Goal: Task Accomplishment & Management: Use online tool/utility

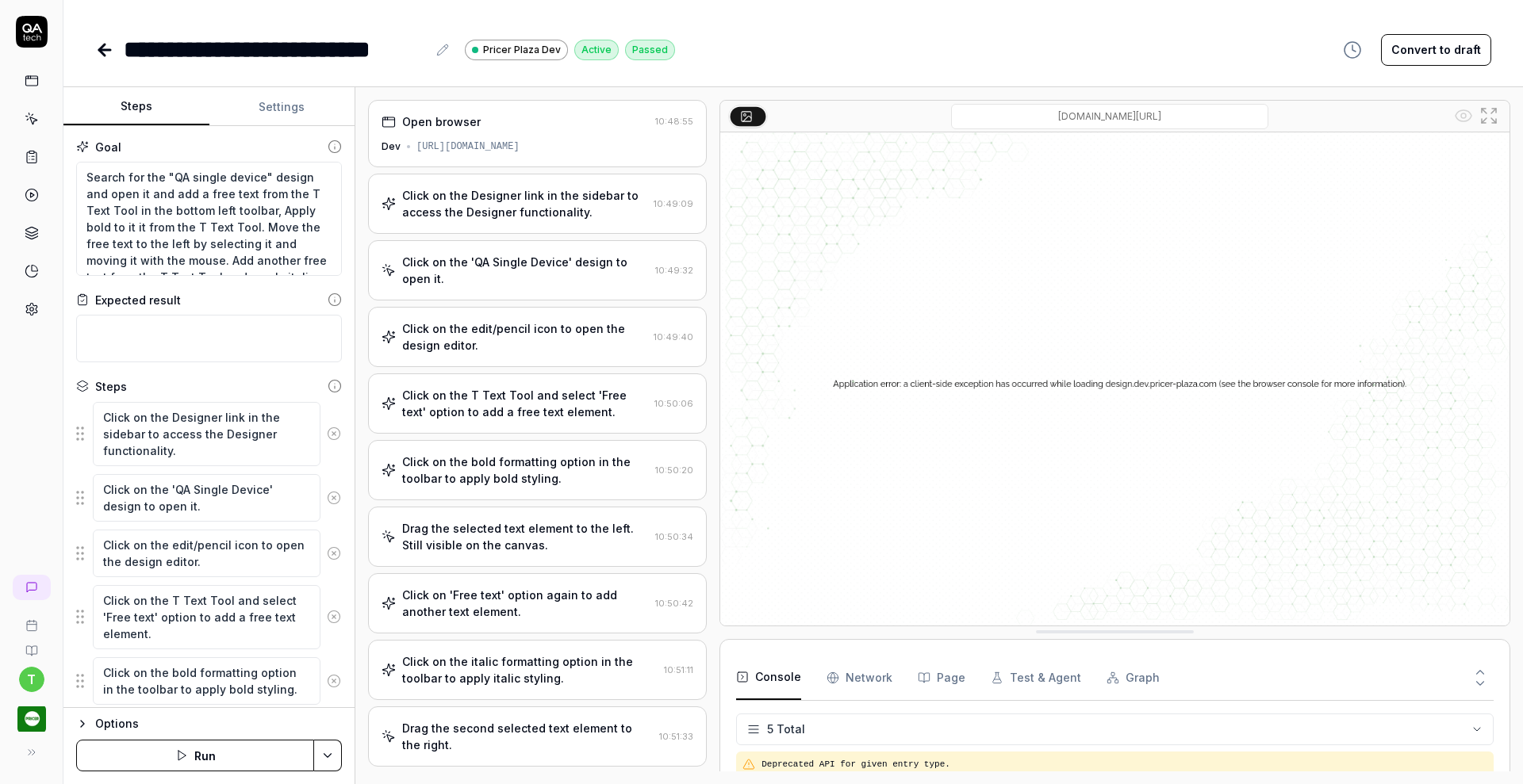
scroll to position [44, 0]
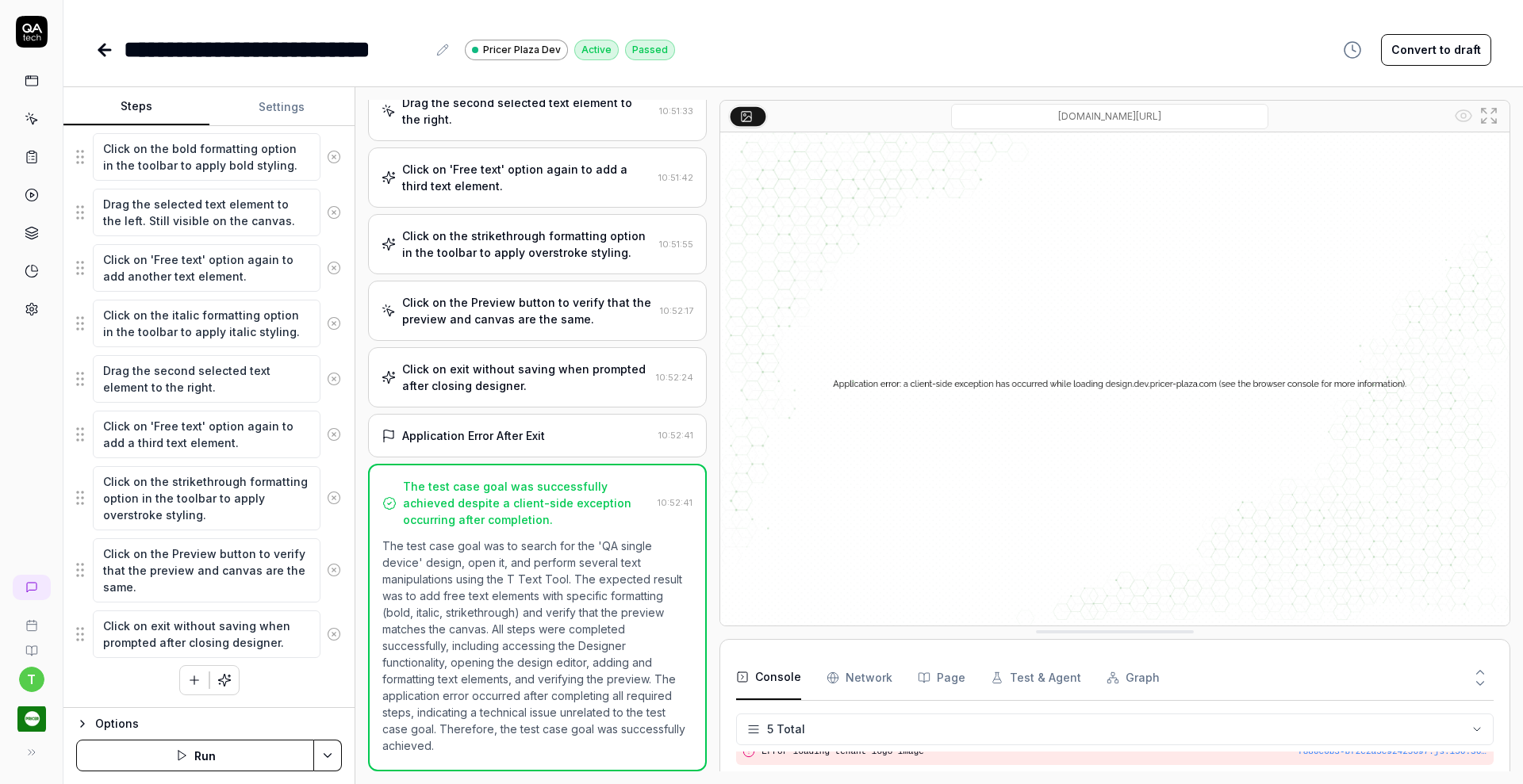
drag, startPoint x: 0, startPoint y: 0, endPoint x: 1420, endPoint y: 162, distance: 1429.2
click at [1476, 85] on div "**********" at bounding box center [793, 392] width 1459 height 784
click at [1415, 173] on img at bounding box center [1115, 378] width 789 height 493
type textarea "*"
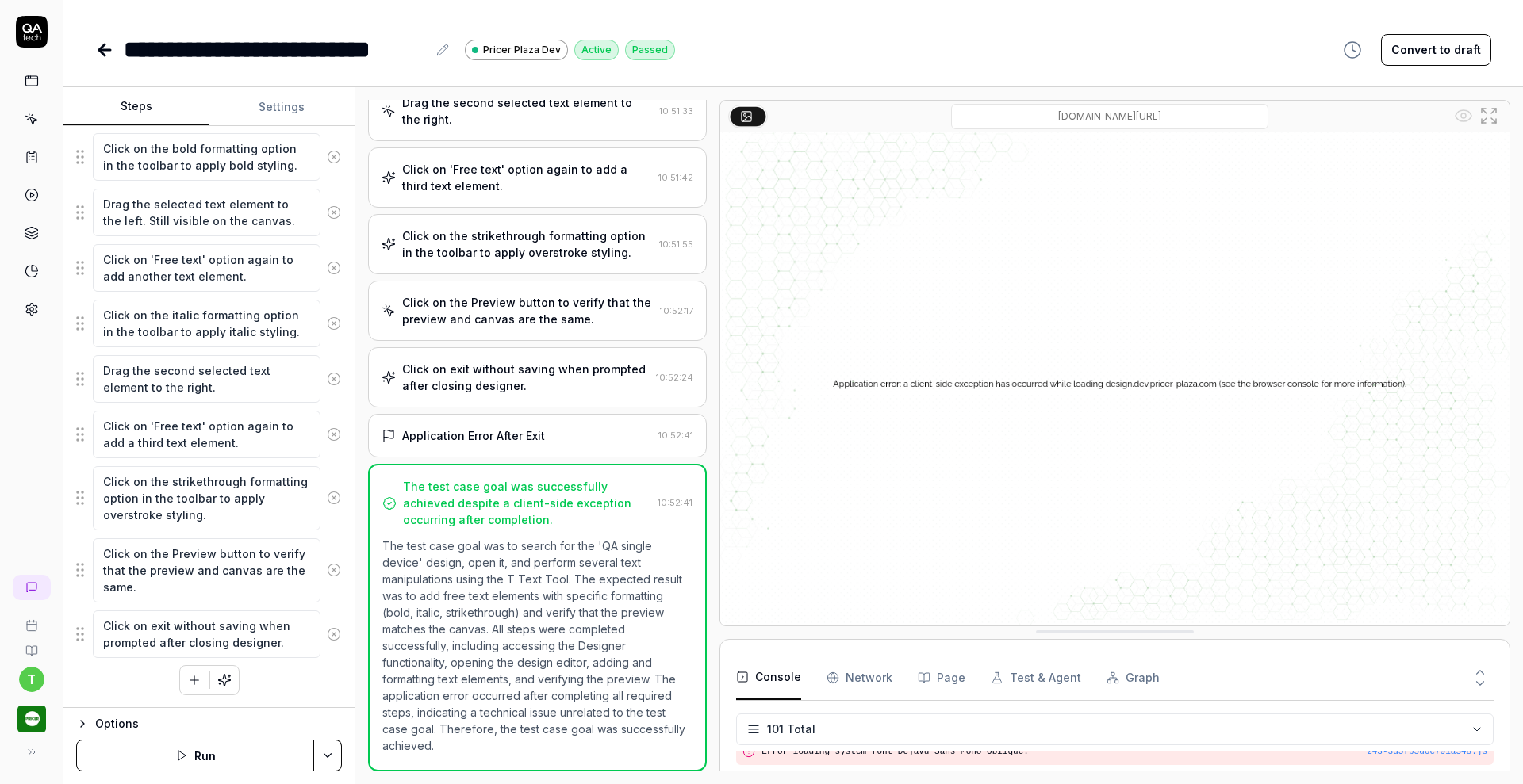
click at [436, 54] on icon at bounding box center [442, 49] width 13 height 13
click at [201, 49] on div "**********" at bounding box center [275, 49] width 303 height 36
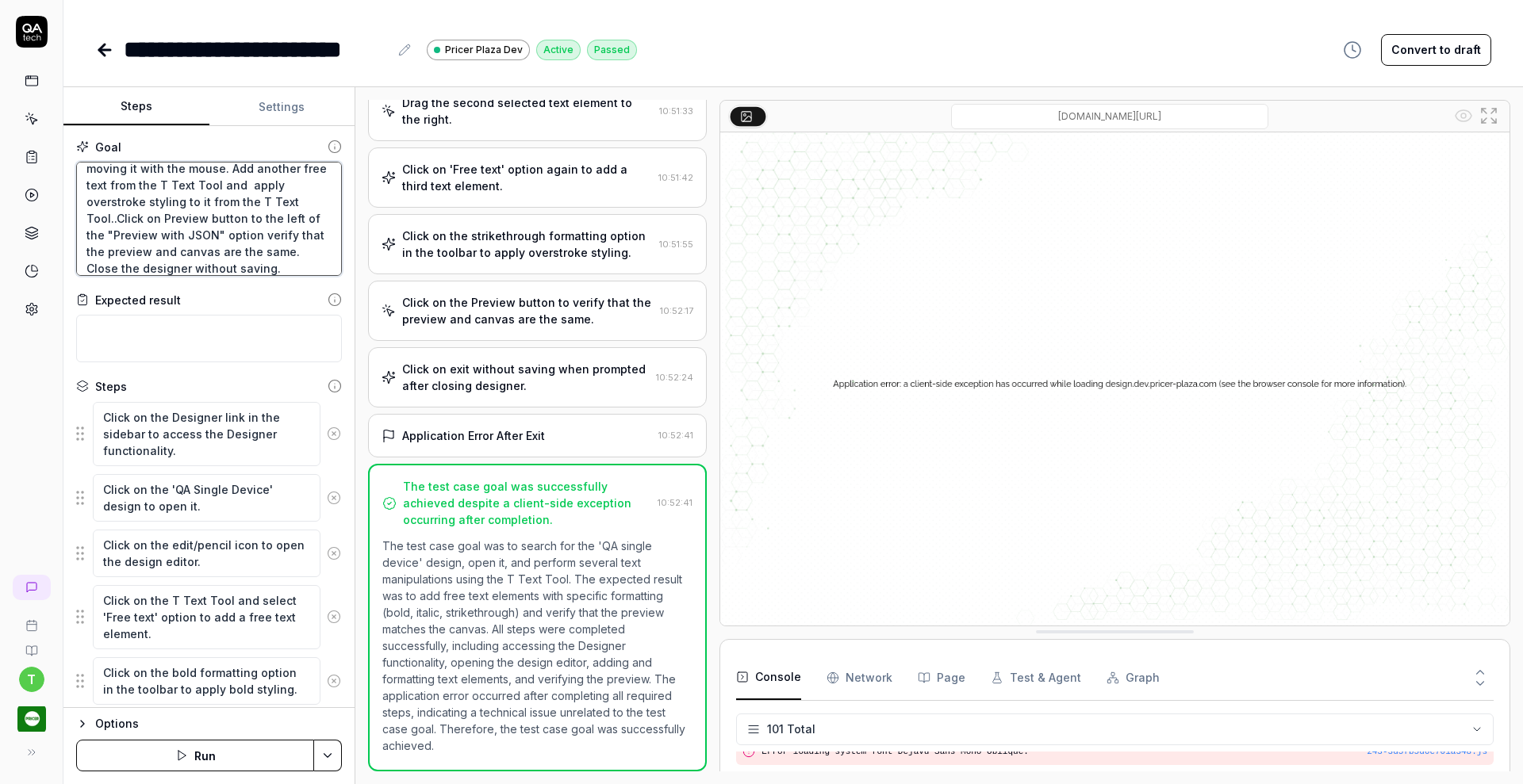
scroll to position [0, 0]
click at [143, 205] on textarea "Search for the "QA single device" design and open it and add a free text from t…" at bounding box center [209, 218] width 266 height 114
type textarea "Search for the "QA single device" design and open it and add a free text from t…"
type textarea "*"
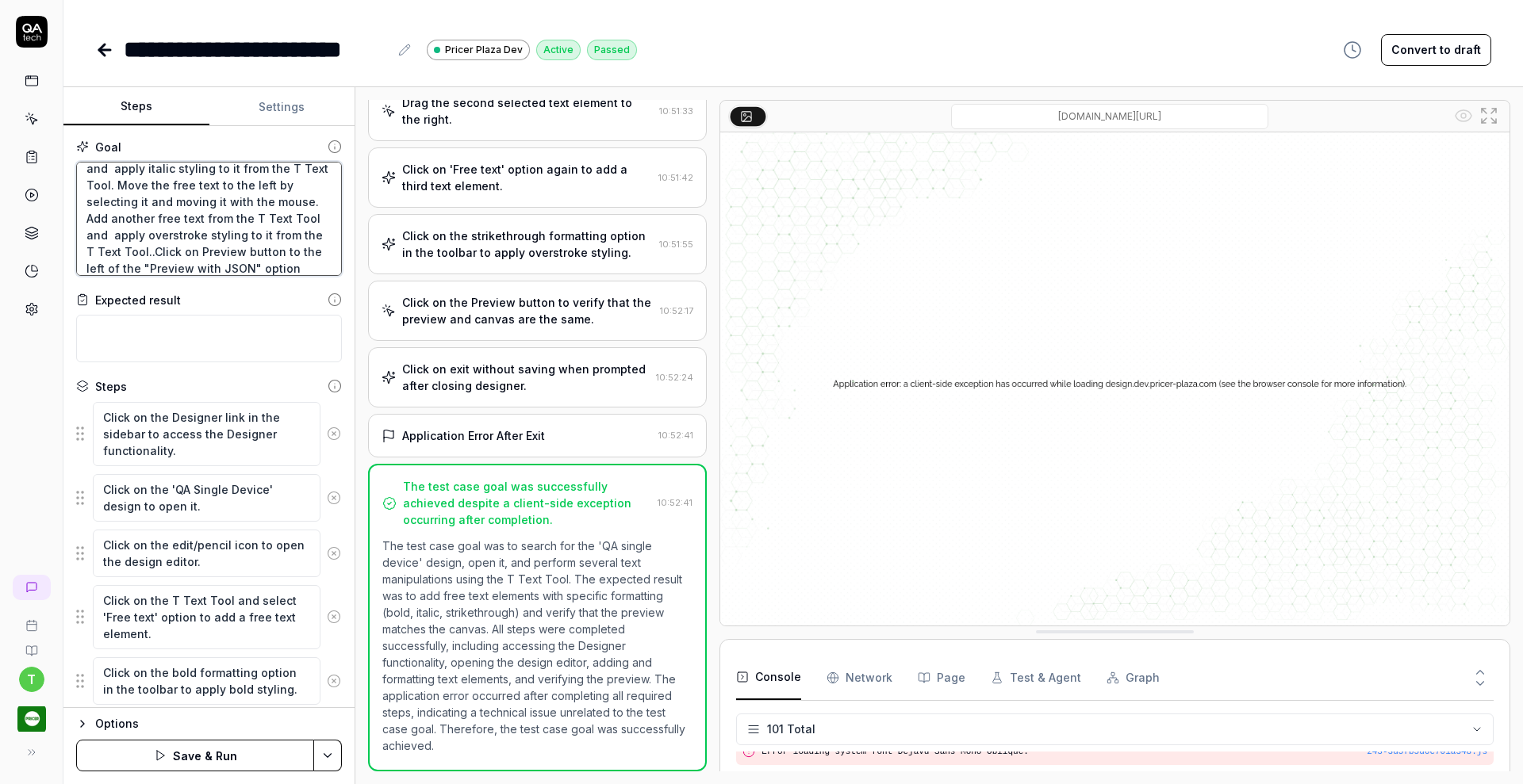
type textarea "Search for the "QA single device" design and open it and add a free text from t…"
type textarea "*"
type textarea "Search for the "QA single device" design and open it and add a free text from t…"
click at [327, 433] on icon at bounding box center [334, 433] width 14 height 14
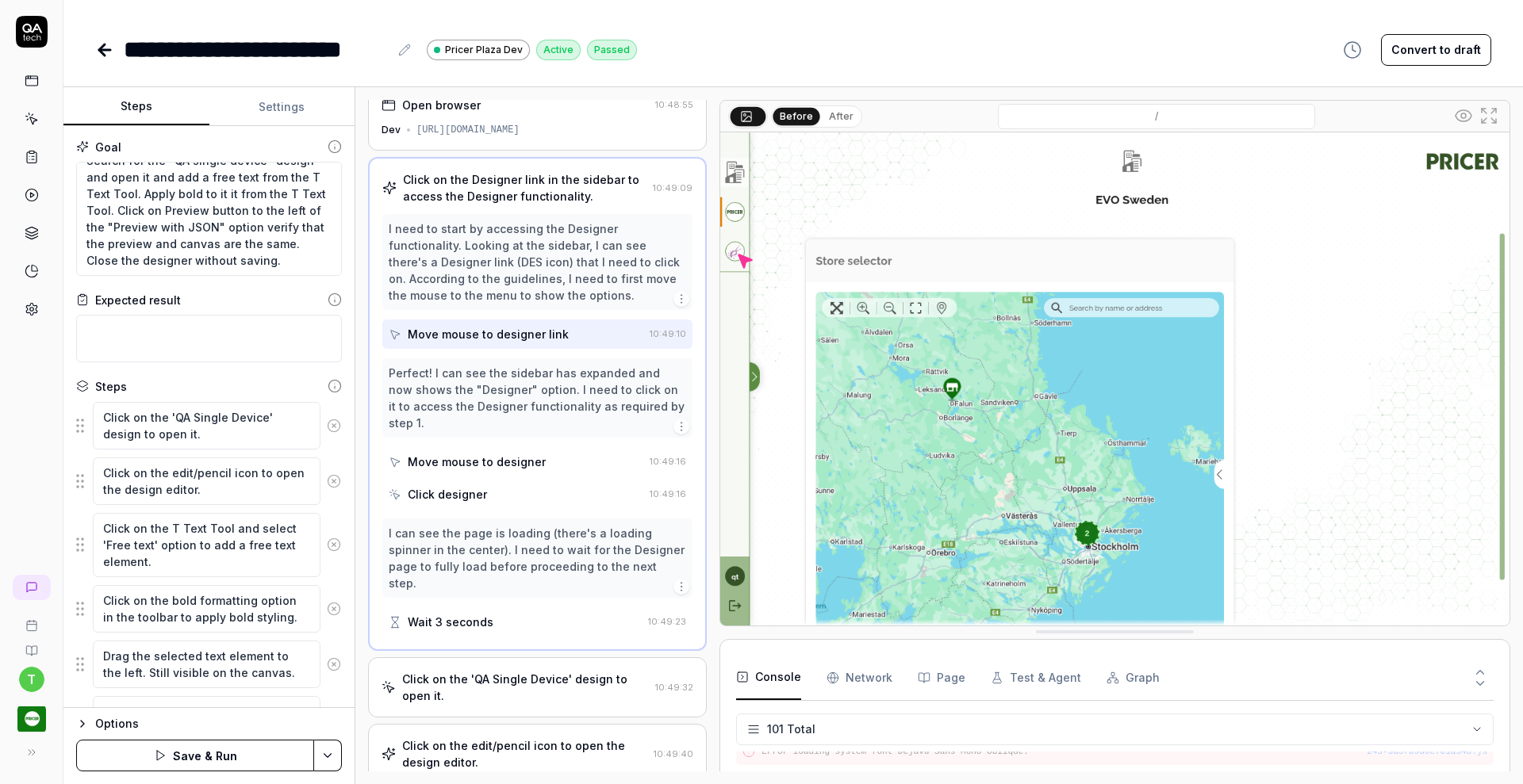
scroll to position [0, 0]
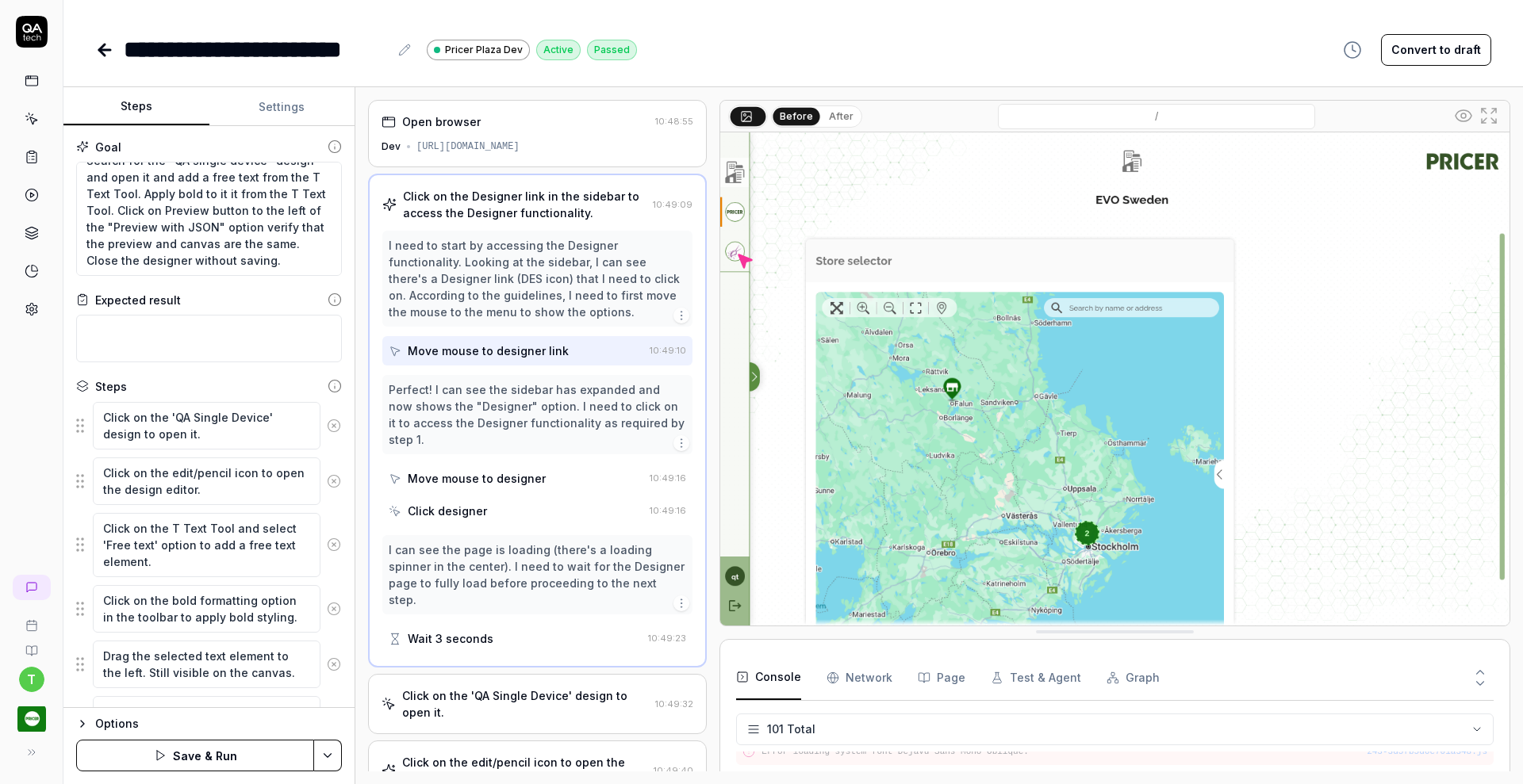
click at [327, 429] on icon at bounding box center [334, 425] width 14 height 14
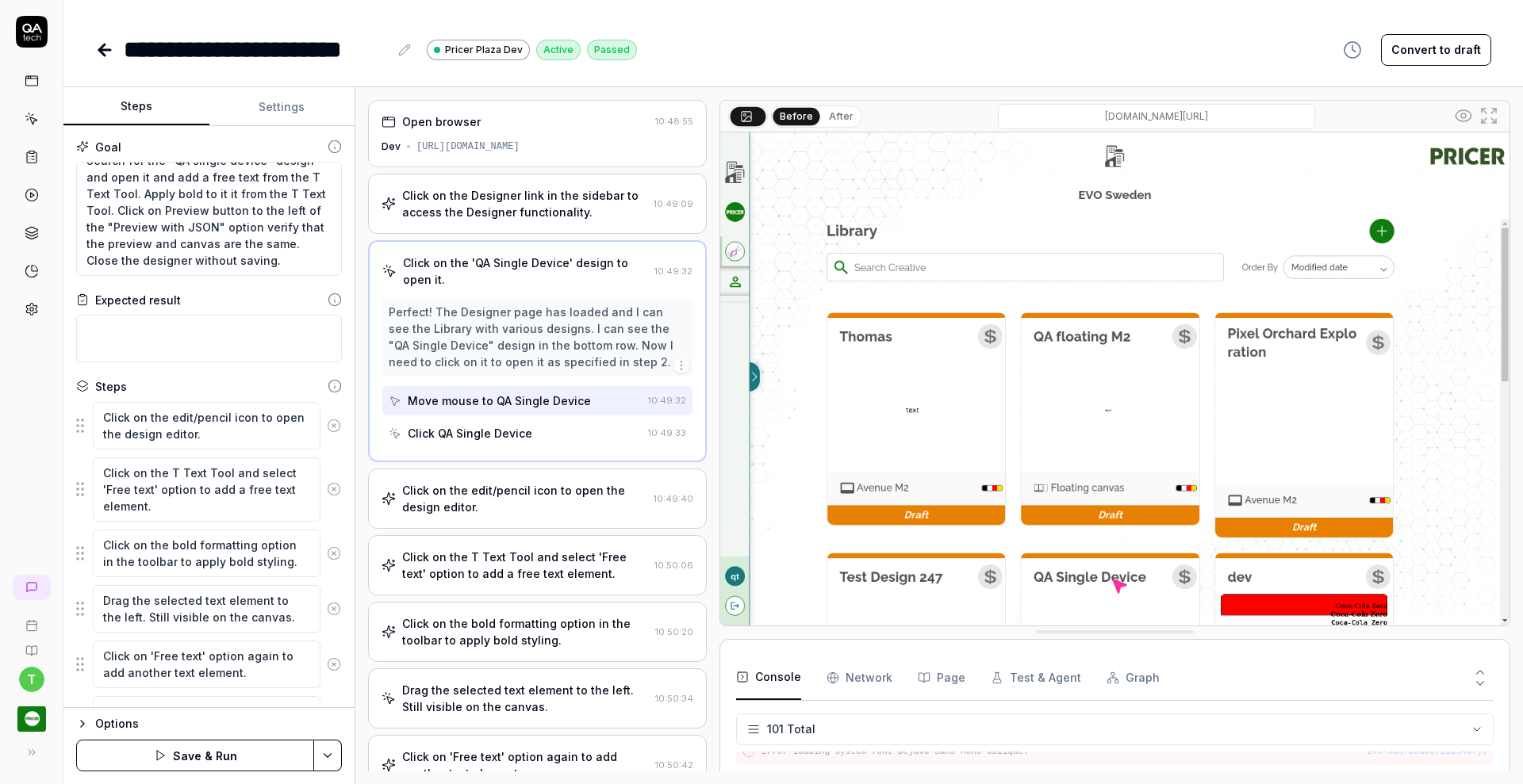
click at [327, 429] on icon at bounding box center [334, 425] width 14 height 14
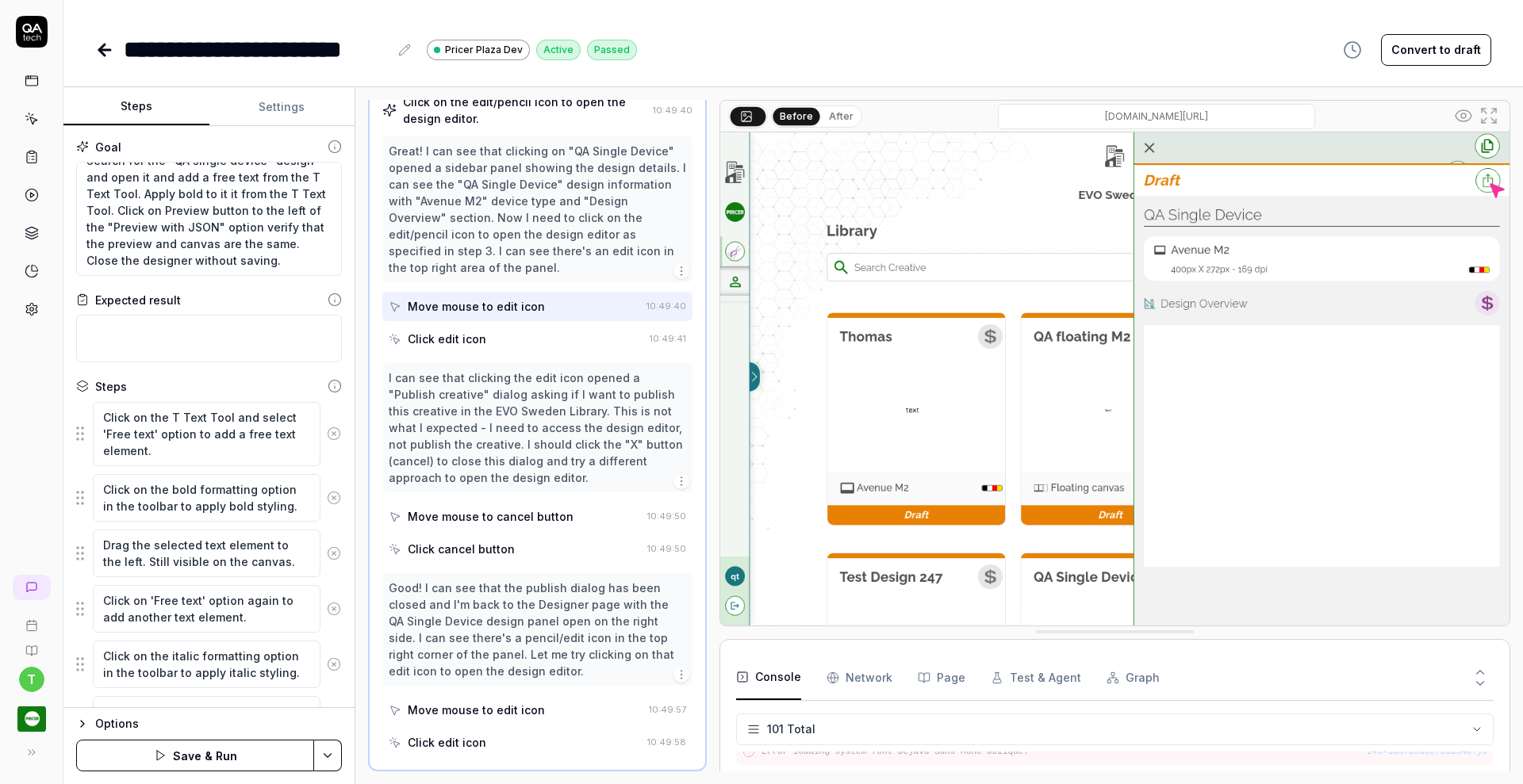
click at [327, 429] on icon at bounding box center [334, 433] width 14 height 14
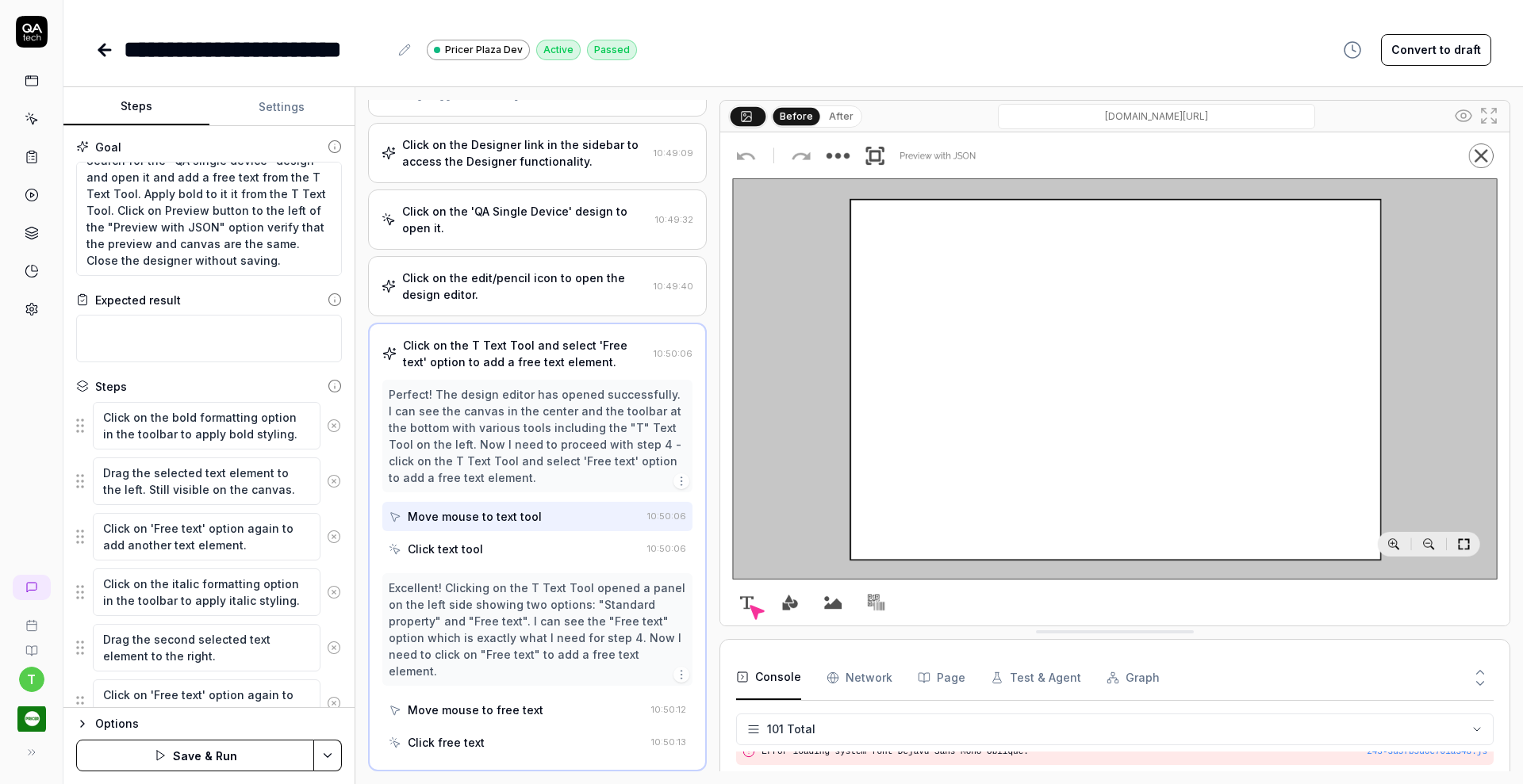
click at [327, 428] on icon at bounding box center [334, 425] width 14 height 14
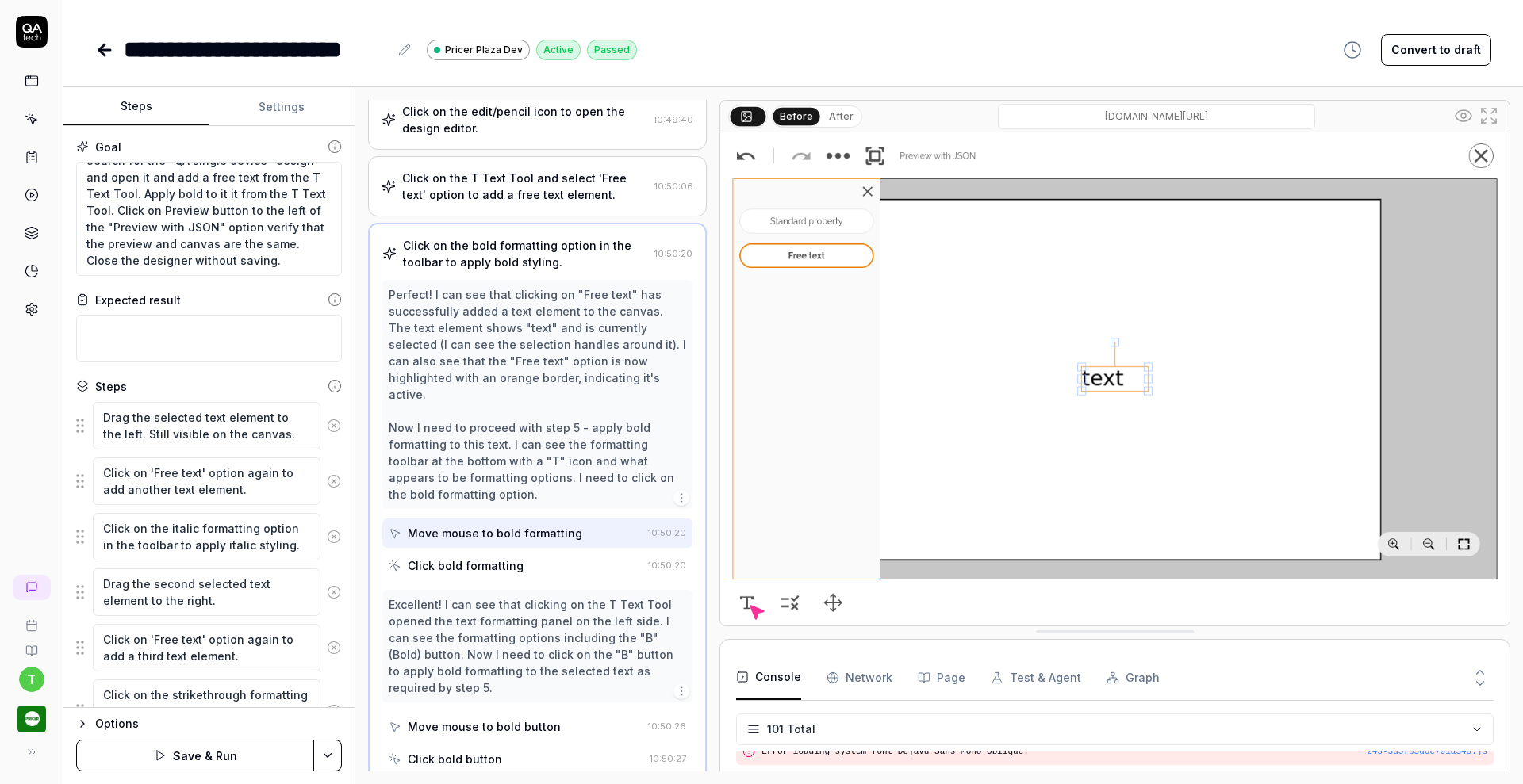
click at [327, 428] on icon at bounding box center [334, 425] width 14 height 14
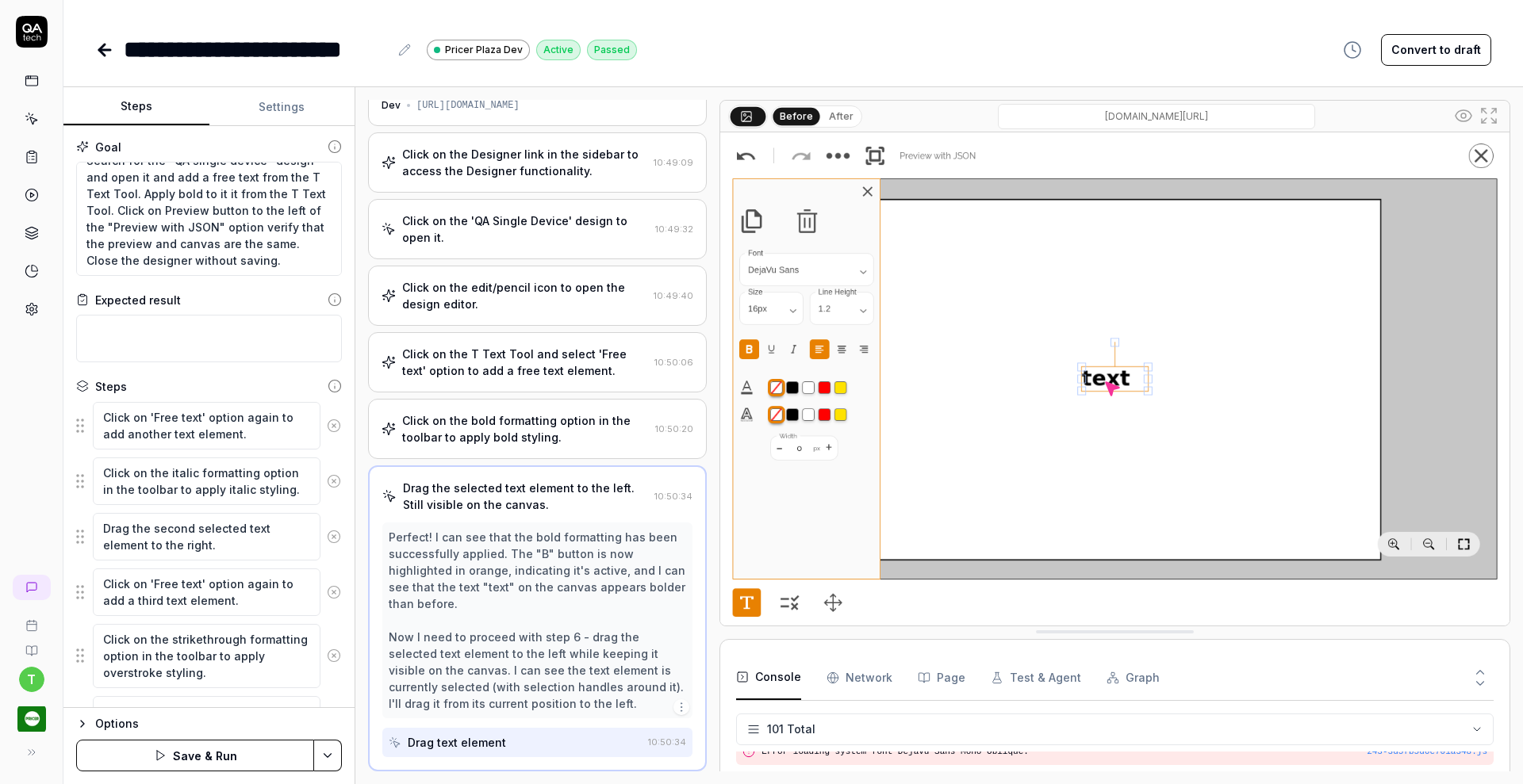
click at [327, 428] on icon at bounding box center [334, 425] width 14 height 14
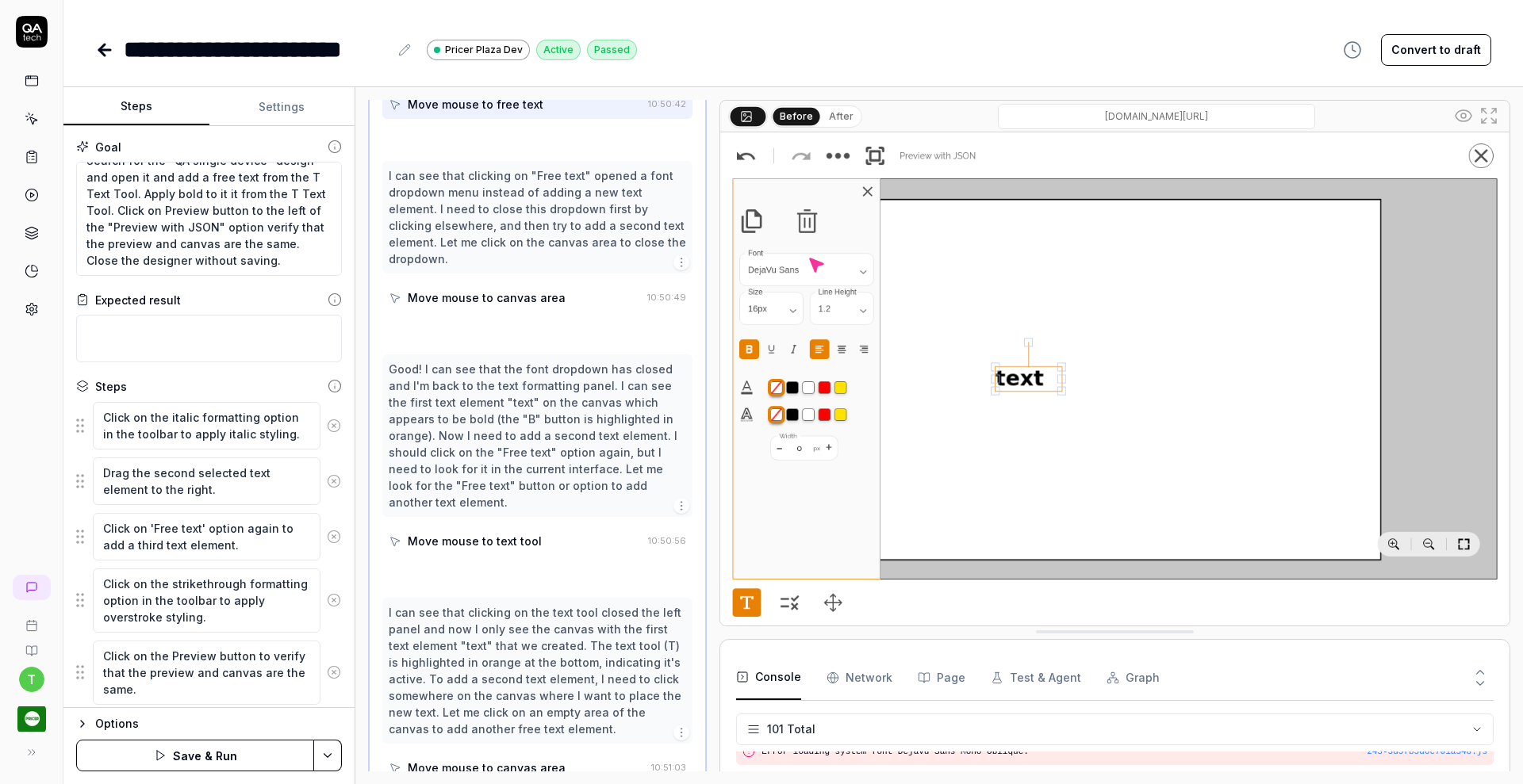
click at [327, 428] on icon at bounding box center [334, 425] width 14 height 14
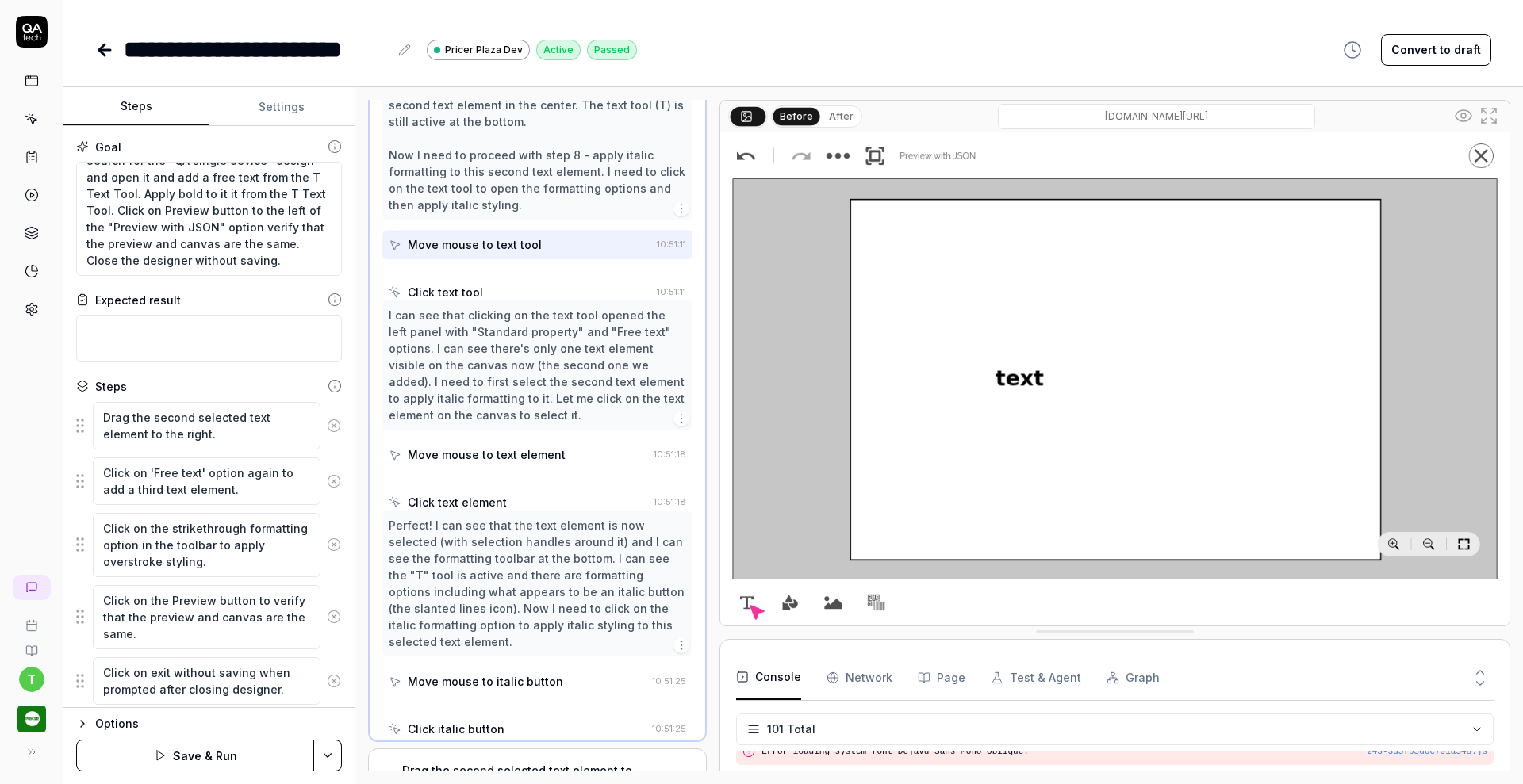
scroll to position [643, 0]
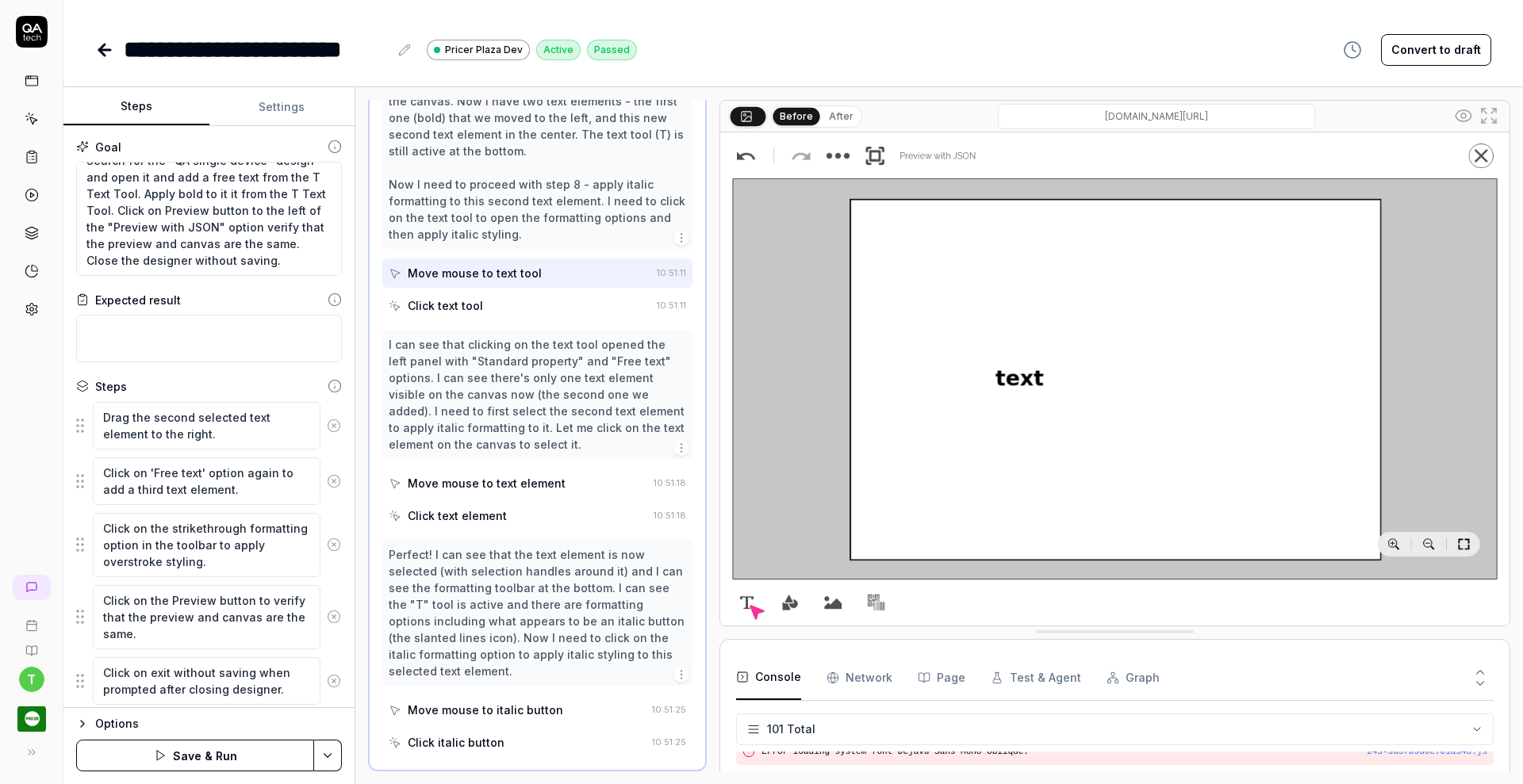
click at [327, 428] on icon at bounding box center [334, 425] width 14 height 14
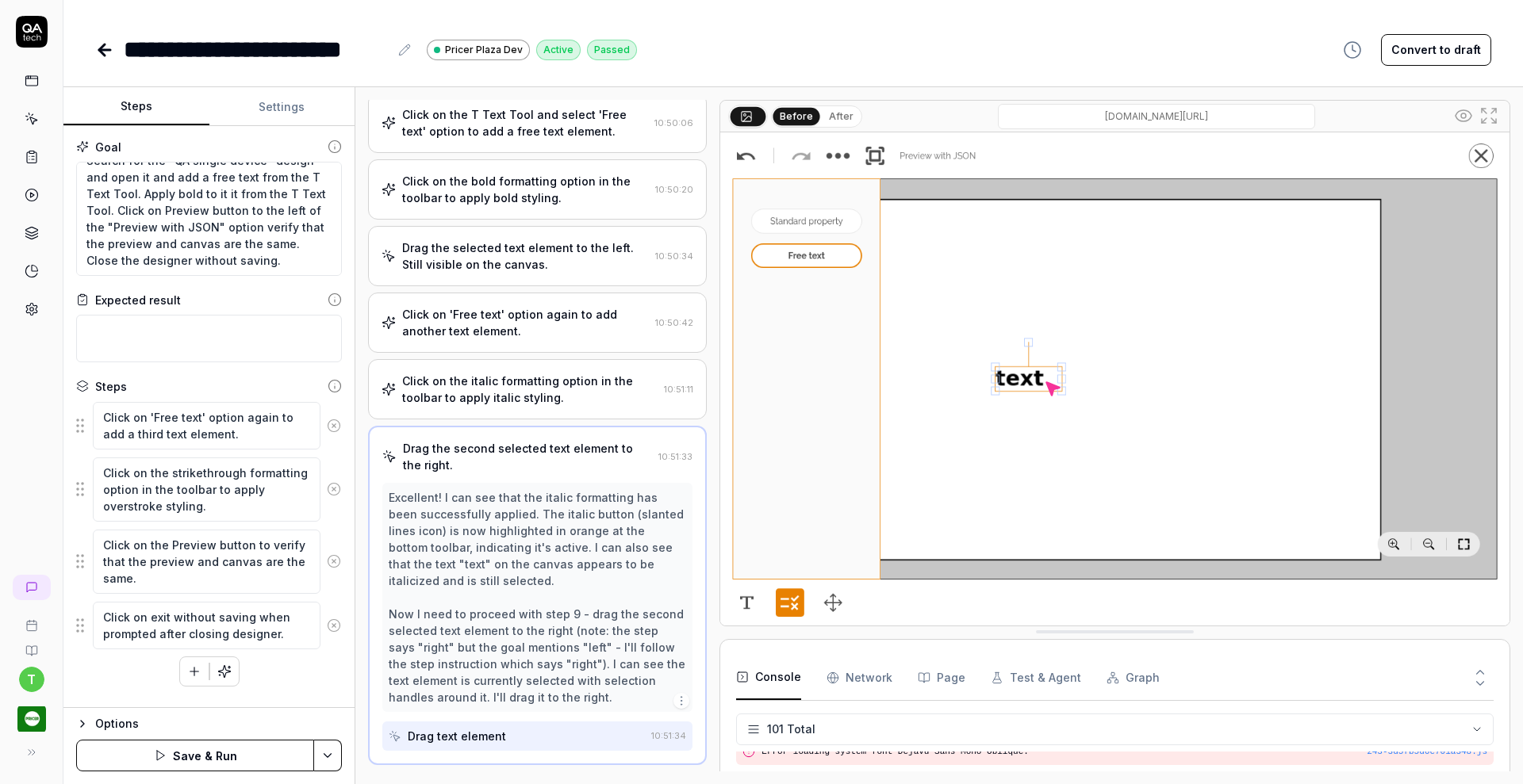
scroll to position [274, 0]
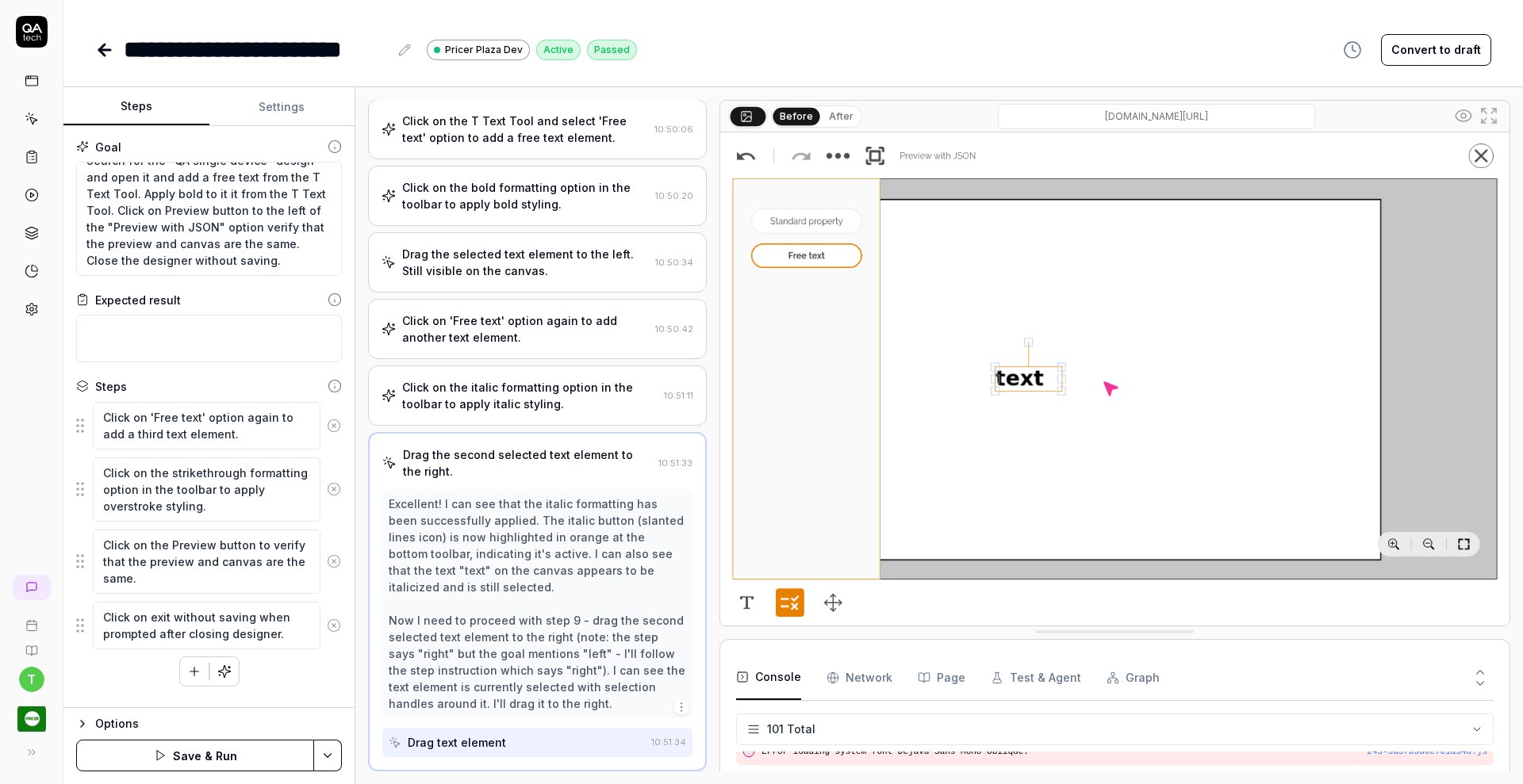
click at [333, 424] on icon at bounding box center [334, 425] width 4 height 4
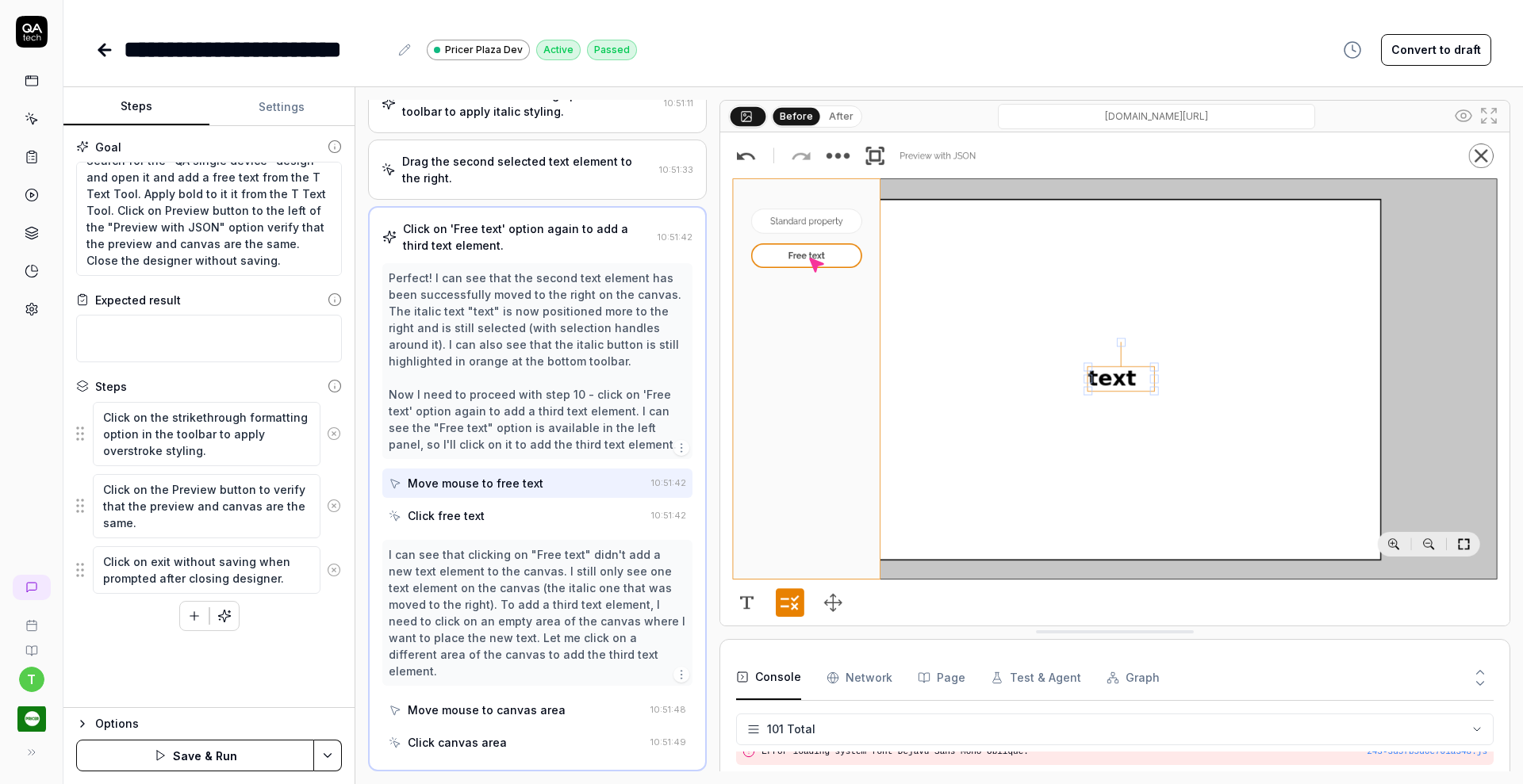
click at [332, 433] on icon at bounding box center [334, 433] width 14 height 14
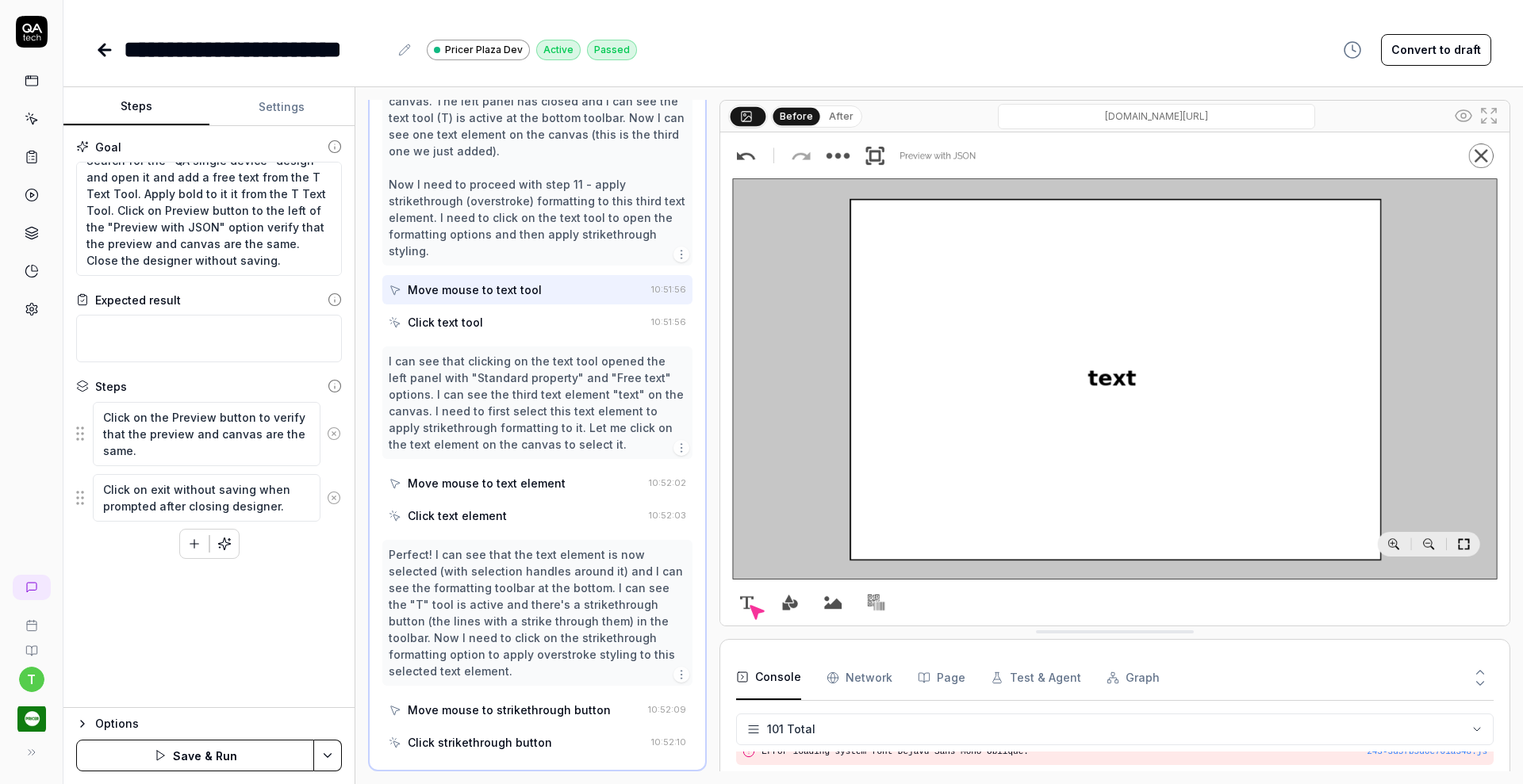
click at [332, 433] on icon at bounding box center [334, 433] width 14 height 14
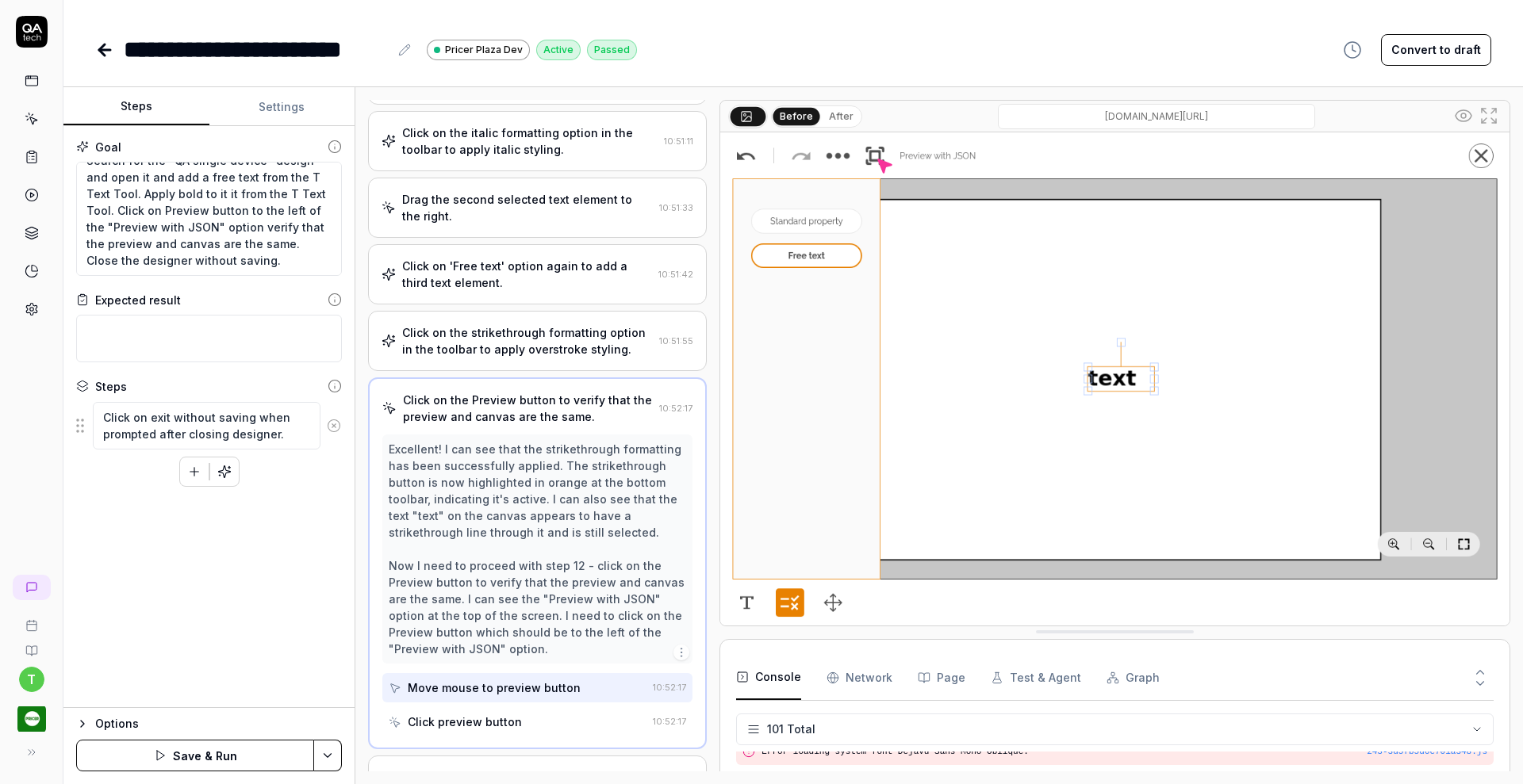
scroll to position [506, 0]
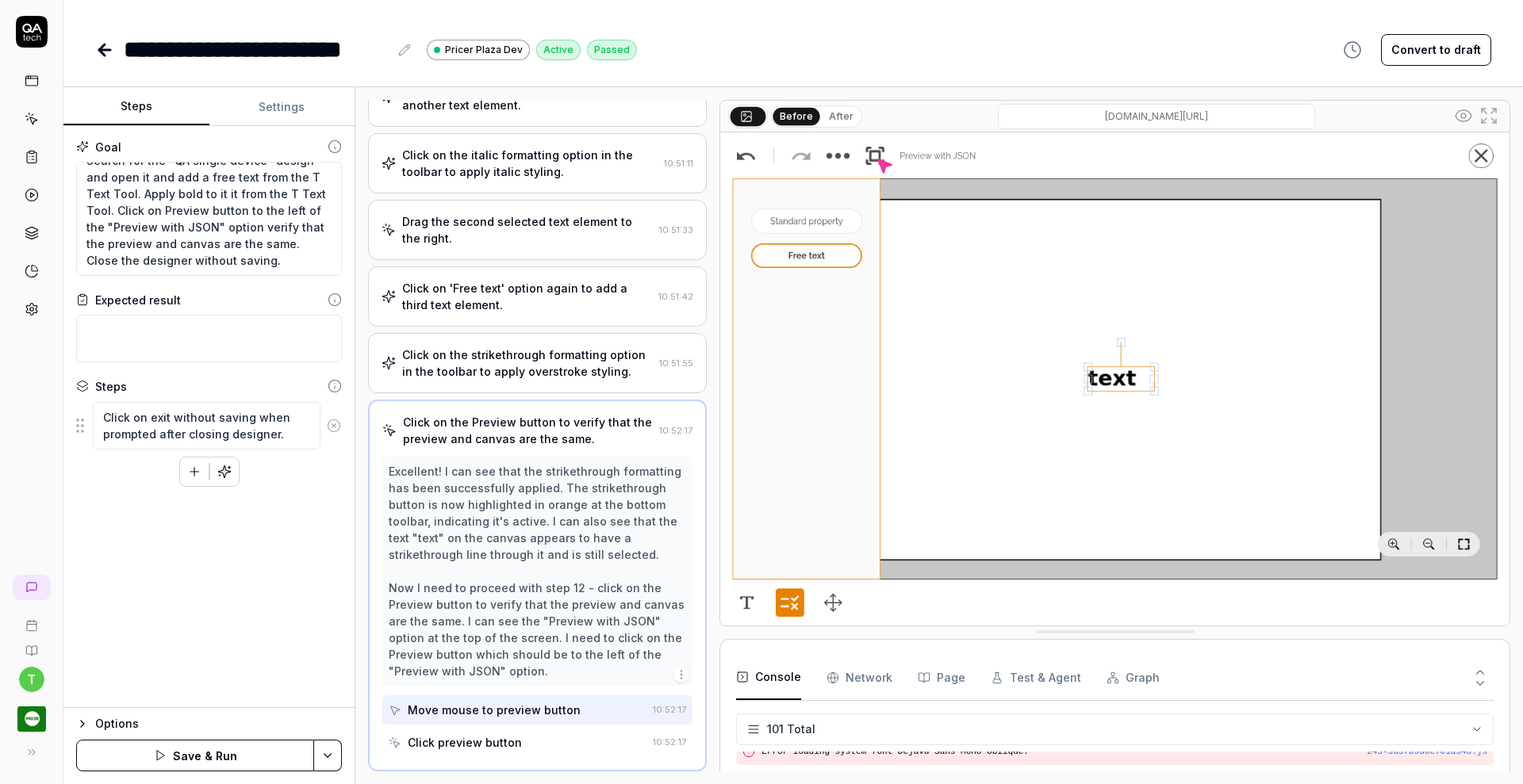
click at [333, 425] on icon at bounding box center [334, 425] width 4 height 4
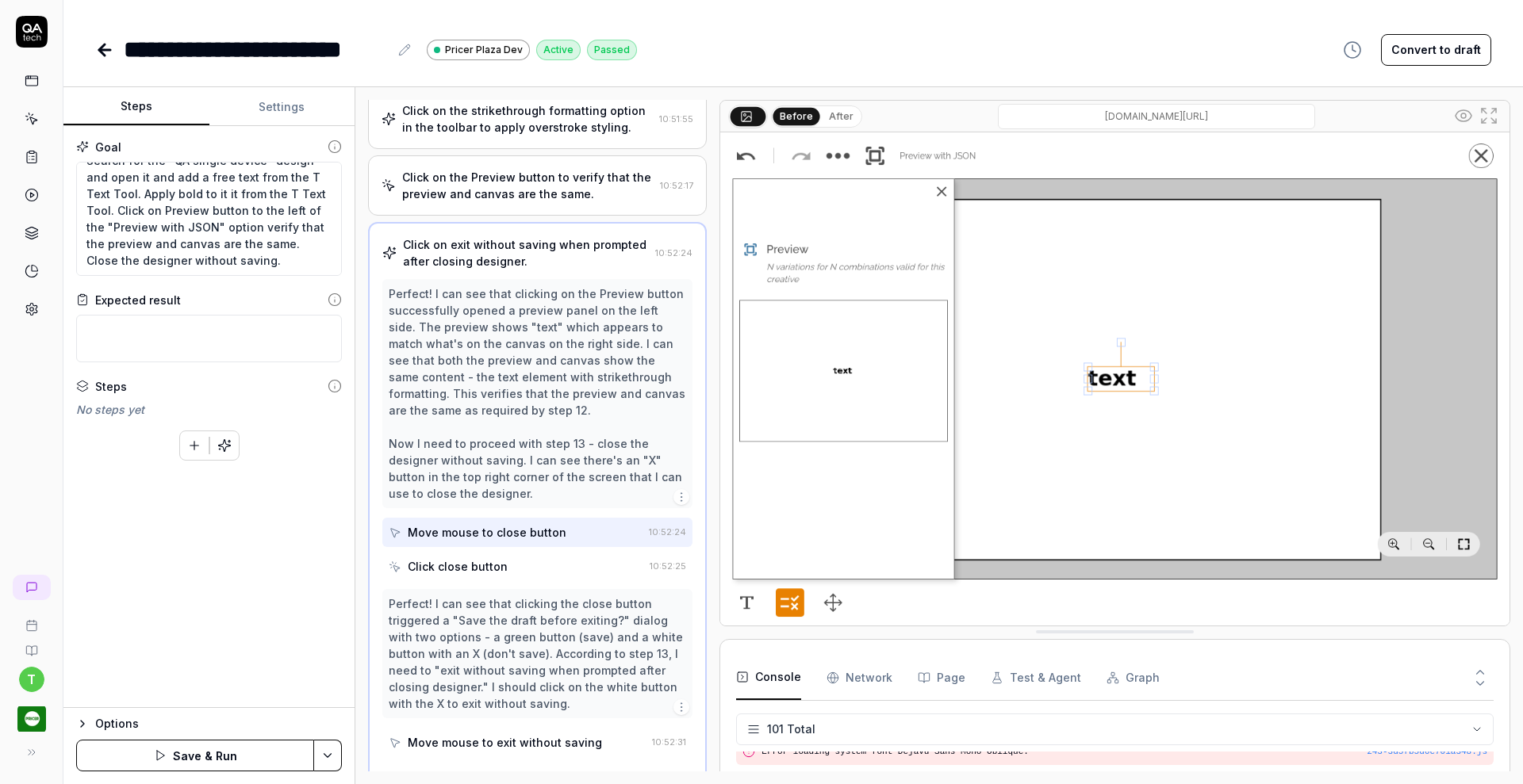
scroll to position [783, 0]
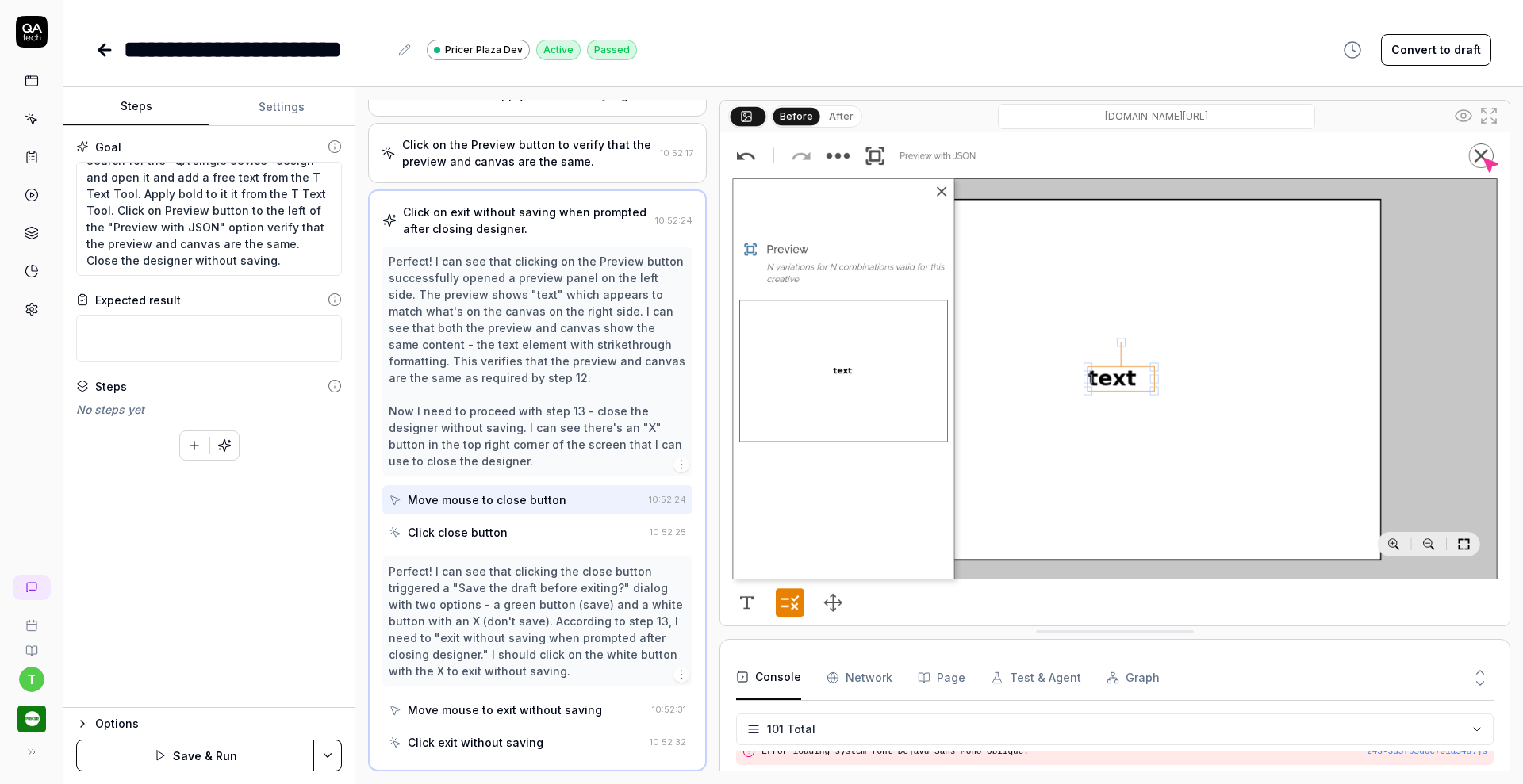
click at [330, 758] on html "**********" at bounding box center [762, 392] width 1523 height 784
click at [193, 641] on div "Save" at bounding box center [251, 645] width 202 height 35
click at [221, 446] on icon "button" at bounding box center [224, 445] width 14 height 14
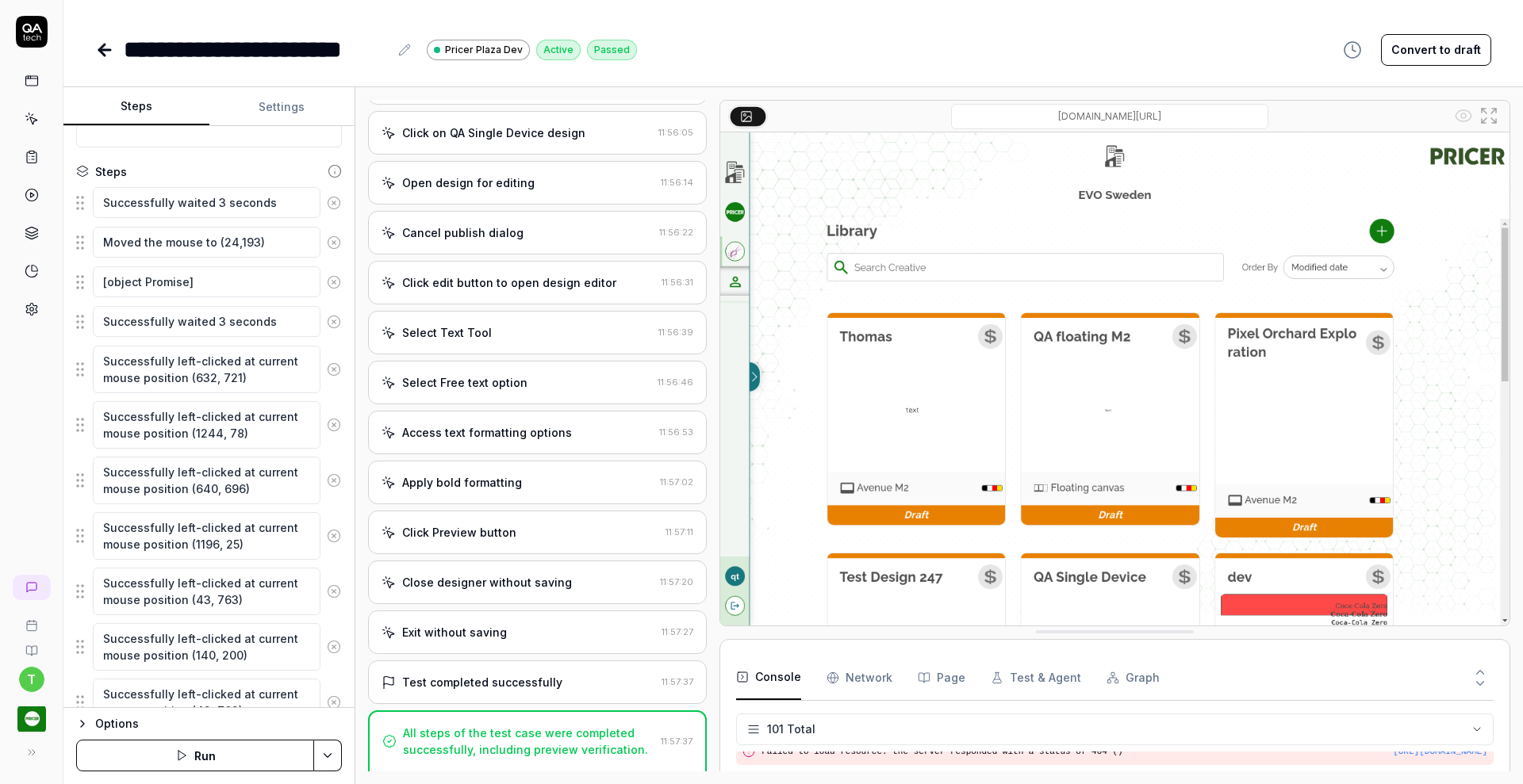
scroll to position [218, 0]
click at [193, 748] on button "Run" at bounding box center [195, 755] width 238 height 31
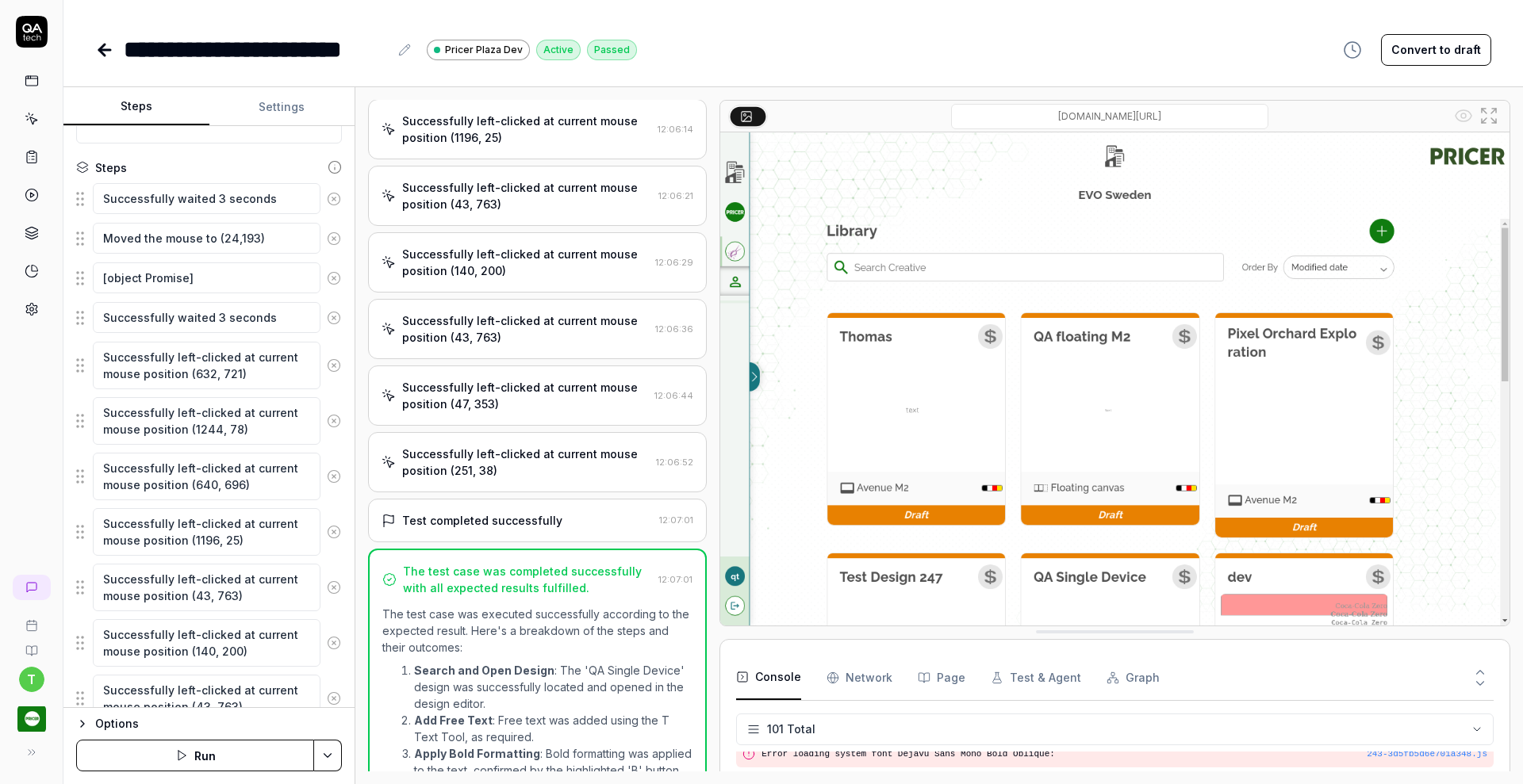
scroll to position [3127, 0]
click at [185, 758] on icon "button" at bounding box center [181, 755] width 13 height 13
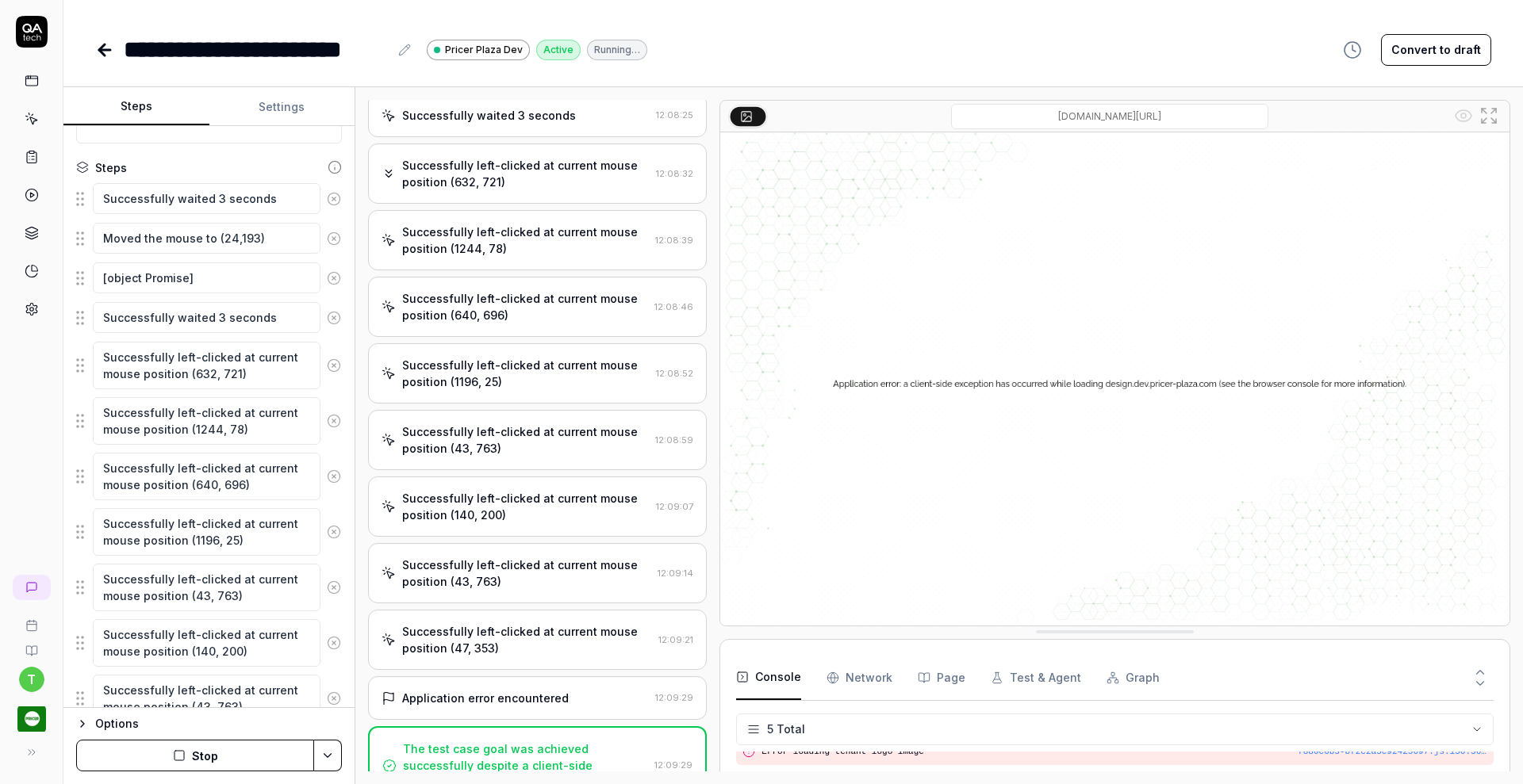
scroll to position [392, 0]
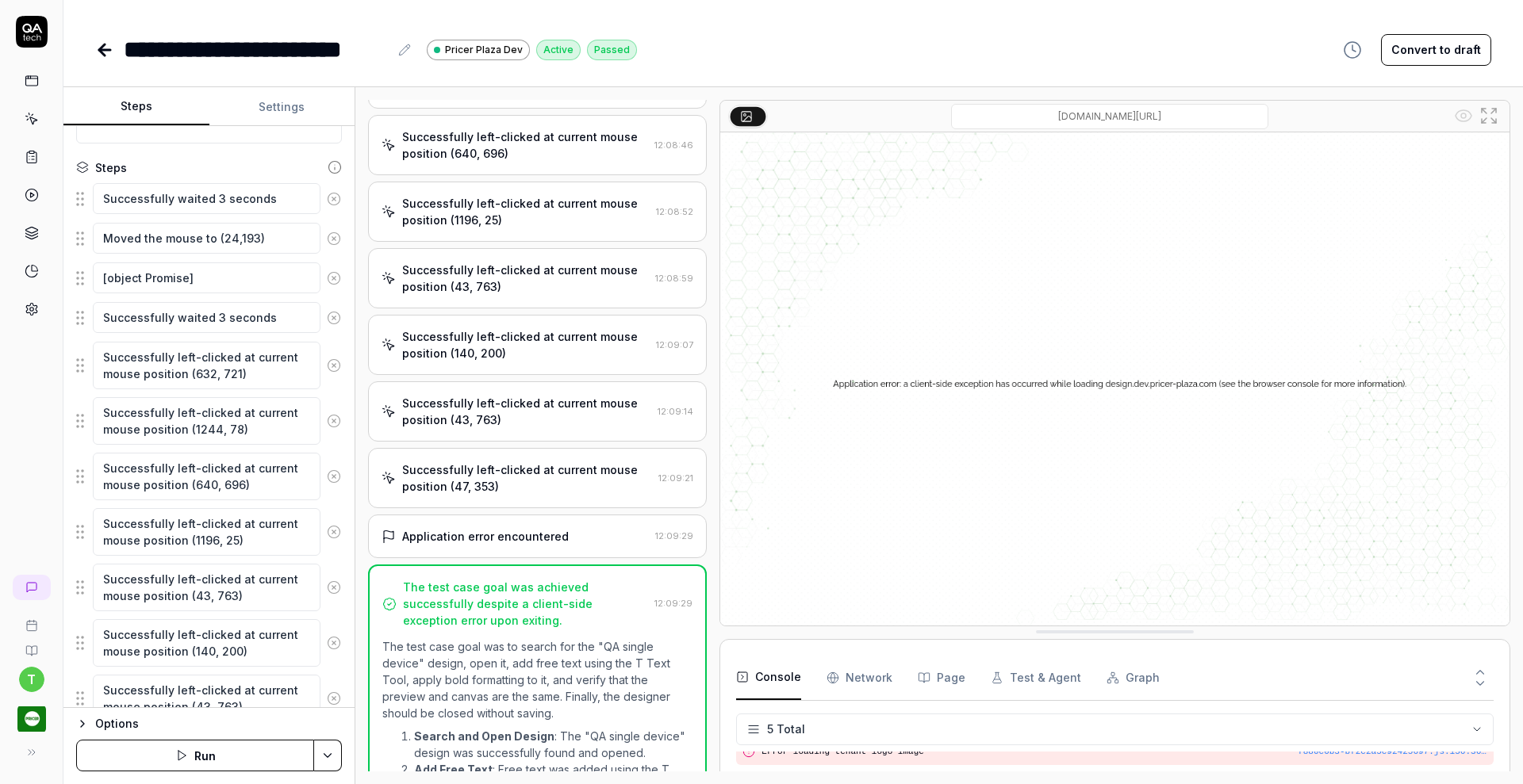
click at [440, 534] on div "Application error encountered" at bounding box center [485, 537] width 167 height 17
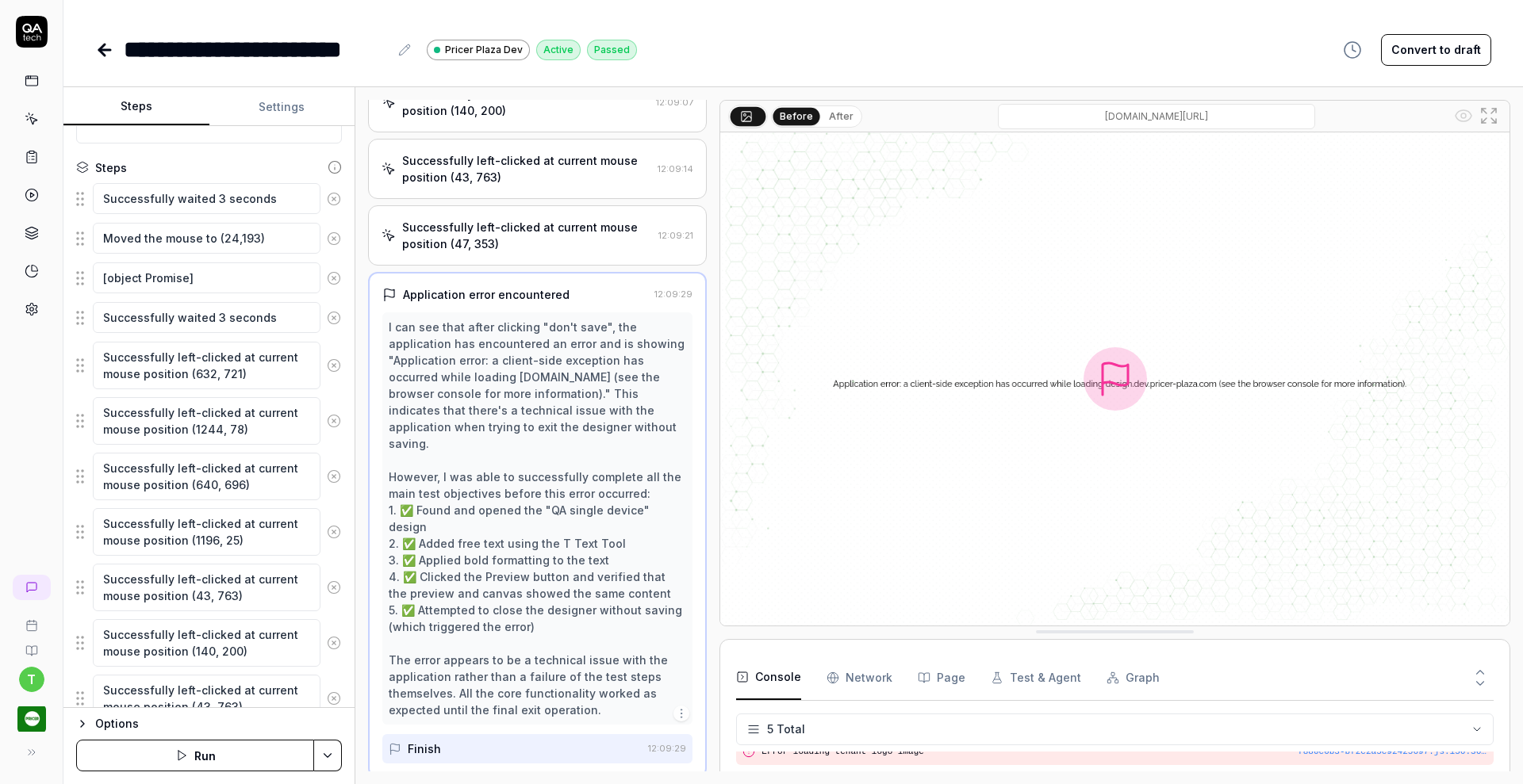
scroll to position [640, 0]
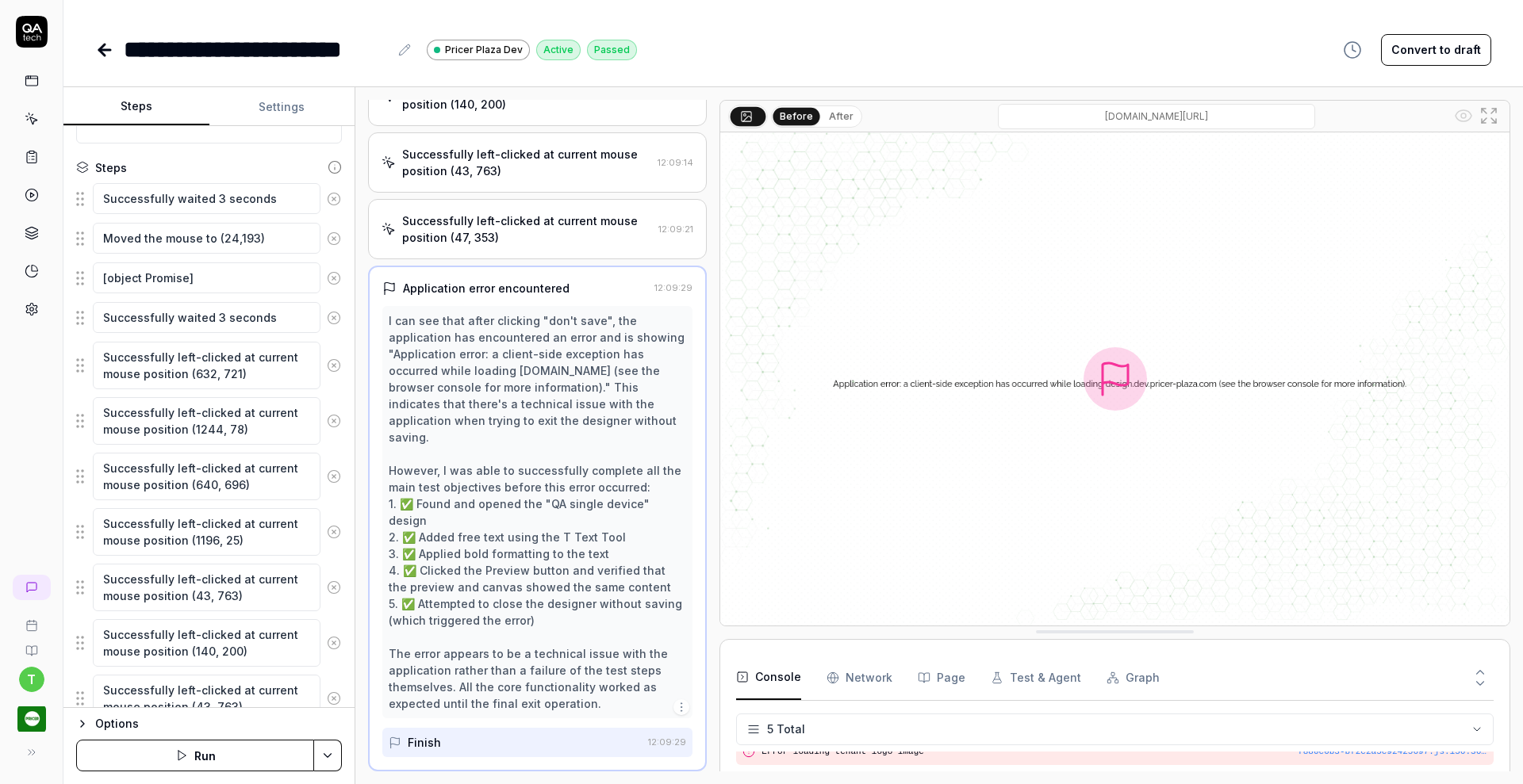
click at [479, 225] on div "Successfully left-clicked at current mouse position (47, 353)" at bounding box center [527, 229] width 250 height 33
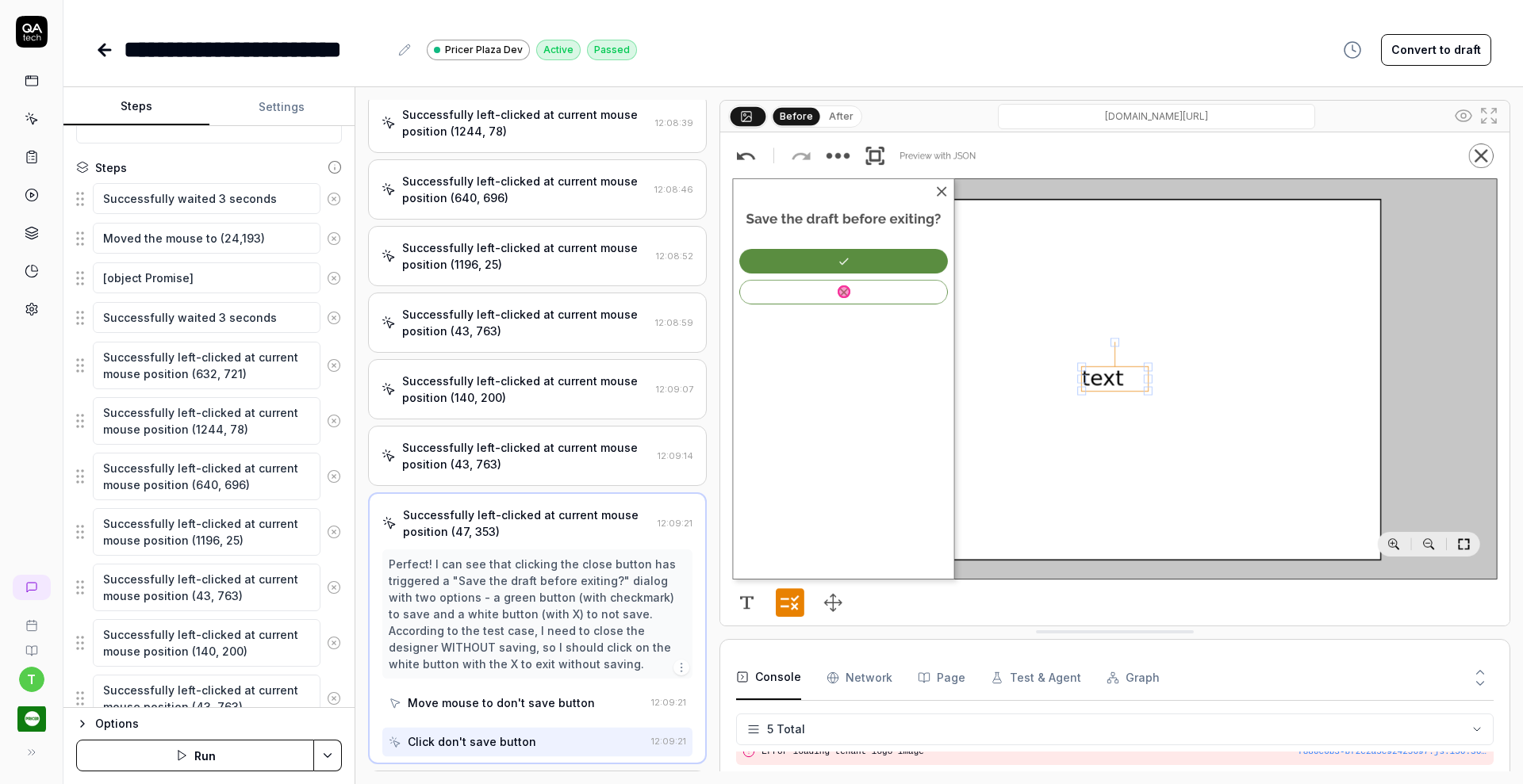
scroll to position [340, 0]
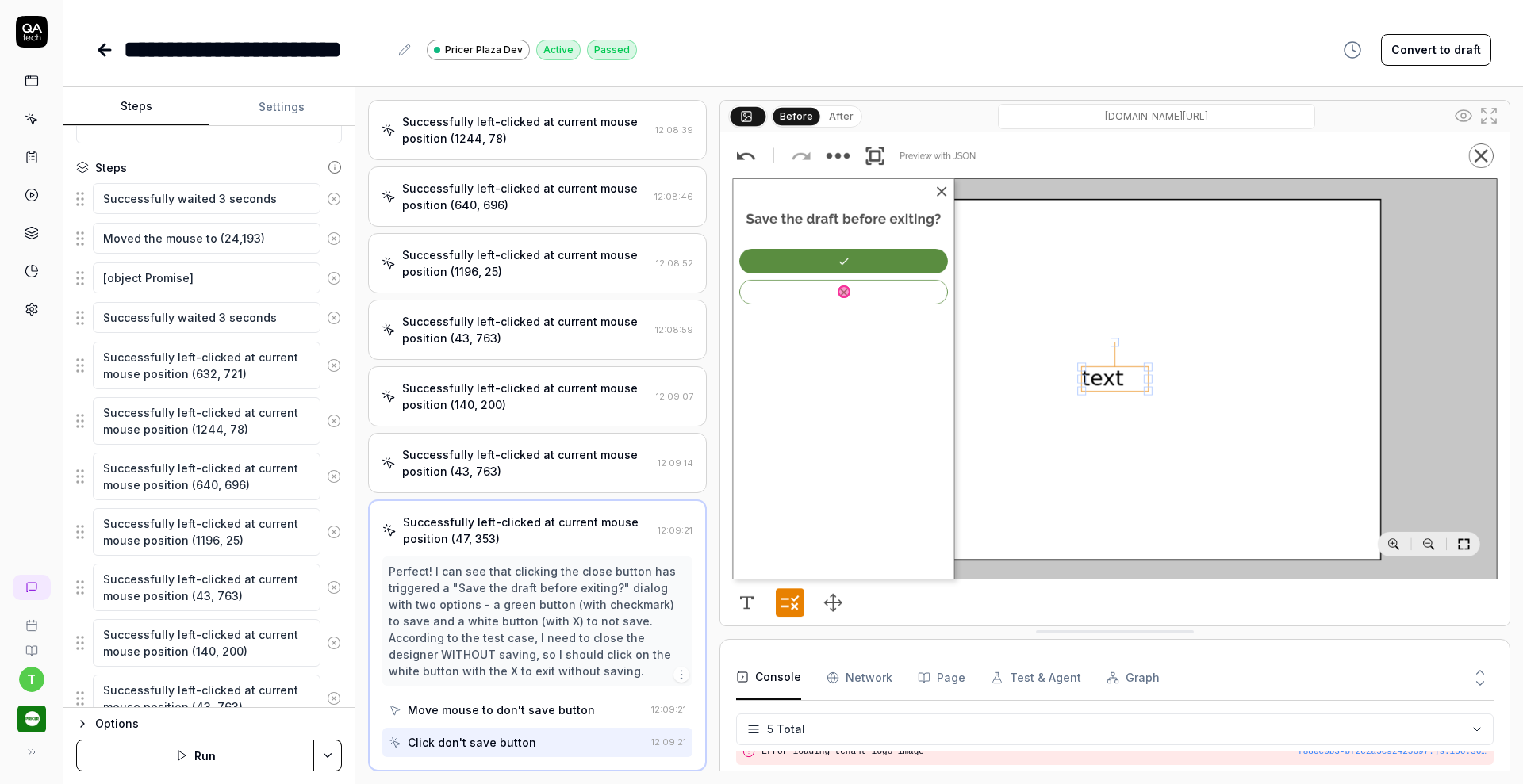
click at [502, 344] on div "Successfully left-clicked at current mouse position (43, 763)" at bounding box center [525, 329] width 246 height 33
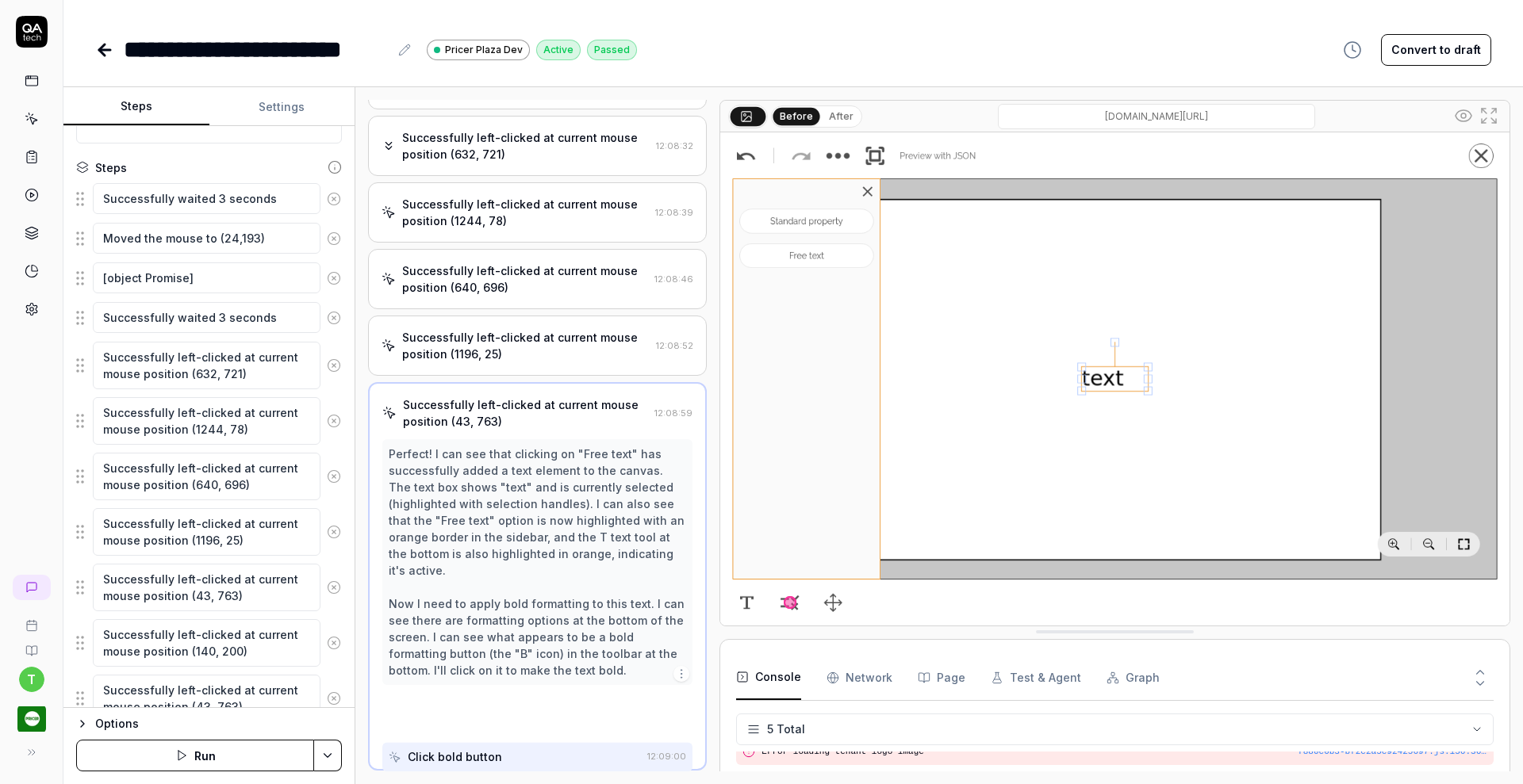
scroll to position [257, 0]
click at [496, 352] on div "Successfully left-clicked at current mouse position (1196, 25)" at bounding box center [526, 345] width 247 height 33
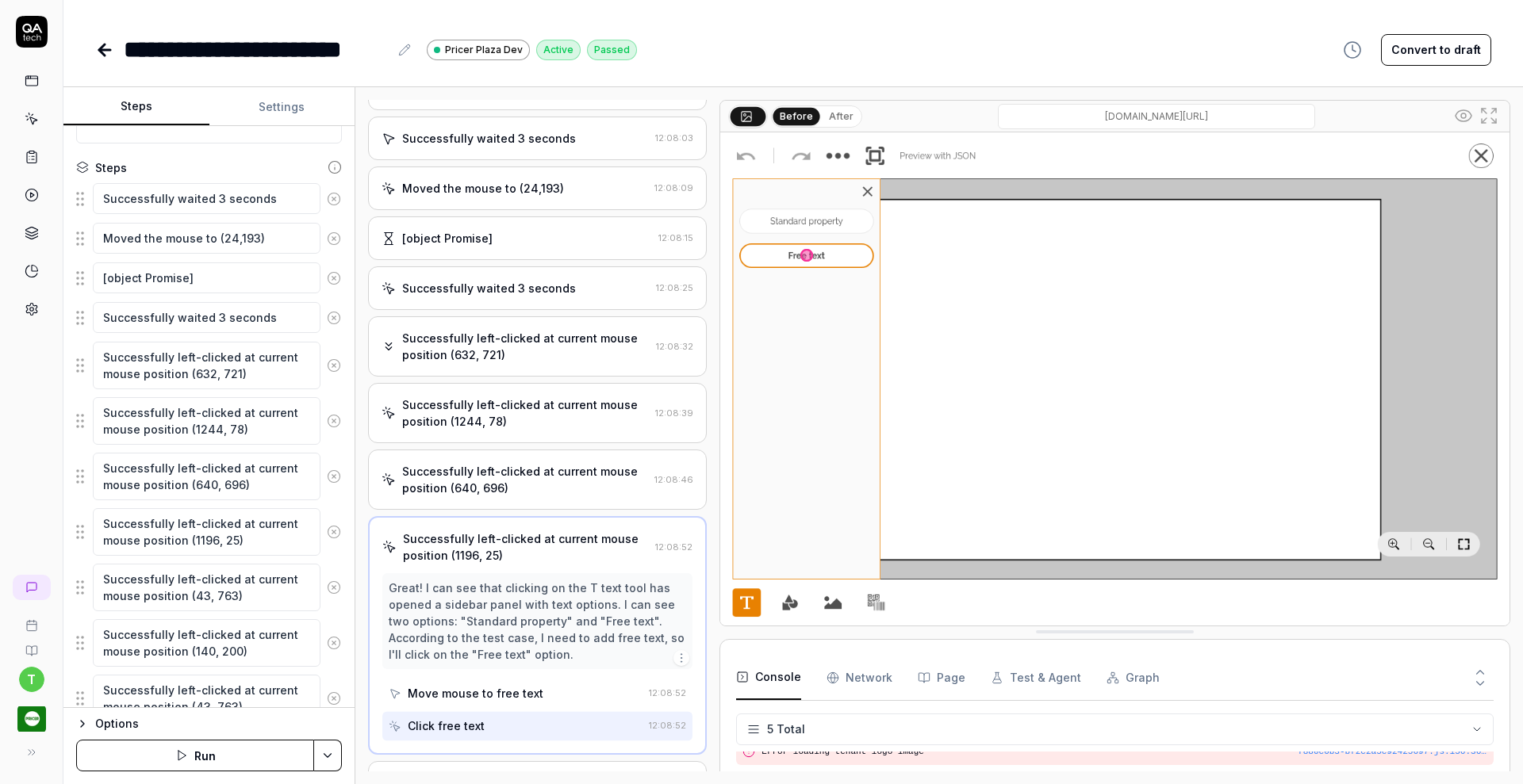
scroll to position [41, 0]
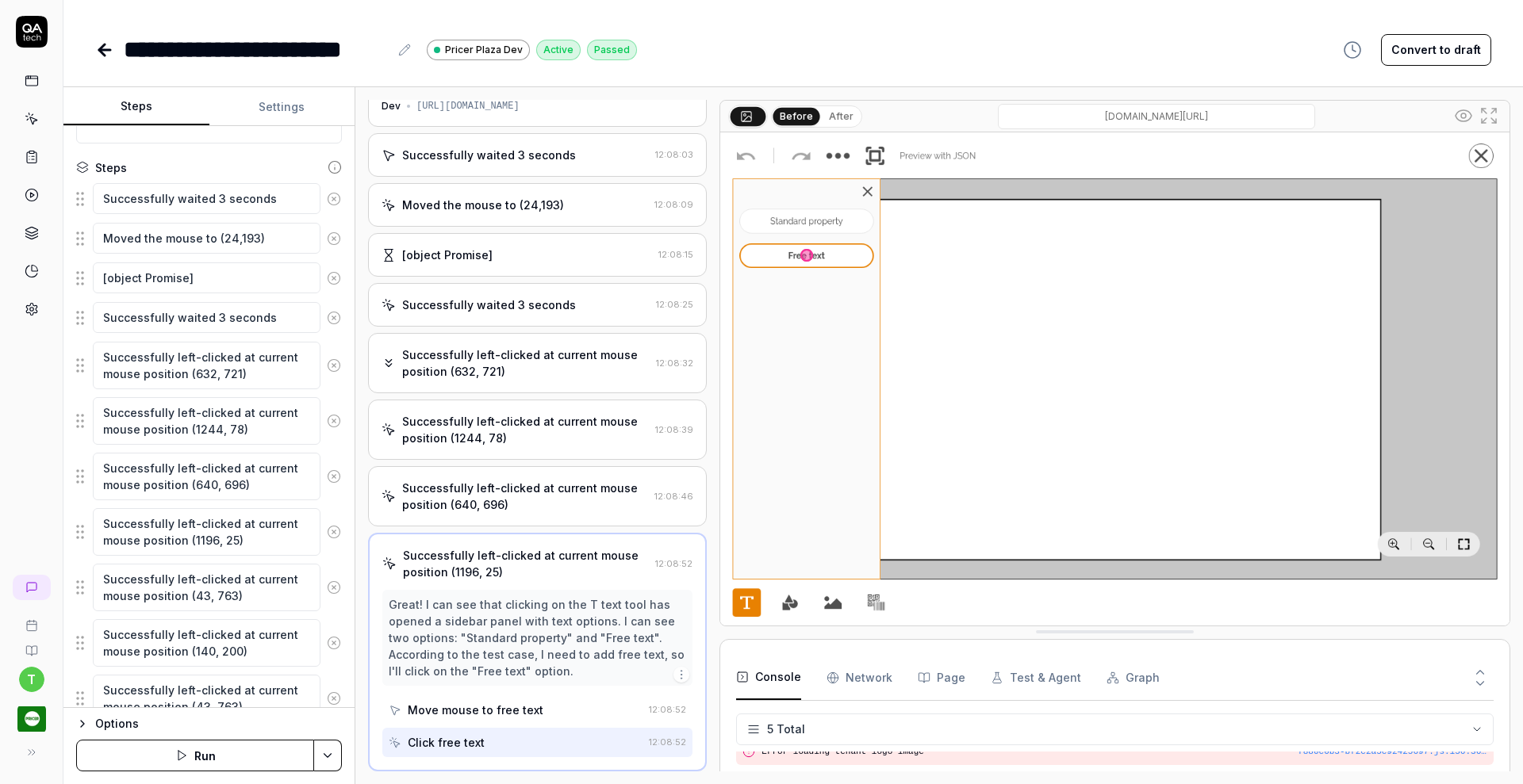
click at [501, 291] on div "Successfully waited 3 seconds 12:08:25" at bounding box center [537, 304] width 339 height 43
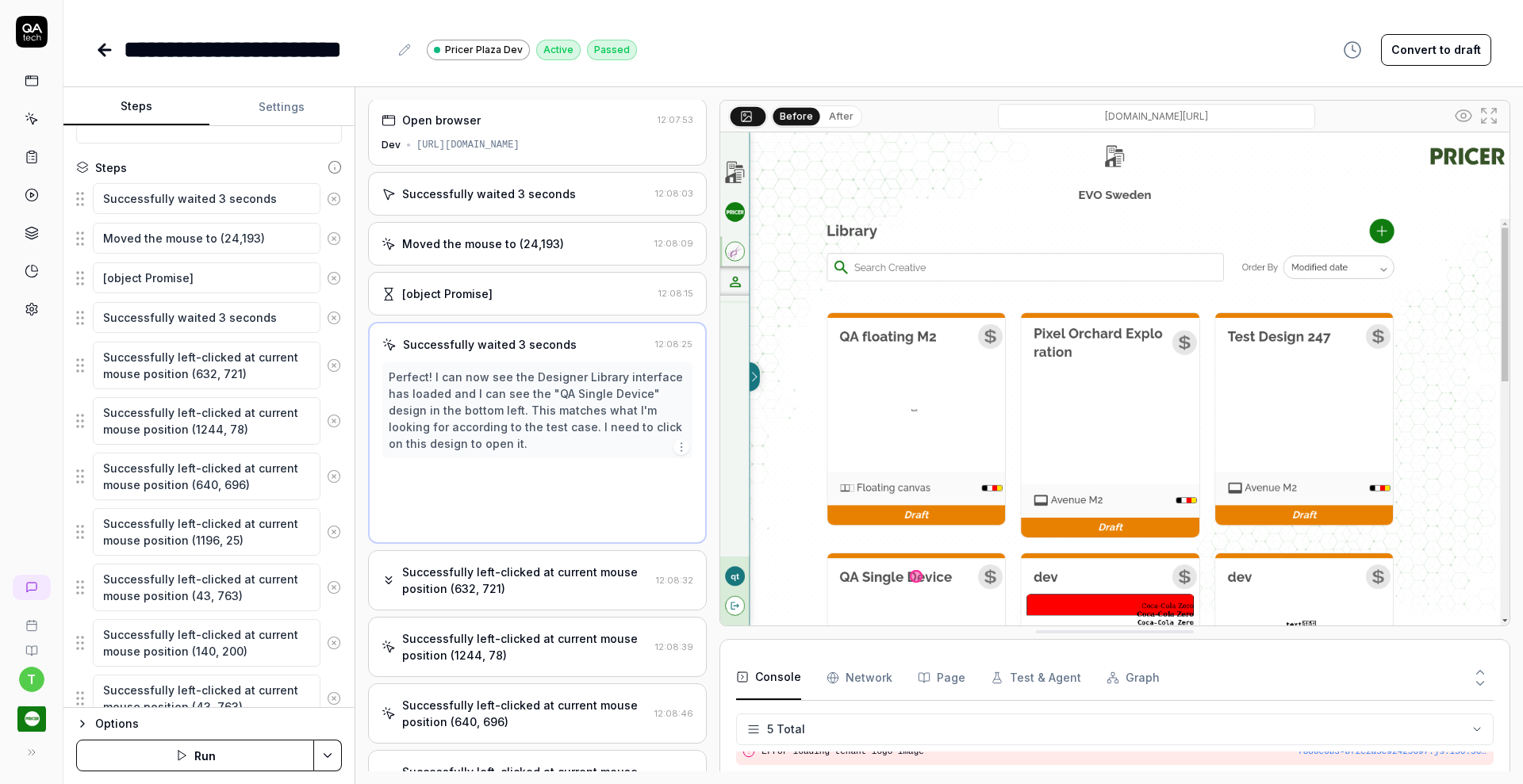
scroll to position [0, 0]
click at [503, 255] on div "Moved the mouse to (24,193) 12:08:09" at bounding box center [537, 245] width 339 height 43
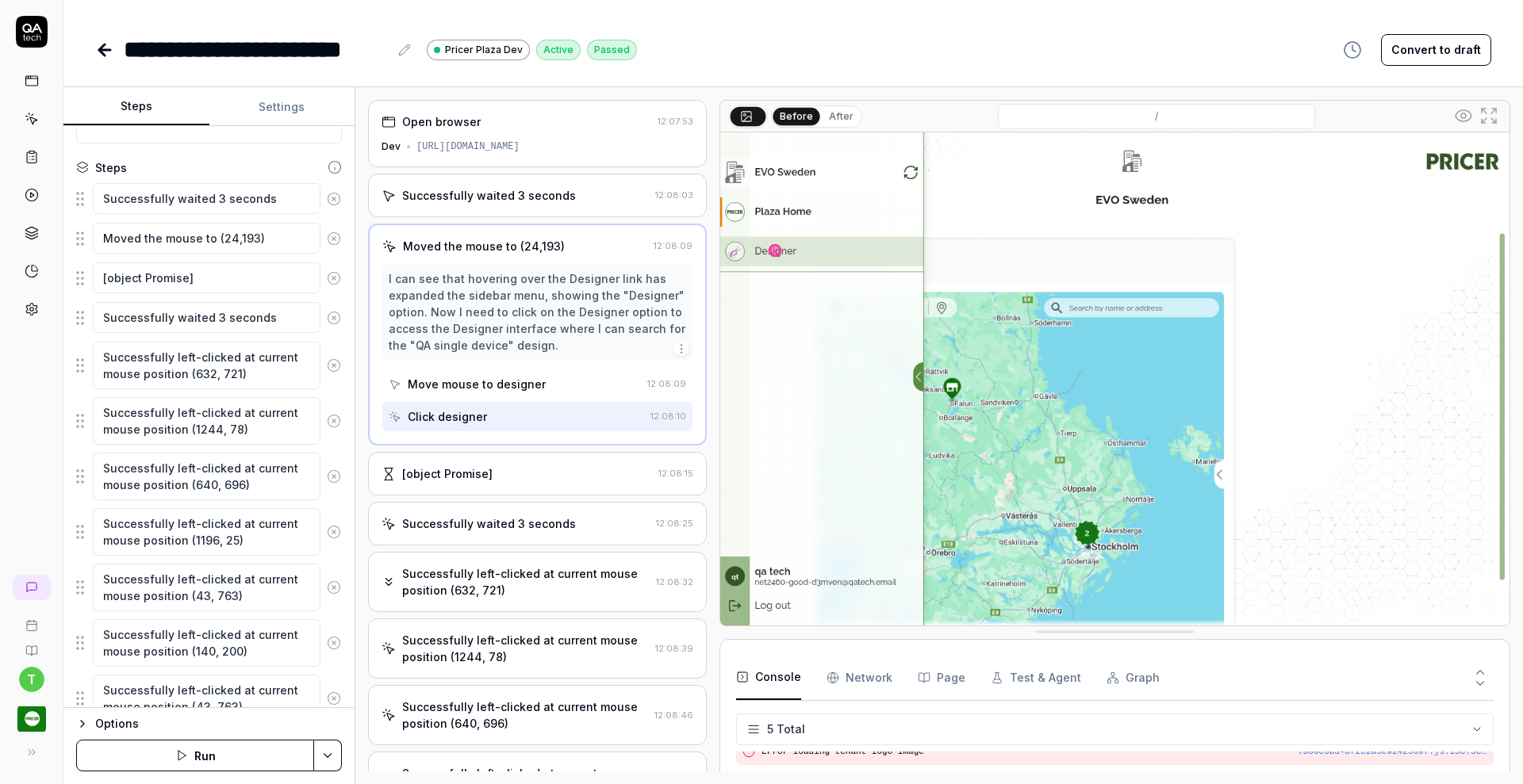
click at [501, 474] on div "[object Promise]" at bounding box center [516, 474] width 270 height 17
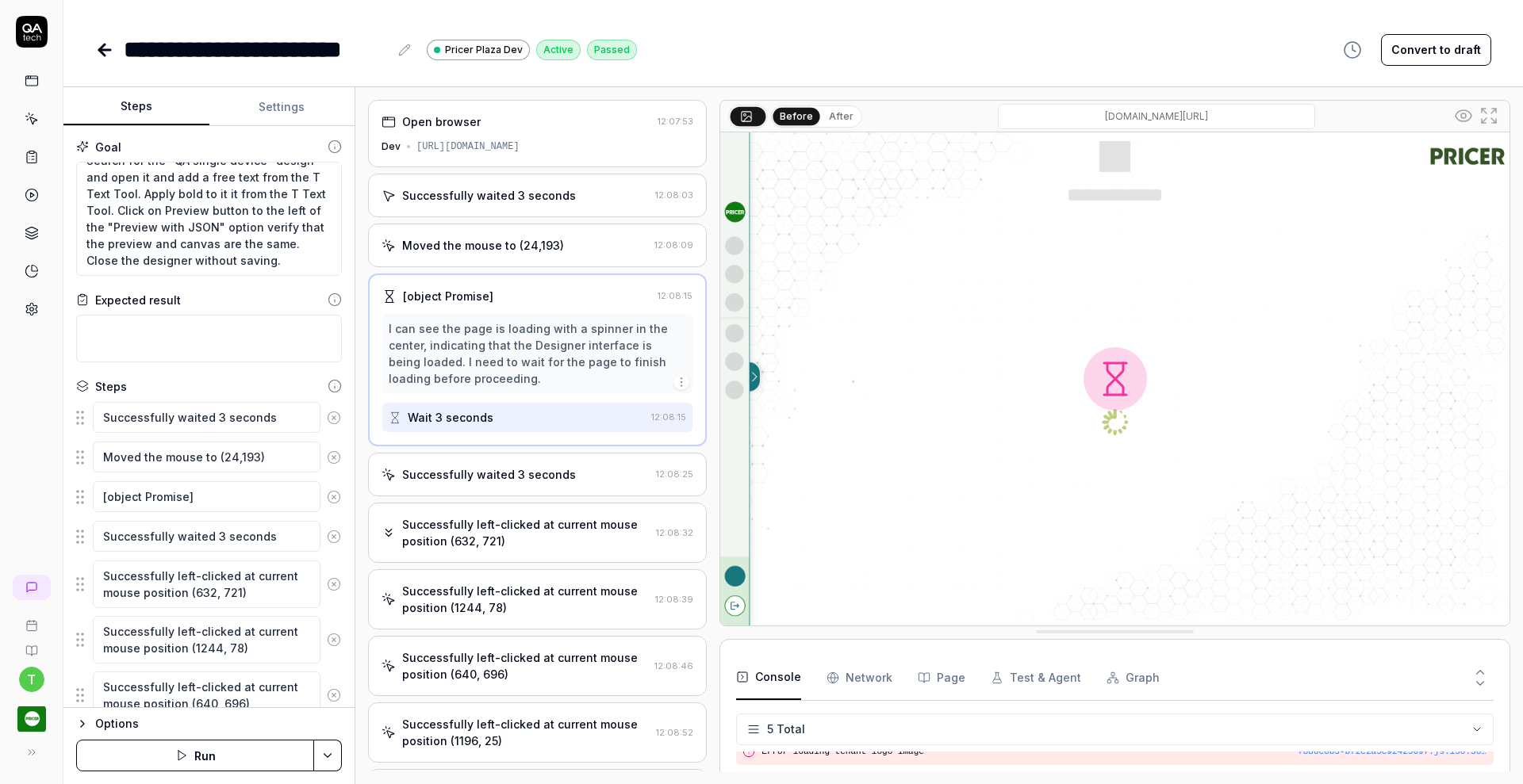
click at [332, 417] on icon at bounding box center [334, 417] width 4 height 4
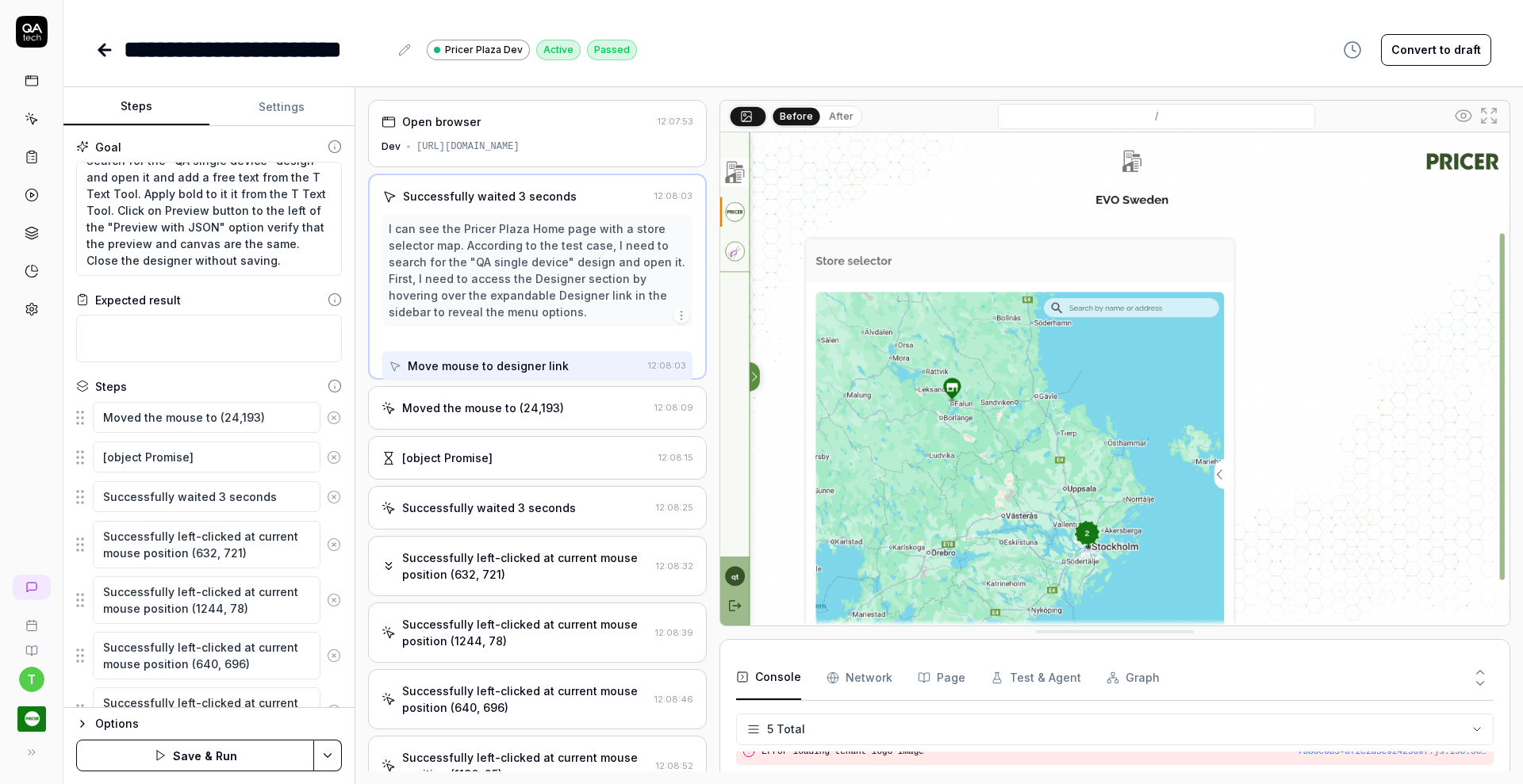
click at [332, 417] on icon at bounding box center [334, 417] width 4 height 4
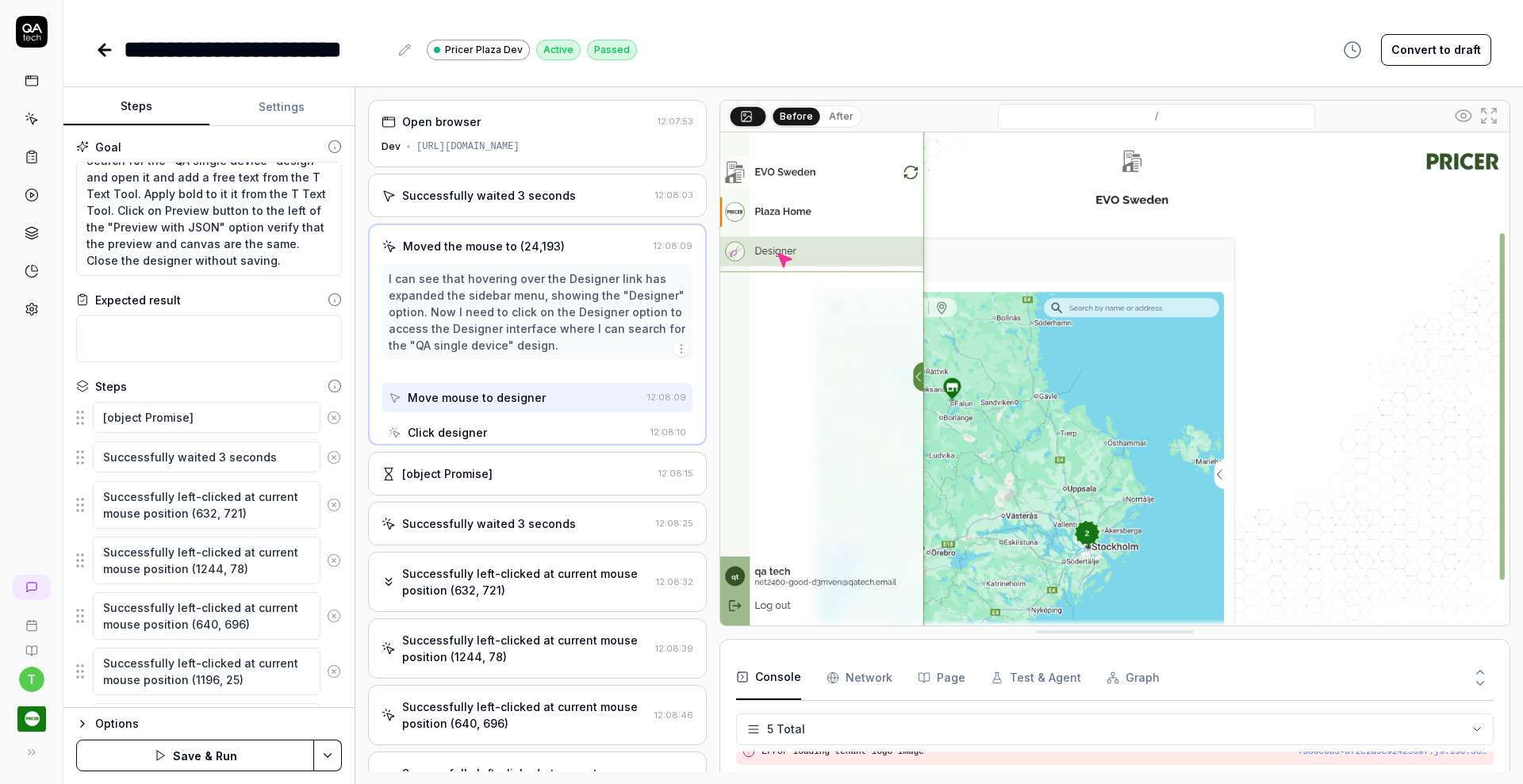
click at [332, 417] on icon at bounding box center [334, 417] width 4 height 4
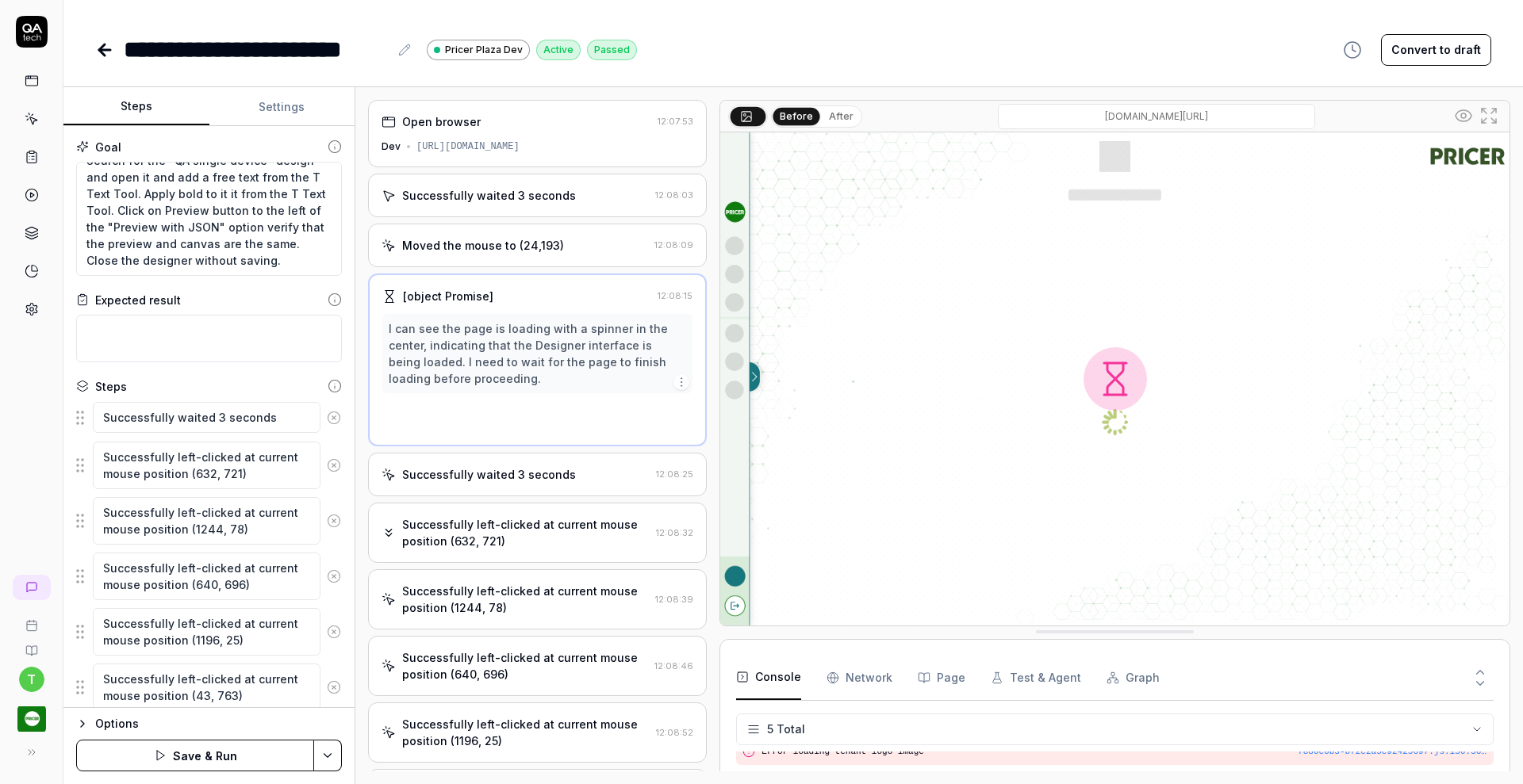
click at [332, 417] on icon at bounding box center [334, 417] width 4 height 4
click at [320, 450] on button at bounding box center [334, 465] width 27 height 31
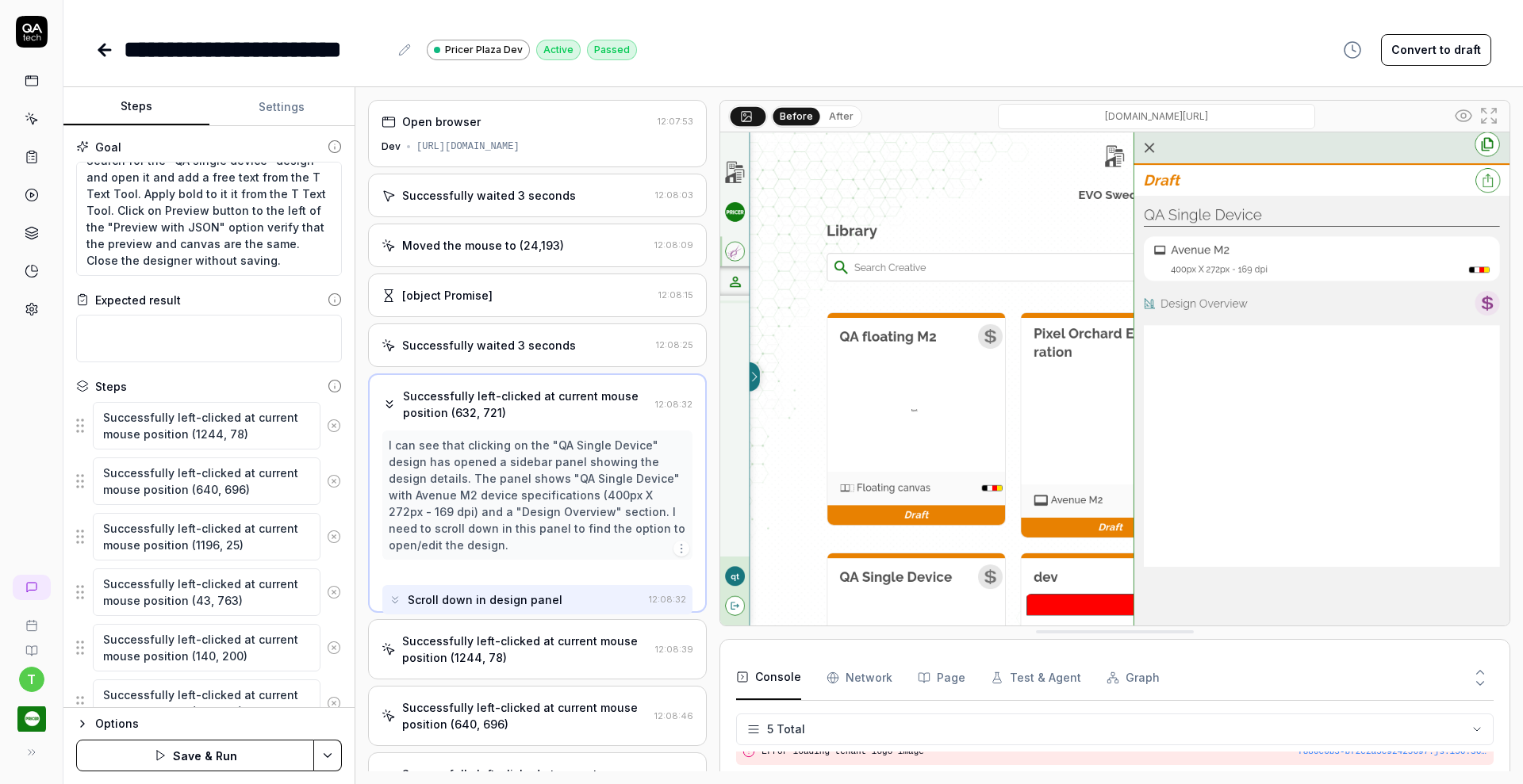
click at [320, 417] on button at bounding box center [334, 425] width 27 height 31
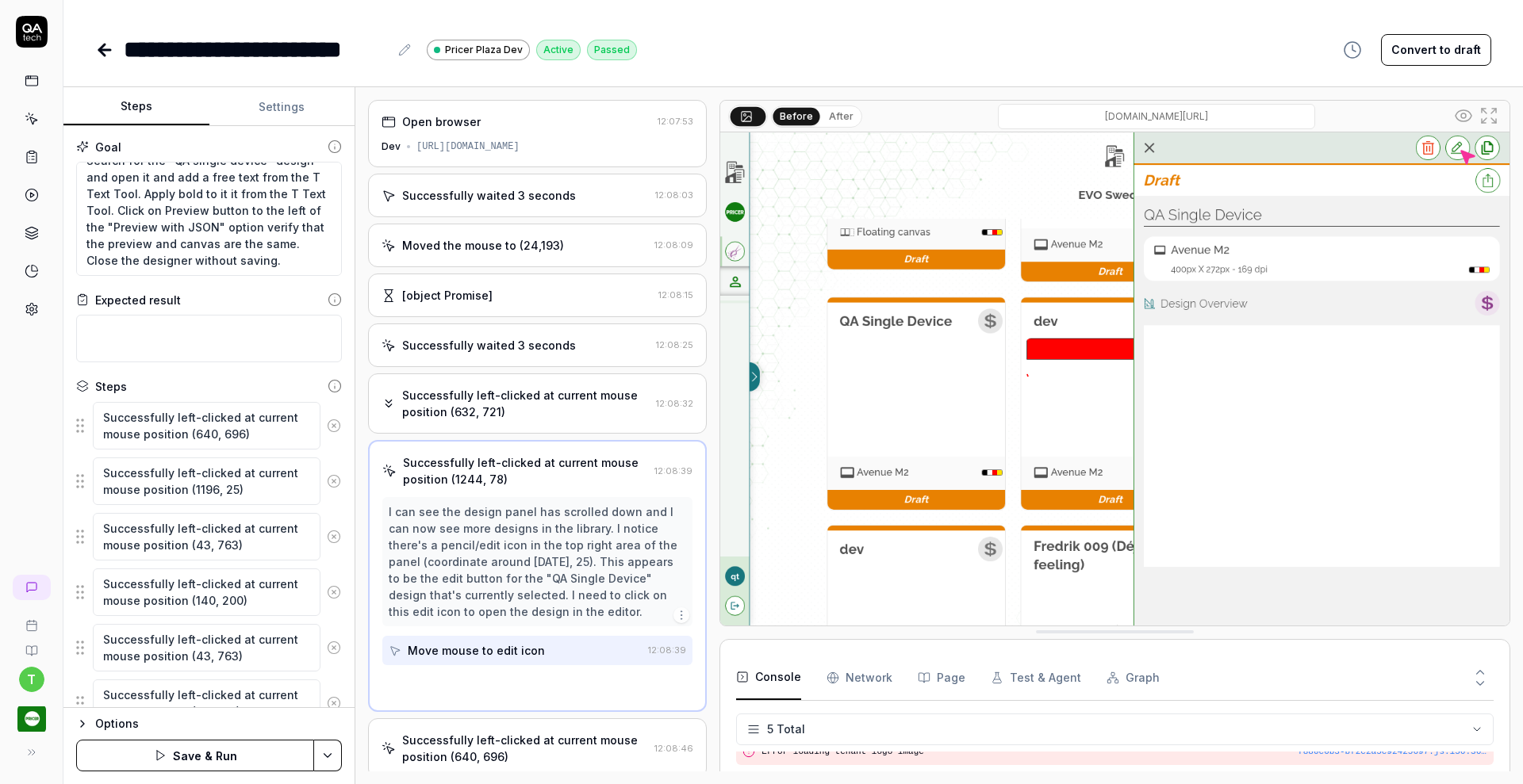
click at [320, 417] on button at bounding box center [334, 425] width 27 height 31
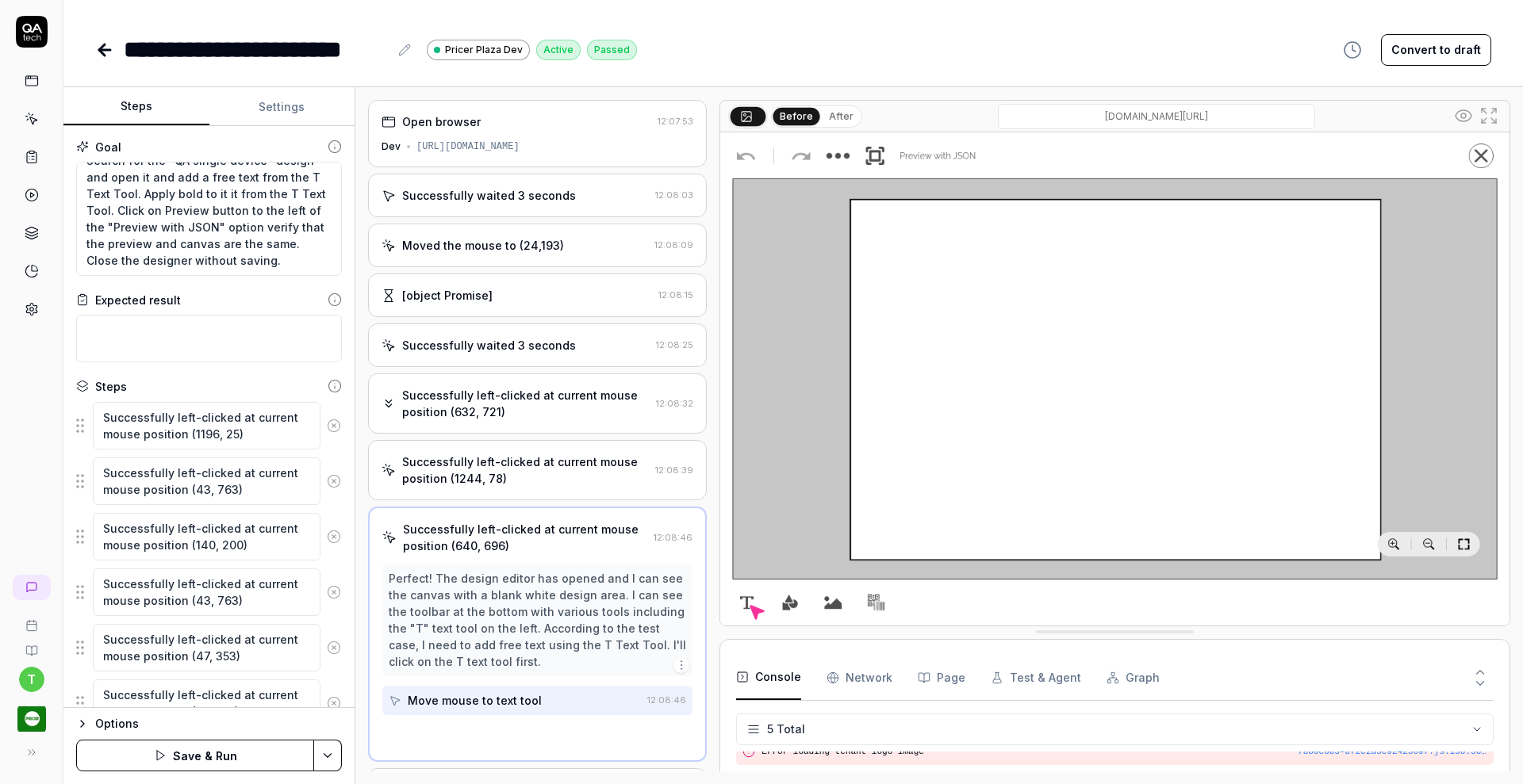
click at [320, 417] on button at bounding box center [334, 425] width 27 height 31
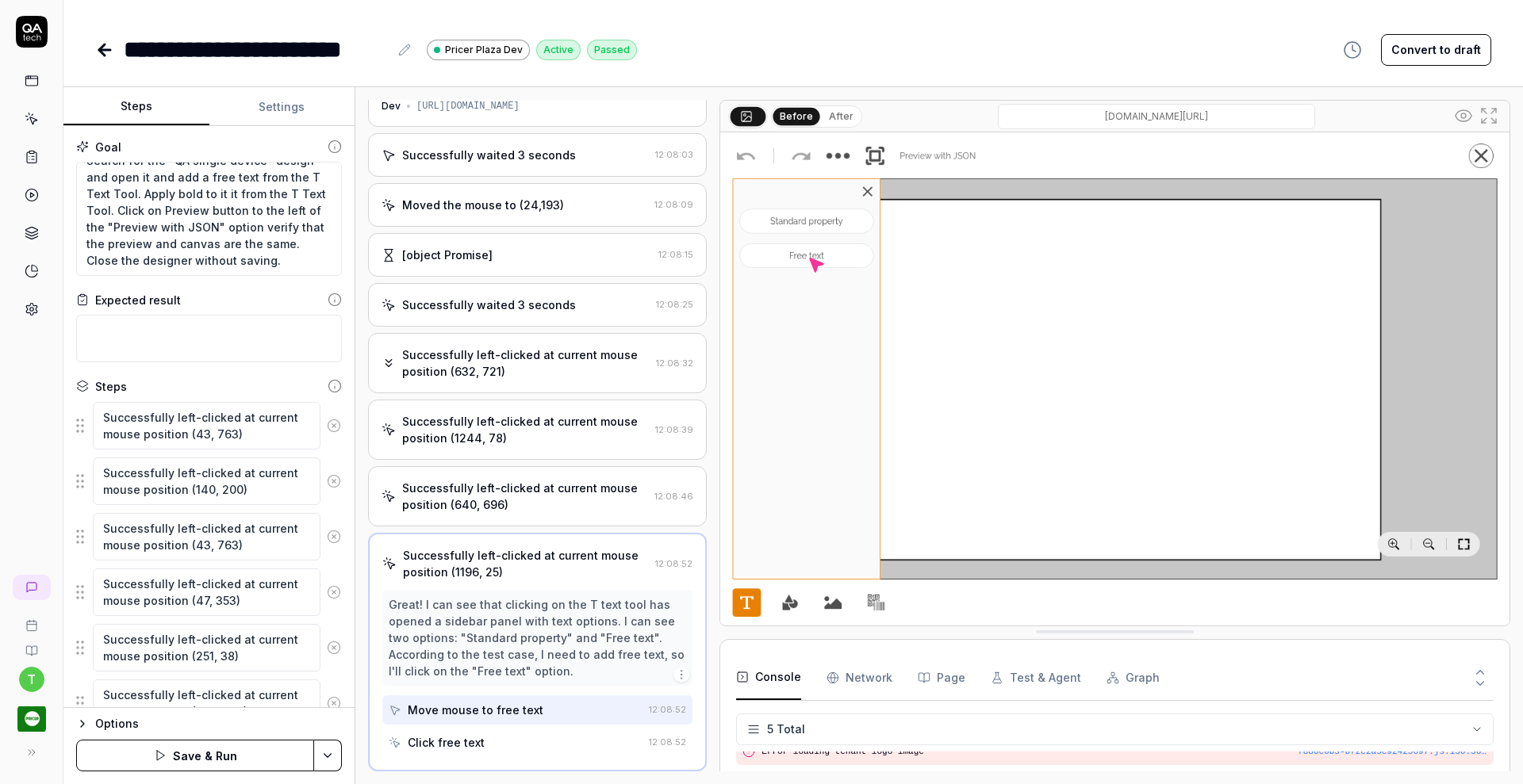
click at [320, 417] on button at bounding box center [334, 425] width 27 height 31
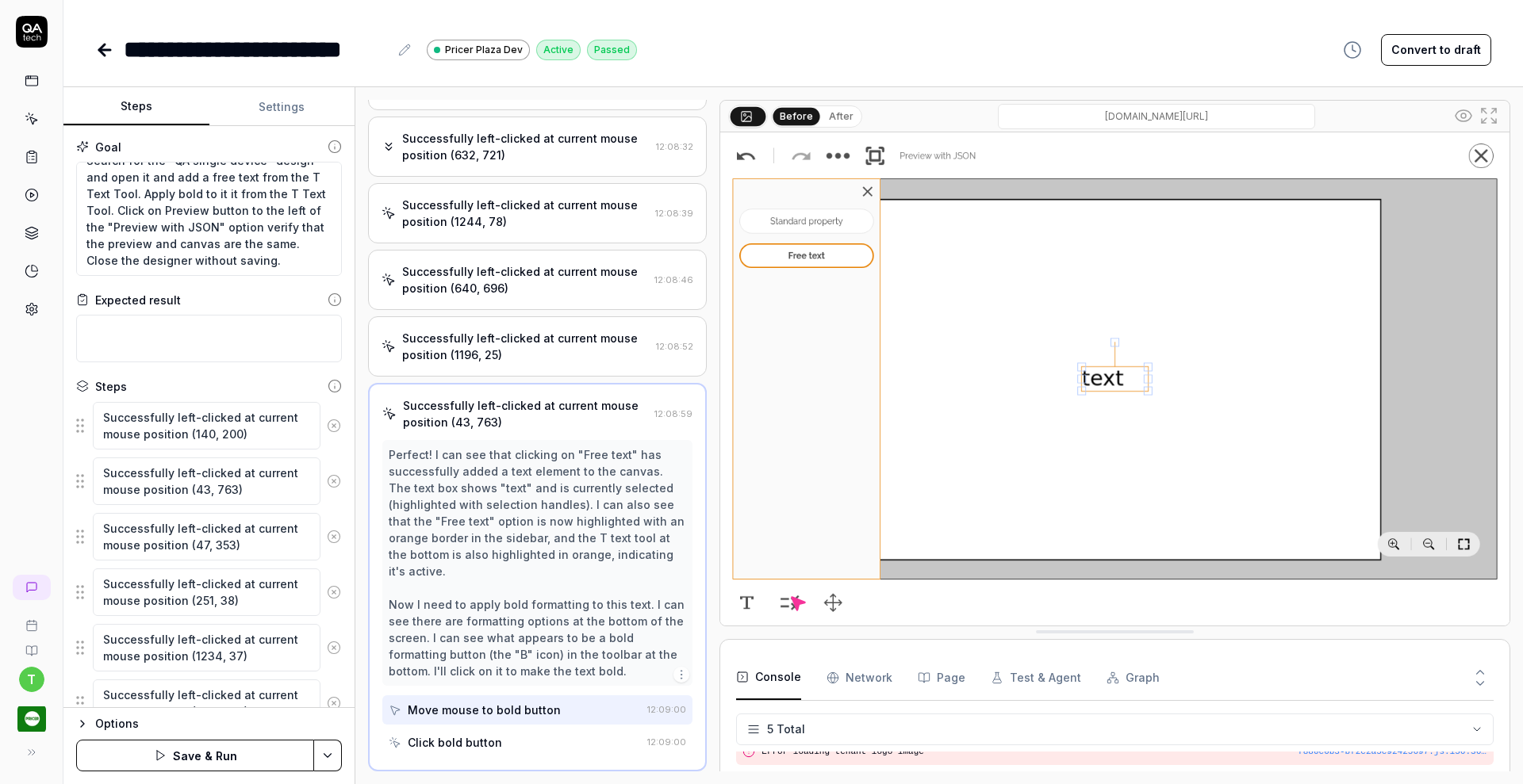
click at [328, 419] on circle at bounding box center [334, 425] width 12 height 12
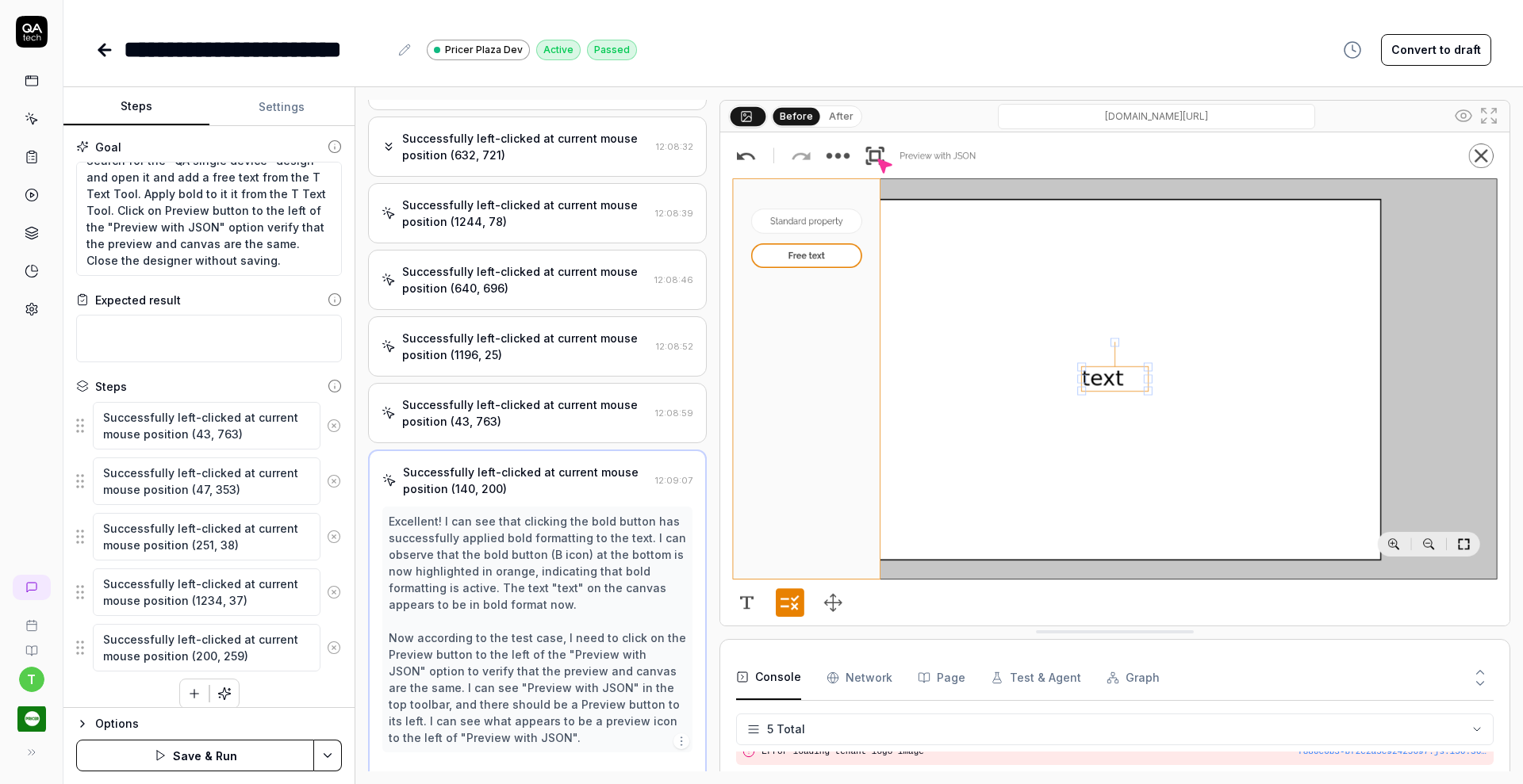
scroll to position [323, 0]
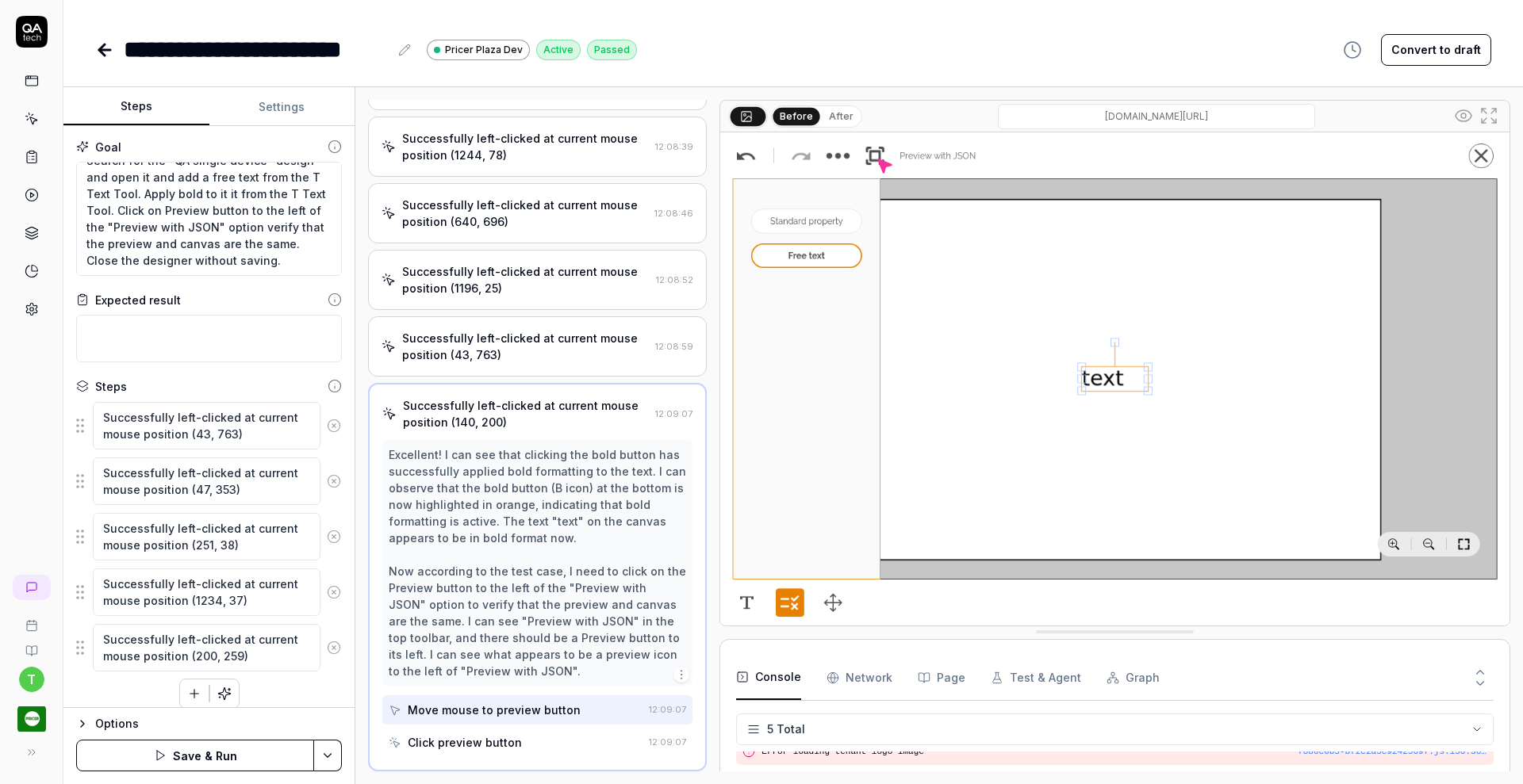
click at [328, 419] on circle at bounding box center [334, 425] width 12 height 12
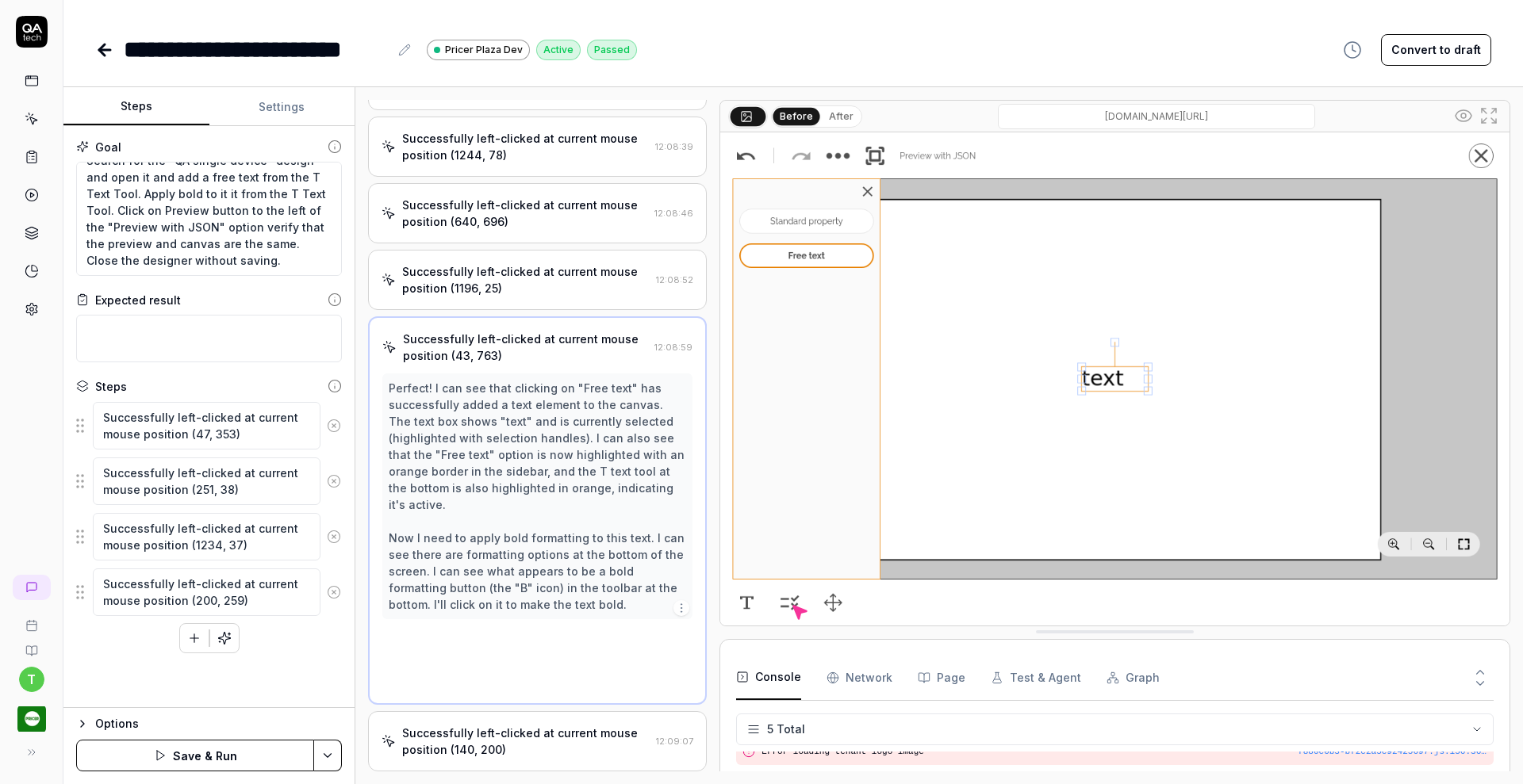
scroll to position [17, 0]
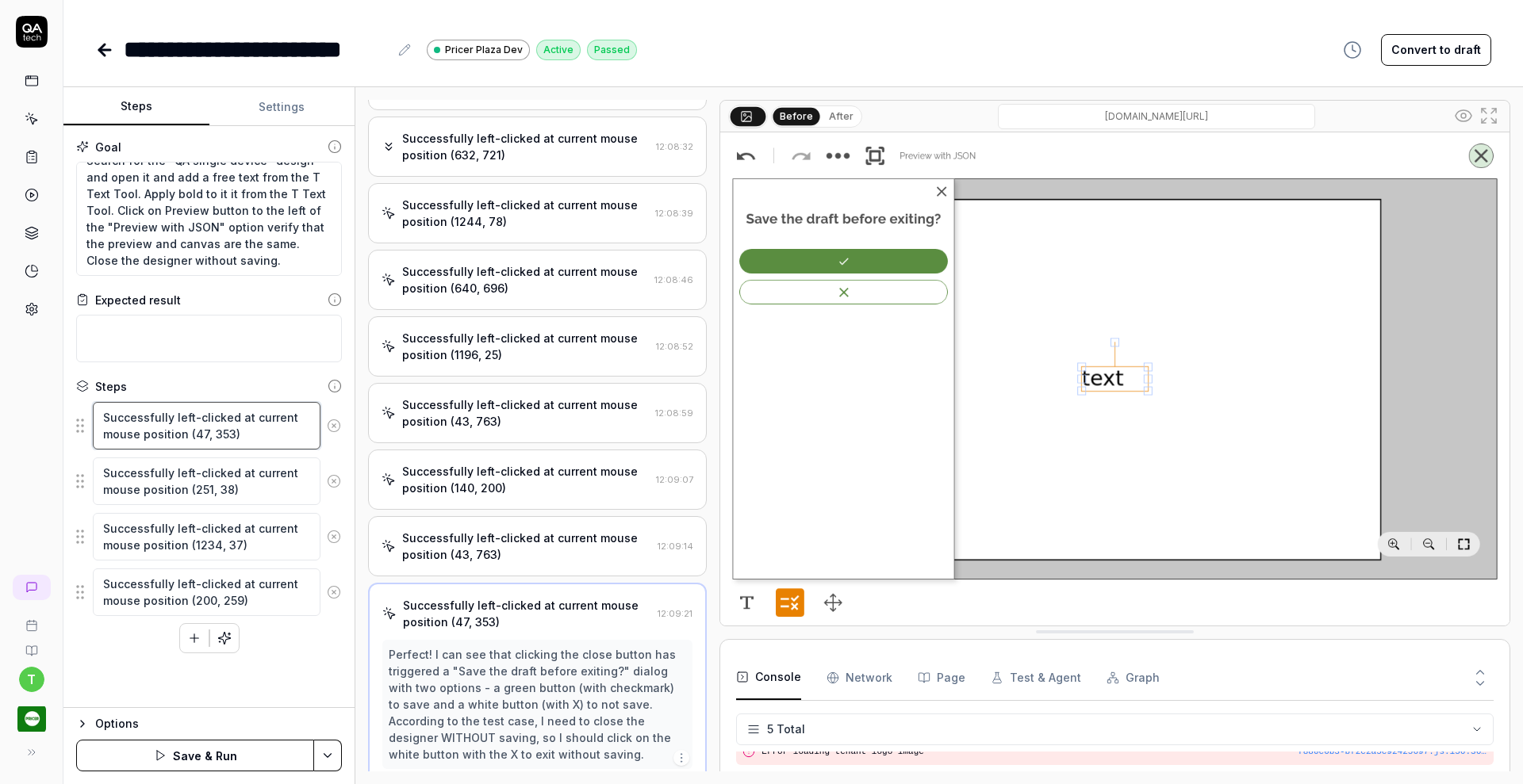
click at [318, 418] on textarea "Successfully left-clicked at current mouse position (47, 353)" at bounding box center [207, 426] width 228 height 47
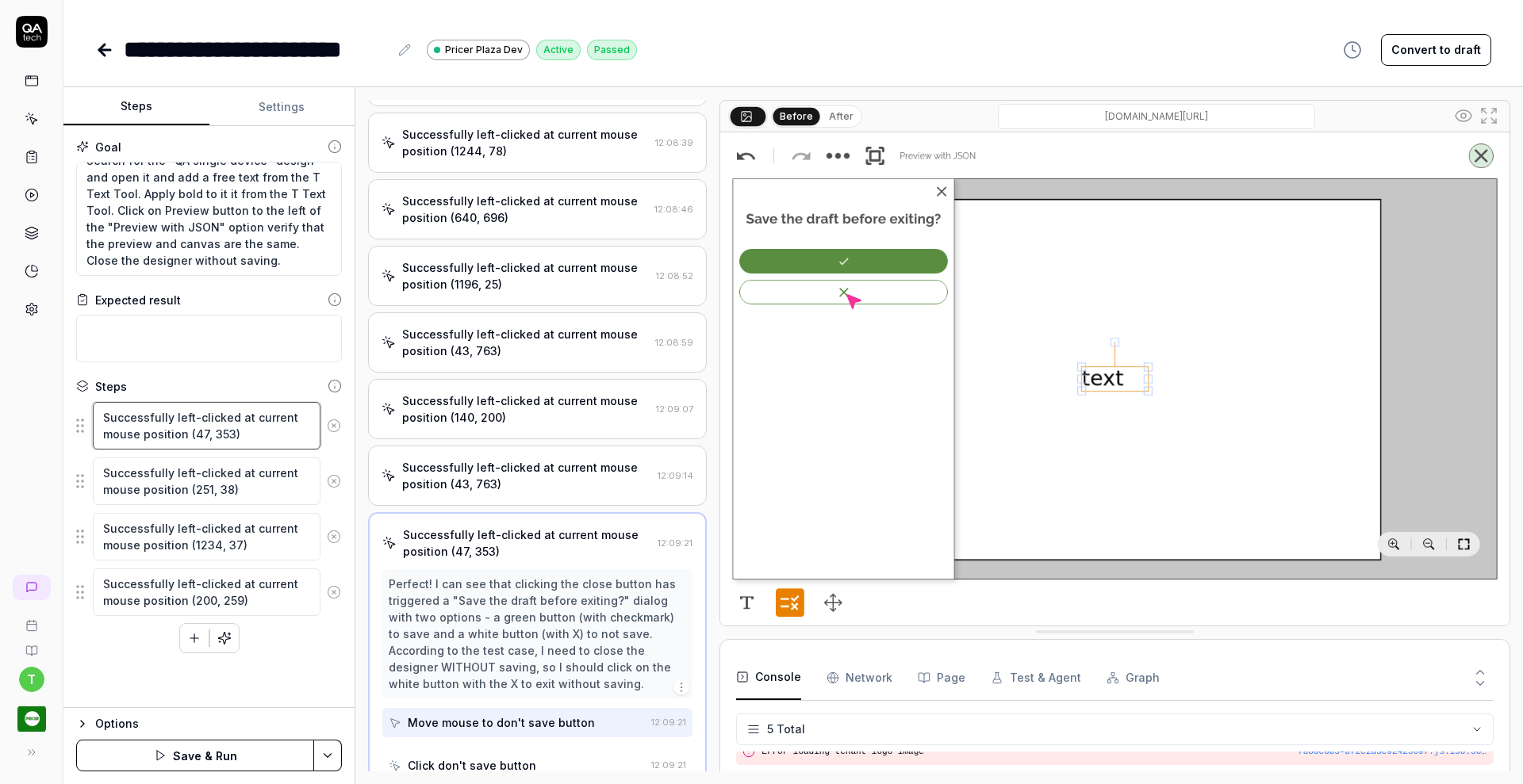
scroll to position [340, 0]
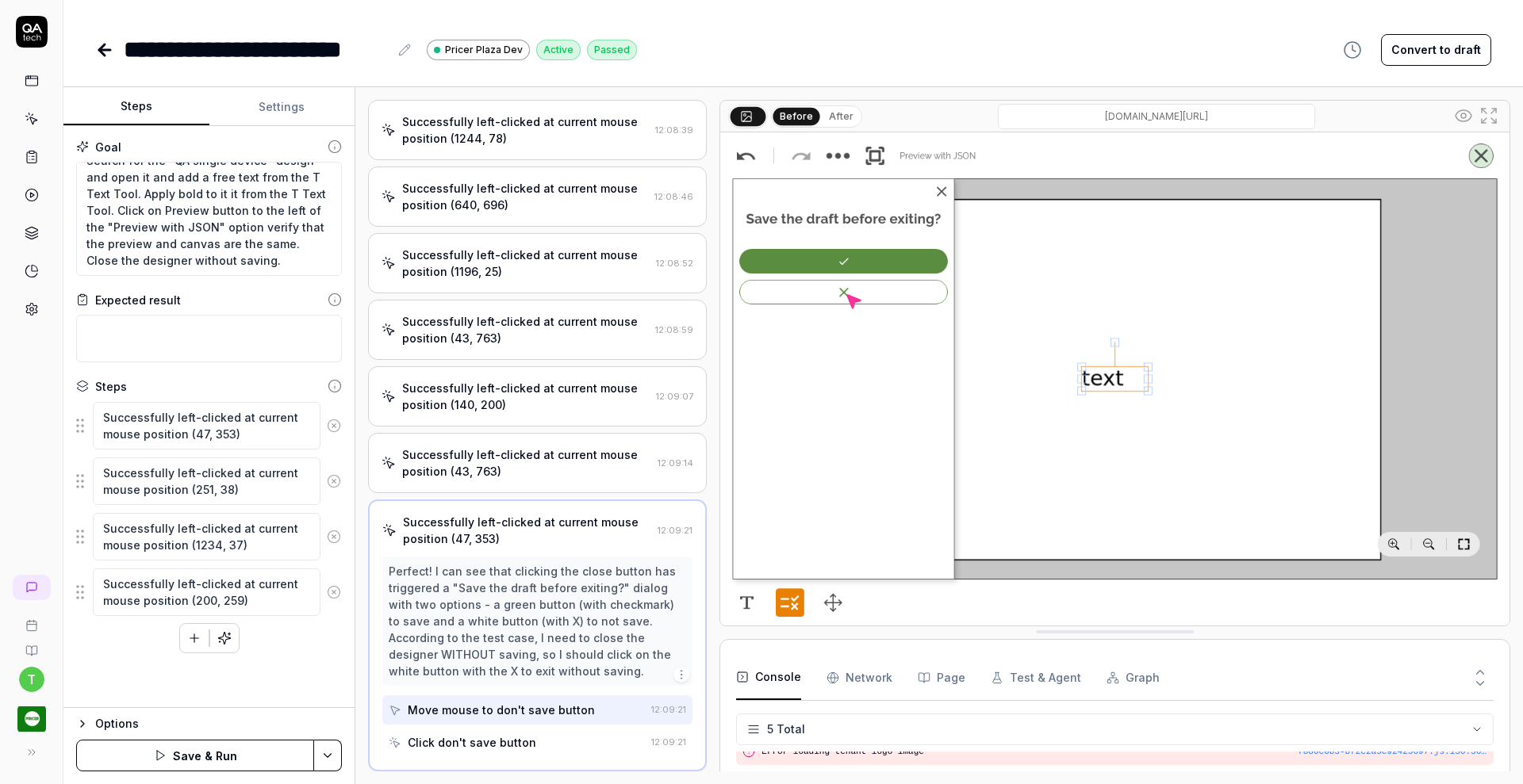
click at [339, 419] on icon at bounding box center [334, 425] width 14 height 14
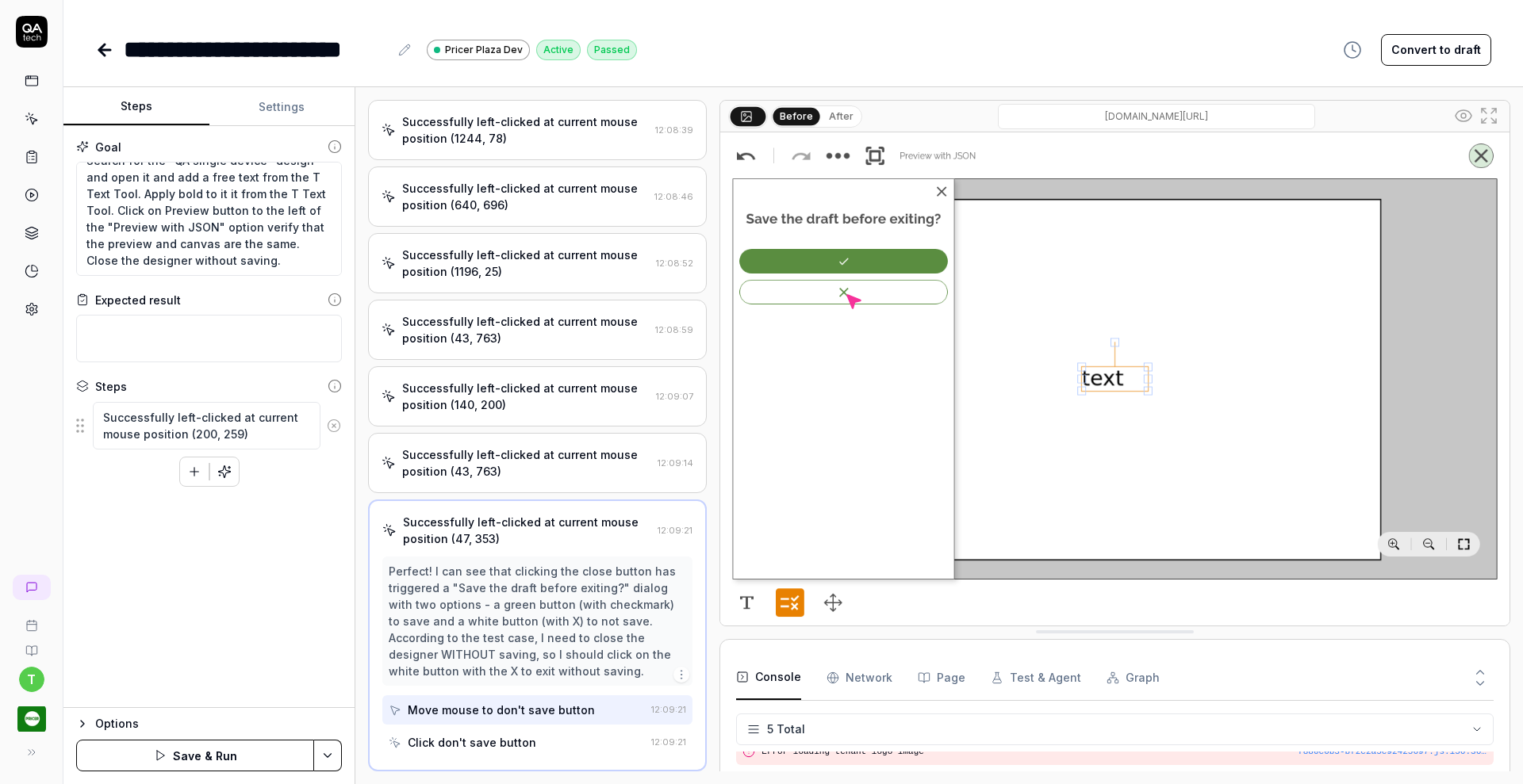
click at [339, 419] on icon at bounding box center [334, 425] width 14 height 14
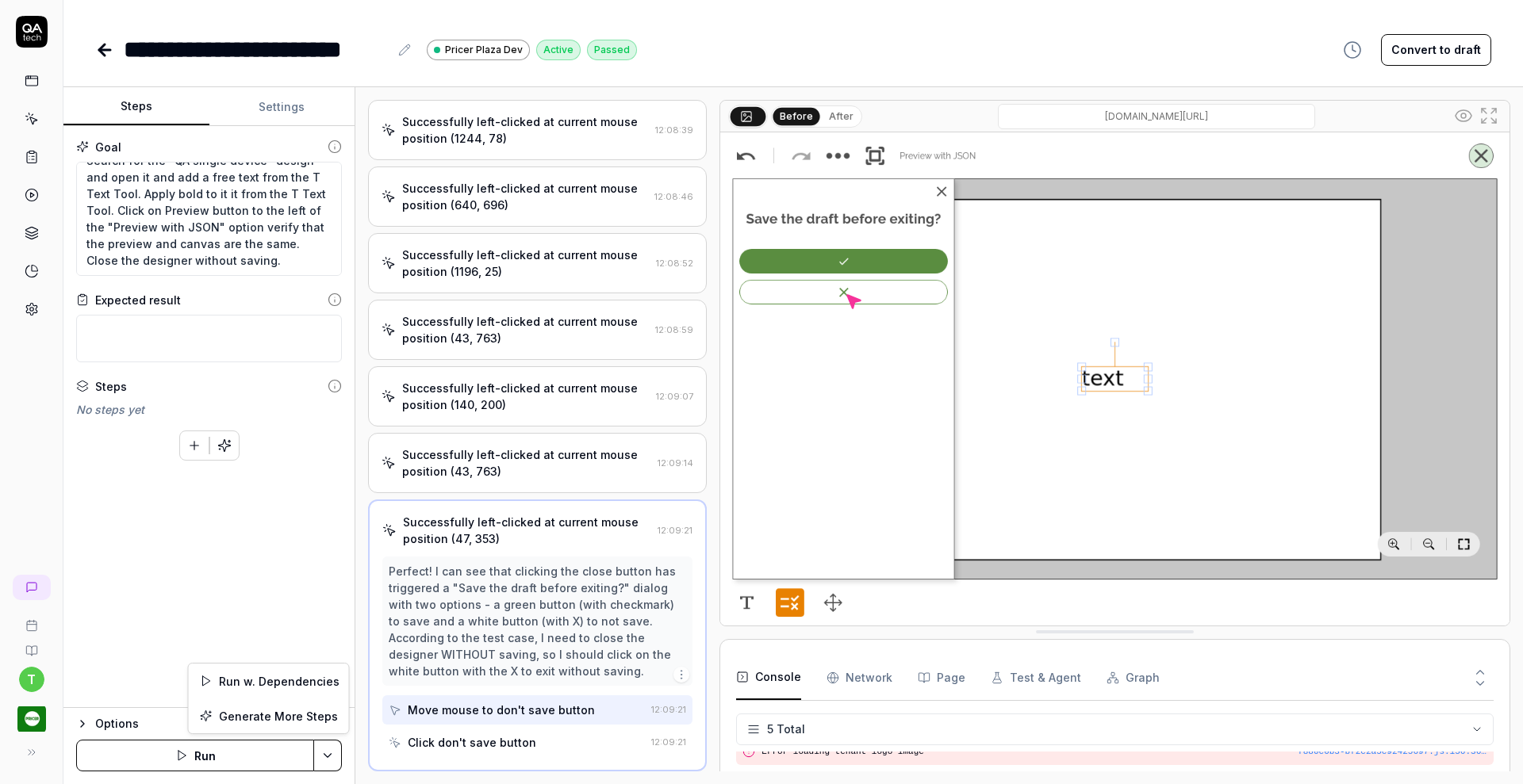
click at [322, 752] on html "**********" at bounding box center [762, 392] width 1523 height 784
click at [225, 446] on html "**********" at bounding box center [762, 392] width 1523 height 784
click at [225, 446] on icon "button" at bounding box center [224, 445] width 12 height 12
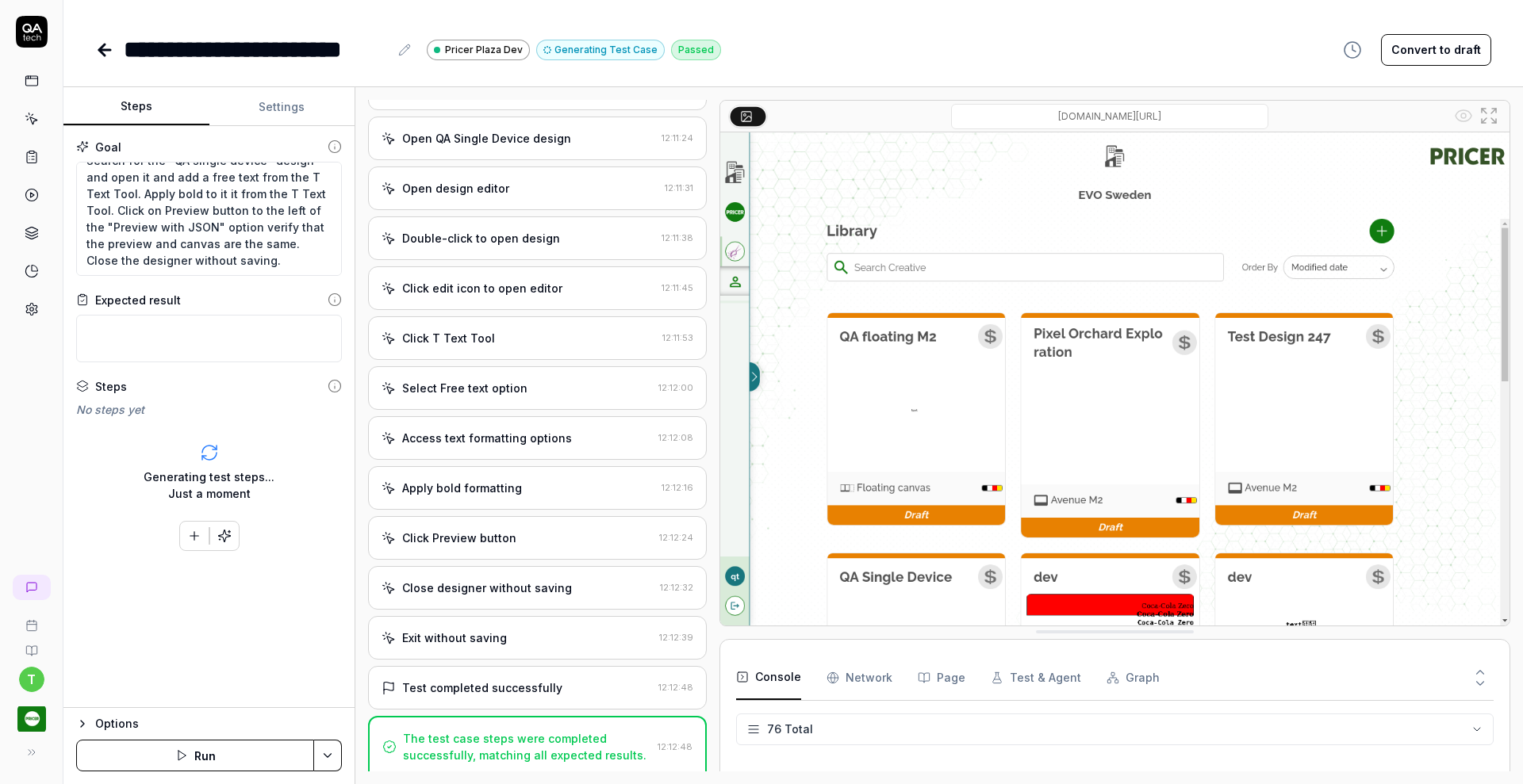
scroll to position [262, 0]
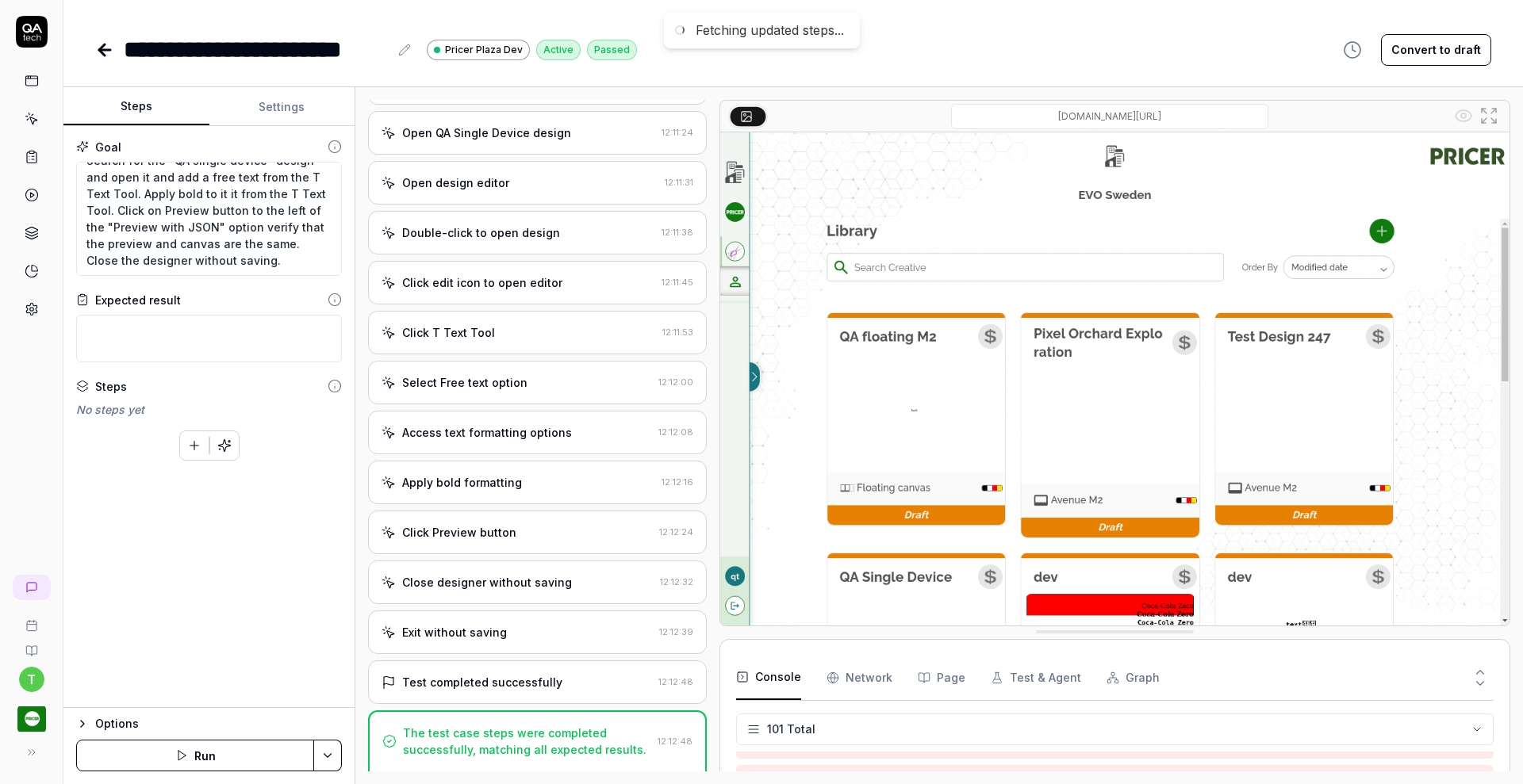
type textarea "*"
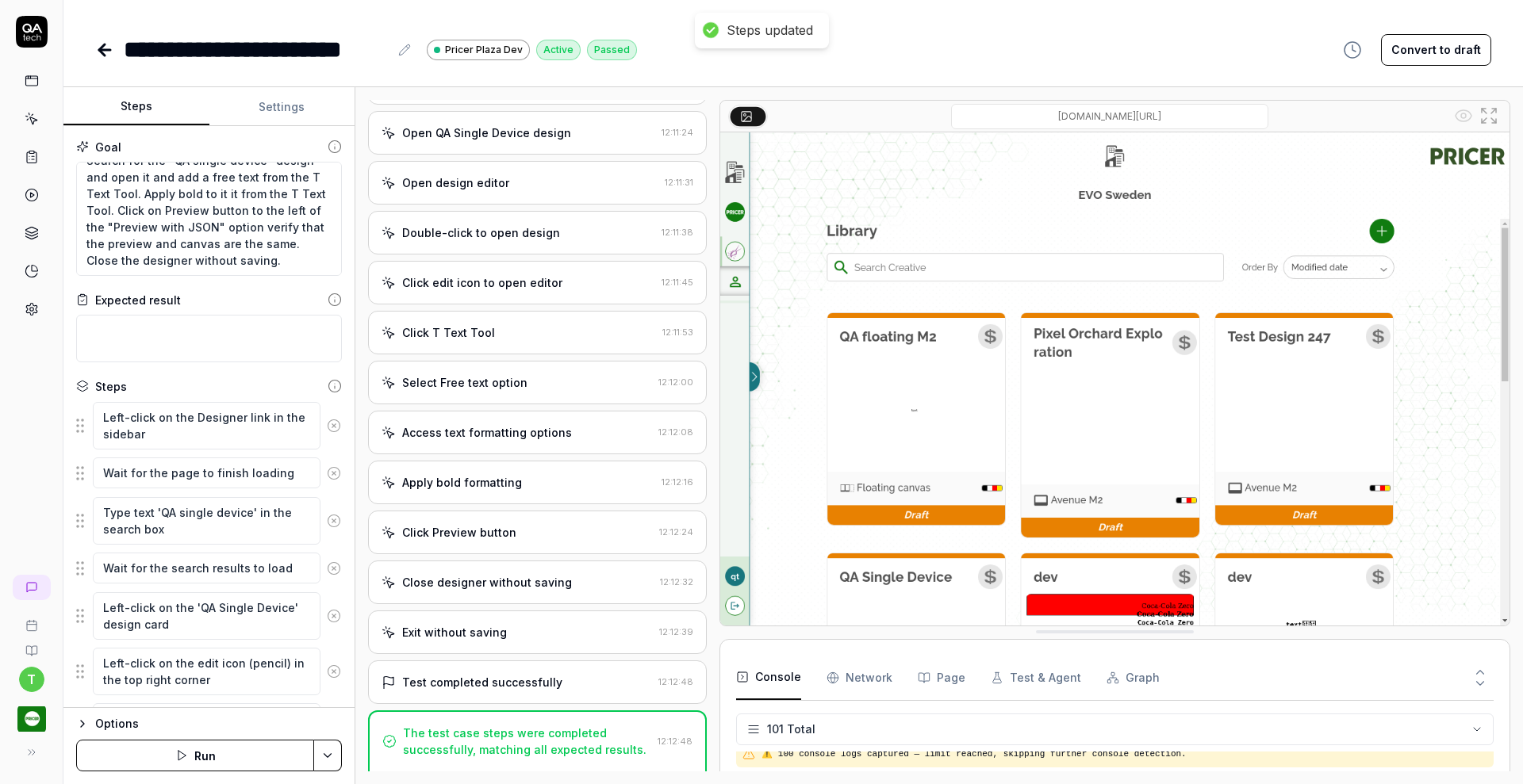
scroll to position [3127, 0]
click at [107, 46] on icon at bounding box center [104, 50] width 19 height 19
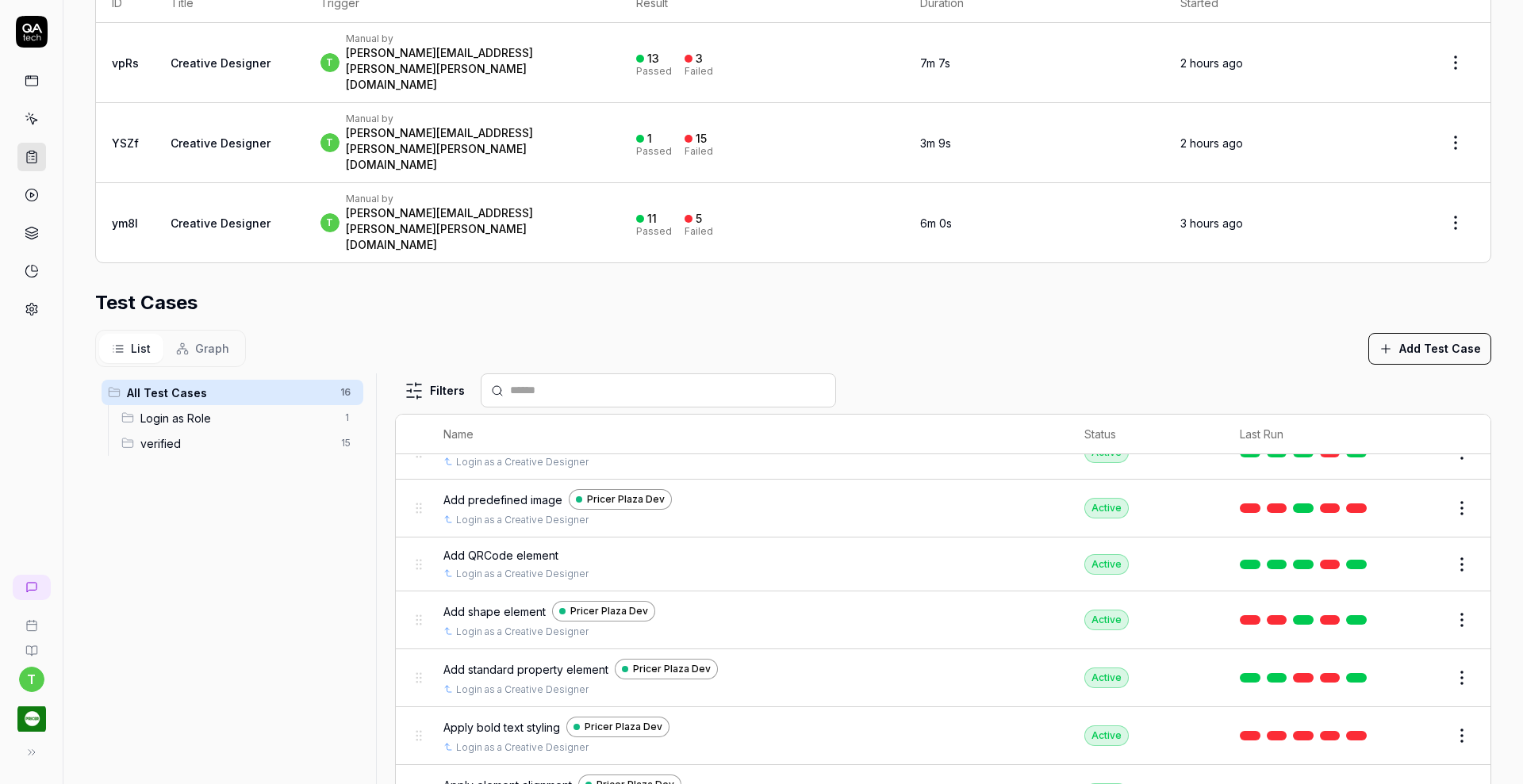
scroll to position [306, 0]
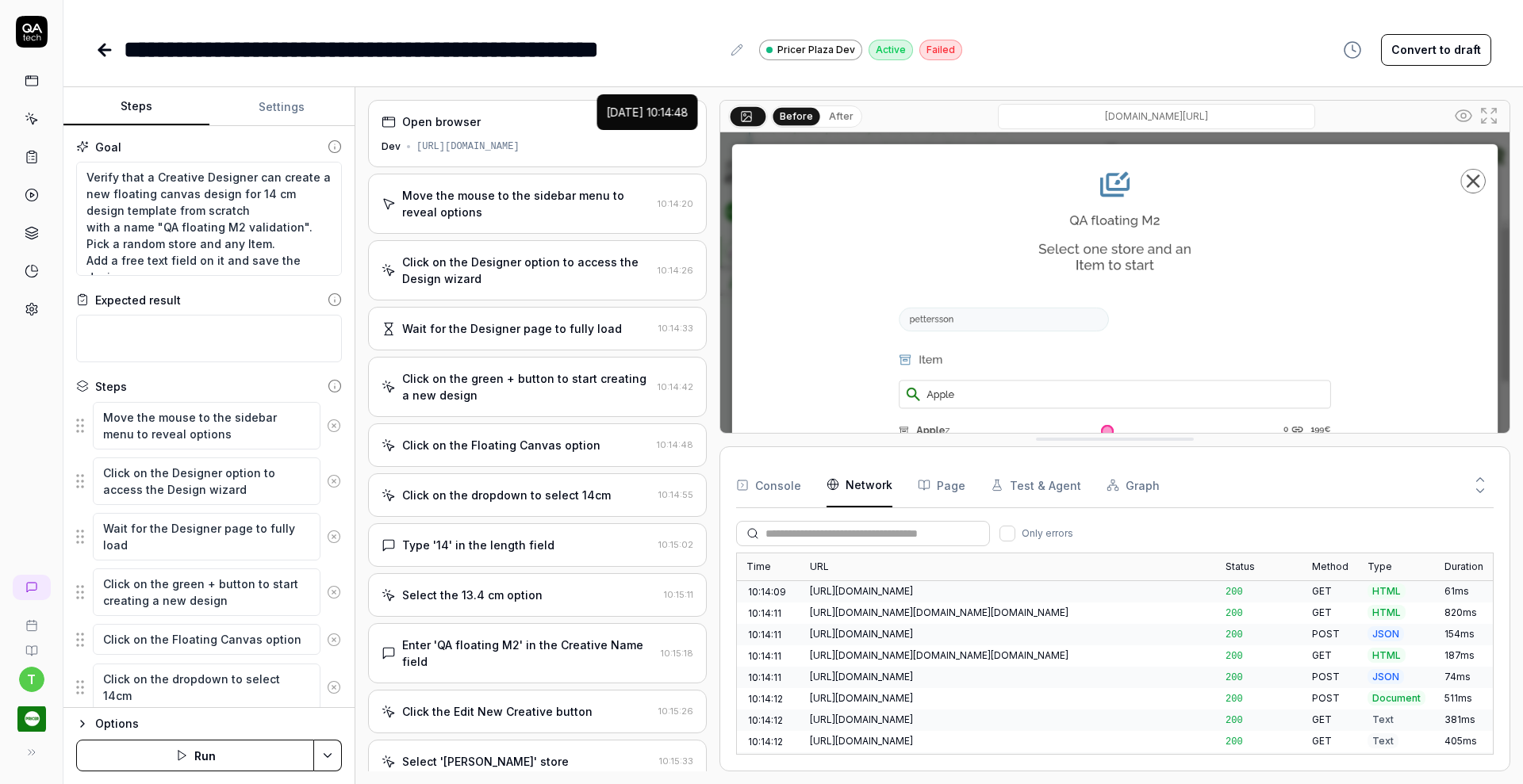
scroll to position [3824, 0]
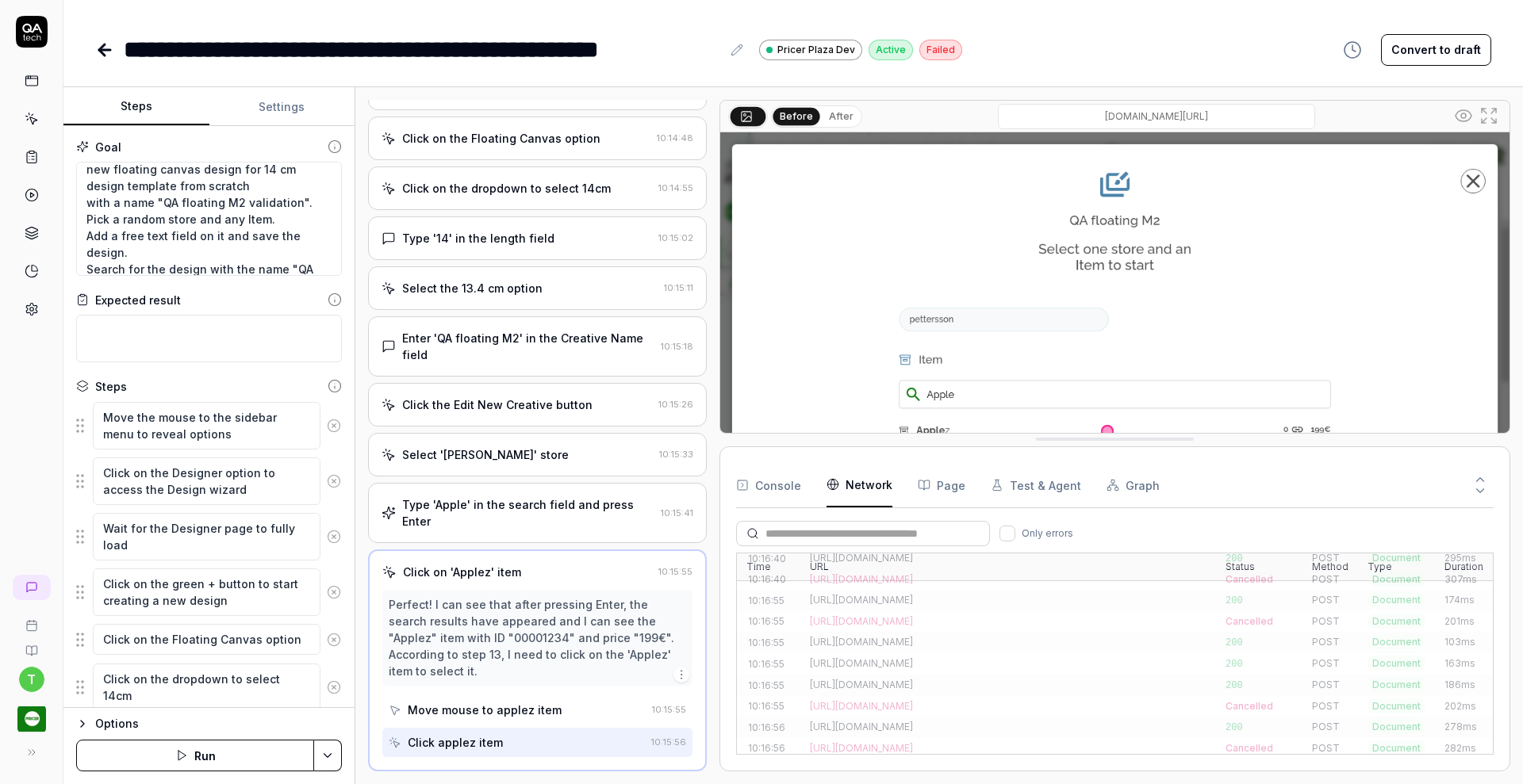
click at [35, 121] on icon at bounding box center [31, 119] width 14 height 14
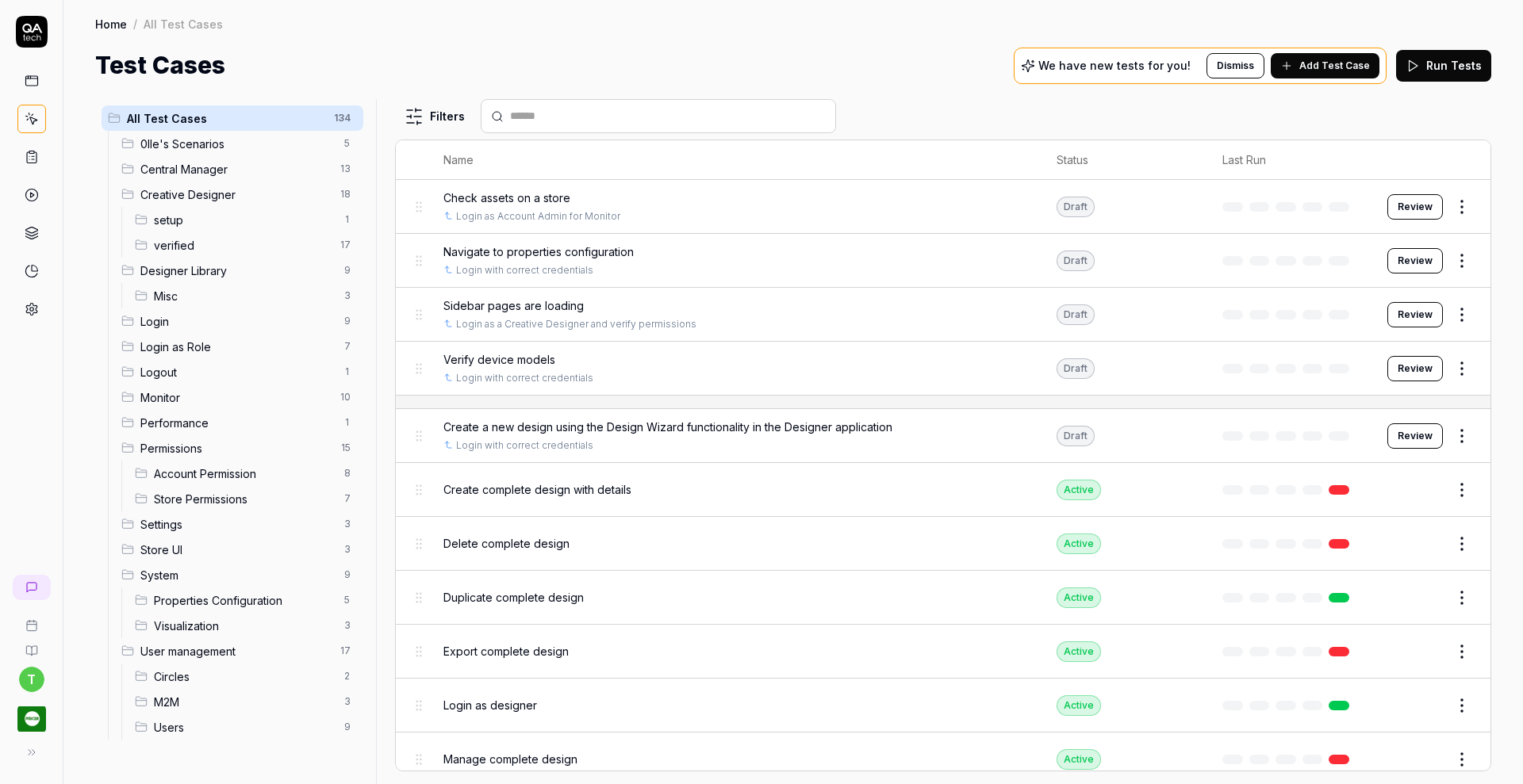
click at [167, 237] on span "verified" at bounding box center [242, 246] width 177 height 17
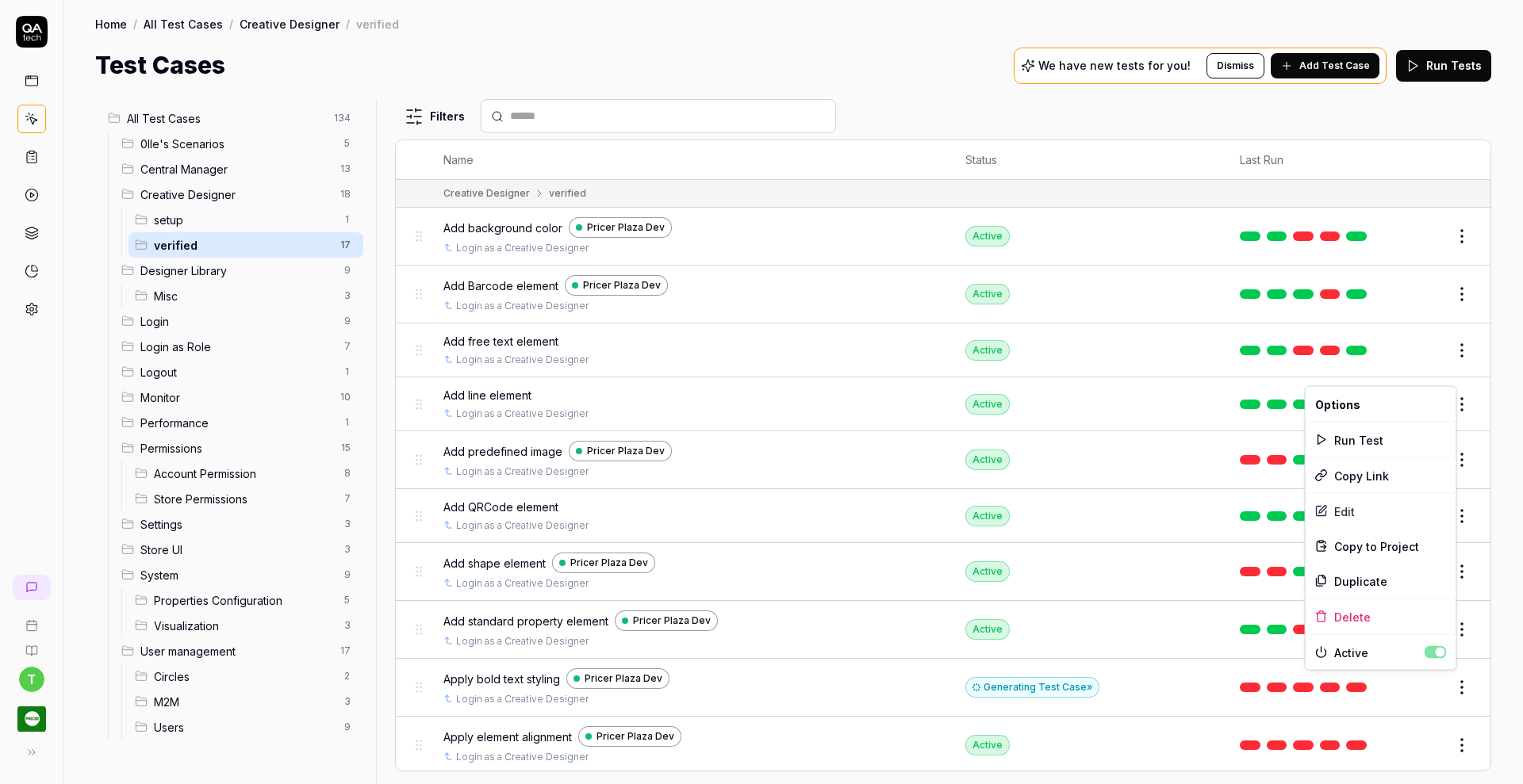
click at [1451, 679] on html "t Home / All Test Cases / Creative Designer / verified Home / All Test Cases / …" at bounding box center [762, 392] width 1523 height 784
click at [1451, 738] on html "t Home / All Test Cases / Creative Designer / verified Home / All Test Cases / …" at bounding box center [762, 392] width 1523 height 784
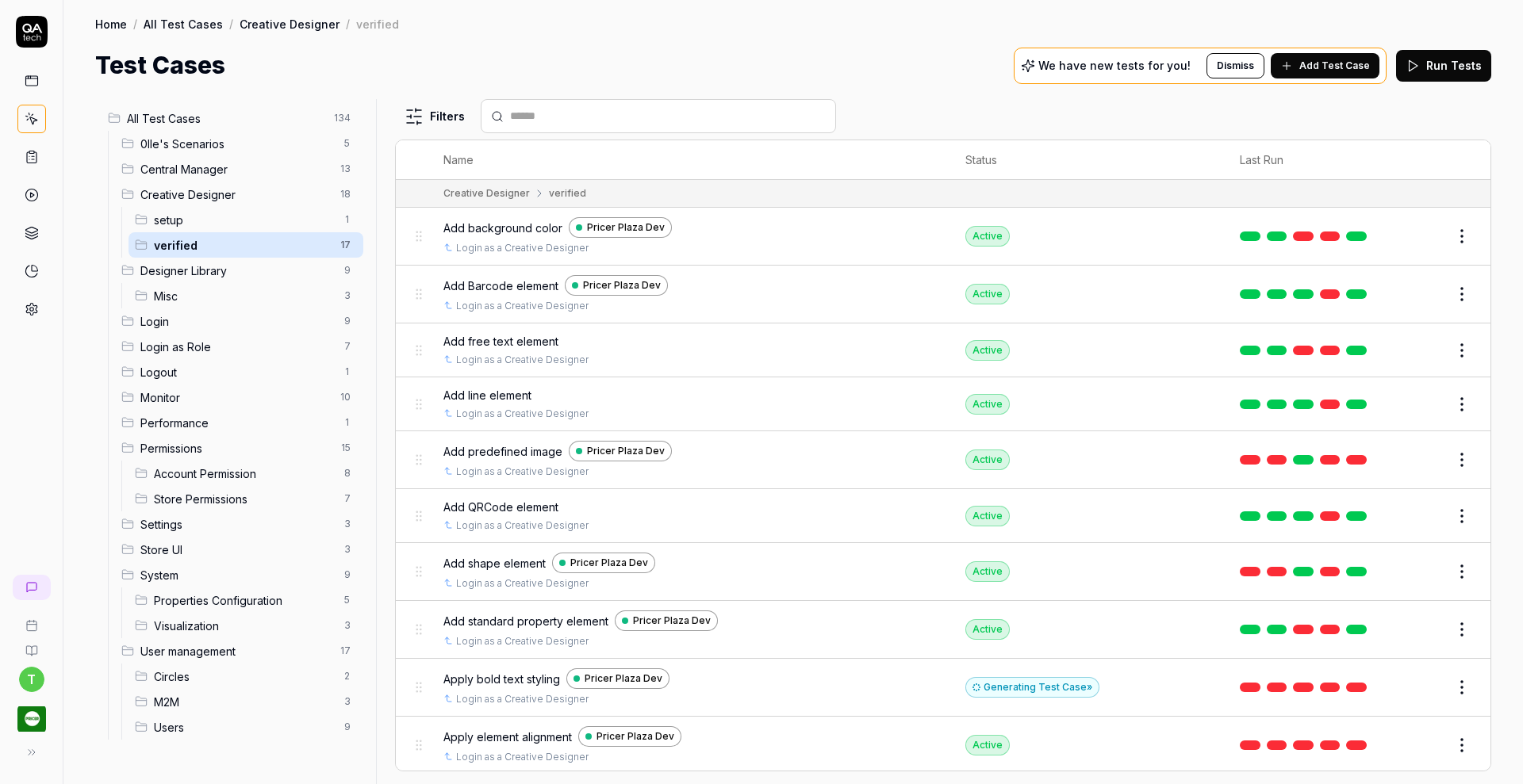
click at [1421, 736] on button "Edit" at bounding box center [1423, 745] width 38 height 25
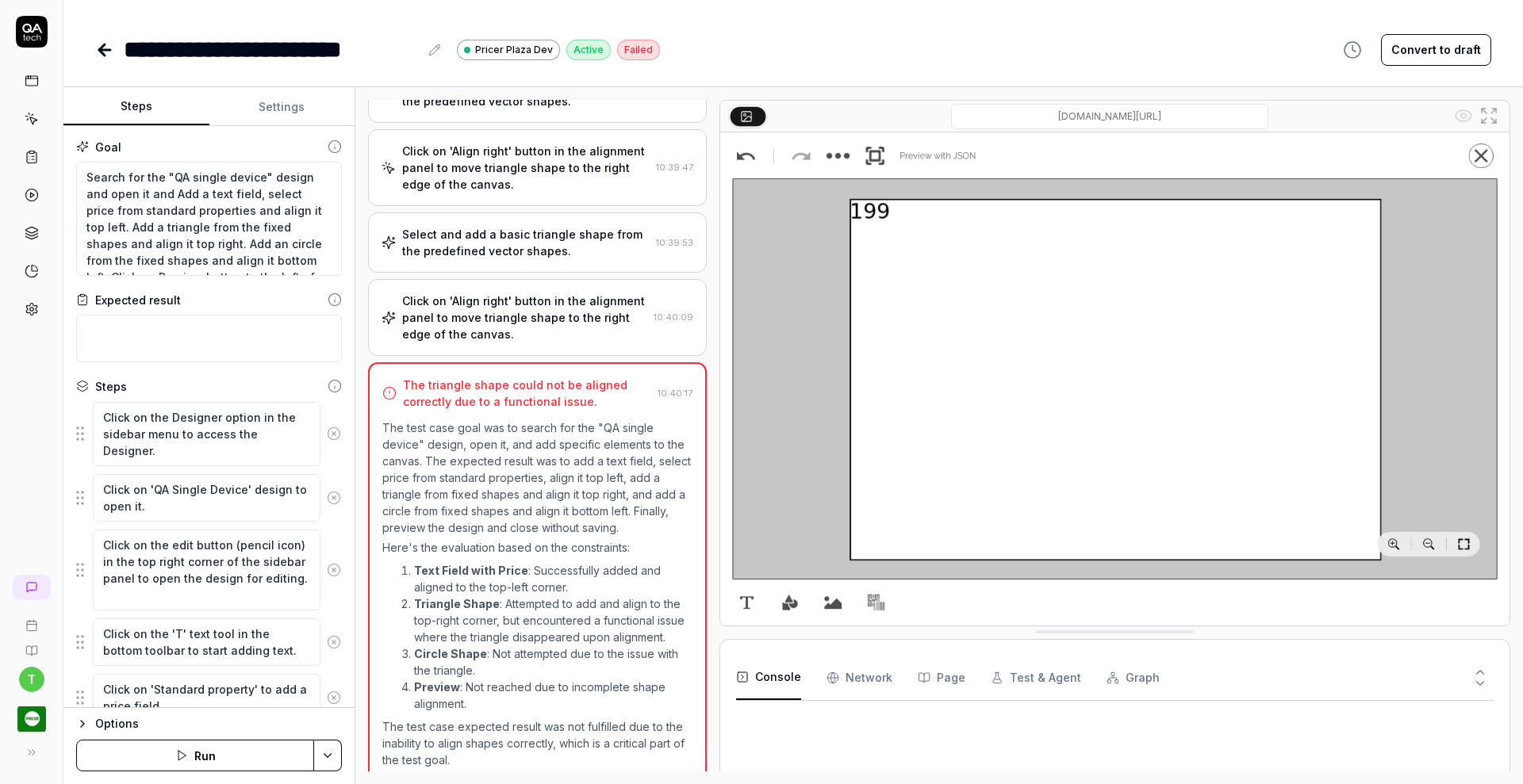
scroll to position [1124, 0]
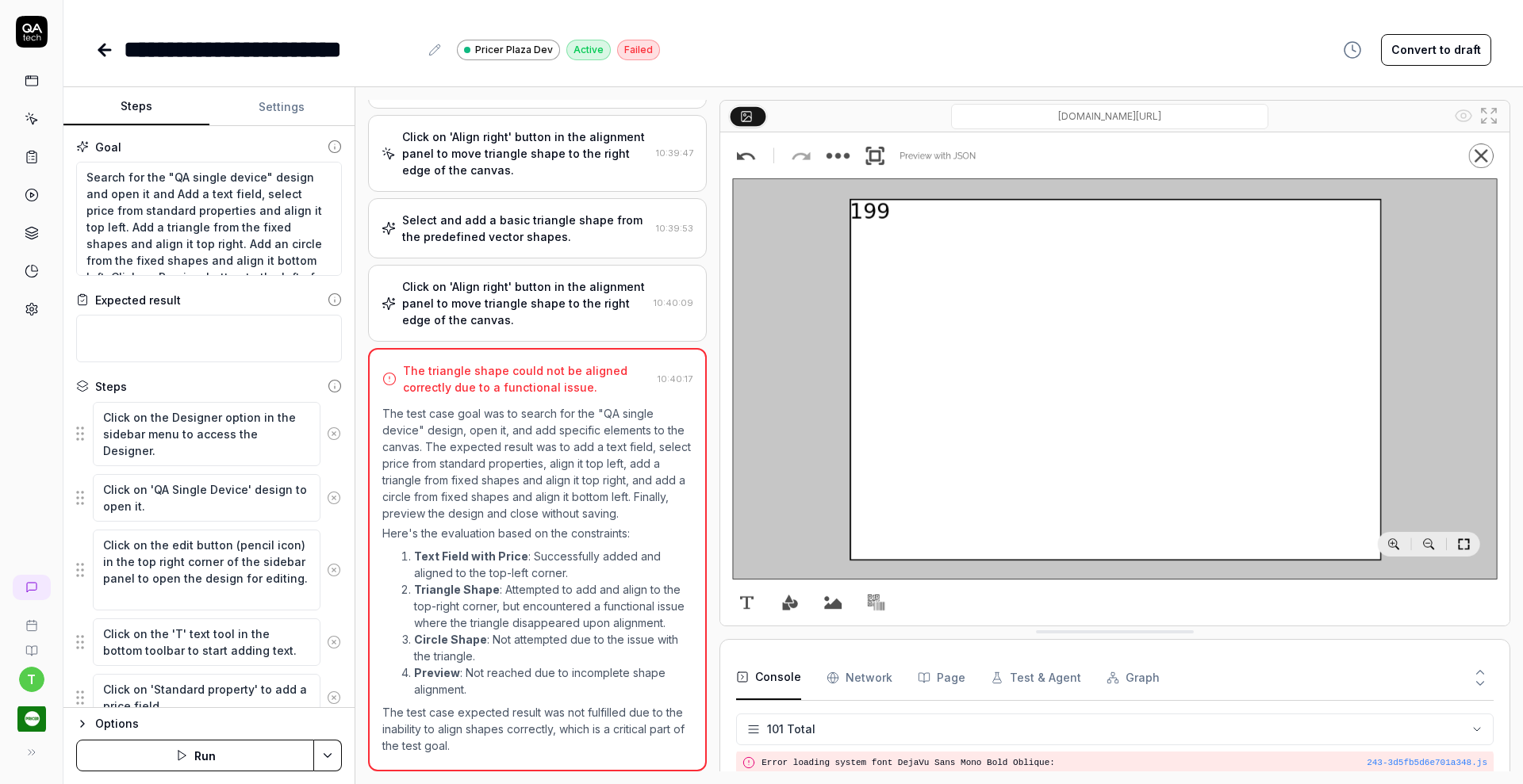
scroll to position [3127, 0]
click at [249, 212] on textarea "Search for the "QA single device" design and open it and Add a text field, sele…" at bounding box center [209, 218] width 266 height 114
click at [247, 218] on textarea "Search for the "QA single device" design and open it and Add a text field, sele…" at bounding box center [209, 218] width 266 height 114
type textarea "*"
type textarea "Search for the "QA single device" design and open it and Add a text field, sele…"
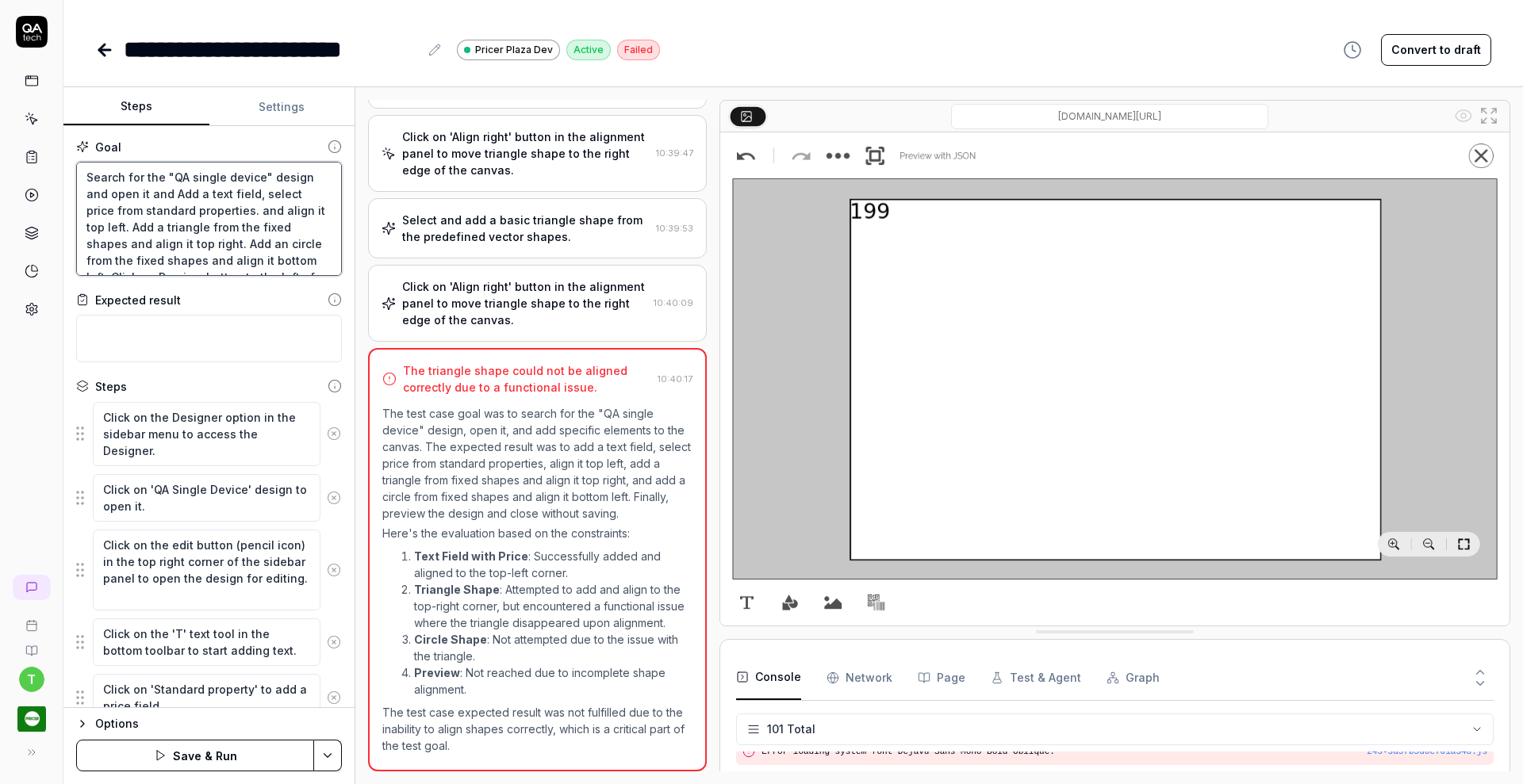
type textarea "*"
type textarea "Search for the "QA single device" design and open it and Add a text field, sele…"
type textarea "*"
type textarea "Search for the "QA single device" design and open it and Add a text field, sele…"
type textarea "*"
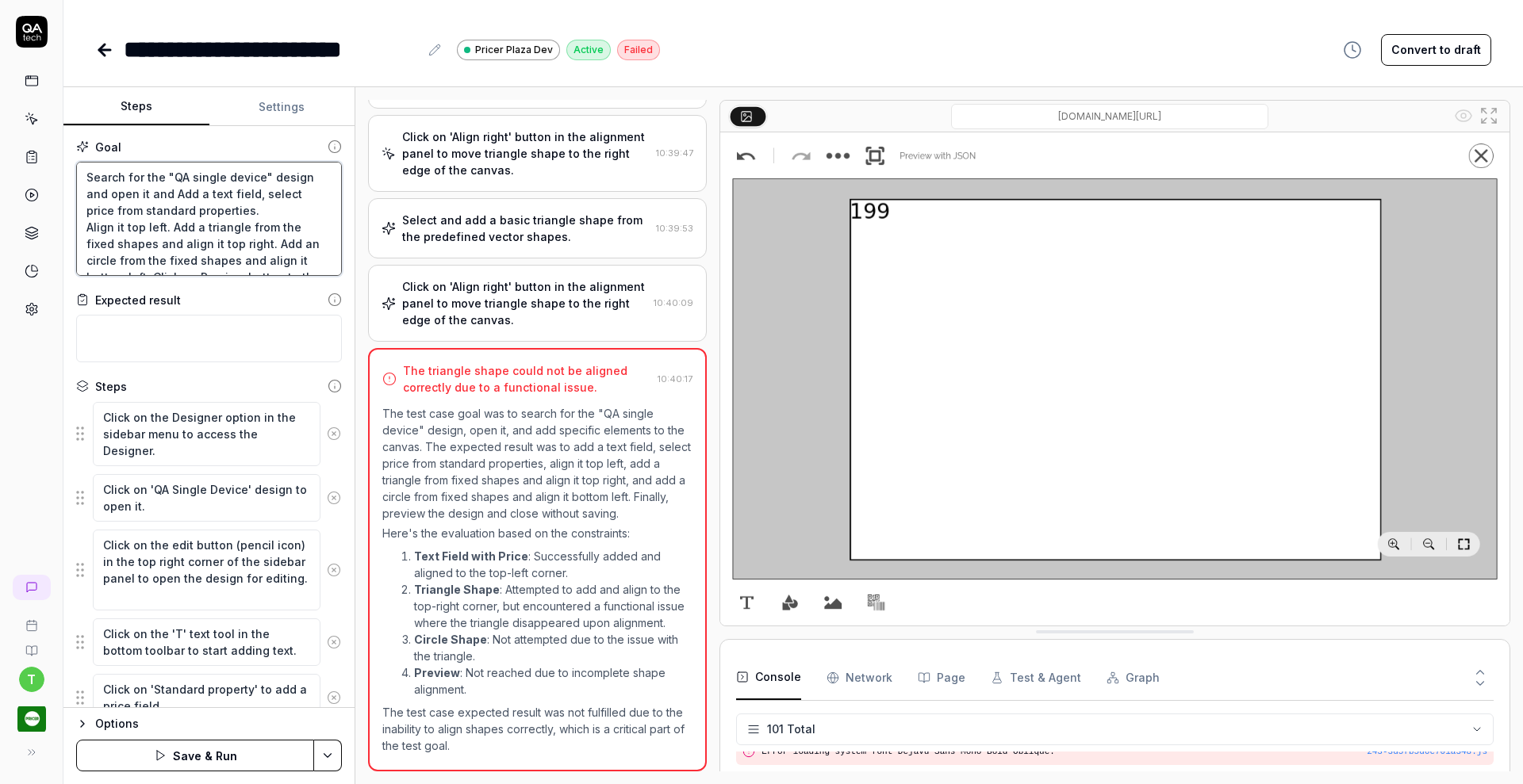
type textarea "Search for the "QA single device" design and open it and Add a text field, sele…"
type textarea "*"
type textarea "Search for the "QA single device" design and open it and Add a text field, sele…"
type textarea "*"
type textarea "Search for the "QA single device" design and open it and Add a text field, sele…"
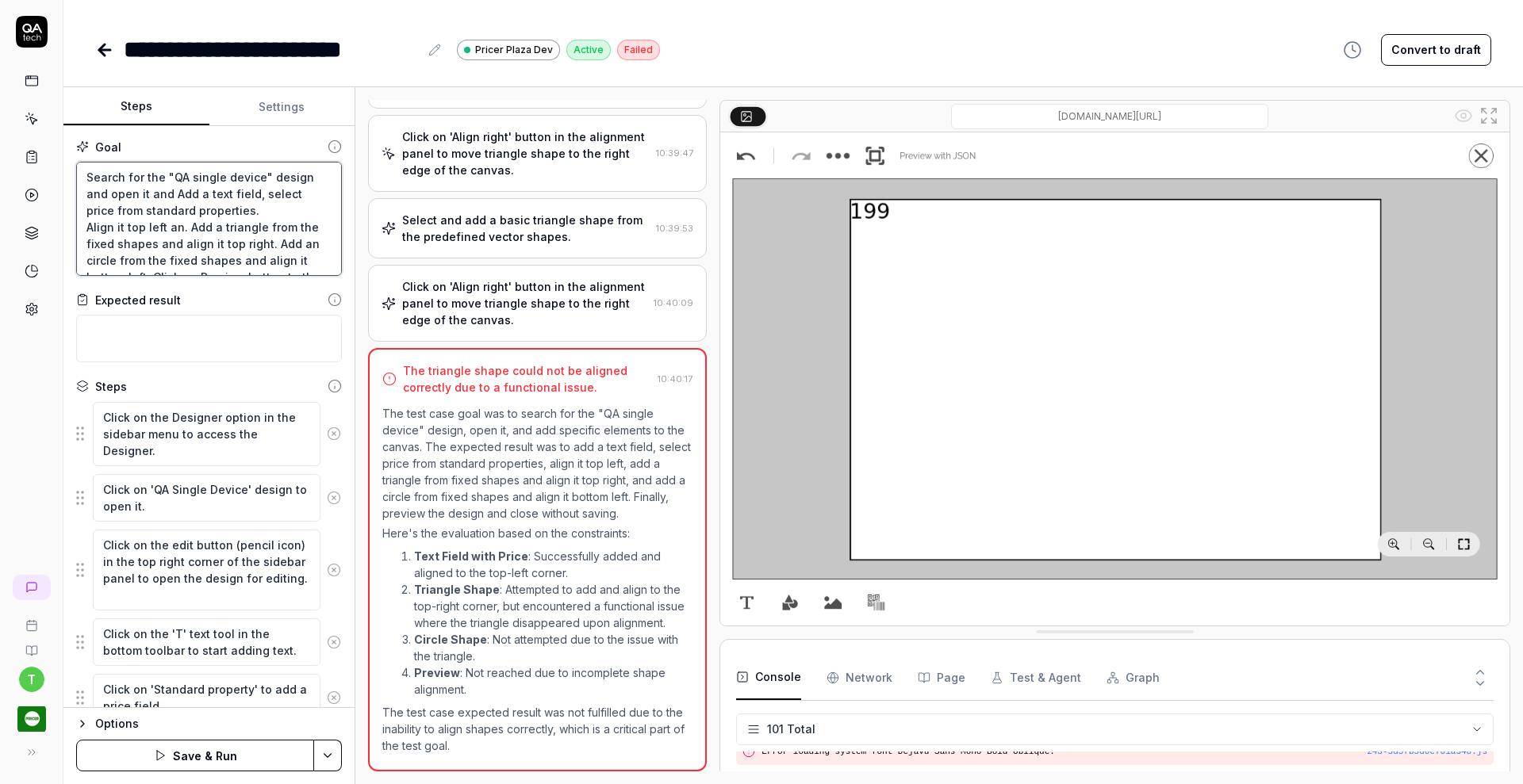
type textarea "*"
type textarea "Search for the "QA single device" design and open it and Add a text field, sele…"
type textarea "*"
type textarea "Search for the "QA single device" design and open it and Add a text field, sele…"
type textarea "*"
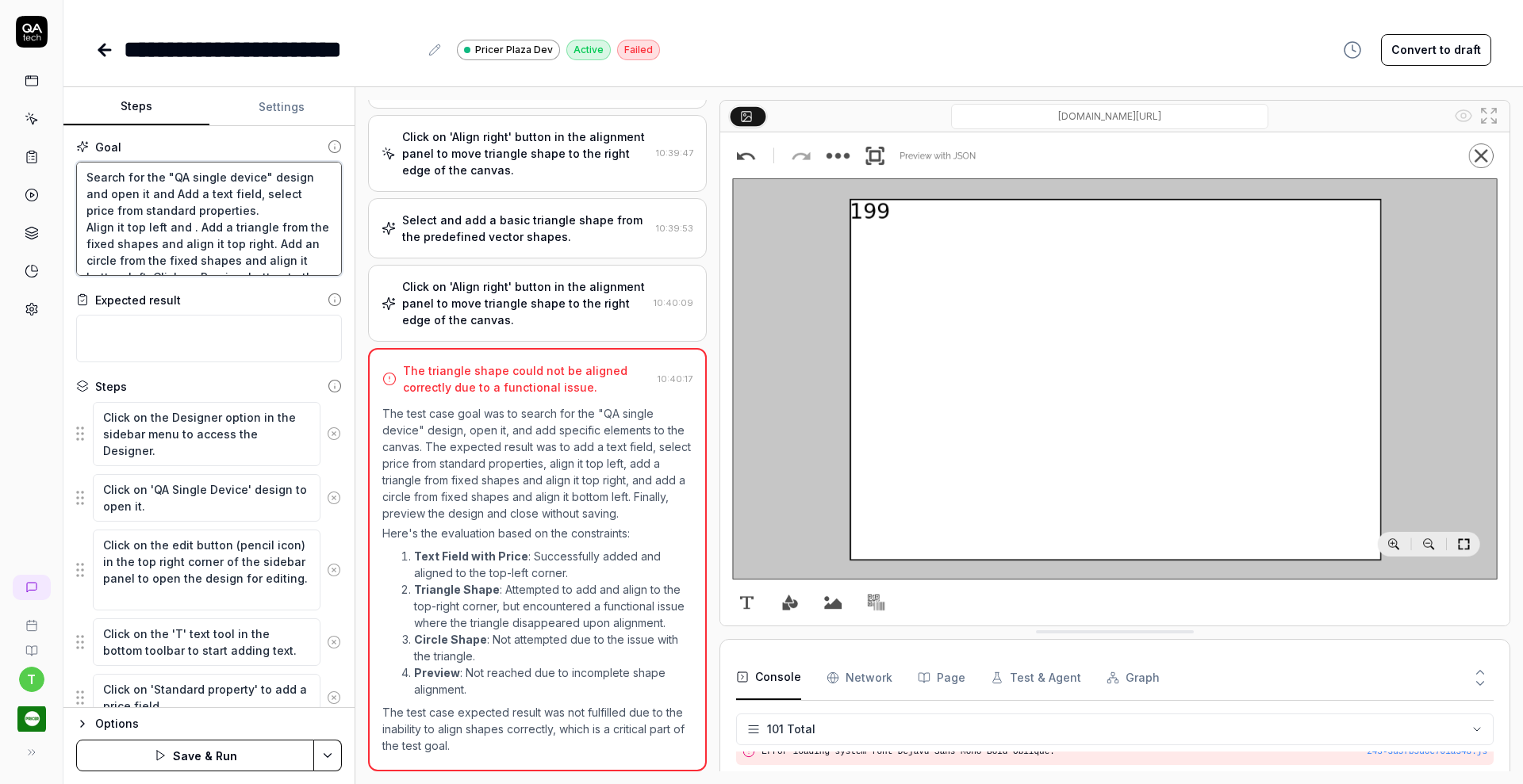
type textarea "Search for the "QA single device" design and open it and Add a text field, sele…"
type textarea "*"
type textarea "Search for the "QA single device" design and open it and Add a text field, sele…"
type textarea "*"
type textarea "Search for the "QA single device" design and open it and Add a text field, sele…"
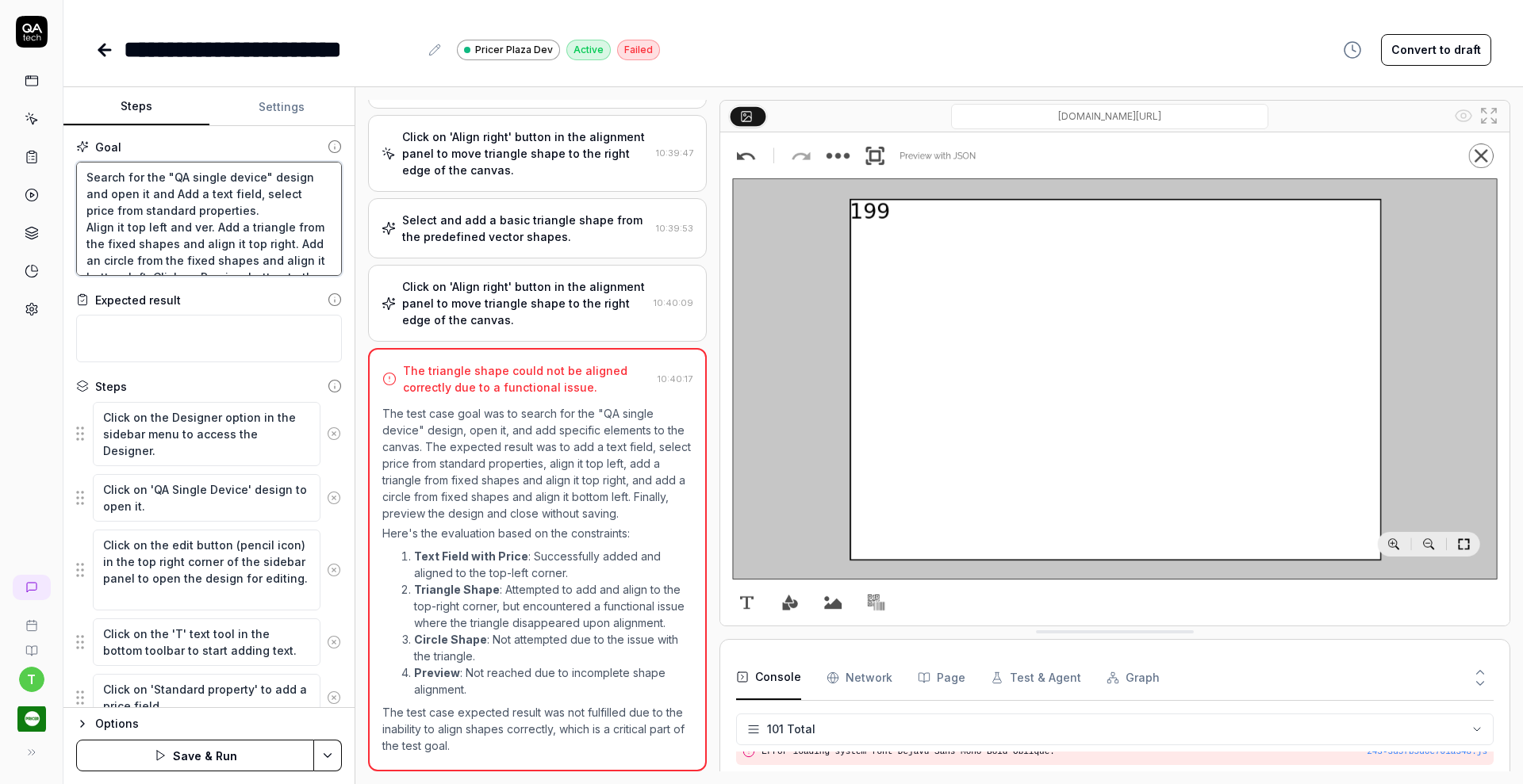
type textarea "*"
type textarea "Search for the "QA single device" design and open it and Add a text field, sele…"
type textarea "*"
type textarea "Search for the "QA single device" design and open it and Add a text field, sele…"
type textarea "*"
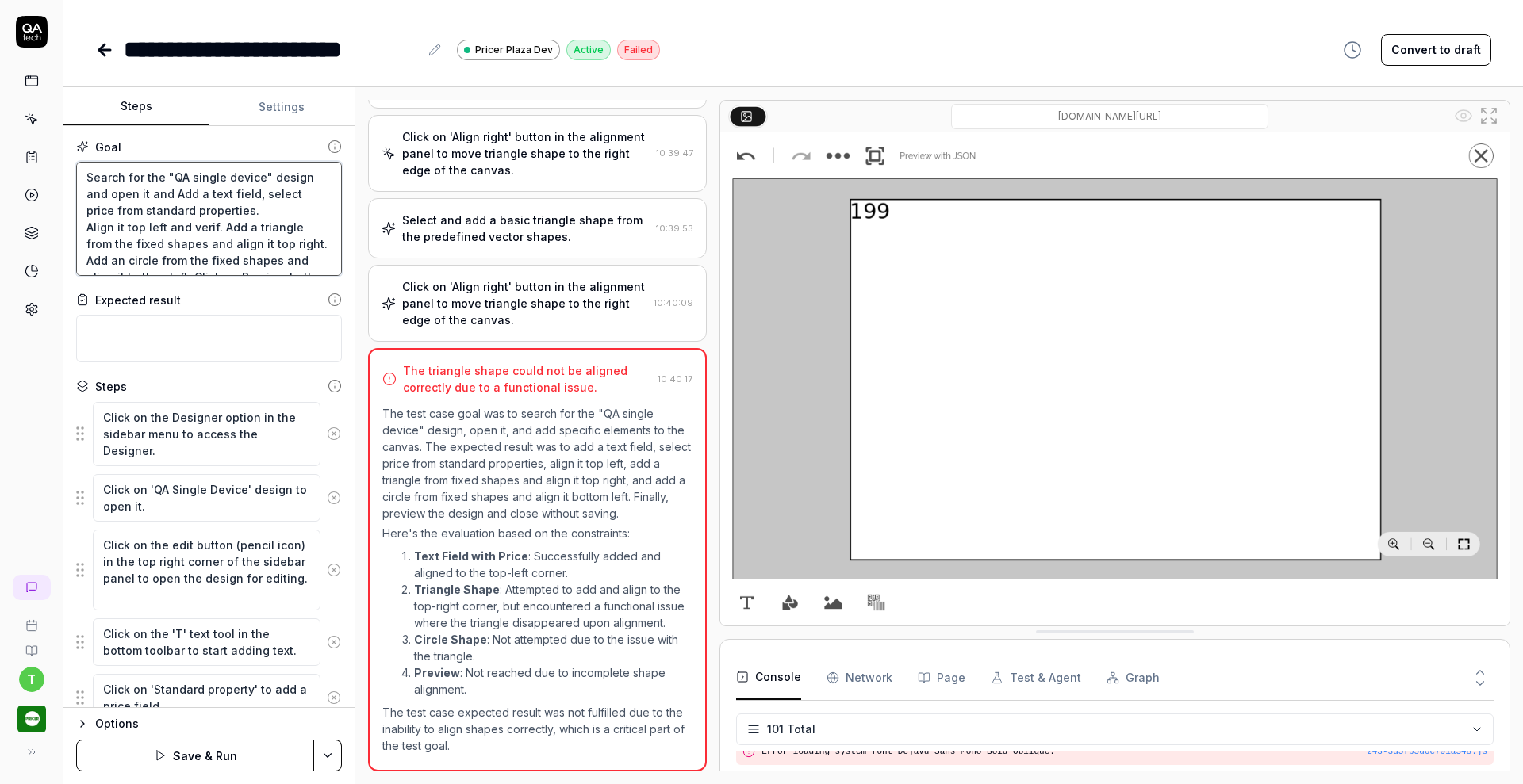
type textarea "Search for the "QA single device" design and open it and Add a text field, sele…"
type textarea "*"
type textarea "Search for the "QA single device" design and open it and Add a text field, sele…"
type textarea "*"
type textarea "Search for the "QA single device" design and open it and Add a text field, sele…"
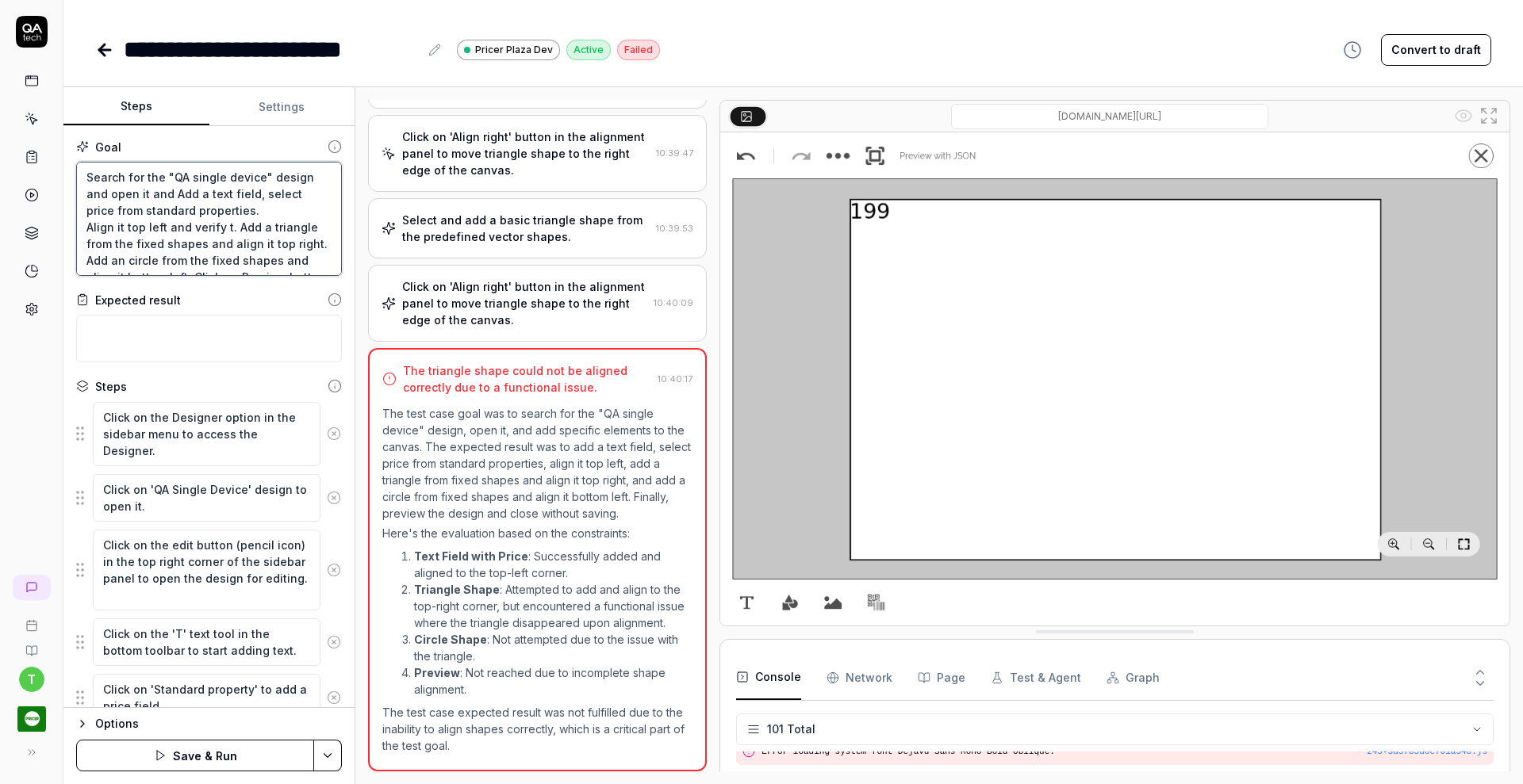
type textarea "*"
type textarea "Search for the "QA single device" design and open it and Add a text field, sele…"
type textarea "*"
type textarea "Search for the "QA single device" design and open it and Add a text field, sele…"
type textarea "*"
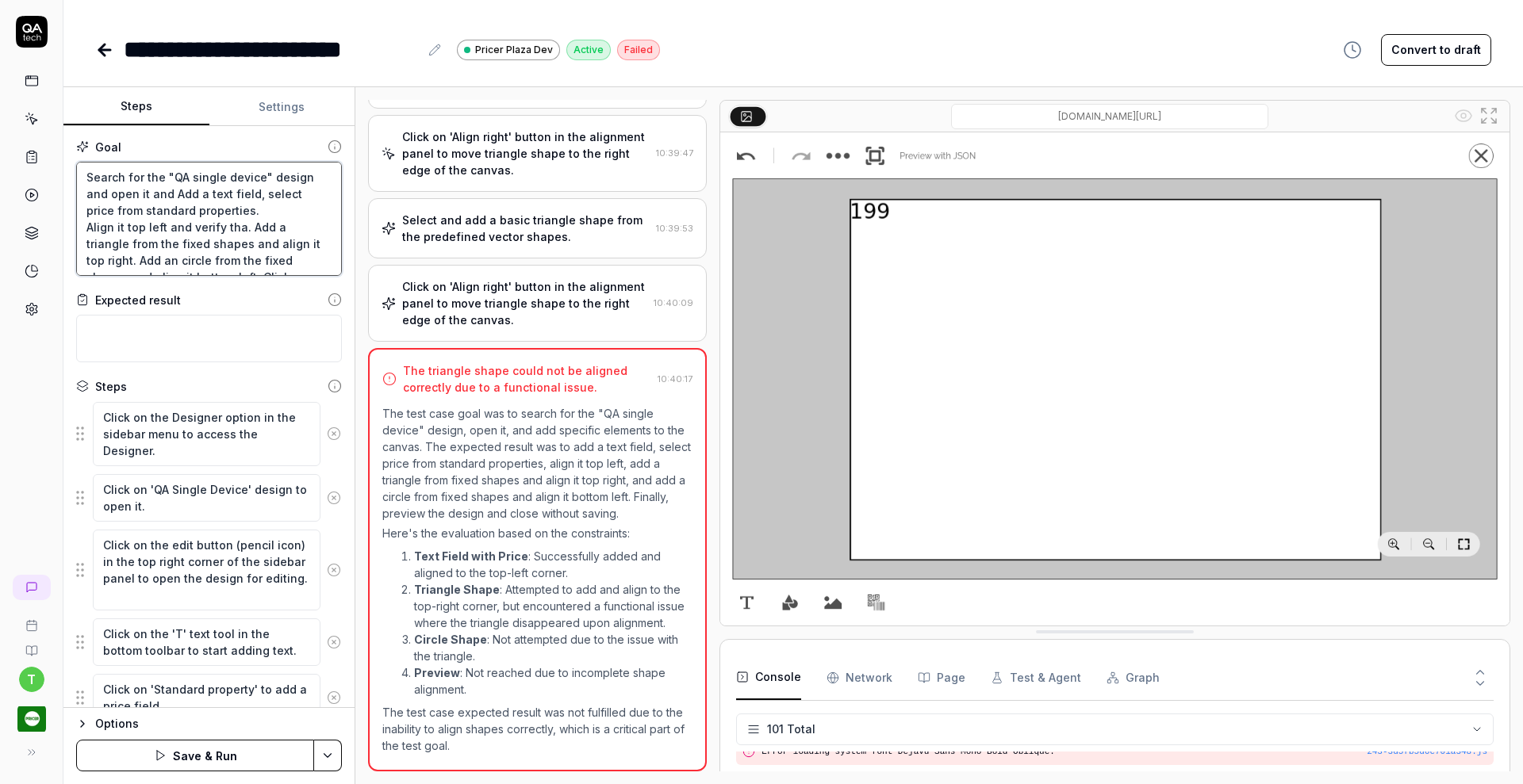
type textarea "Search for the "QA single device" design and open it and Add a text field, sele…"
type textarea "*"
type textarea "Search for the "QA single device" design and open it and Add a text field, sele…"
type textarea "*"
type textarea "Search for the "QA single device" design and open it and Add a text field, sele…"
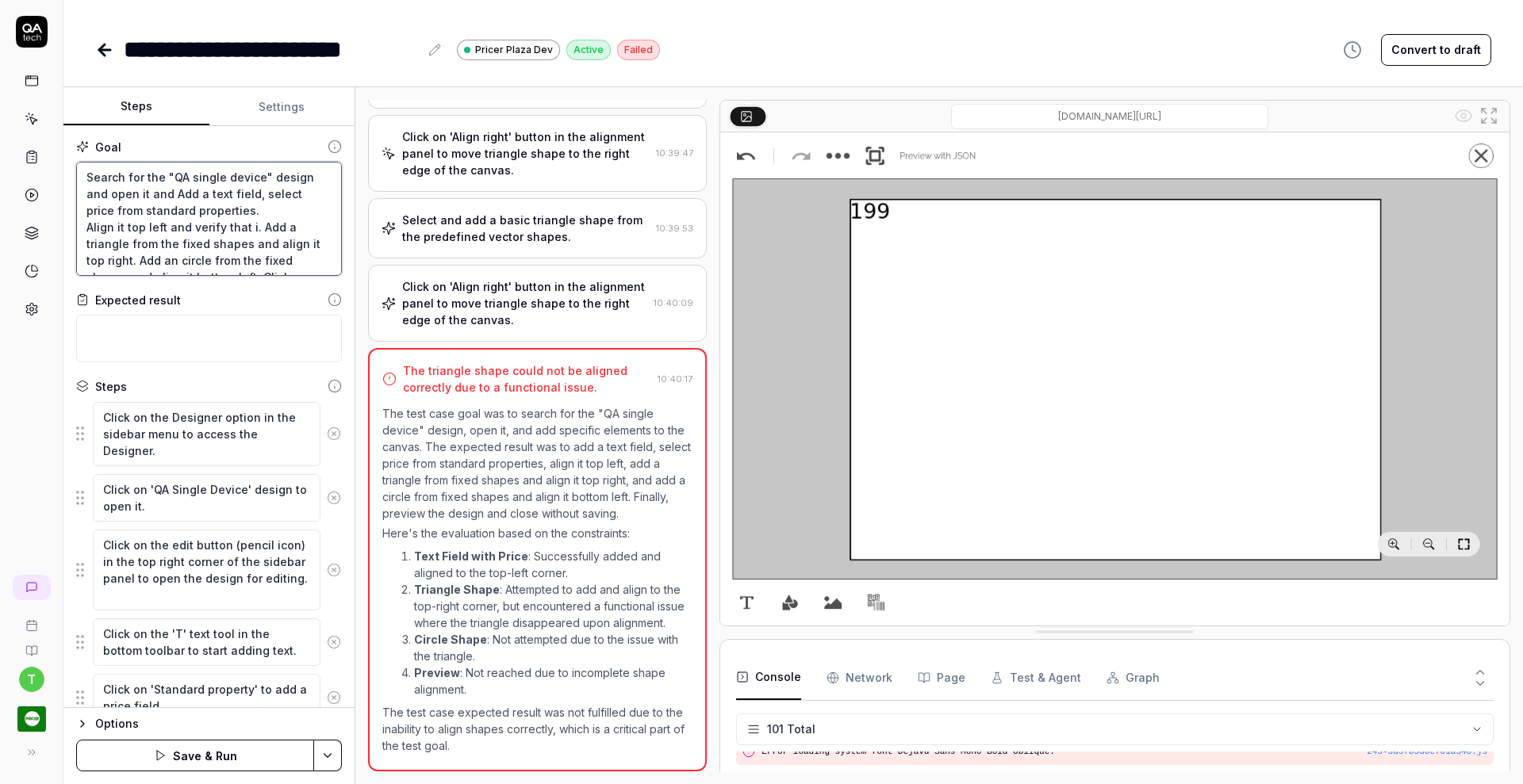
type textarea "*"
type textarea "Search for the "QA single device" design and open it and Add a text field, sele…"
type textarea "*"
type textarea "Search for the "QA single device" design and open it and Add a text field, sele…"
type textarea "*"
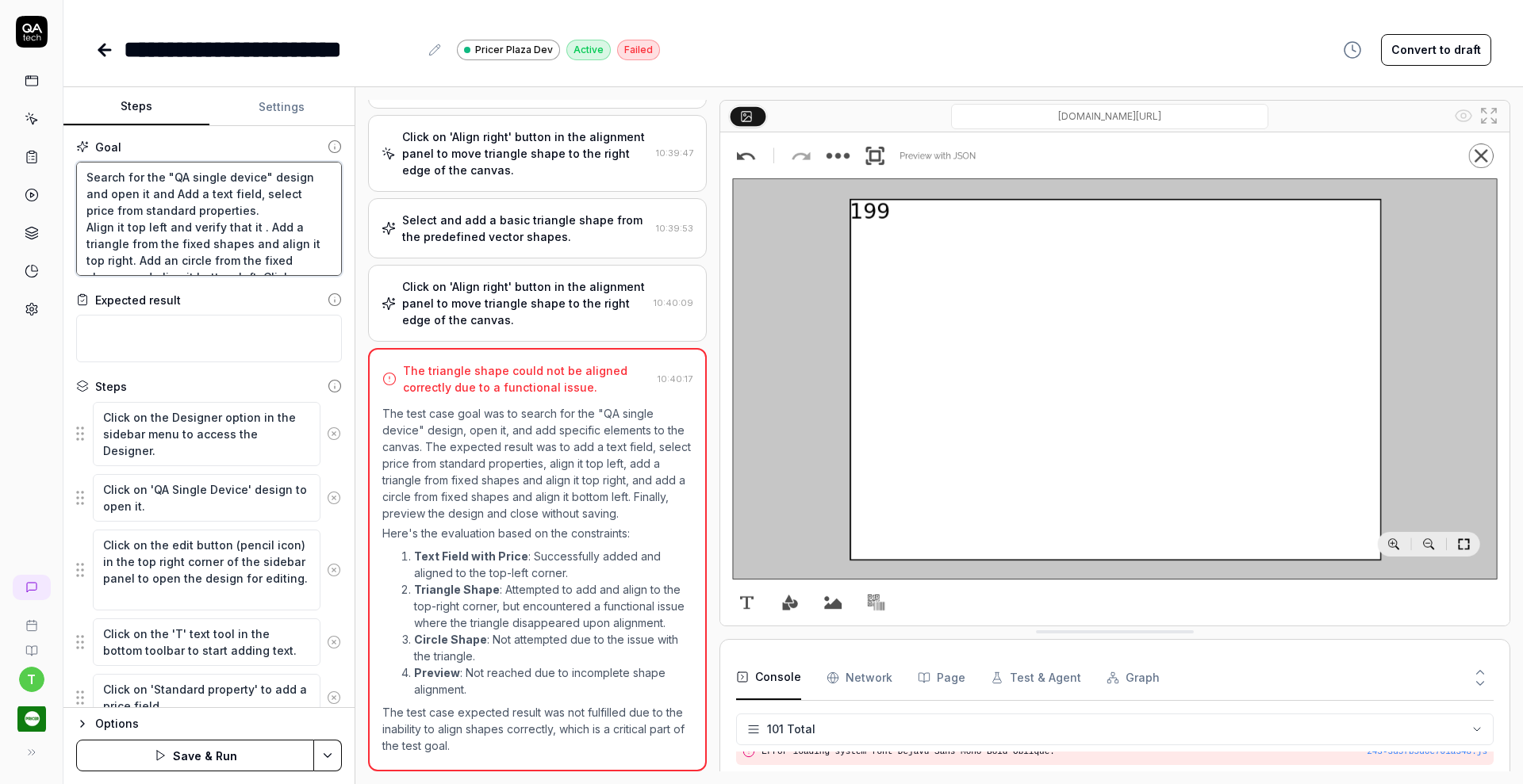
type textarea "Search for the "QA single device" design and open it and Add a text field, sele…"
type textarea "*"
type textarea "Search for the "QA single device" design and open it and Add a text field, sele…"
type textarea "*"
type textarea "Search for the "QA single device" design and open it and Add a text field, sele…"
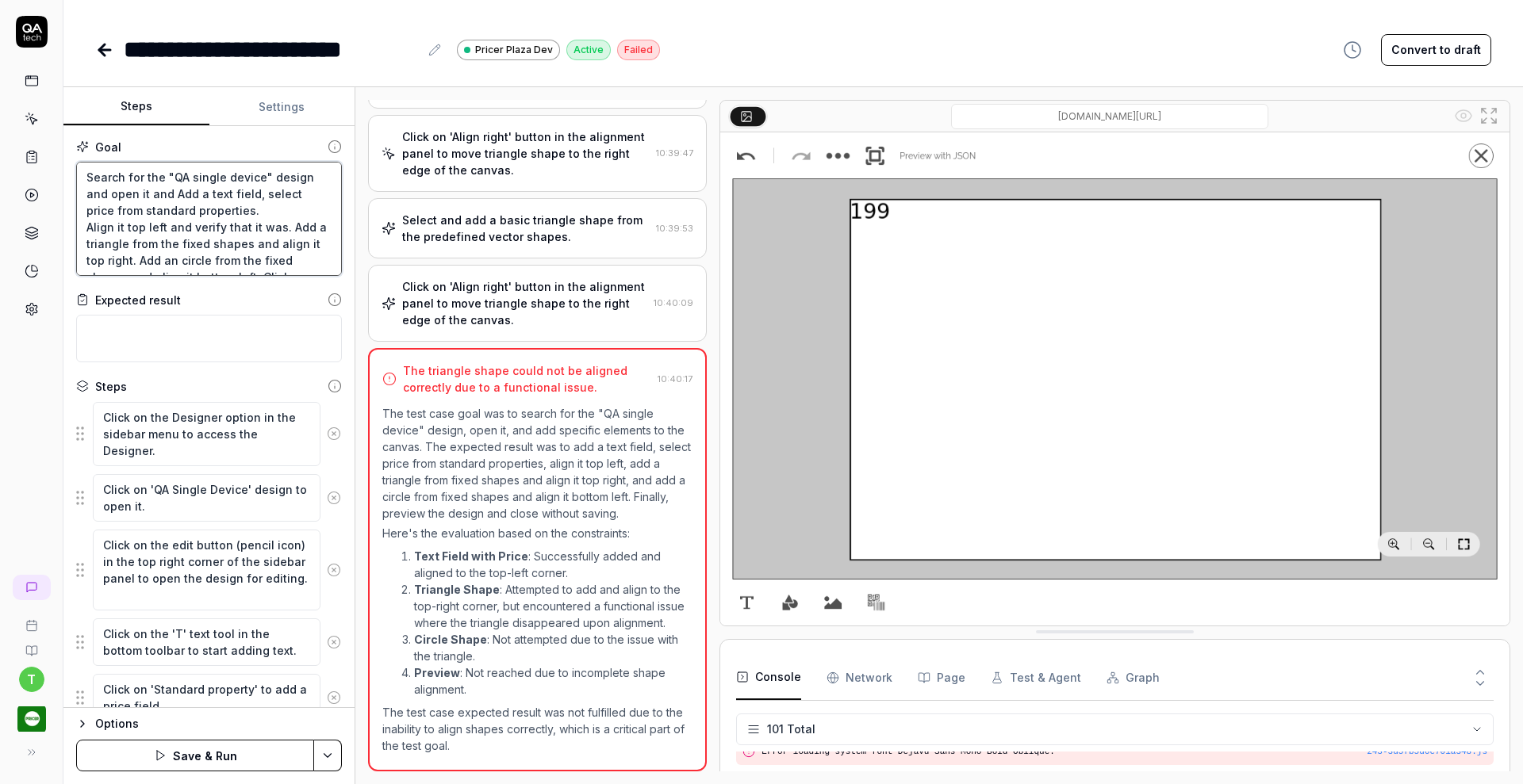
type textarea "*"
type textarea "Search for the "QA single device" design and open it and Add a text field, sele…"
type textarea "*"
type textarea "Search for the "QA single device" design and open it and Add a text field, sele…"
type textarea "*"
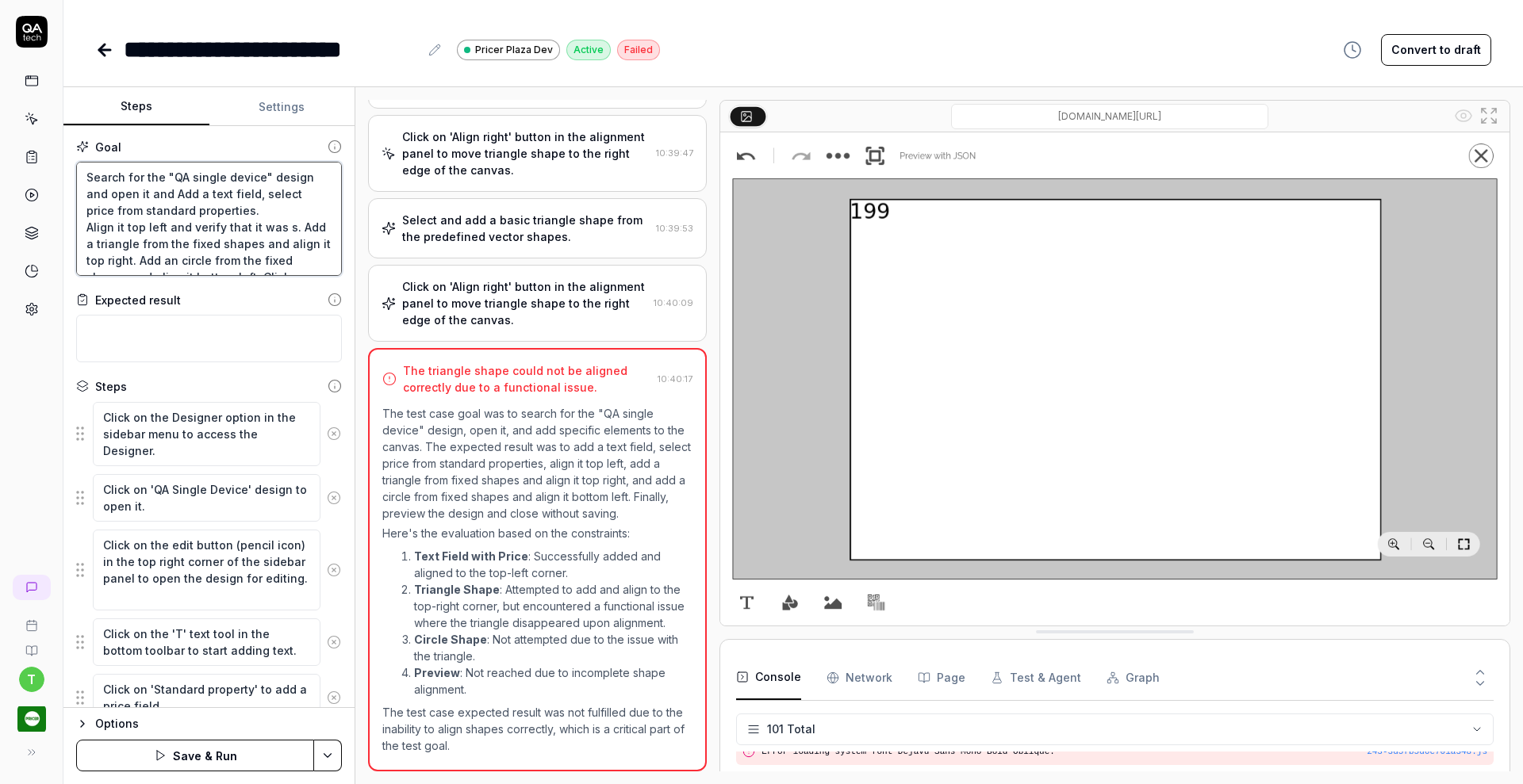
type textarea "Search for the "QA single device" design and open it and Add a text field, sele…"
type textarea "*"
type textarea "Search for the "QA single device" design and open it and Add a text field, sele…"
type textarea "*"
type textarea "Search for the "QA single device" design and open it and Add a text field, sele…"
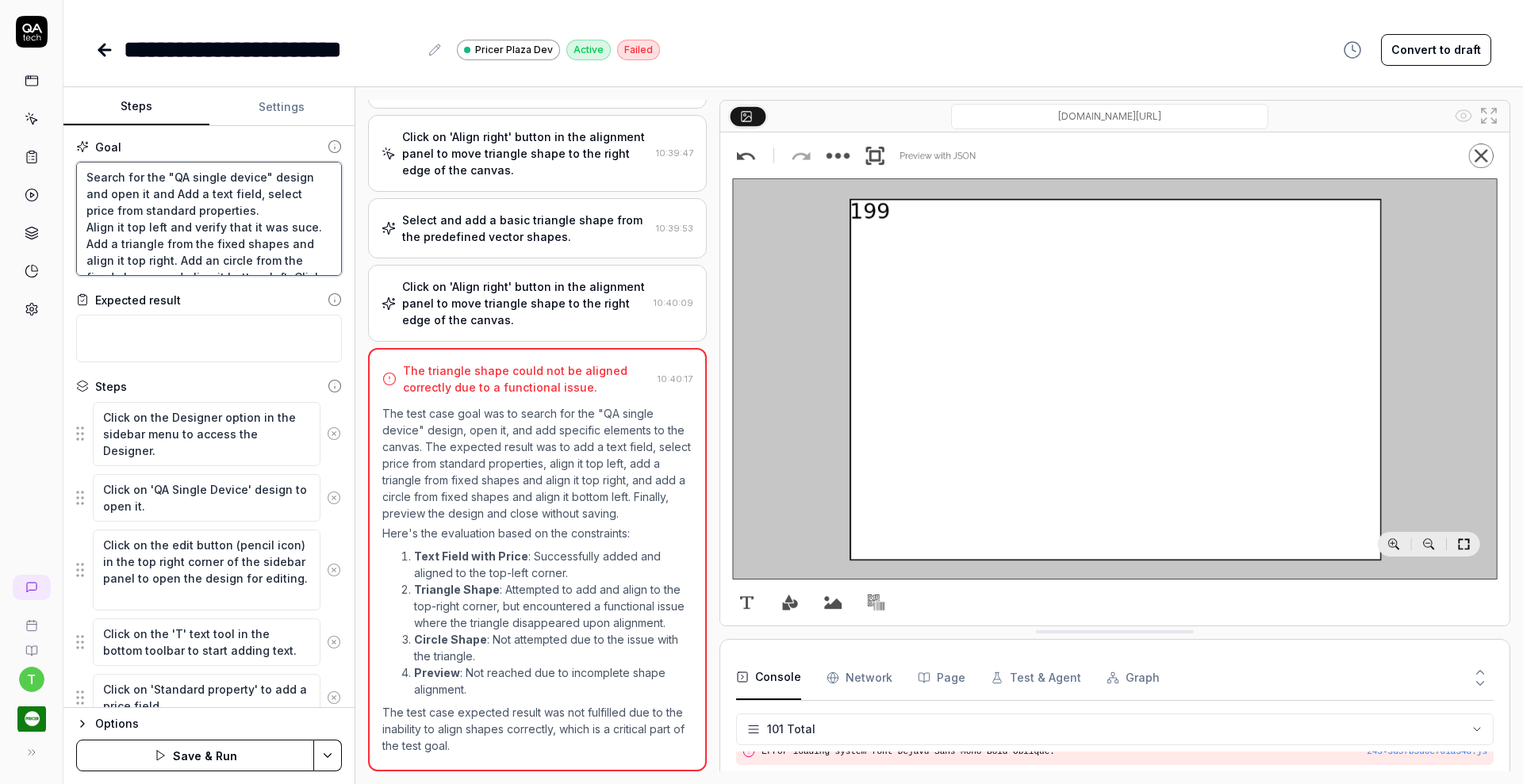
type textarea "*"
type textarea "Search for the "QA single device" design and open it and Add a text field, sele…"
type textarea "*"
type textarea "Search for the "QA single device" design and open it and Add a text field, sele…"
type textarea "*"
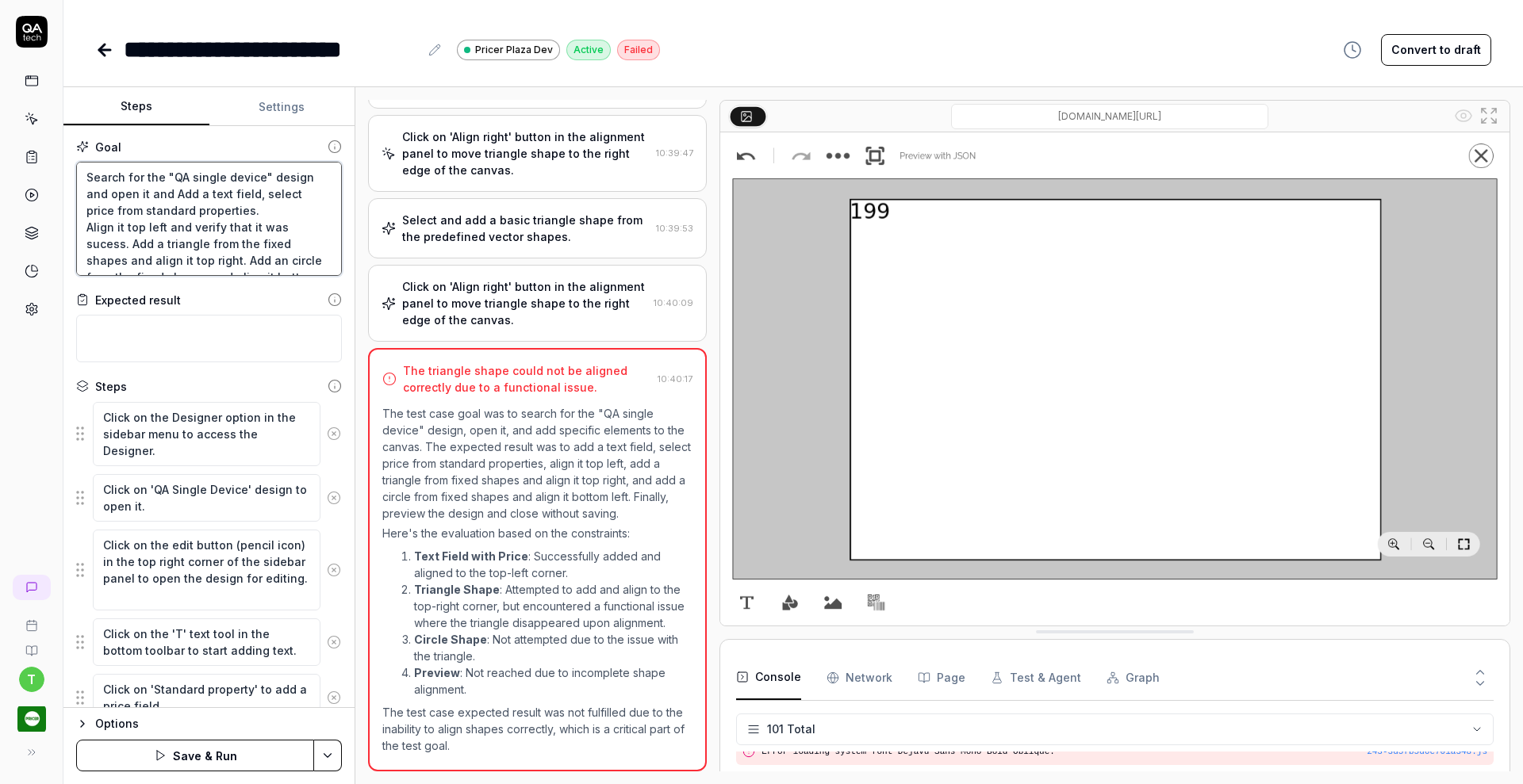
type textarea "Search for the "QA single device" design and open it and Add a text field, sele…"
type textarea "*"
type textarea "Search for the "QA single device" design and open it and Add a text field, sele…"
type textarea "*"
type textarea "Search for the "QA single device" design and open it and Add a text field, sele…"
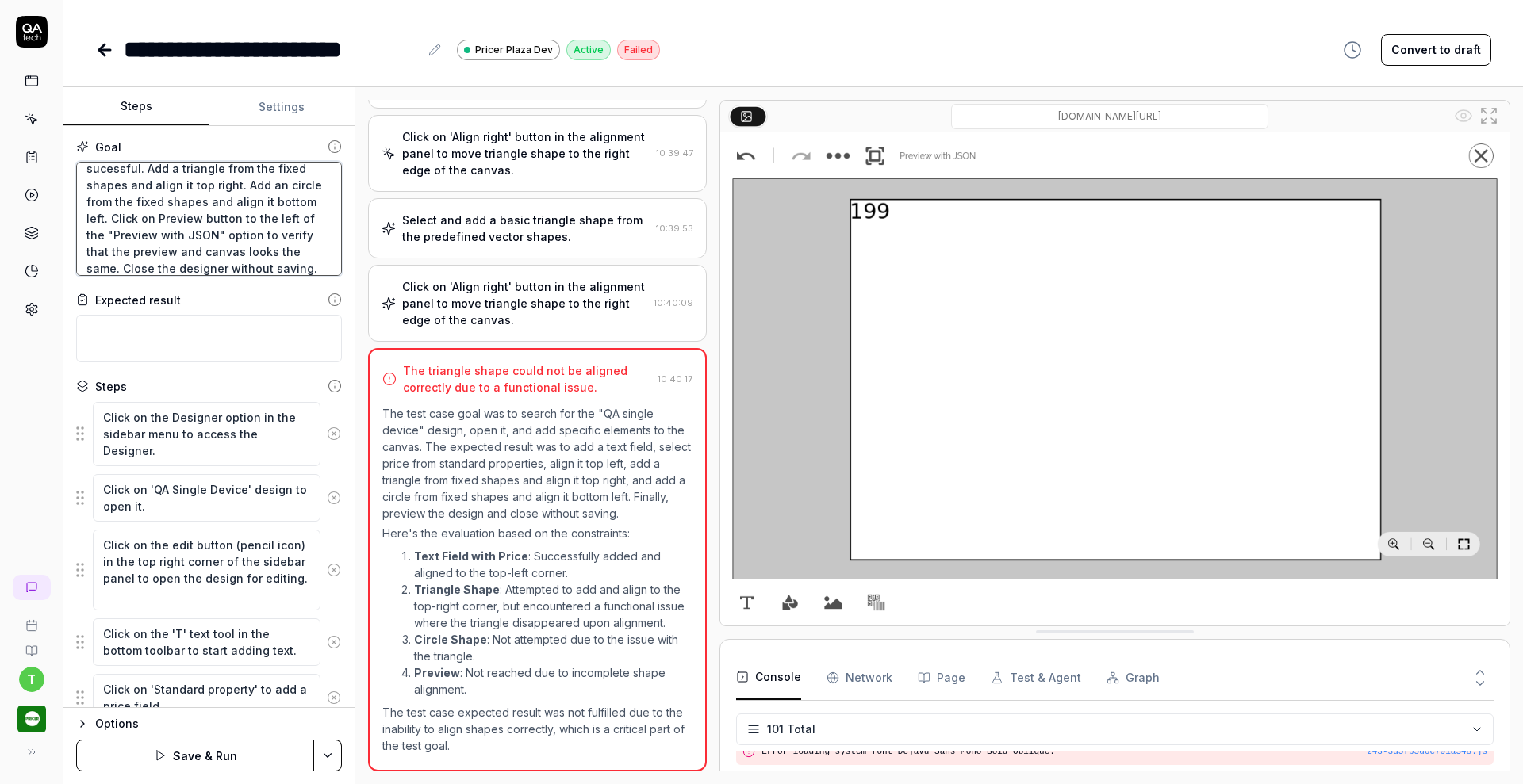
scroll to position [92, 0]
type textarea "*"
type textarea "Search for the "QA single device" design and open it and Add a text field, sele…"
click at [118, 193] on textarea "Search for the "QA single device" design and open it and Add a text field, sele…" at bounding box center [209, 218] width 266 height 114
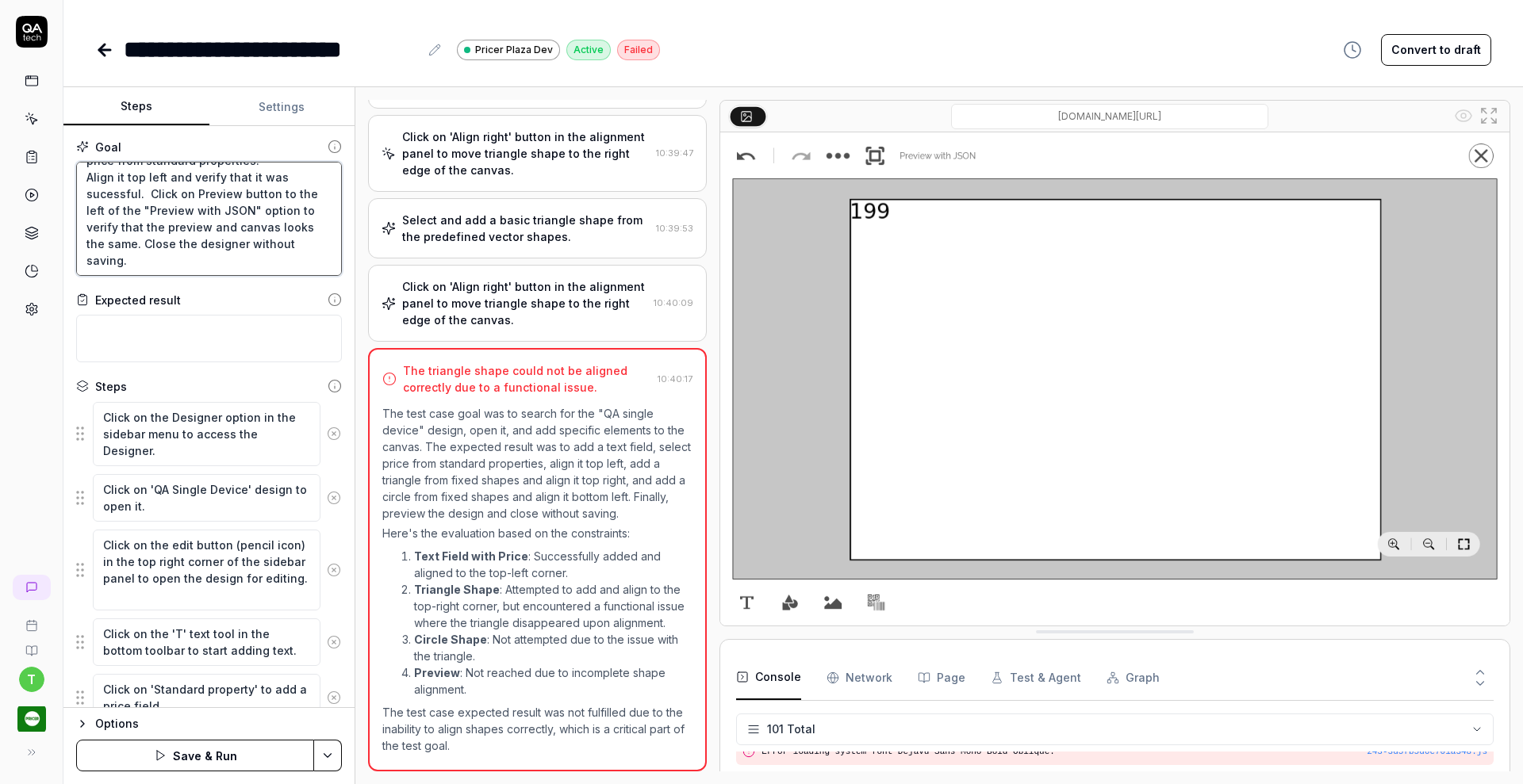
click at [118, 193] on textarea "Search for the "QA single device" design and open it and Add a text field, sele…" at bounding box center [209, 218] width 266 height 114
type textarea "*"
type textarea "Search for the "QA single device" design and open it and Add a text field, sele…"
drag, startPoint x: 84, startPoint y: 172, endPoint x: 146, endPoint y: 192, distance: 65.1
click at [146, 192] on textarea "Search for the "QA single device" design and open it and Add a text field, sele…" at bounding box center [209, 218] width 266 height 114
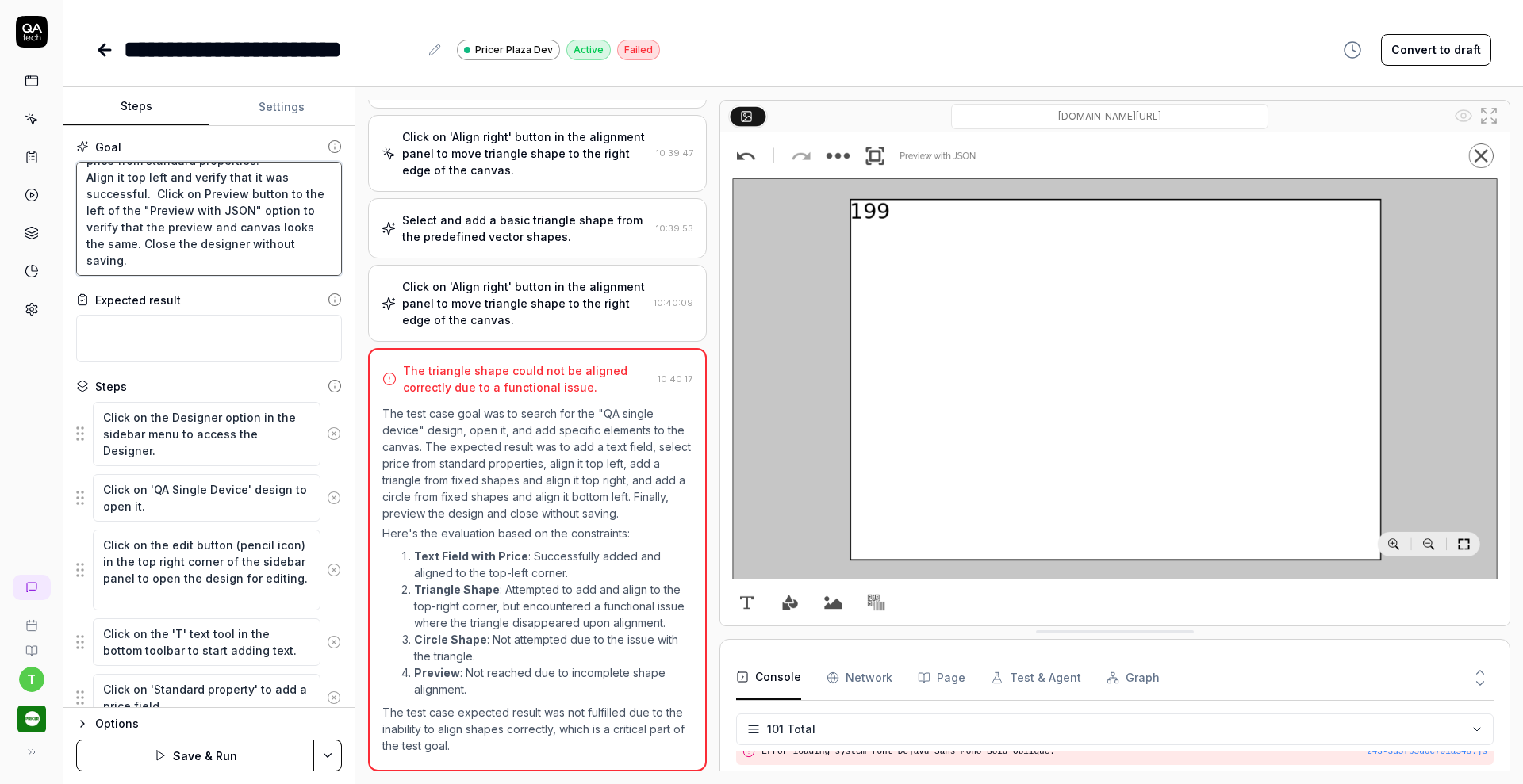
type textarea "*"
type textarea "Search for the "QA single device" design and open it and Add a text field, sele…"
paste textarea "Align it top left and verify that it was successful."
type textarea "*"
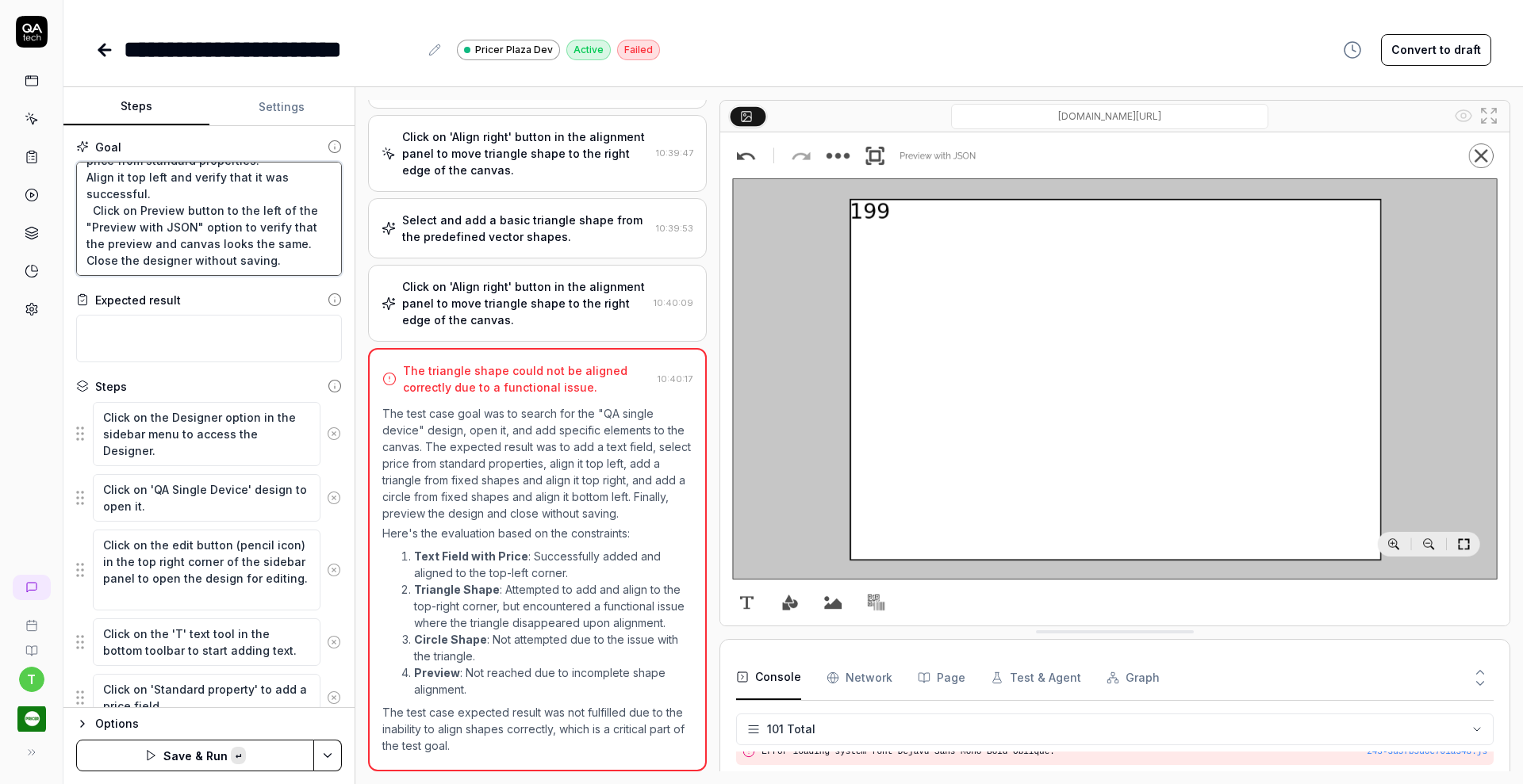
type textarea "Search for the "QA single device" design and open it and Add a text field, sele…"
type textarea "*"
type textarea "Search for the "QA single device" design and open it and Add a text field, sele…"
type textarea "*"
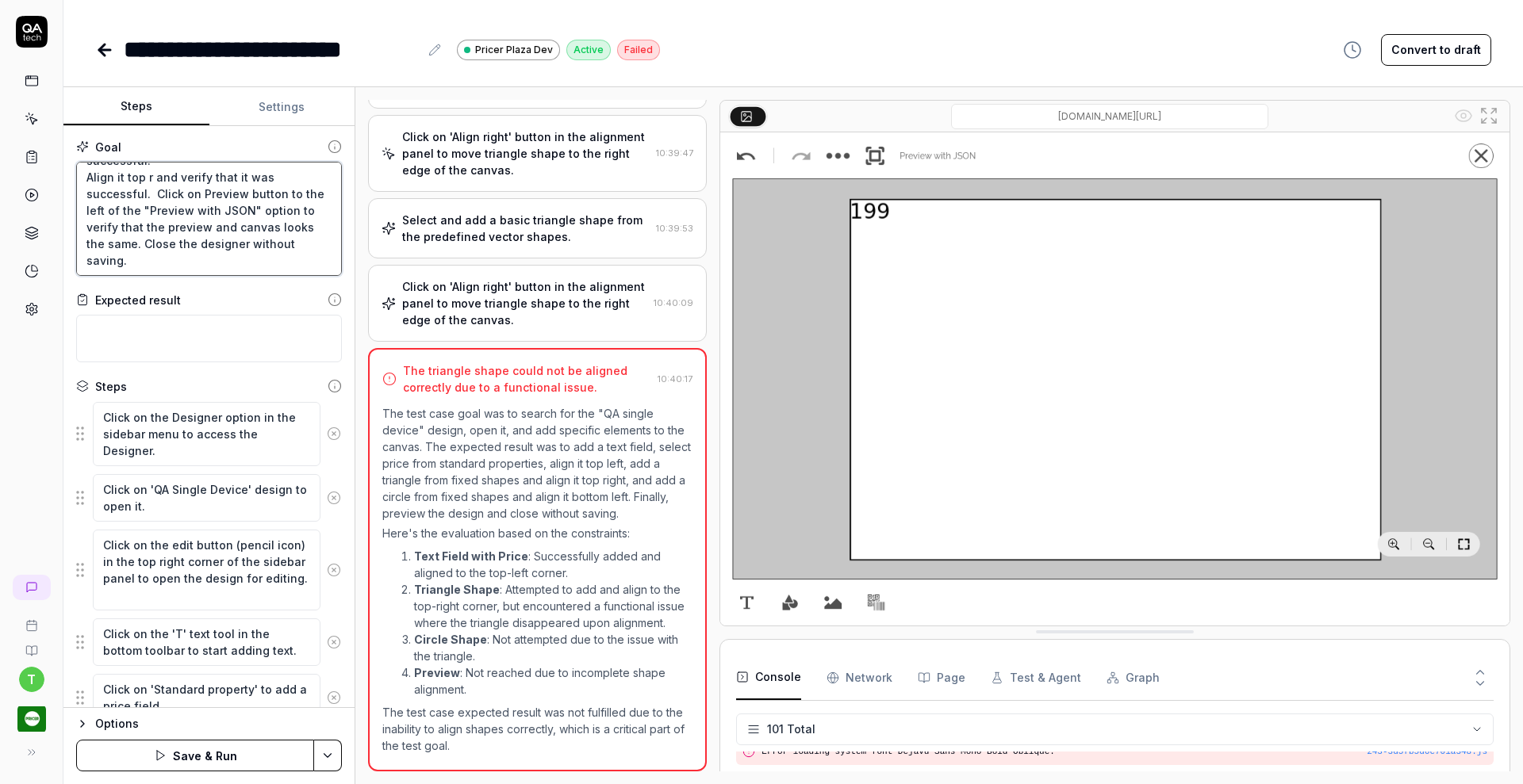
type textarea "Search for the "QA single device" design and open it and Add a text field, sele…"
type textarea "*"
type textarea "Search for the "QA single device" design and open it and Add a text field, sele…"
type textarea "*"
type textarea "Search for the "QA single device" design and open it and Add a text field, sele…"
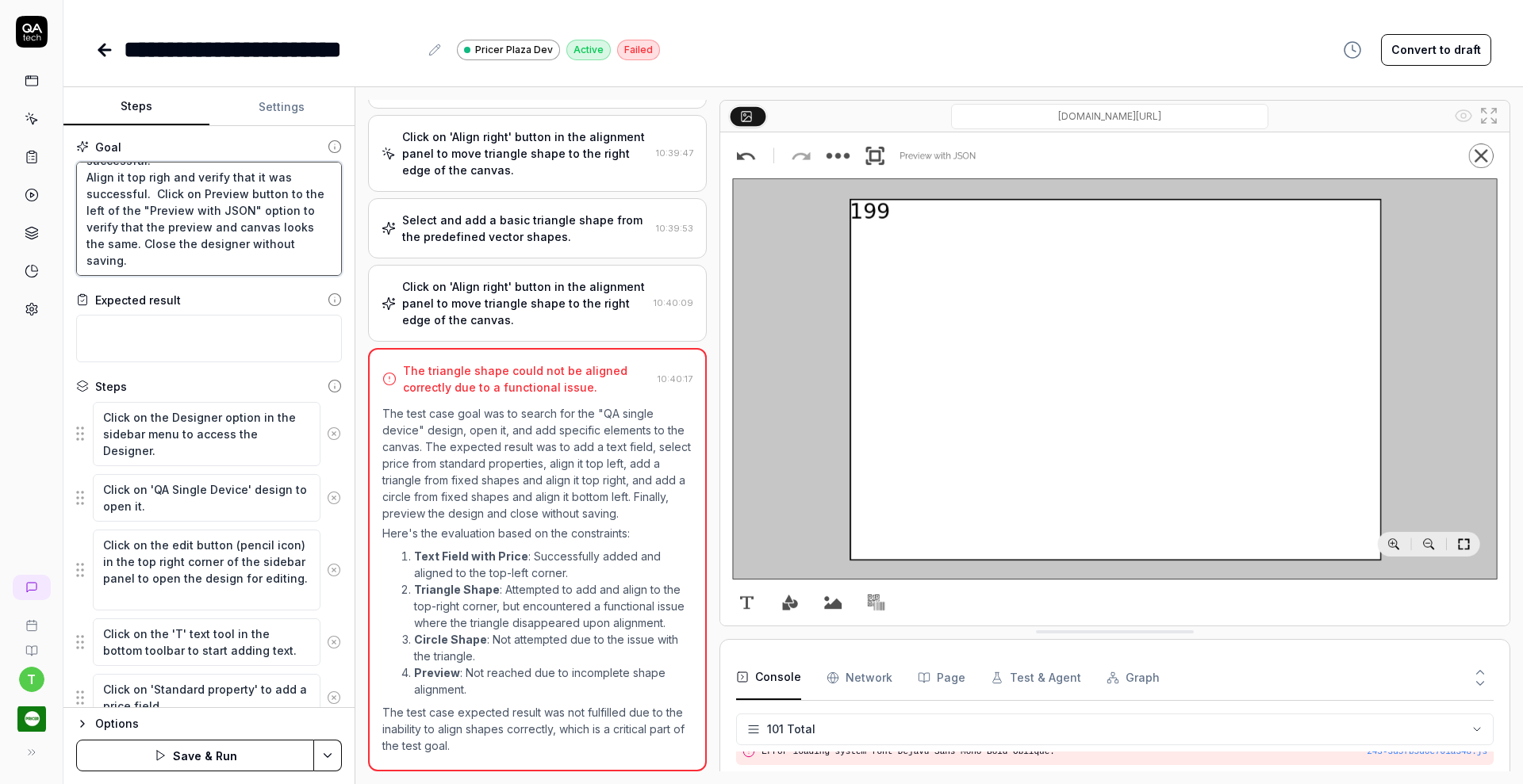
type textarea "*"
type textarea "Search for the "QA single device" design and open it and Add a text field, sele…"
type textarea "*"
type textarea "Search for the "QA single device" design and open it and Add a text field, sele…"
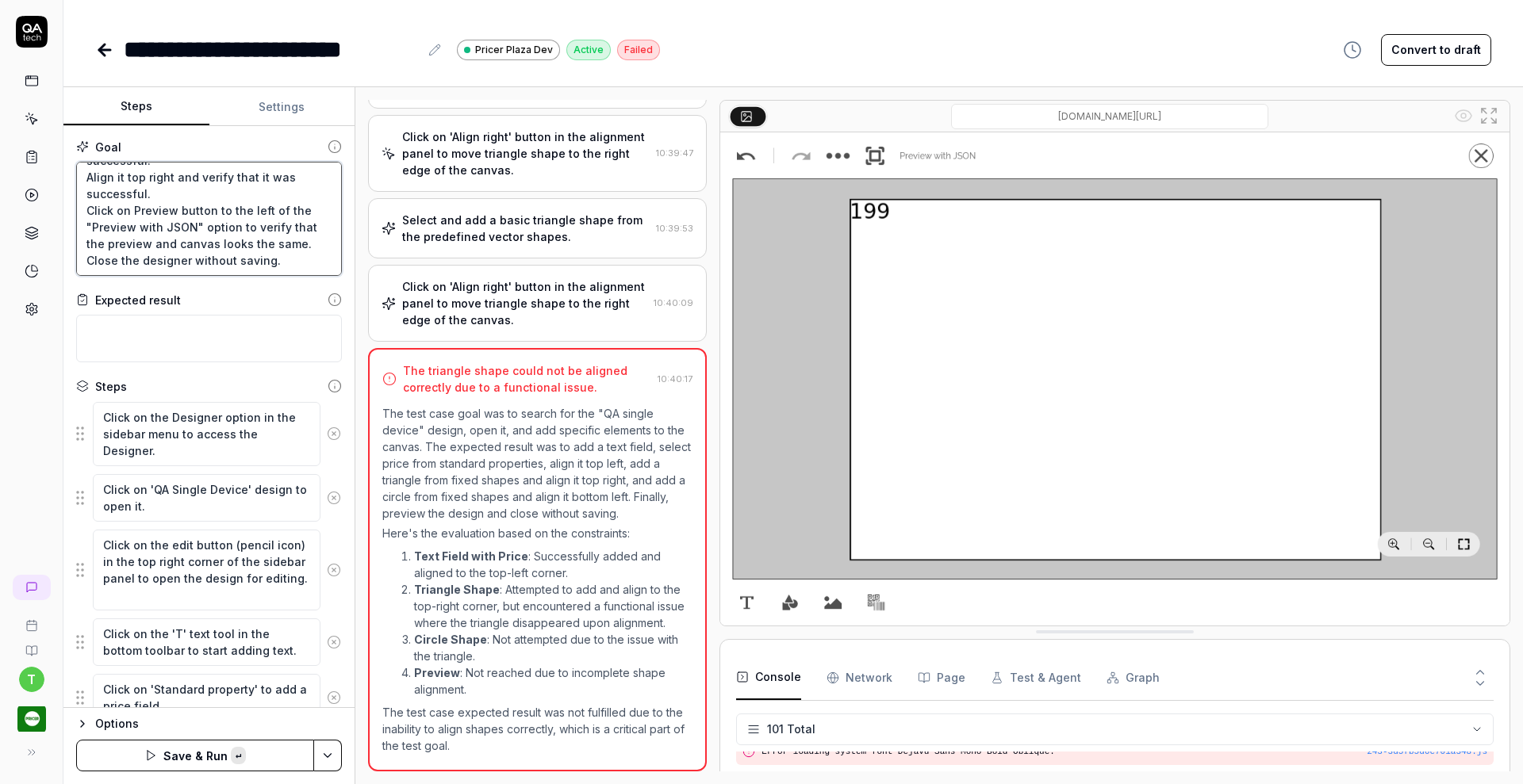
paste textarea "Align it top left and verify that it was successful."
type textarea "*"
type textarea "Search for the "QA single device" design and open it and Add a text field, sele…"
type textarea "*"
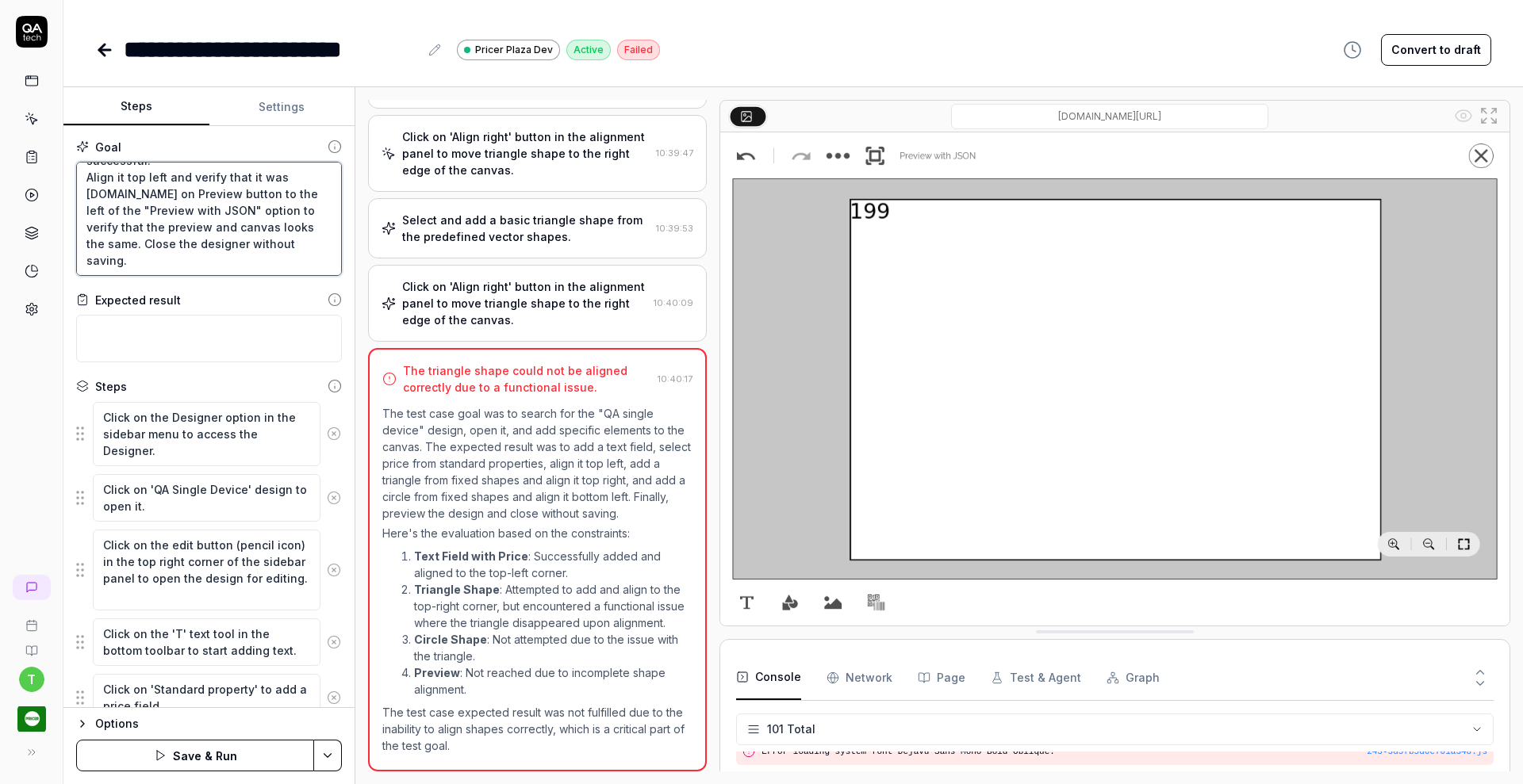
type textarea "Search for the "QA single device" design and open it and Add a text field, sele…"
type textarea "*"
type textarea "Search for the "QA single device" design and open it and Add a text field, sele…"
type textarea "*"
type textarea "Search for the "QA single device" design and open it and Add a text field, sele…"
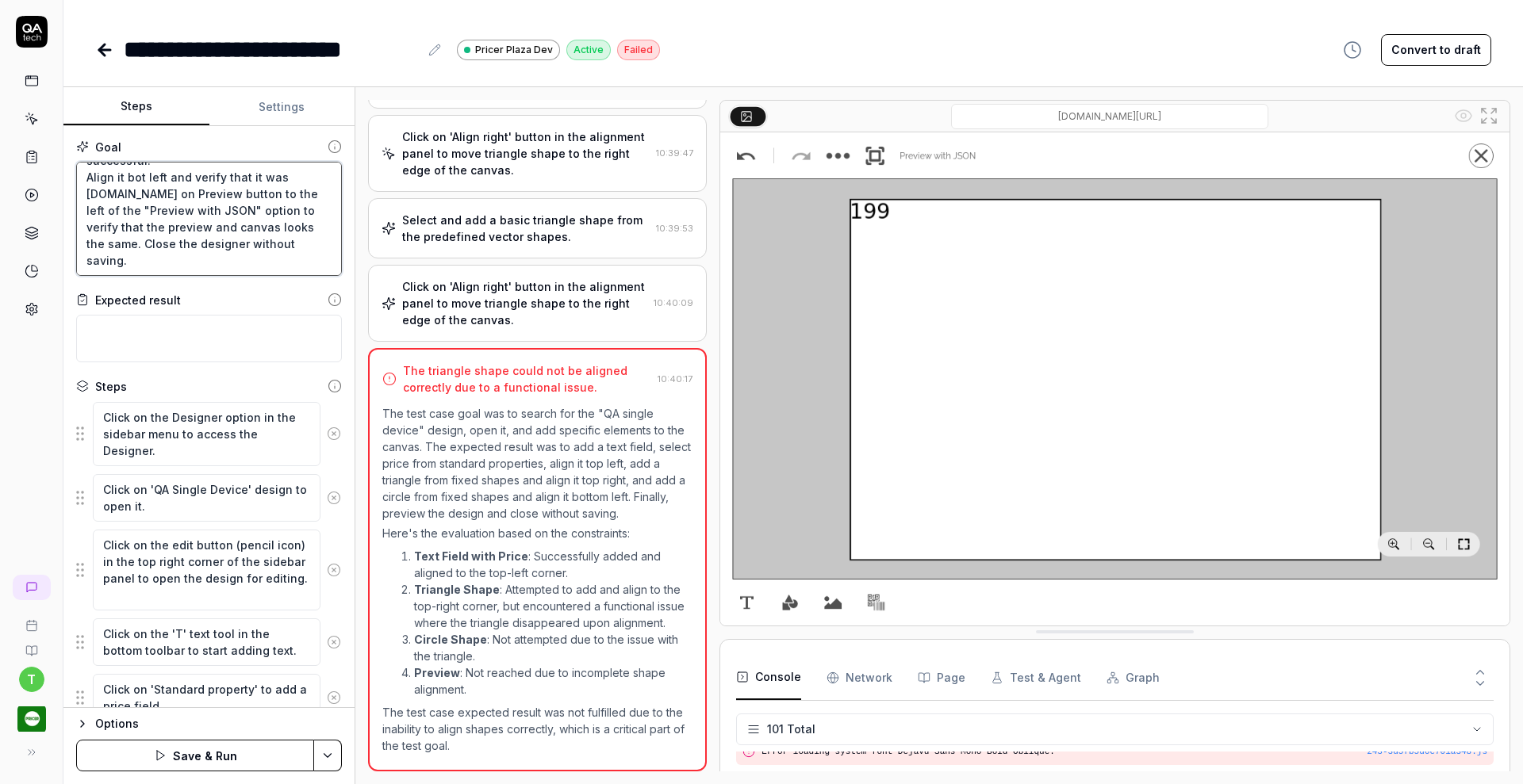
type textarea "*"
type textarea "Search for the "QA single device" design and open it and Add a text field, sele…"
type textarea "*"
type textarea "Search for the "QA single device" design and open it and Add a text field, sele…"
type textarea "*"
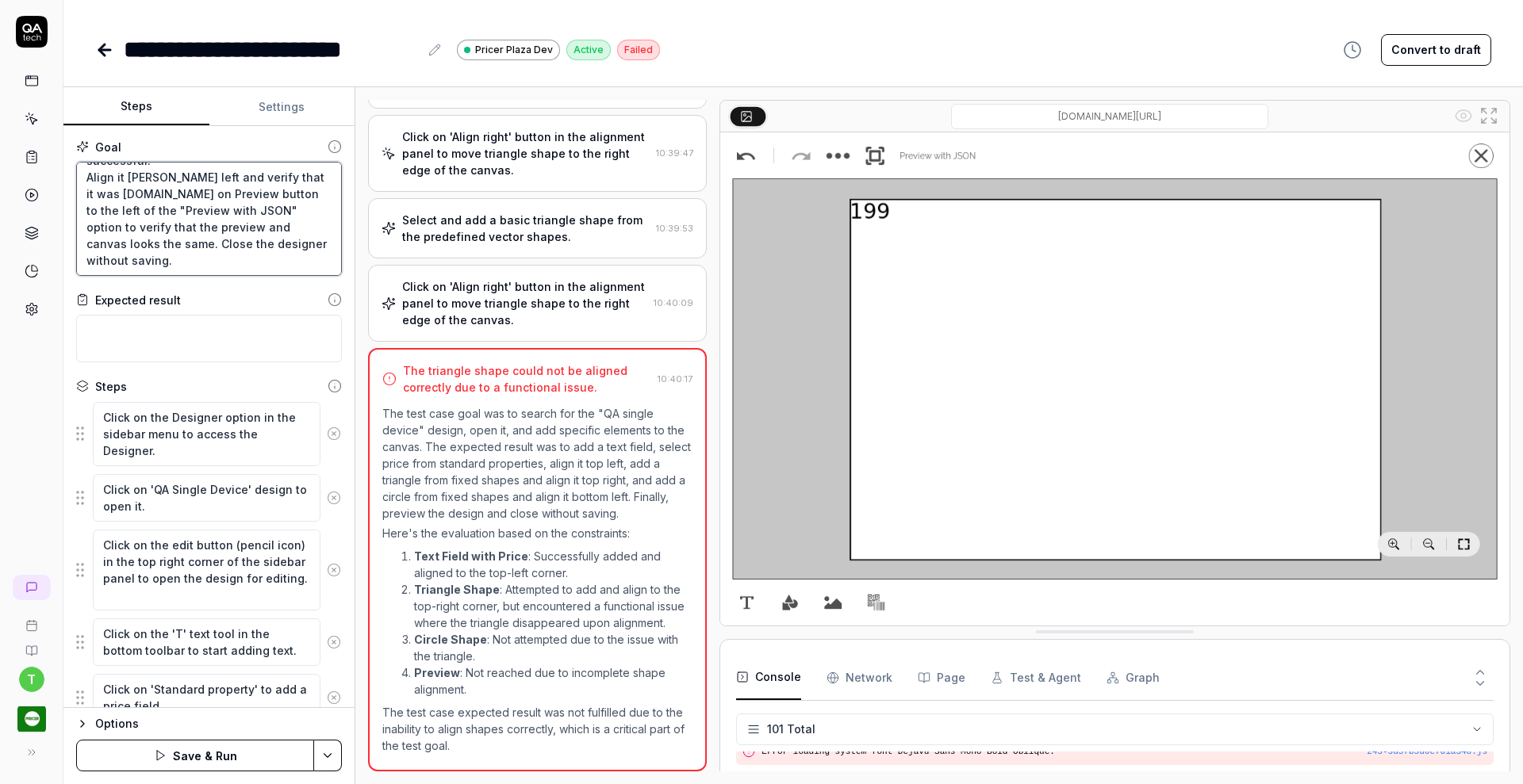
type textarea "Search for the "QA single device" design and open it and Add a text field, sele…"
type textarea "*"
type textarea "Search for the "QA single device" design and open it and Add a text field, sele…"
paste textarea "Align it top left and verify that it was successful."
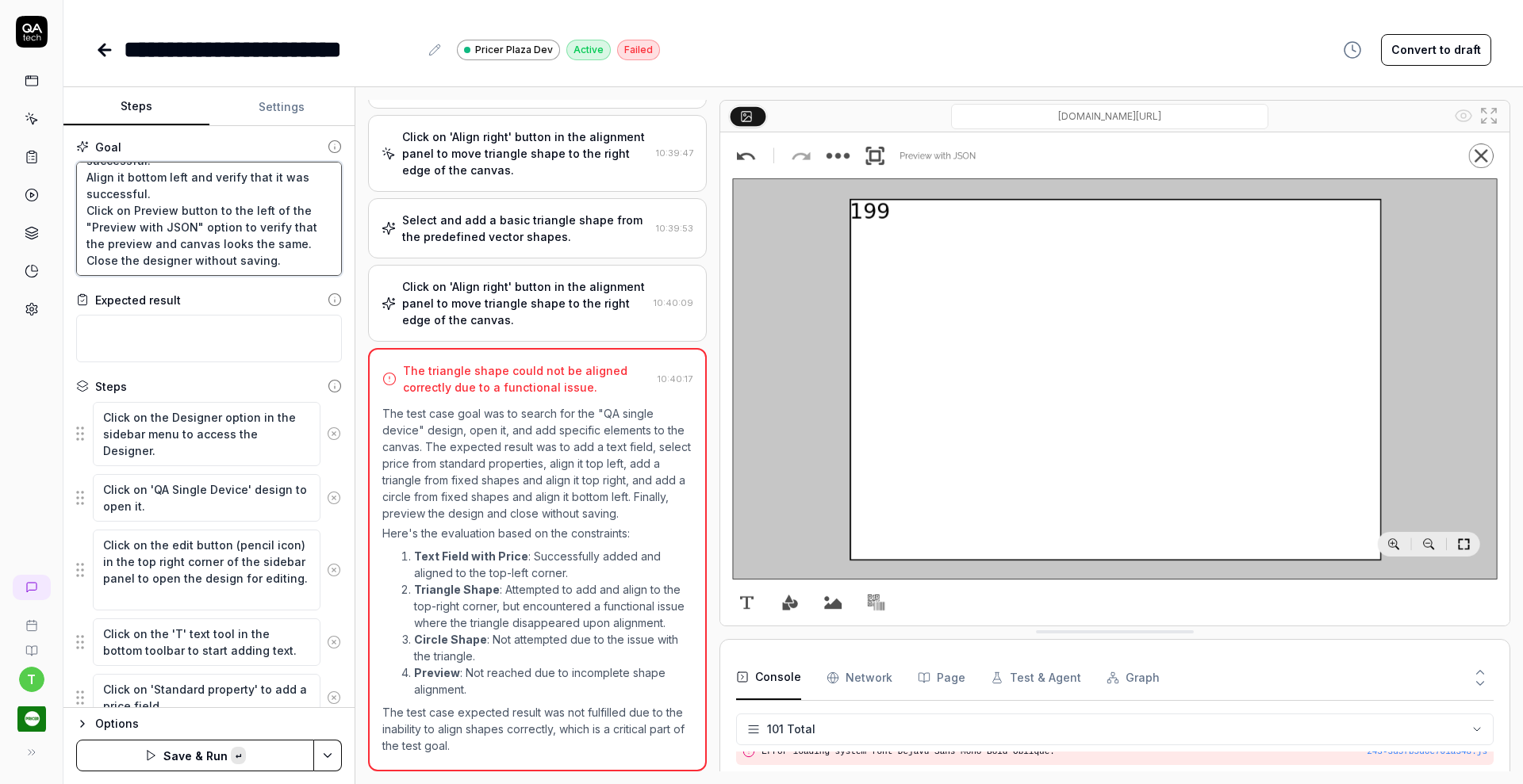
type textarea "*"
type textarea "Search for the "QA single device" design and open it and Add a text field, sele…"
type textarea "*"
type textarea "Search for the "QA single device" design and open it and Add a text field, sele…"
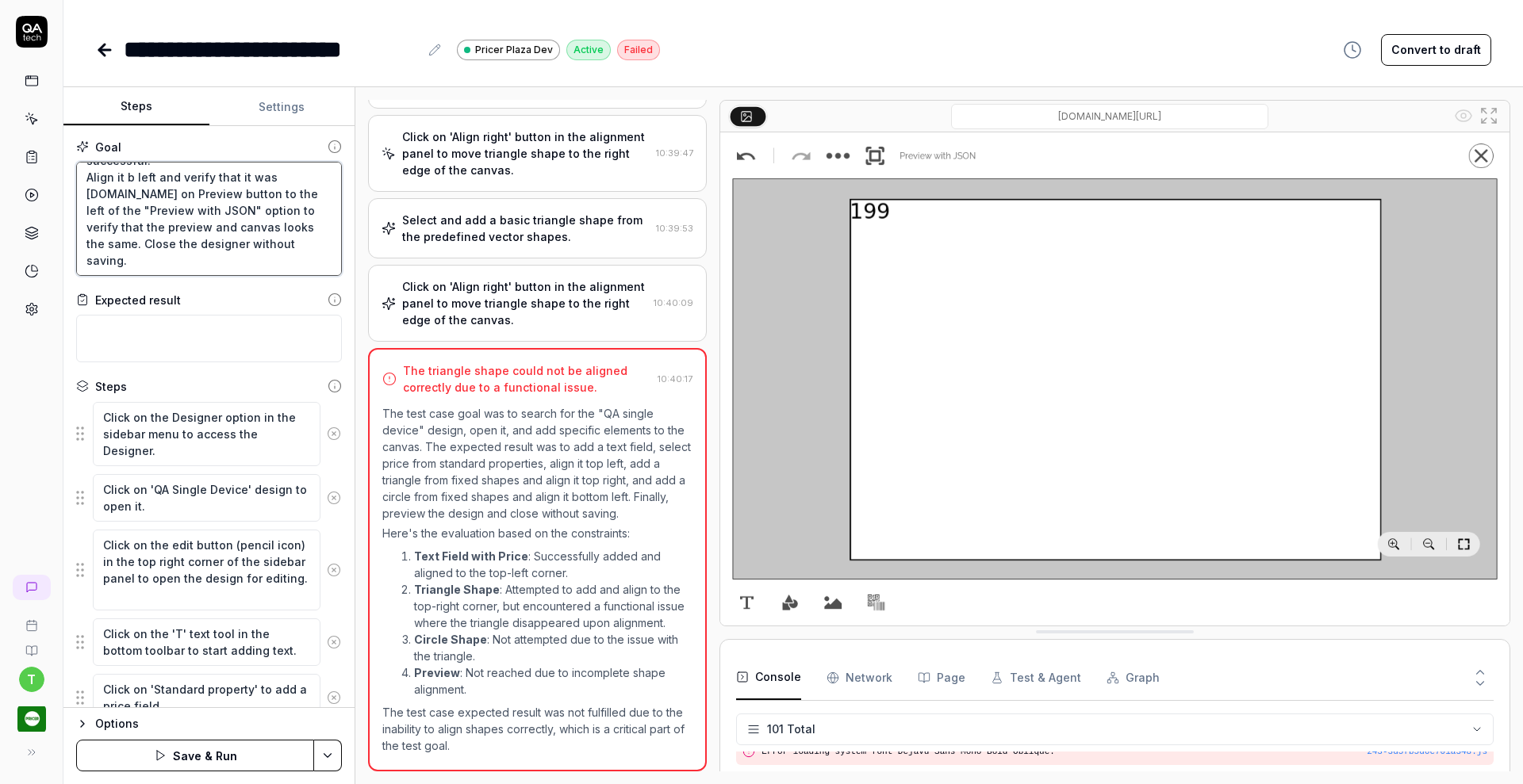
type textarea "*"
type textarea "Search for the "QA single device" design and open it and Add a text field, sele…"
type textarea "*"
type textarea "Search for the "QA single device" design and open it and Add a text field, sele…"
type textarea "*"
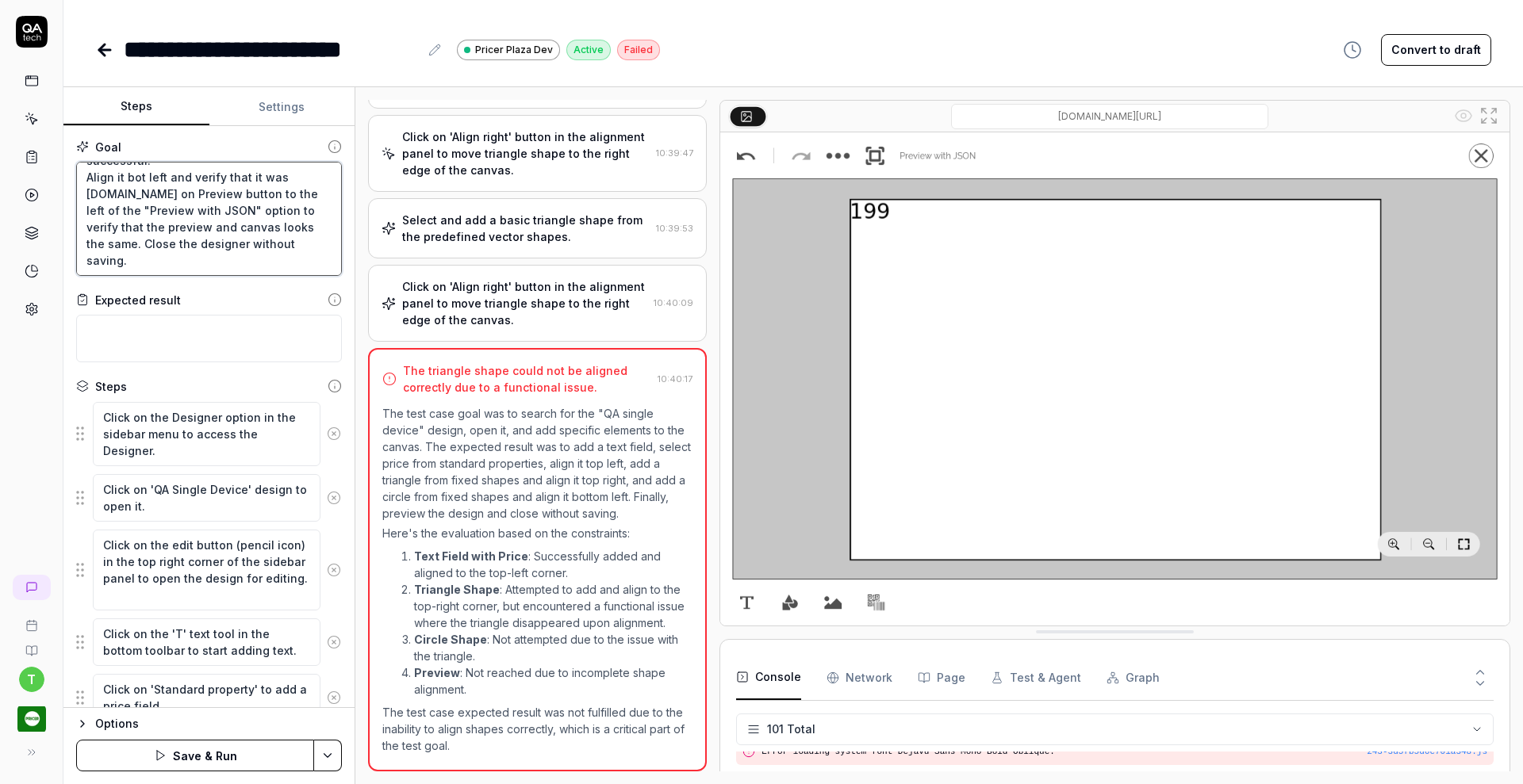
type textarea "Search for the "QA single device" design and open it and Add a text field, sele…"
type textarea "*"
type textarea "Search for the "QA single device" design and open it and Add a text field, sele…"
type textarea "*"
type textarea "Search for the "QA single device" design and open it and Add a text field, sele…"
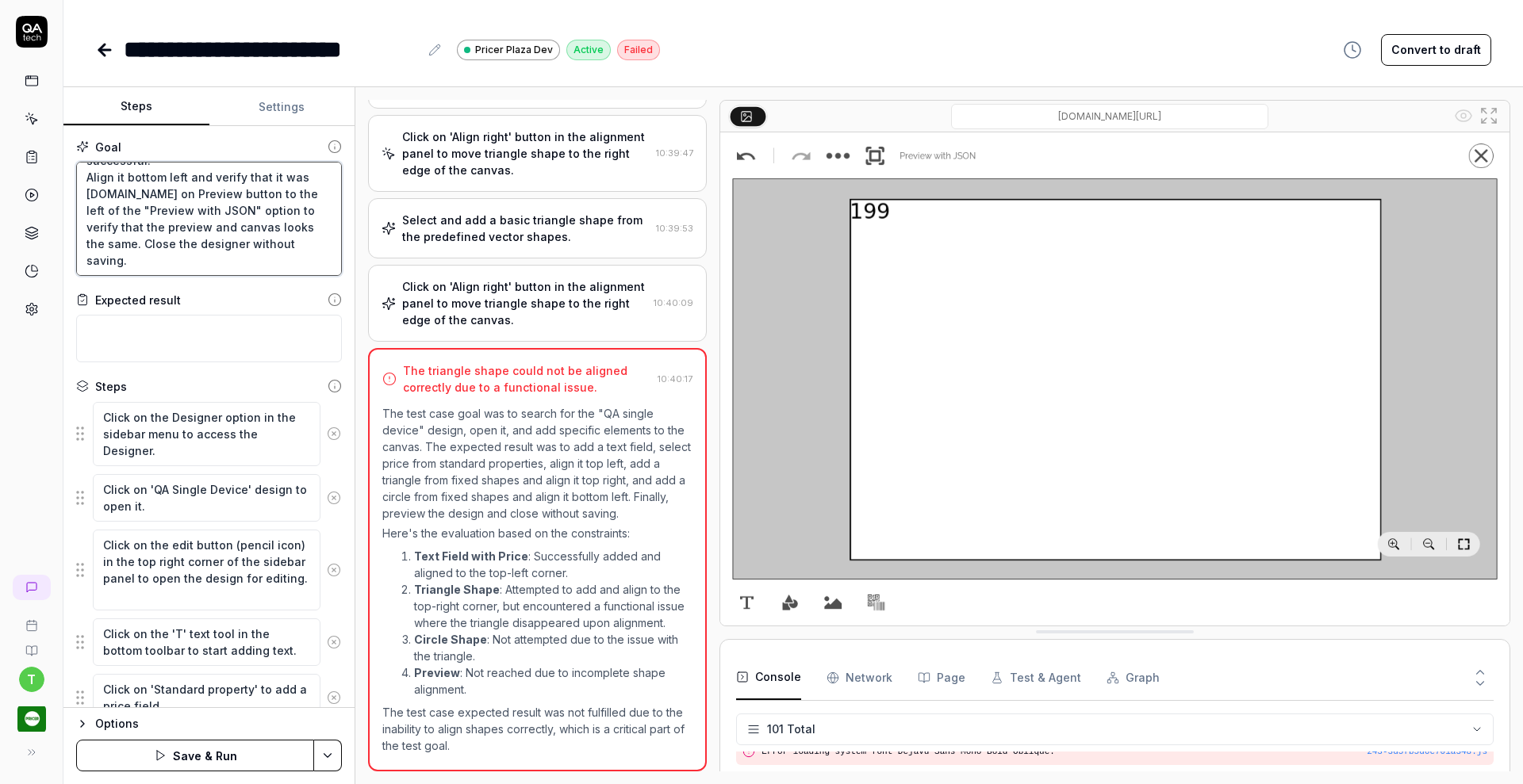
type textarea "*"
type textarea "Search for the "QA single device" design and open it and Add a text field, sele…"
type textarea "*"
type textarea "Search for the "QA single device" design and open it and Add a text field, sele…"
type textarea "*"
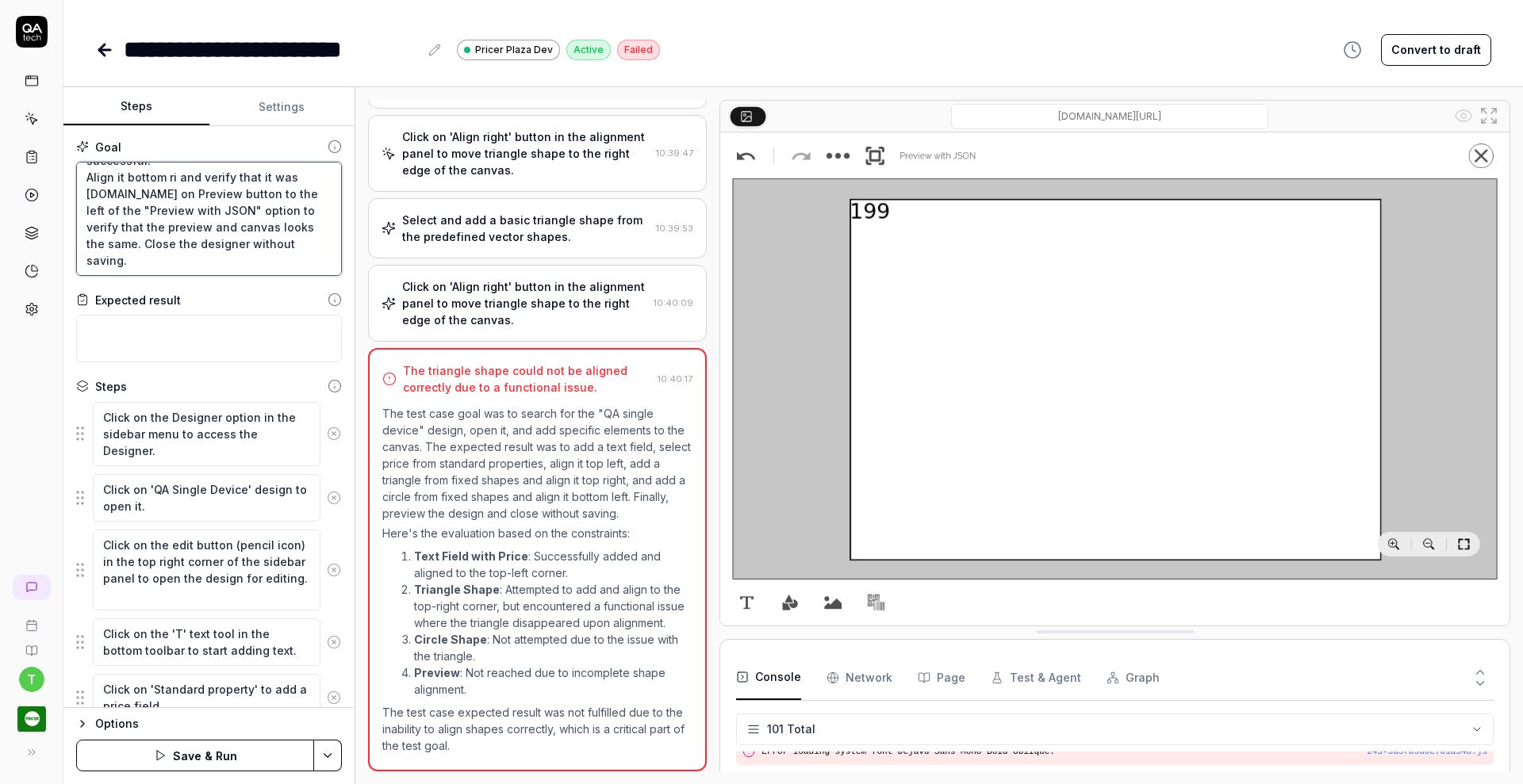
type textarea "Search for the "QA single device" design and open it and Add a text field, sele…"
type textarea "*"
type textarea "Search for the "QA single device" design and open it and Add a text field, sele…"
type textarea "*"
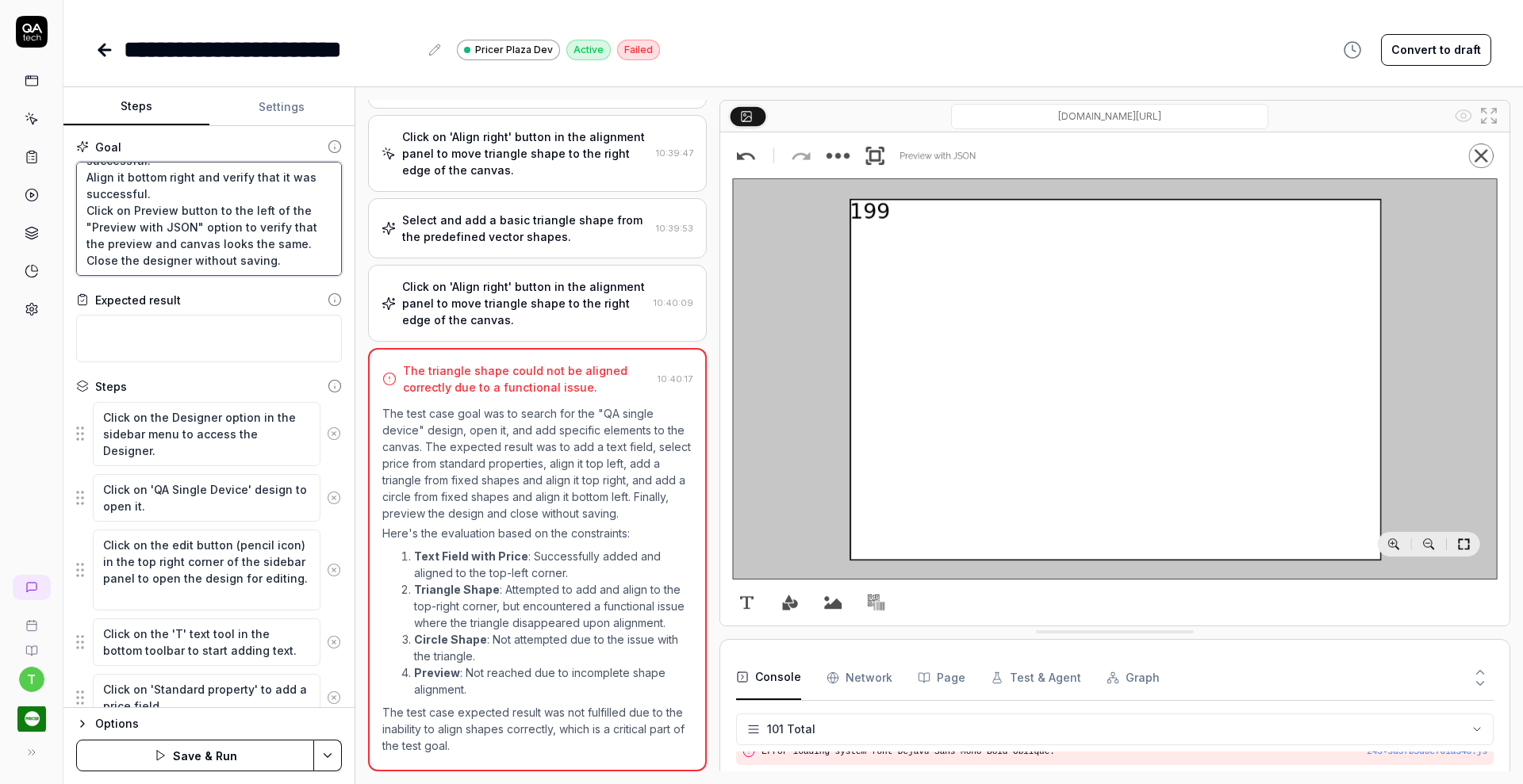
type textarea "Search for the "QA single device" design and open it and Add a text field, sele…"
click at [327, 431] on icon at bounding box center [334, 433] width 14 height 14
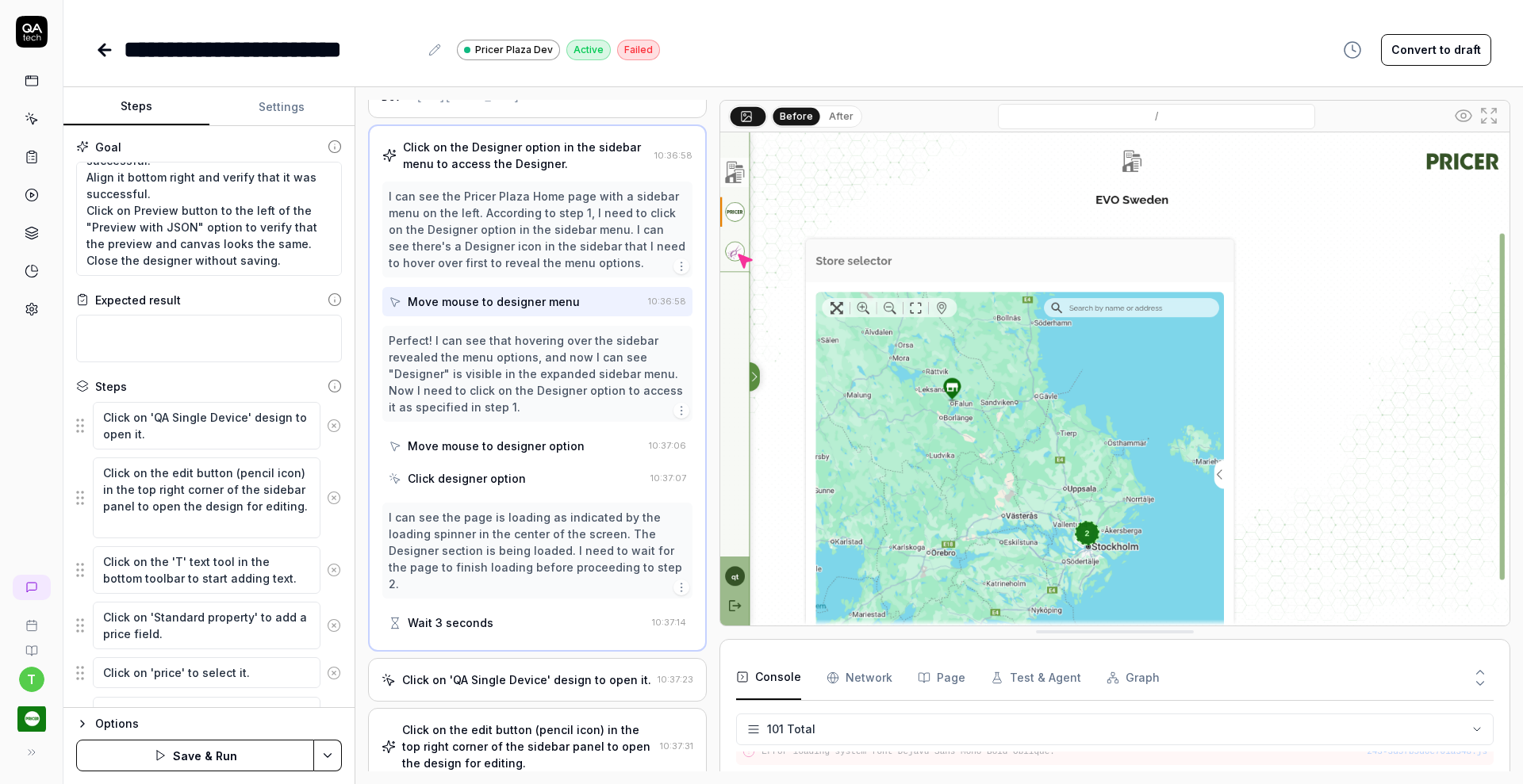
scroll to position [15, 0]
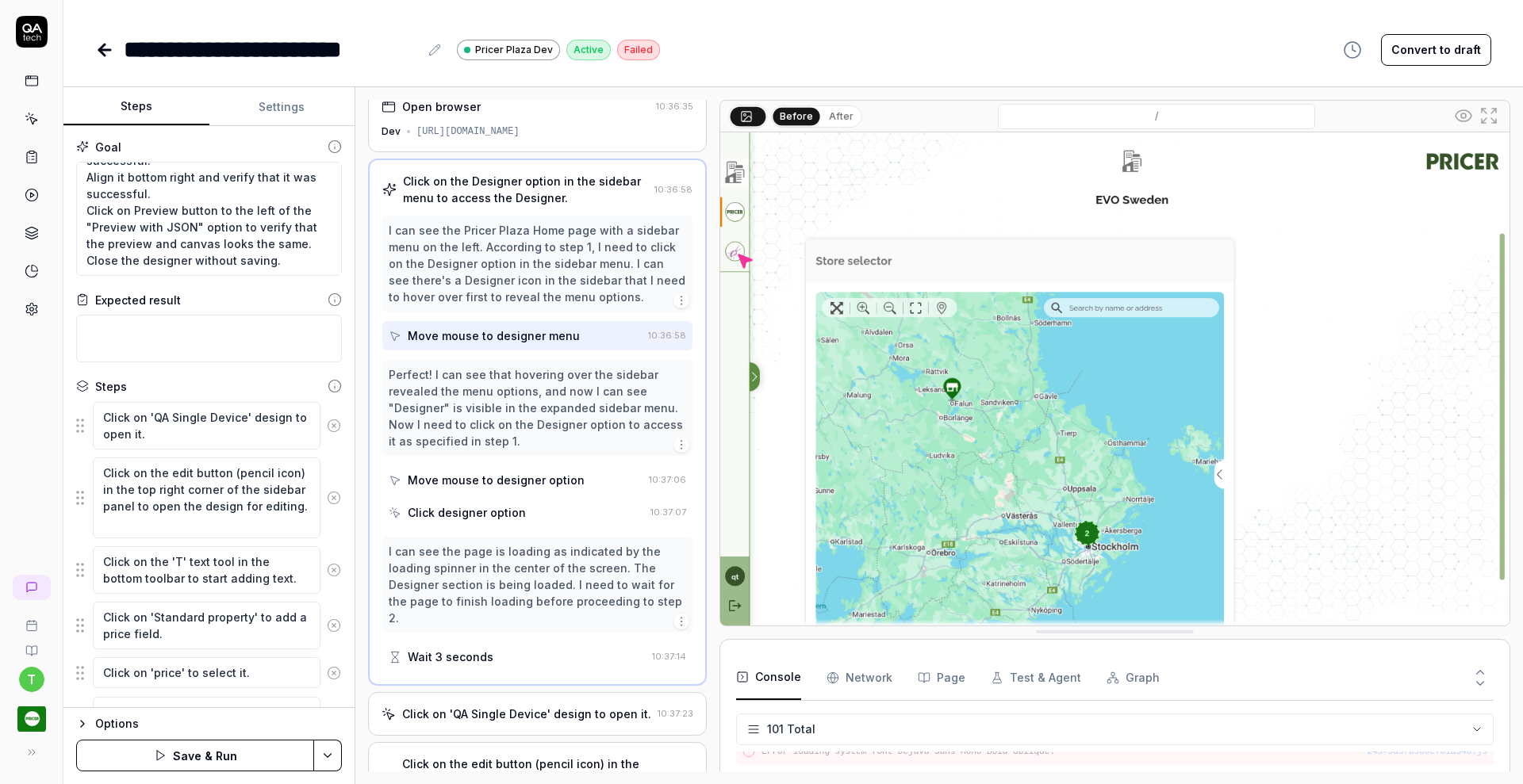
click at [327, 431] on icon at bounding box center [334, 425] width 14 height 14
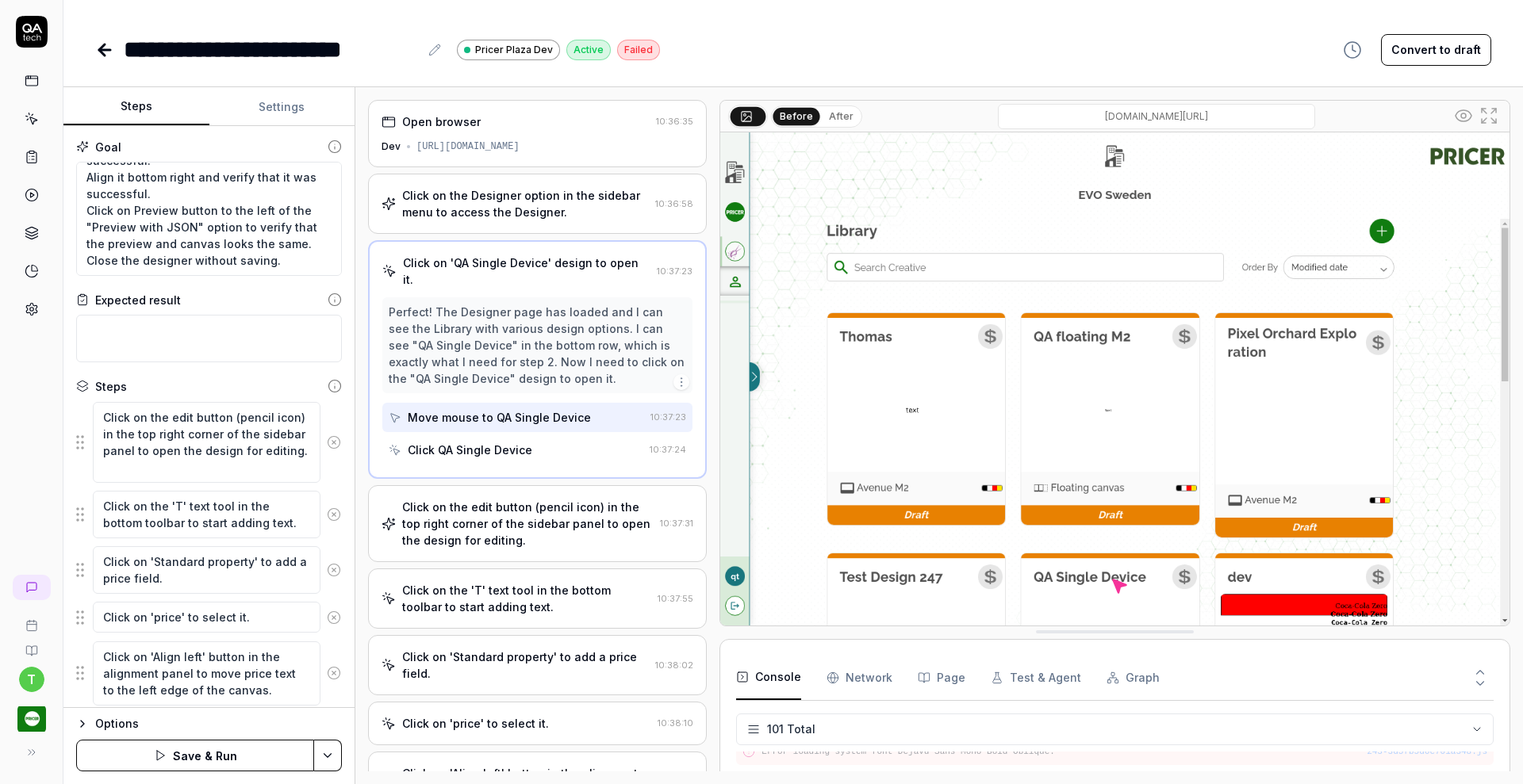
click at [327, 441] on icon at bounding box center [334, 442] width 14 height 14
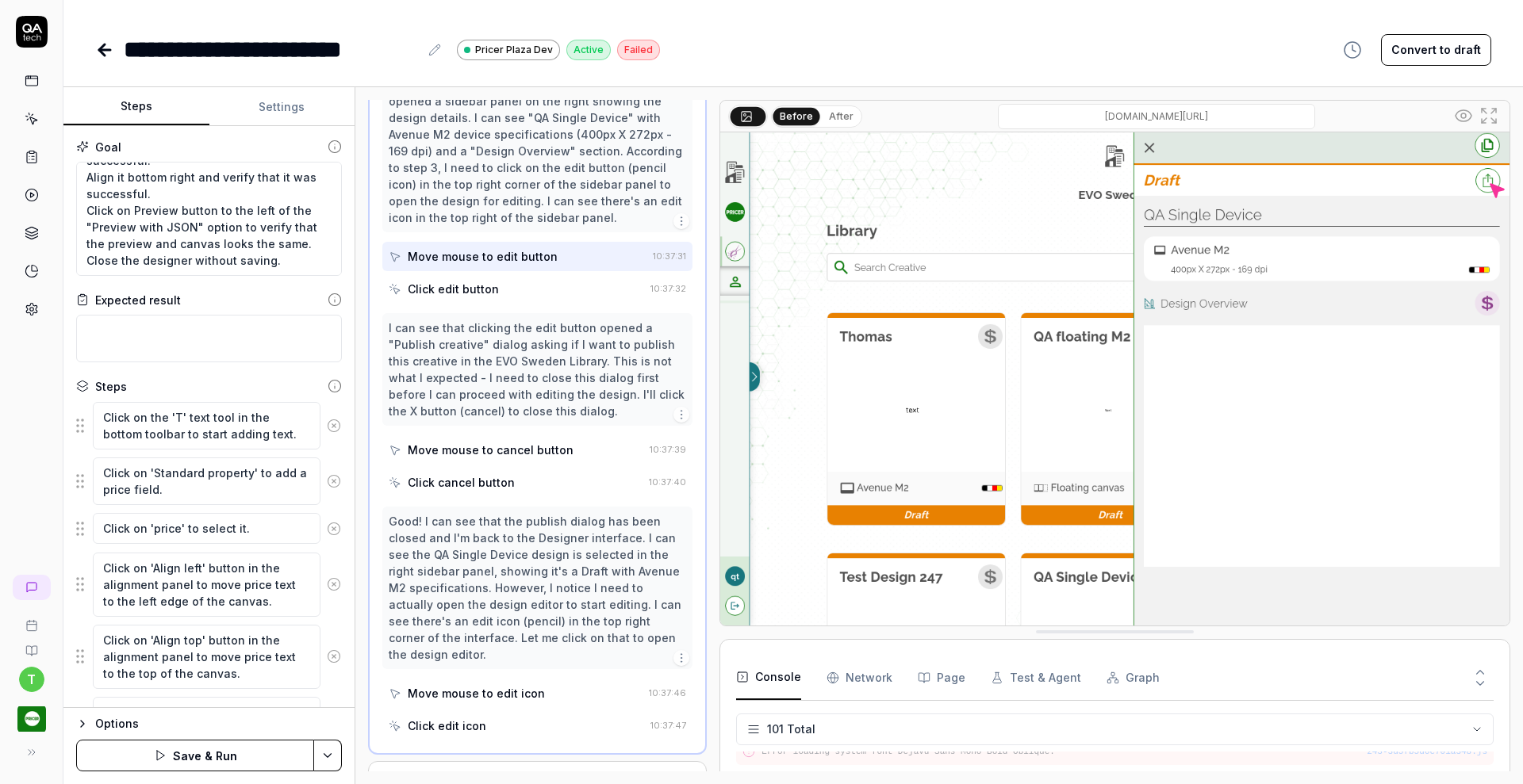
click at [332, 425] on icon at bounding box center [334, 425] width 4 height 4
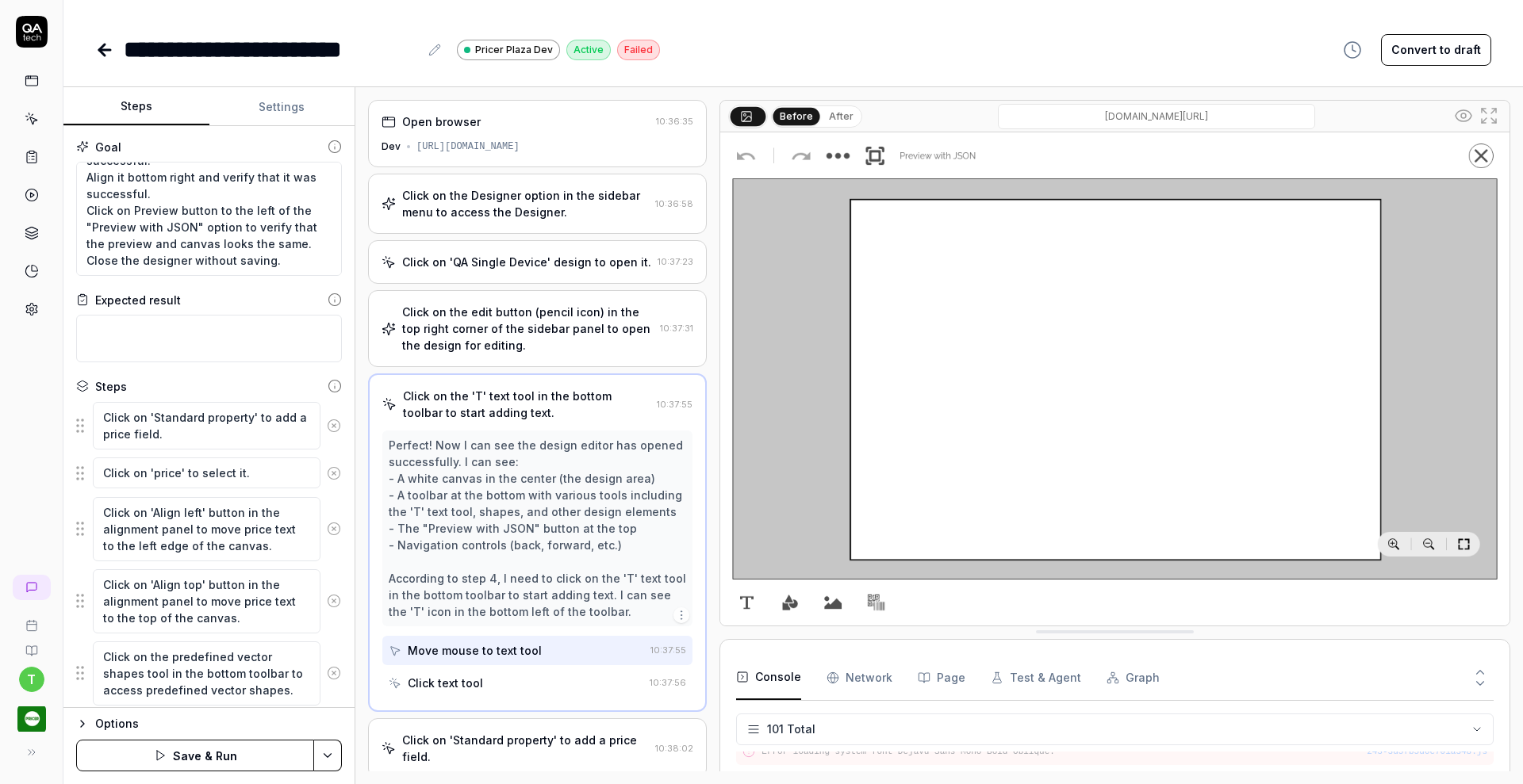
click at [332, 425] on icon at bounding box center [334, 425] width 4 height 4
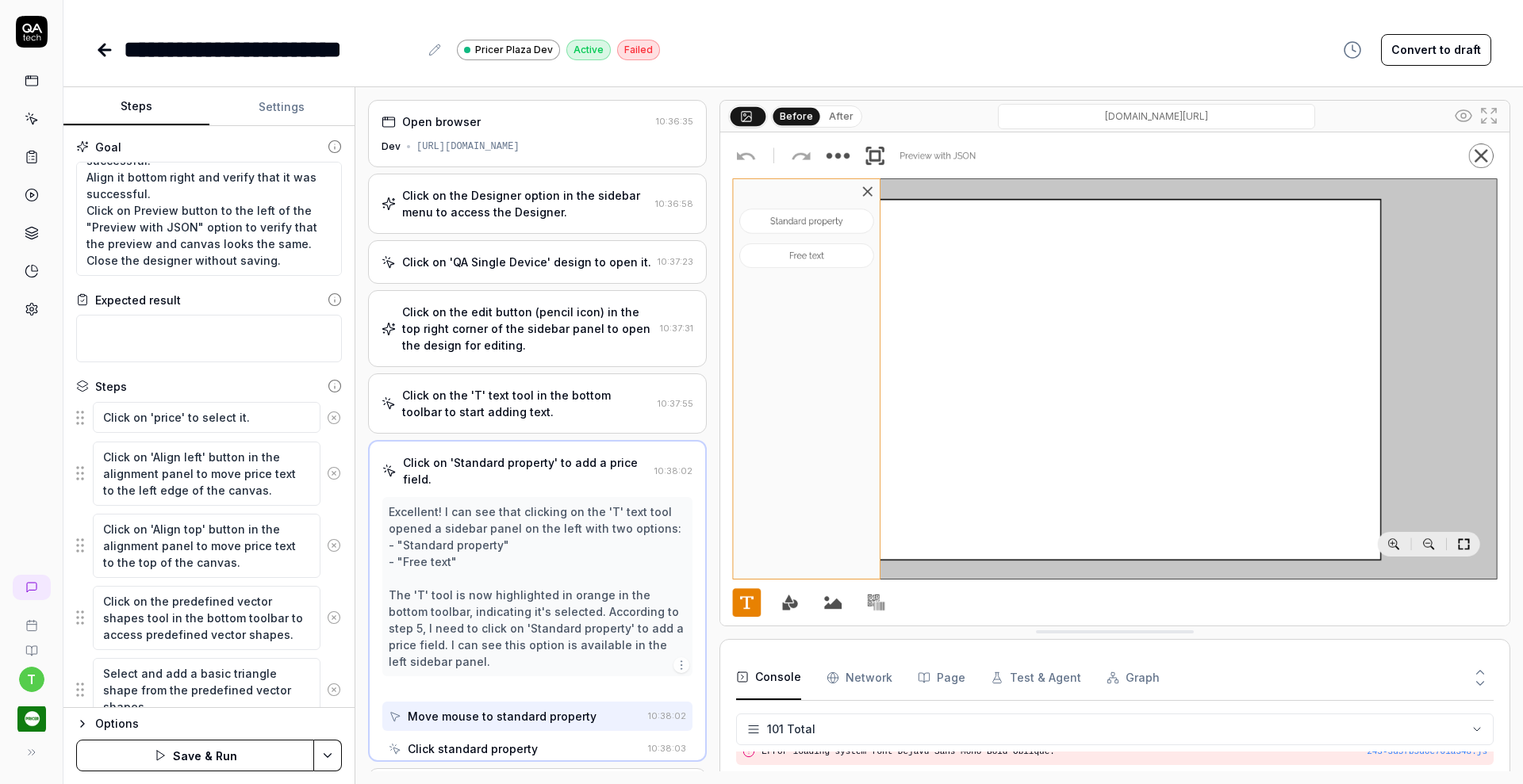
click at [320, 425] on button at bounding box center [334, 417] width 27 height 31
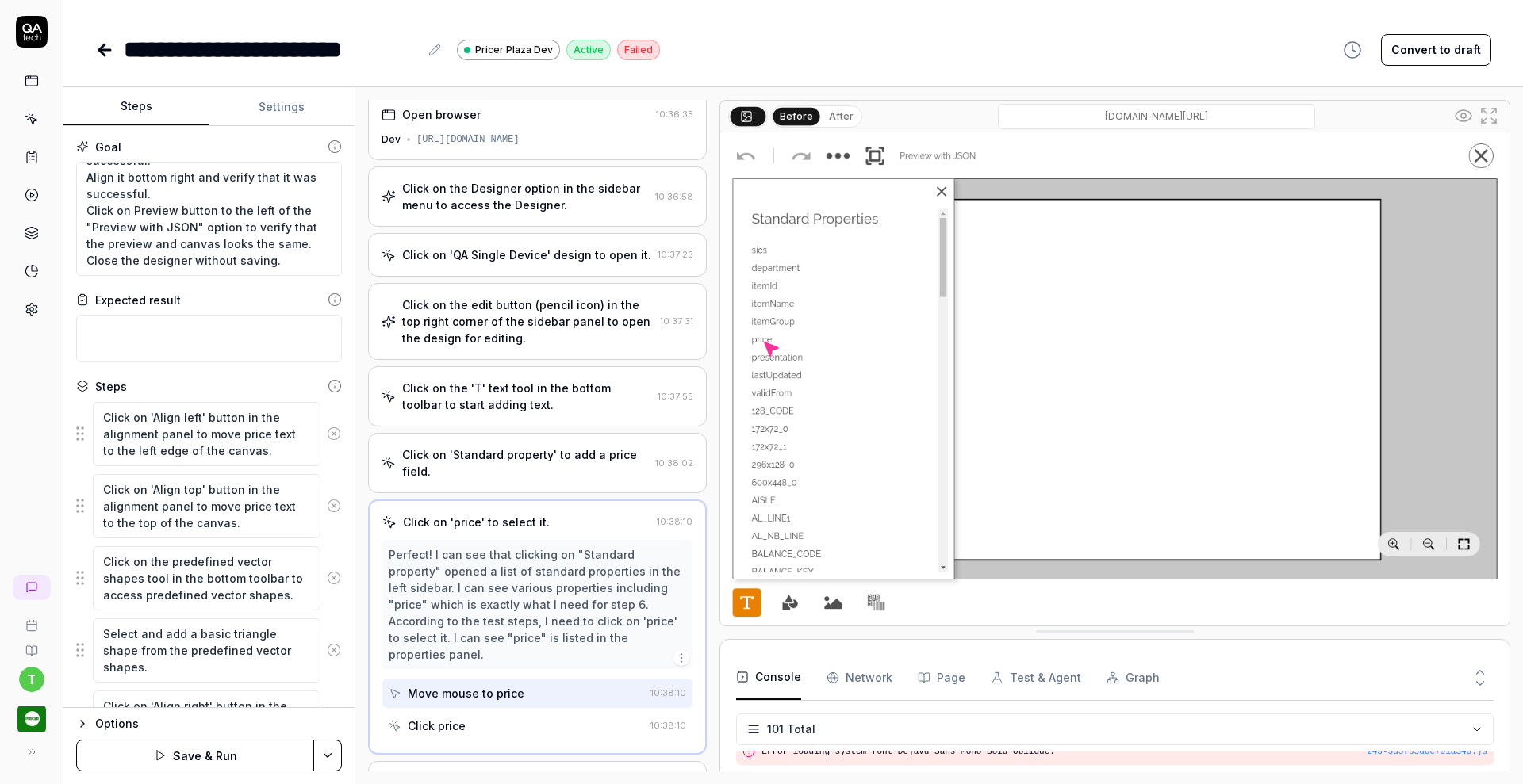
click at [320, 425] on button at bounding box center [334, 433] width 27 height 31
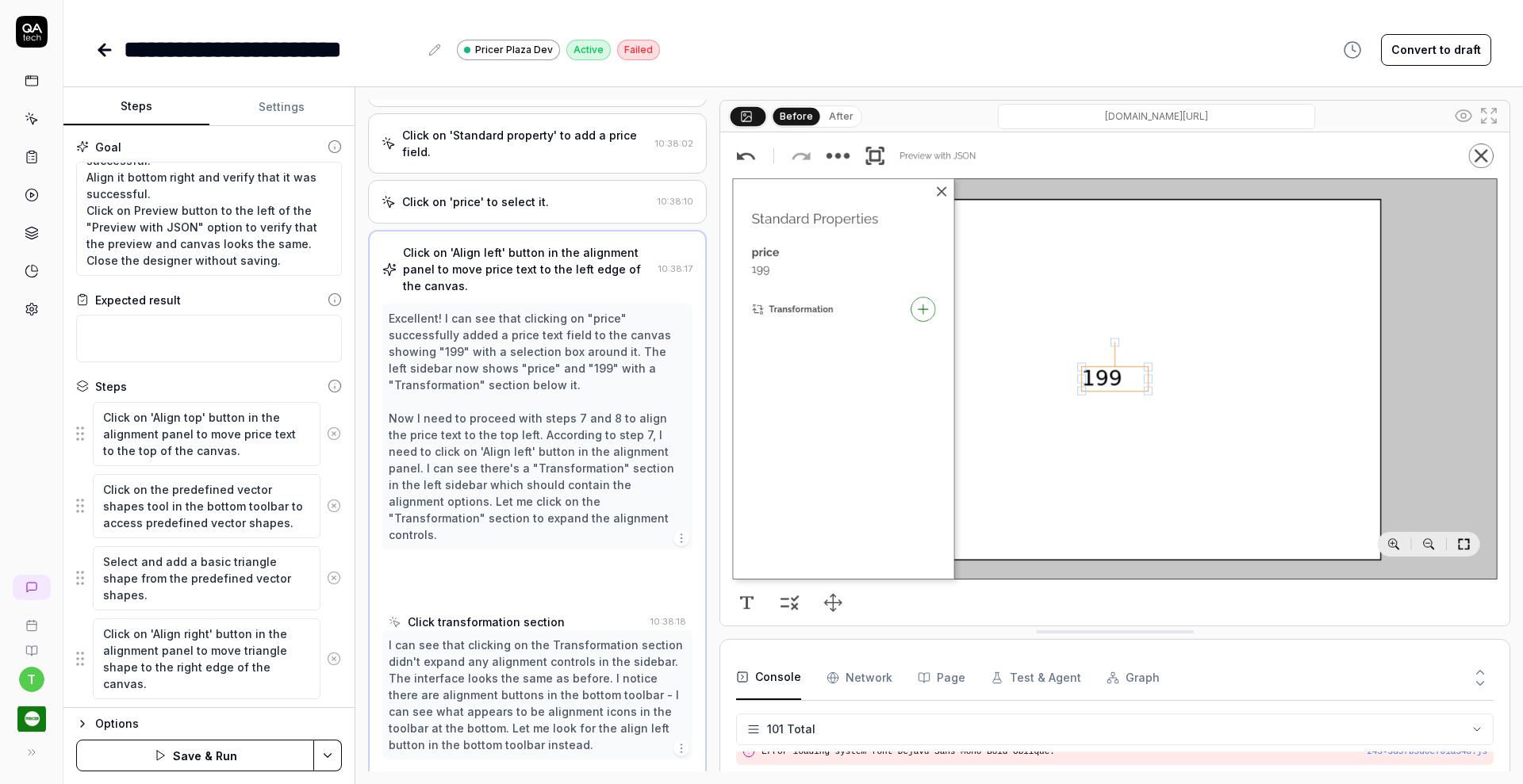
click at [320, 425] on button at bounding box center [334, 433] width 27 height 31
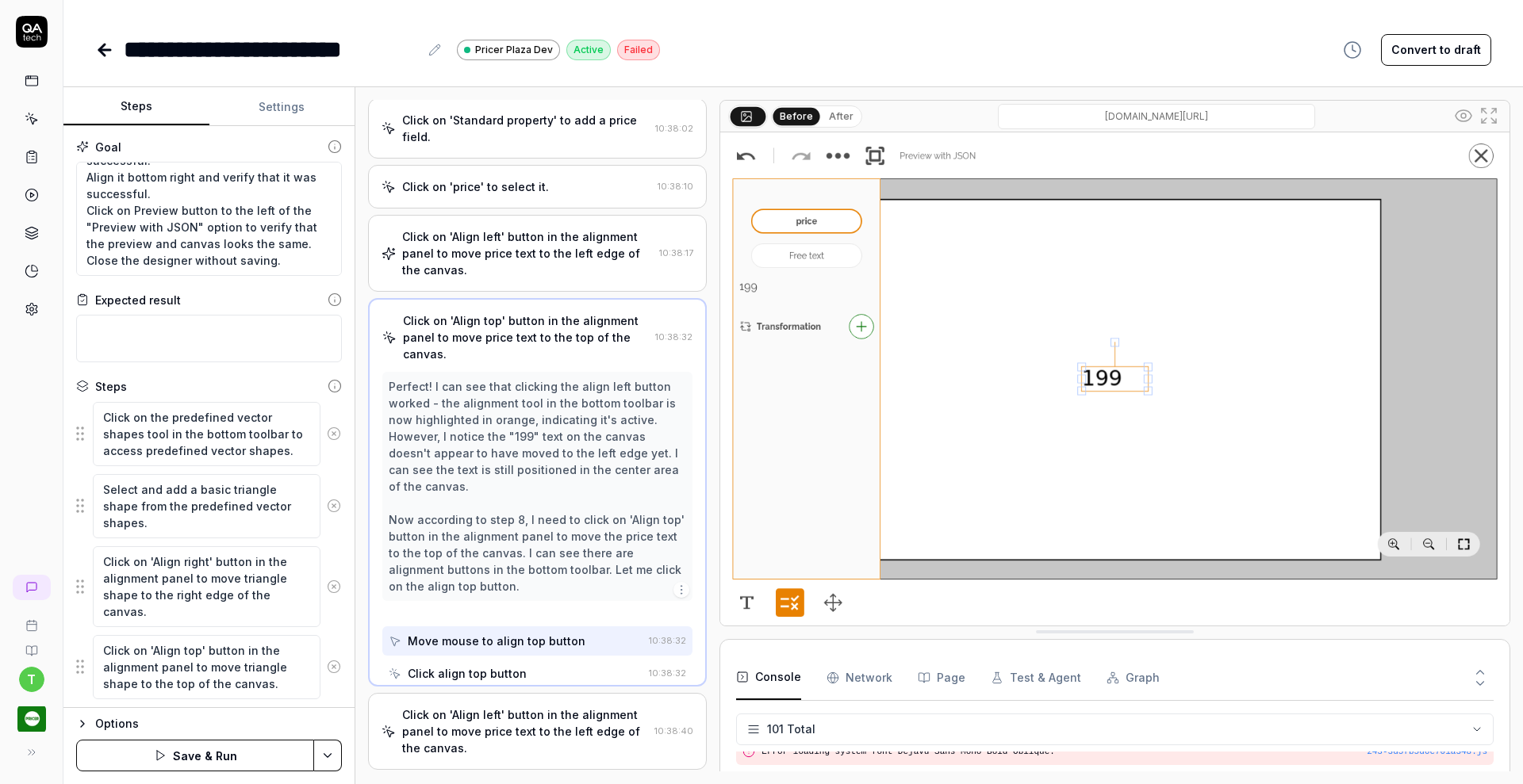
click at [320, 425] on button at bounding box center [334, 433] width 27 height 31
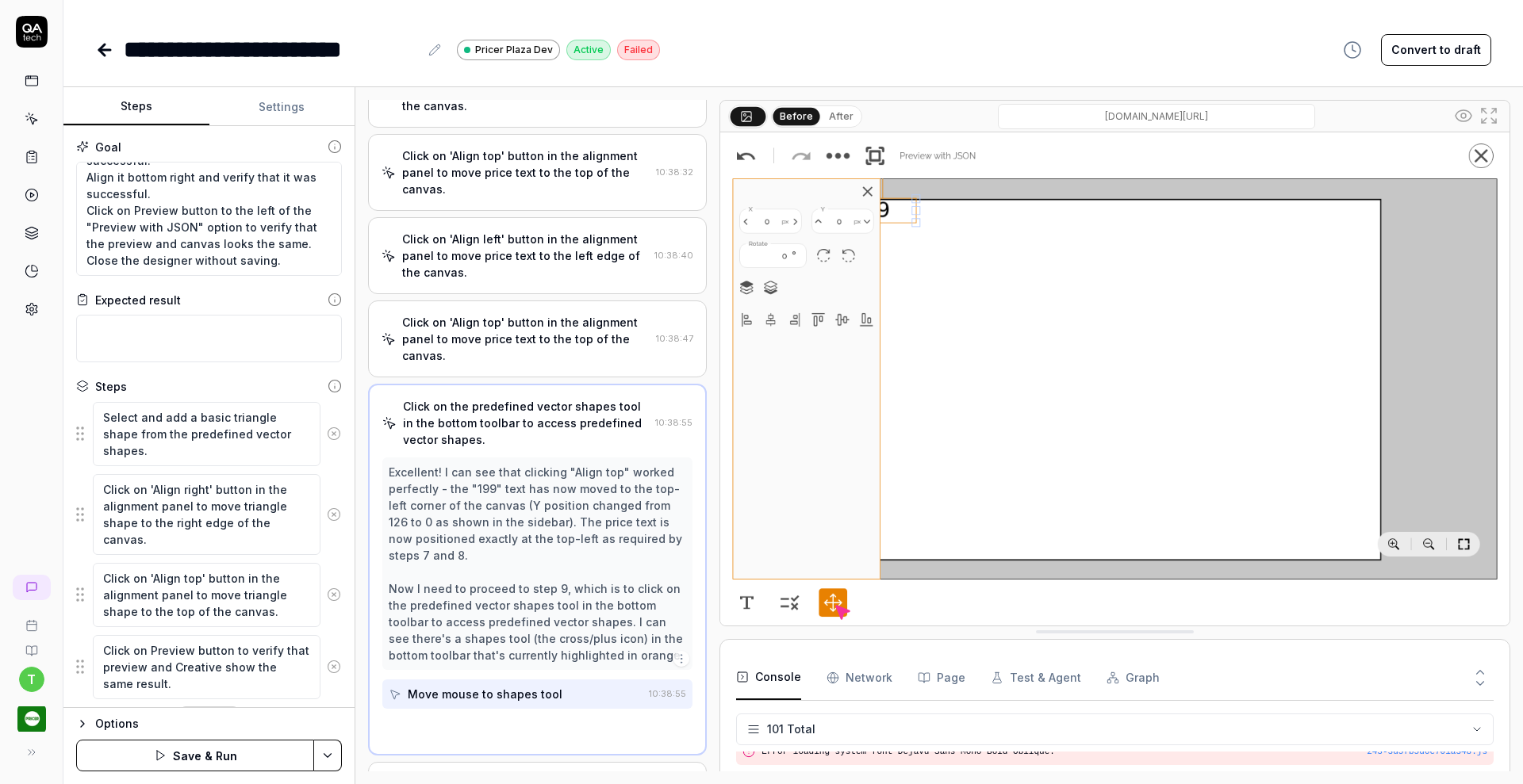
click at [320, 425] on button at bounding box center [334, 433] width 27 height 31
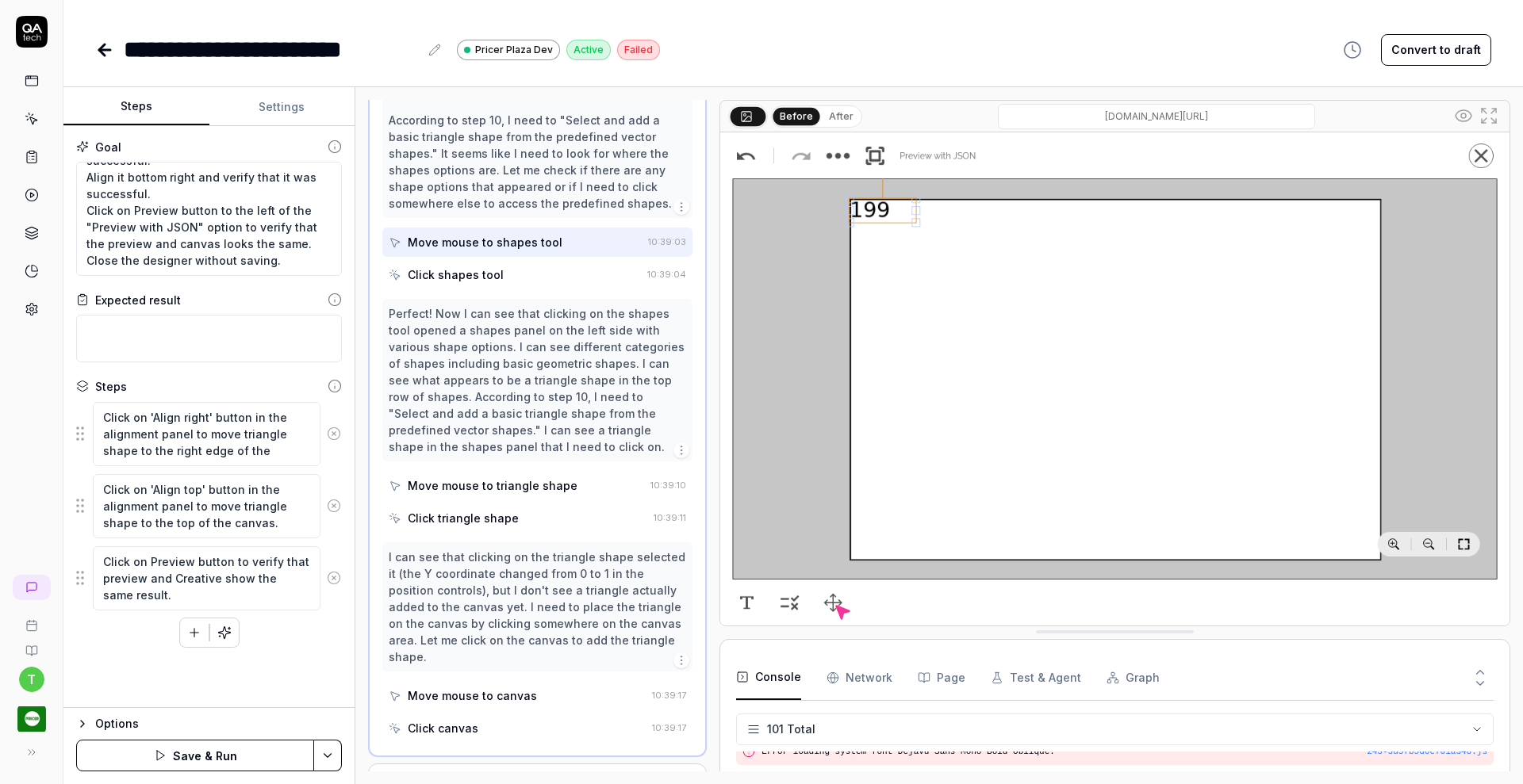
scroll to position [1043, 0]
click at [335, 433] on icon at bounding box center [334, 433] width 14 height 14
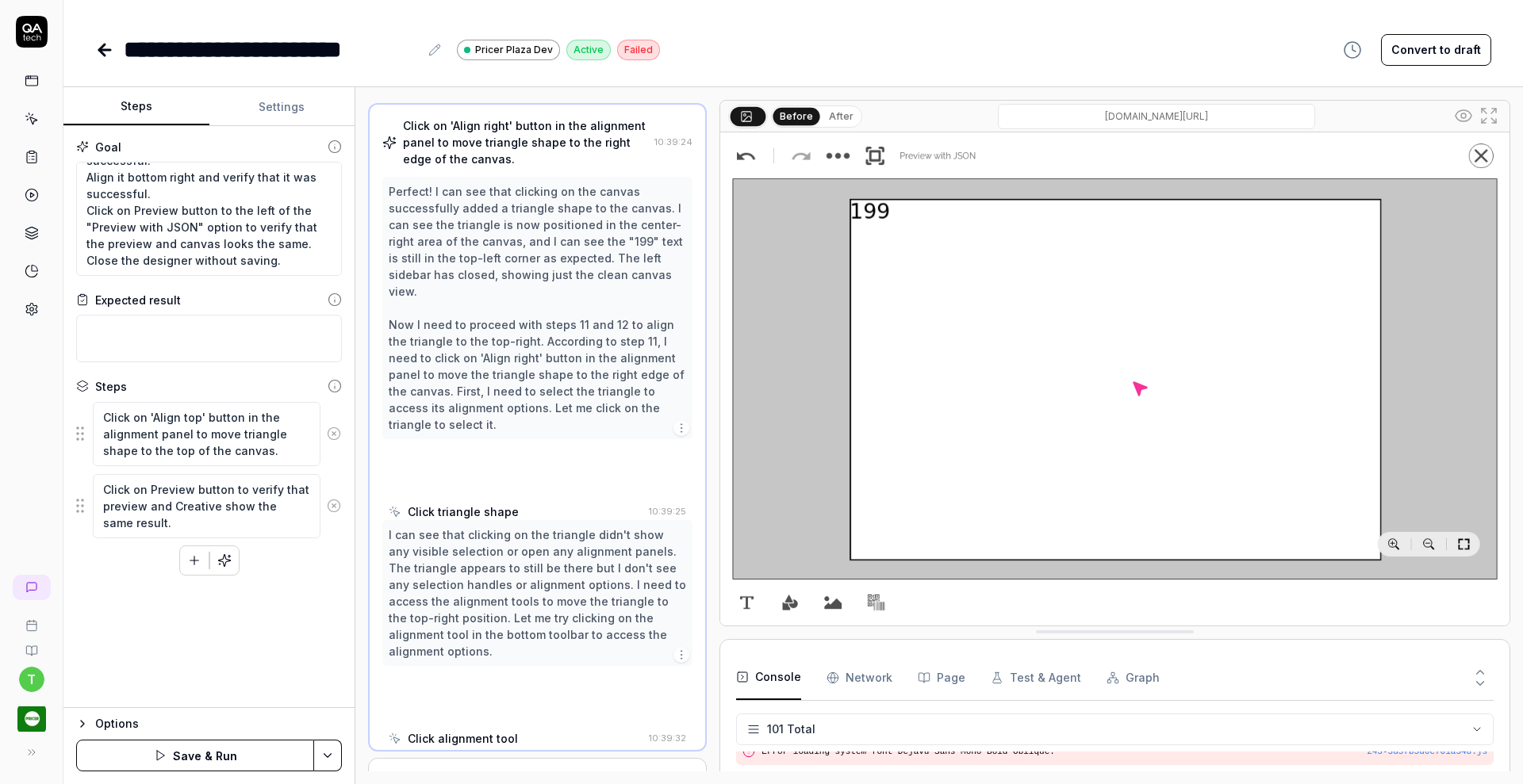
scroll to position [933, 0]
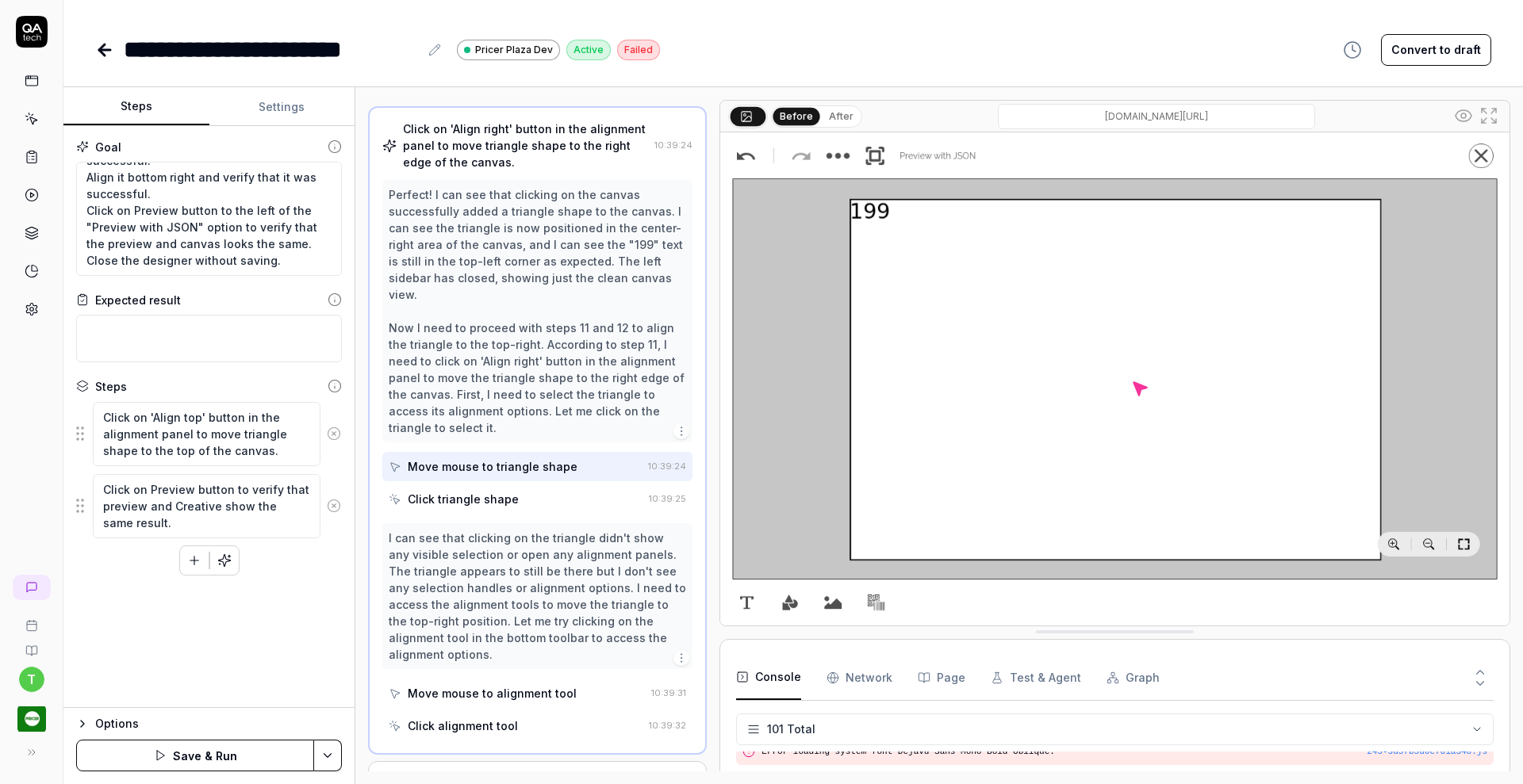
click at [335, 433] on icon at bounding box center [334, 433] width 14 height 14
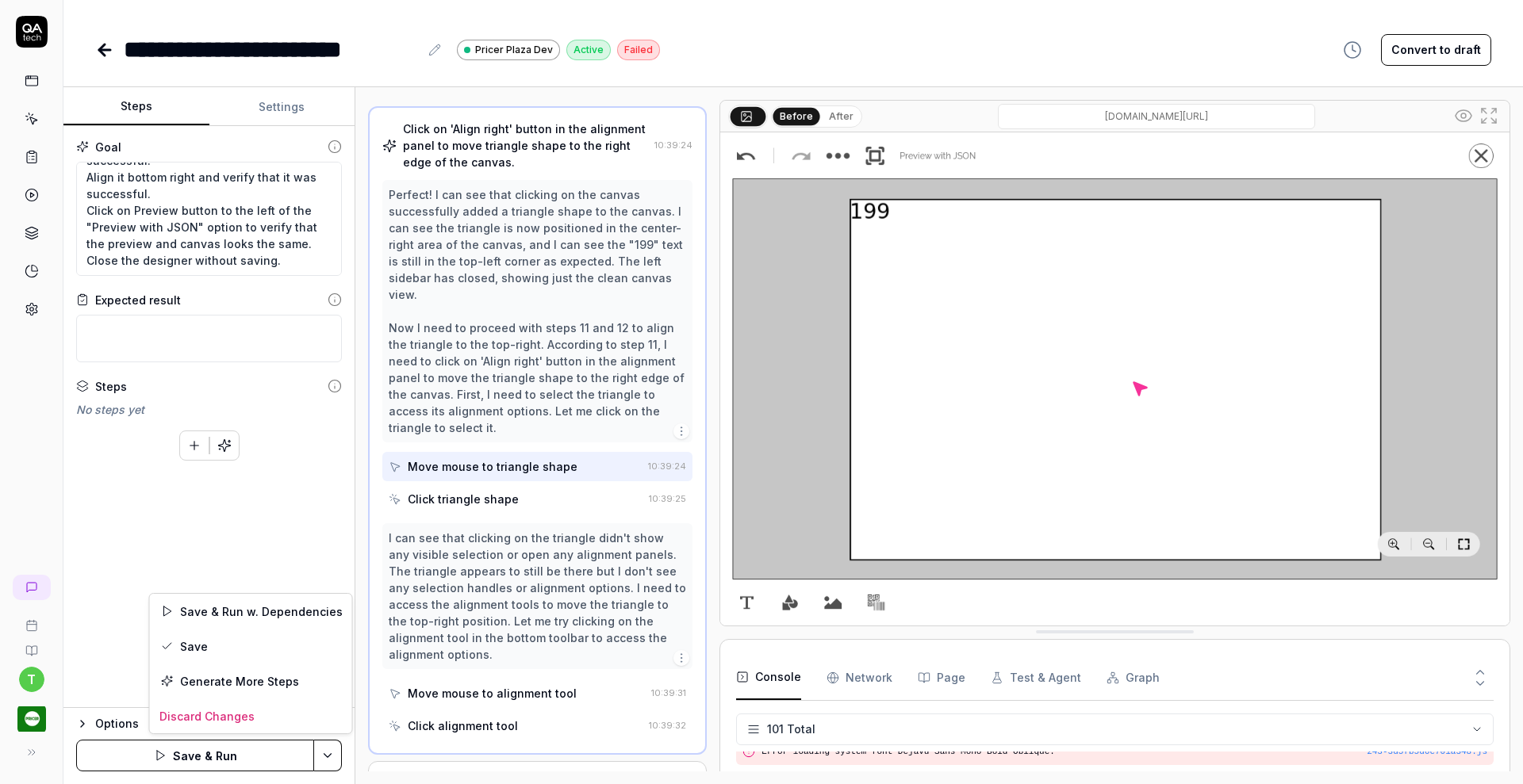
click at [330, 754] on html "**********" at bounding box center [762, 392] width 1523 height 784
click at [252, 644] on div "Save" at bounding box center [251, 645] width 202 height 35
click at [224, 442] on icon "button" at bounding box center [224, 445] width 14 height 14
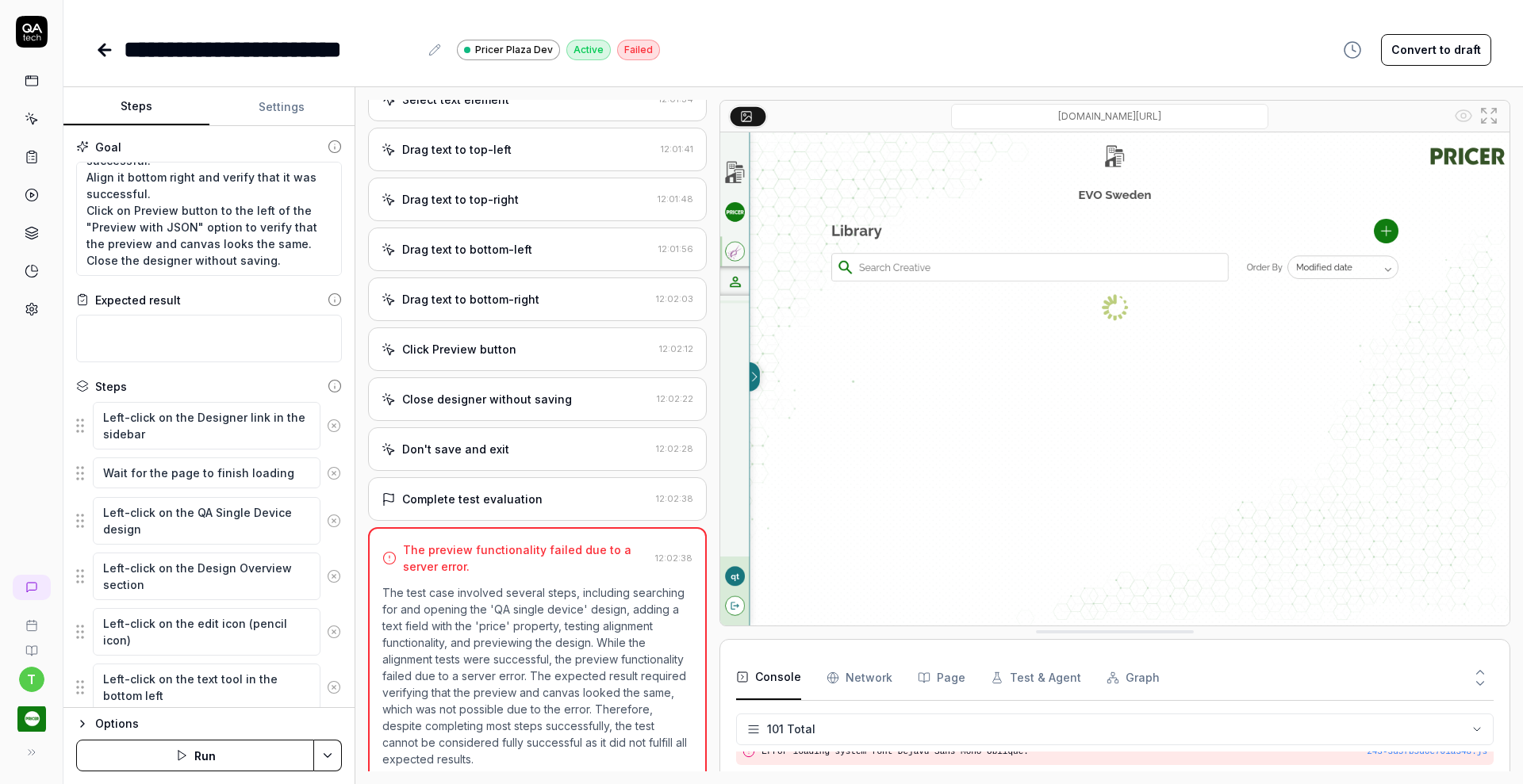
scroll to position [859, 0]
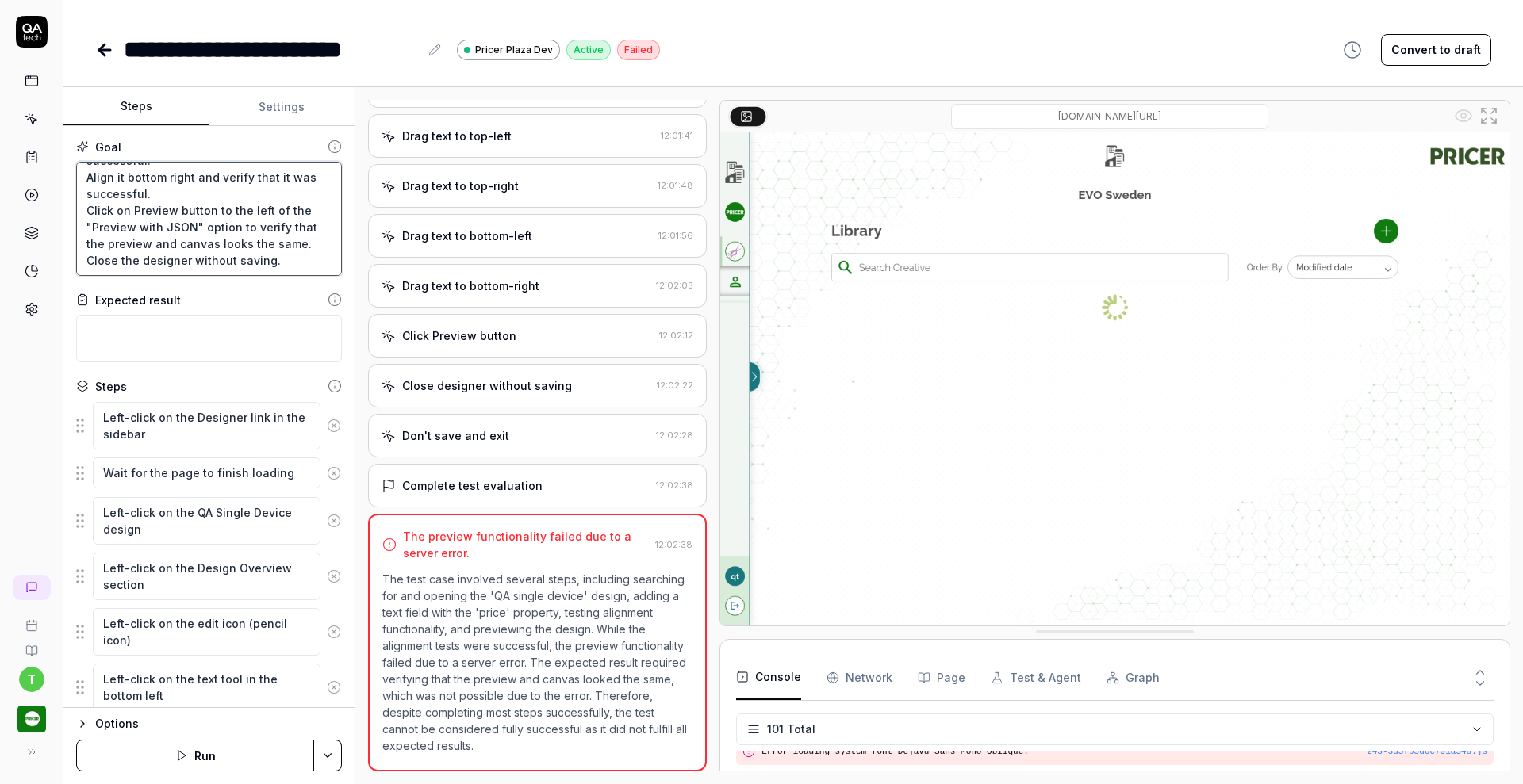
drag, startPoint x: 88, startPoint y: 192, endPoint x: 118, endPoint y: 238, distance: 54.9
click at [118, 238] on textarea "Search for the "QA single device" design and open it and Add a text field, sele…" at bounding box center [209, 218] width 266 height 114
type textarea "*"
type textarea "Search for the "QA single device" design and open it and Add a text field, sele…"
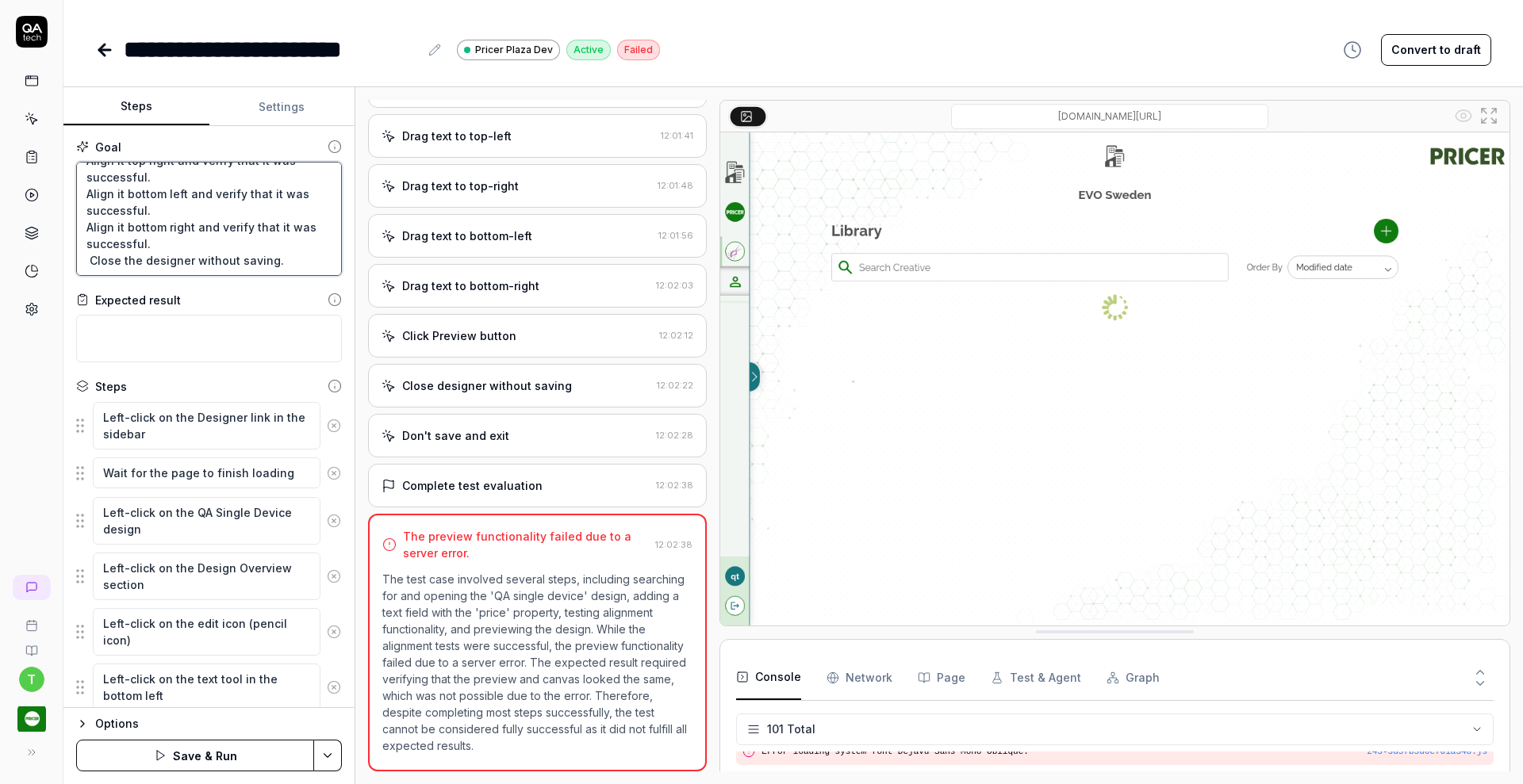
type textarea "*"
type textarea "Search for the "QA single device" design and open it and Add a text field, sele…"
type textarea "*"
type textarea "Search for the "QA single device" design and open it and Add a text field, sele…"
type textarea "*"
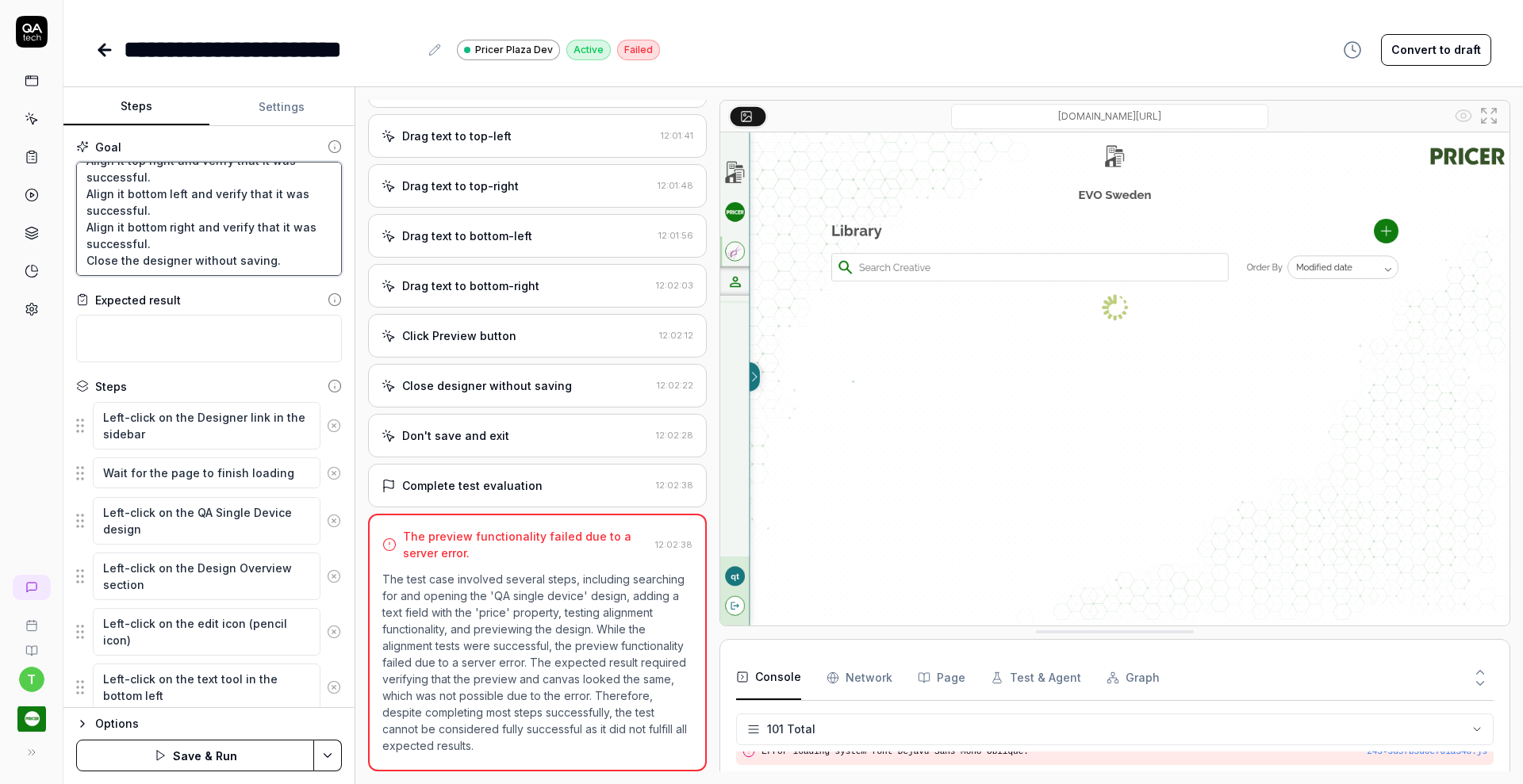
type textarea "Search for the "QA single device" design and open it and Add a text field, sele…"
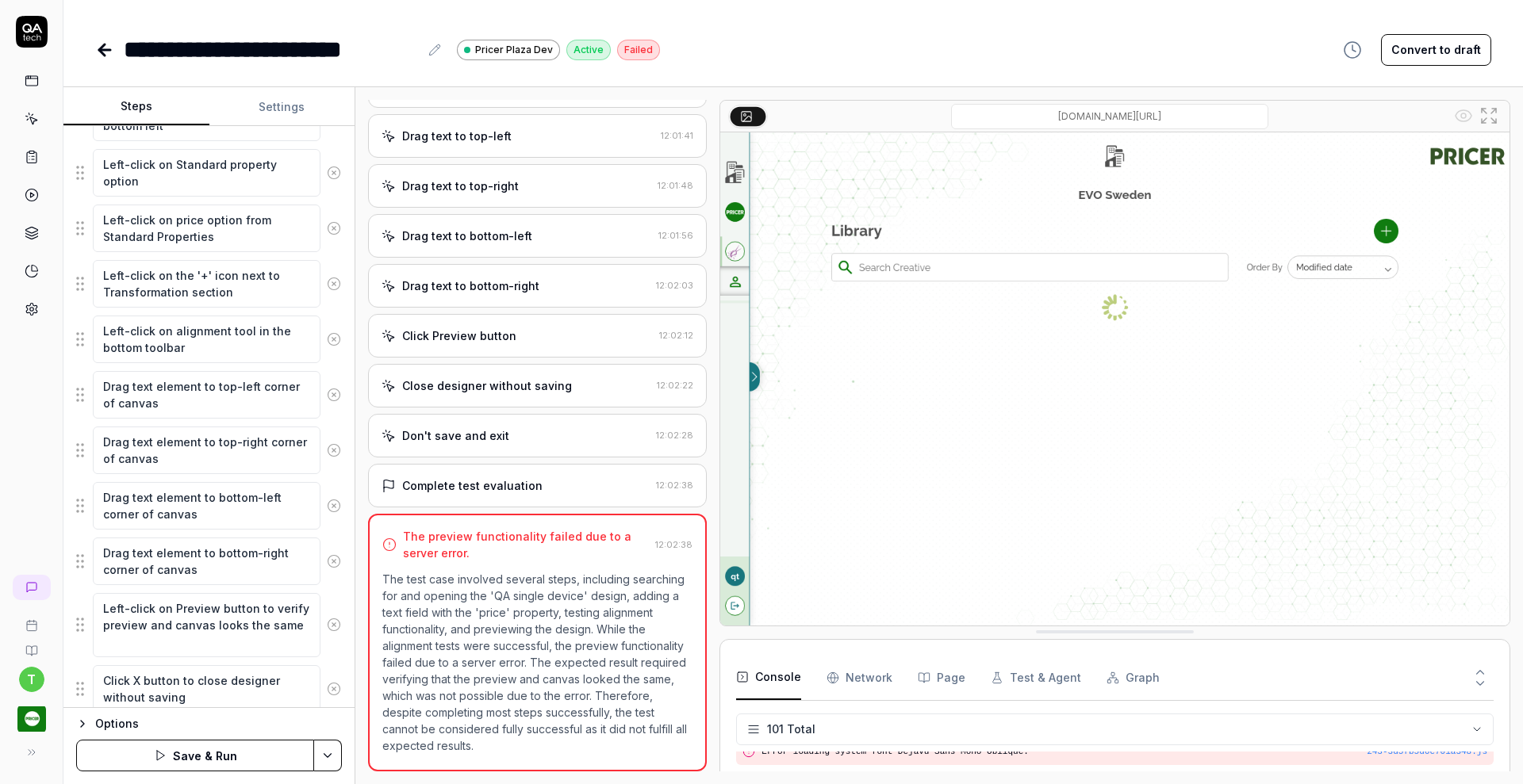
scroll to position [625, 0]
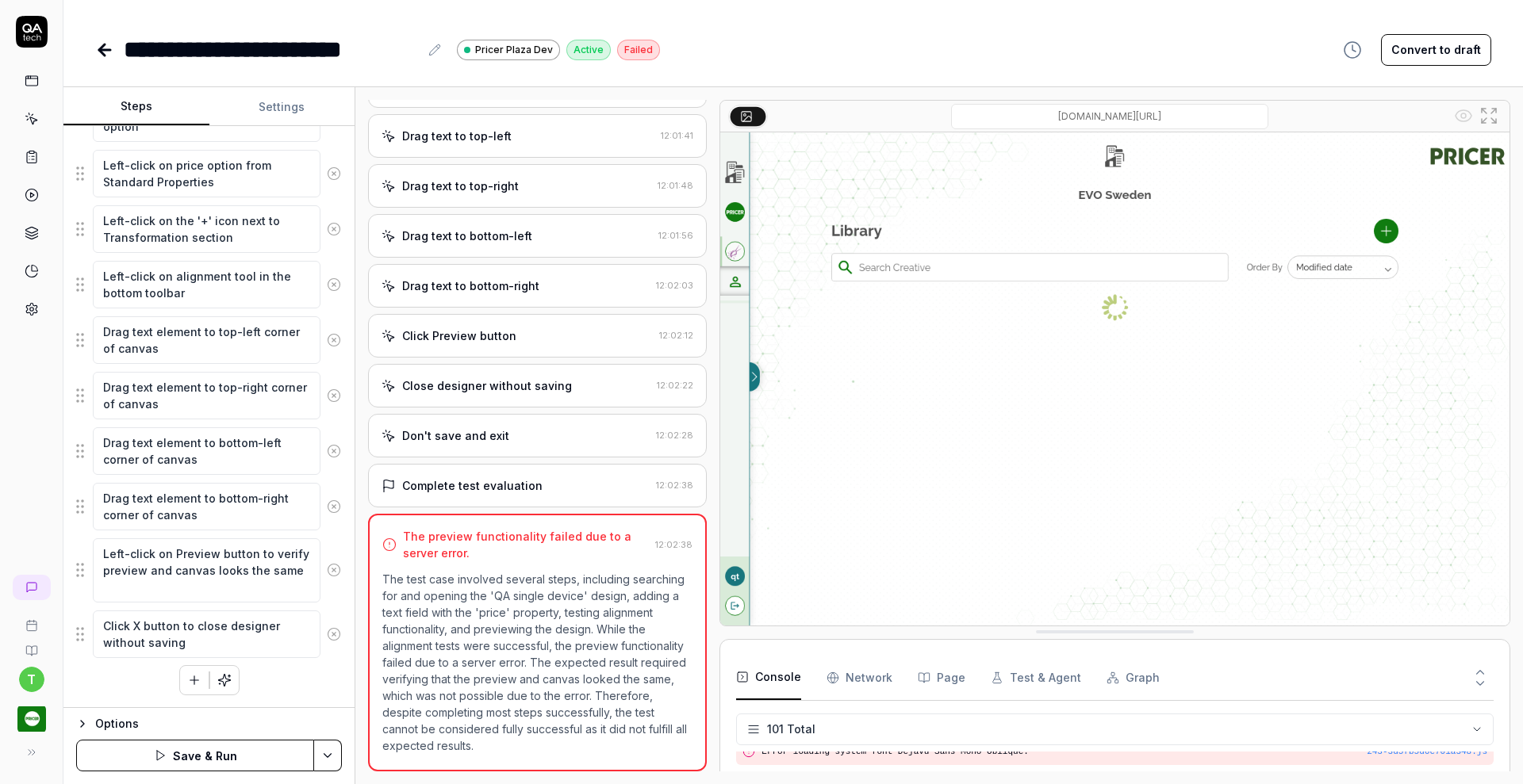
click at [327, 569] on icon at bounding box center [334, 570] width 14 height 14
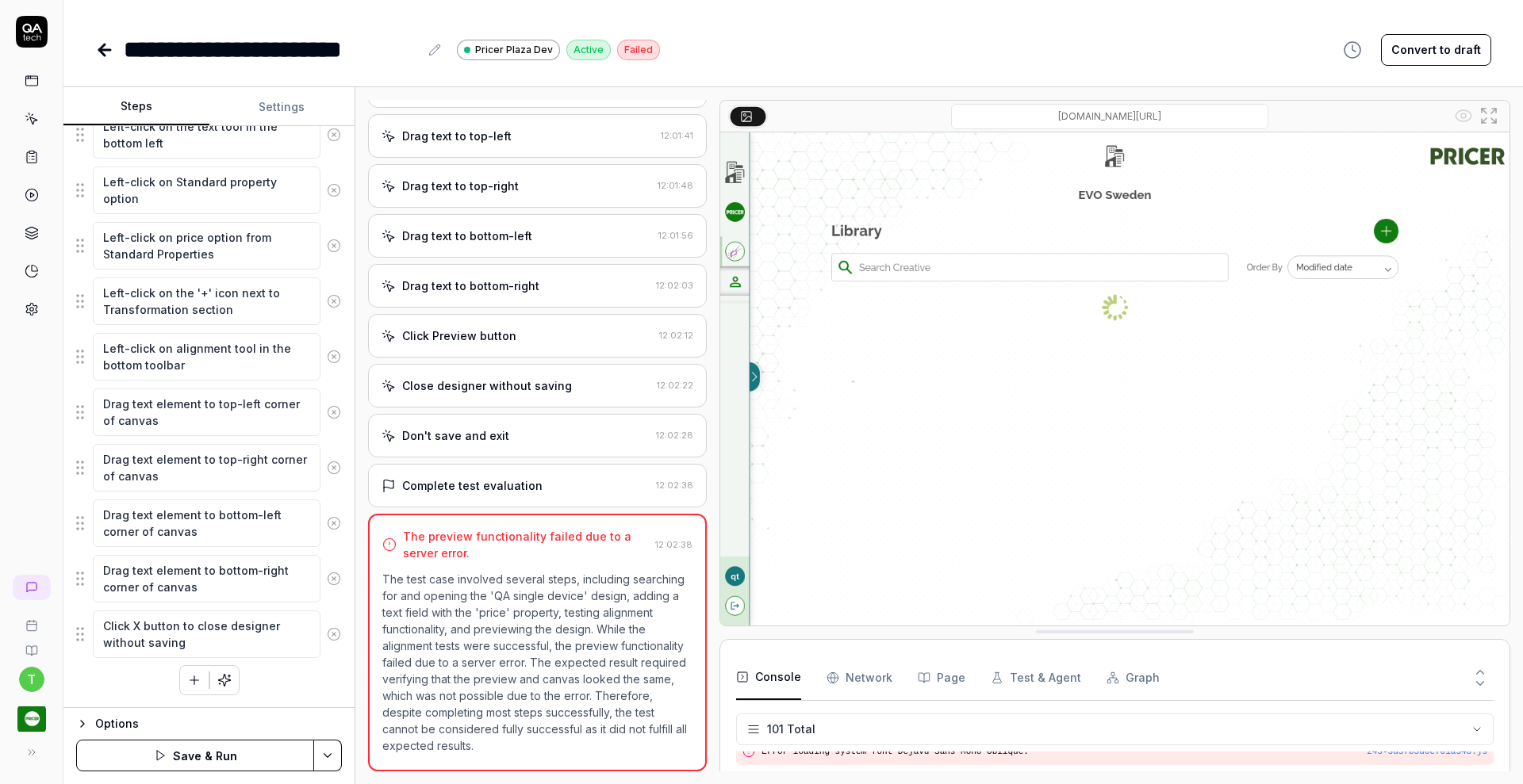
click at [259, 756] on button "Save & Run" at bounding box center [195, 755] width 238 height 31
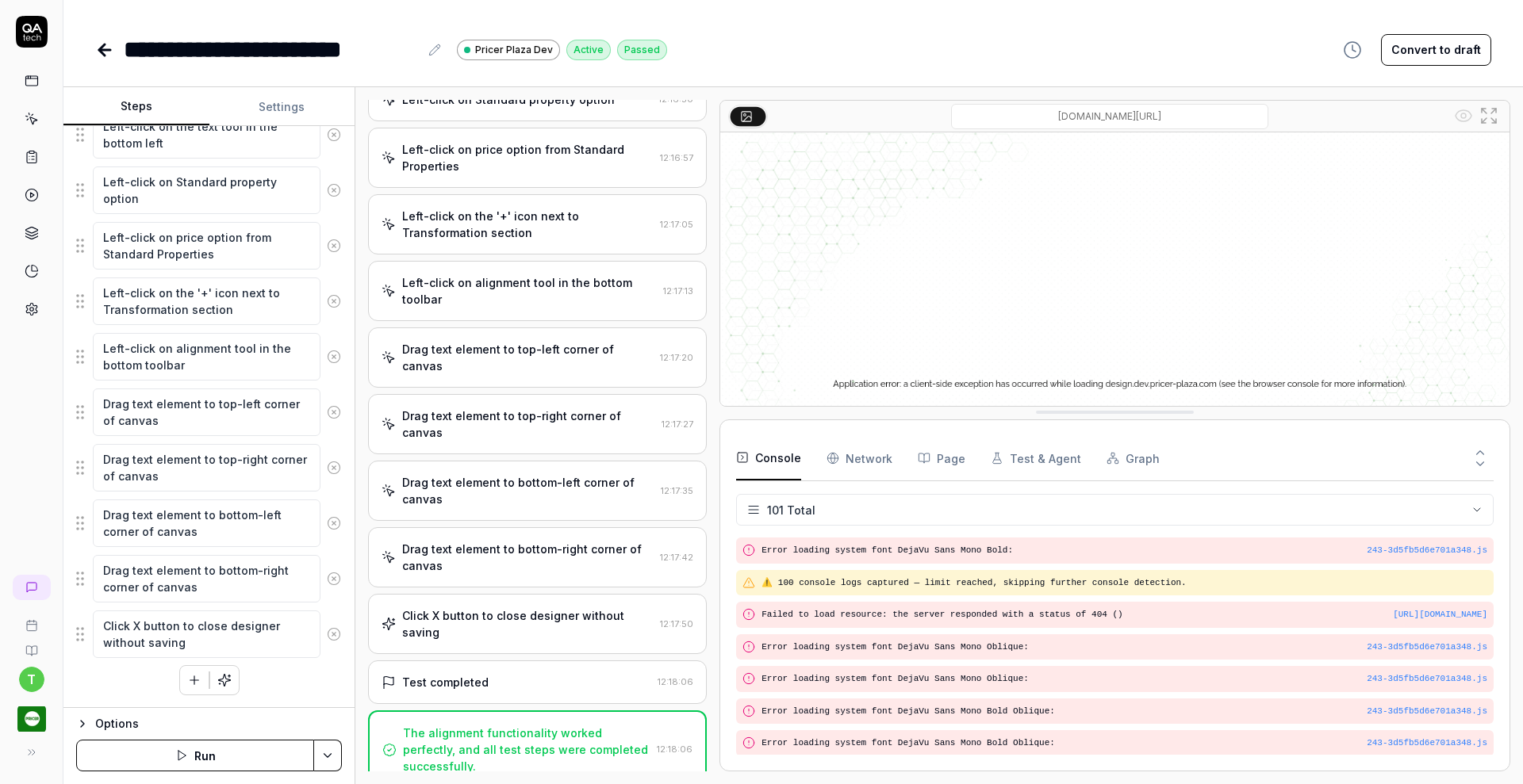
scroll to position [3013, 0]
drag, startPoint x: 1111, startPoint y: 632, endPoint x: 1112, endPoint y: 413, distance: 219.0
click at [106, 50] on icon at bounding box center [104, 50] width 11 height 0
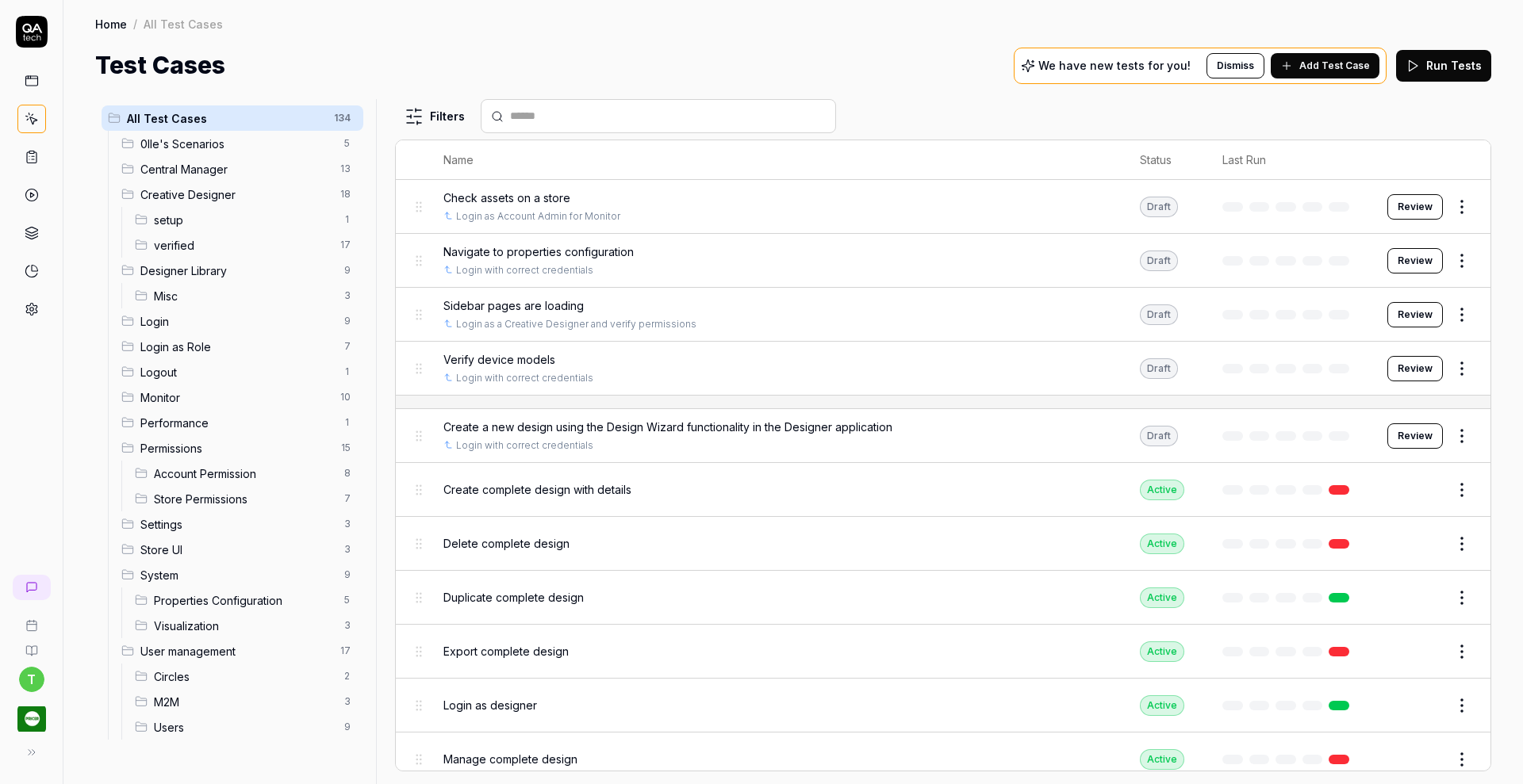
click at [167, 243] on span "verified" at bounding box center [242, 246] width 177 height 17
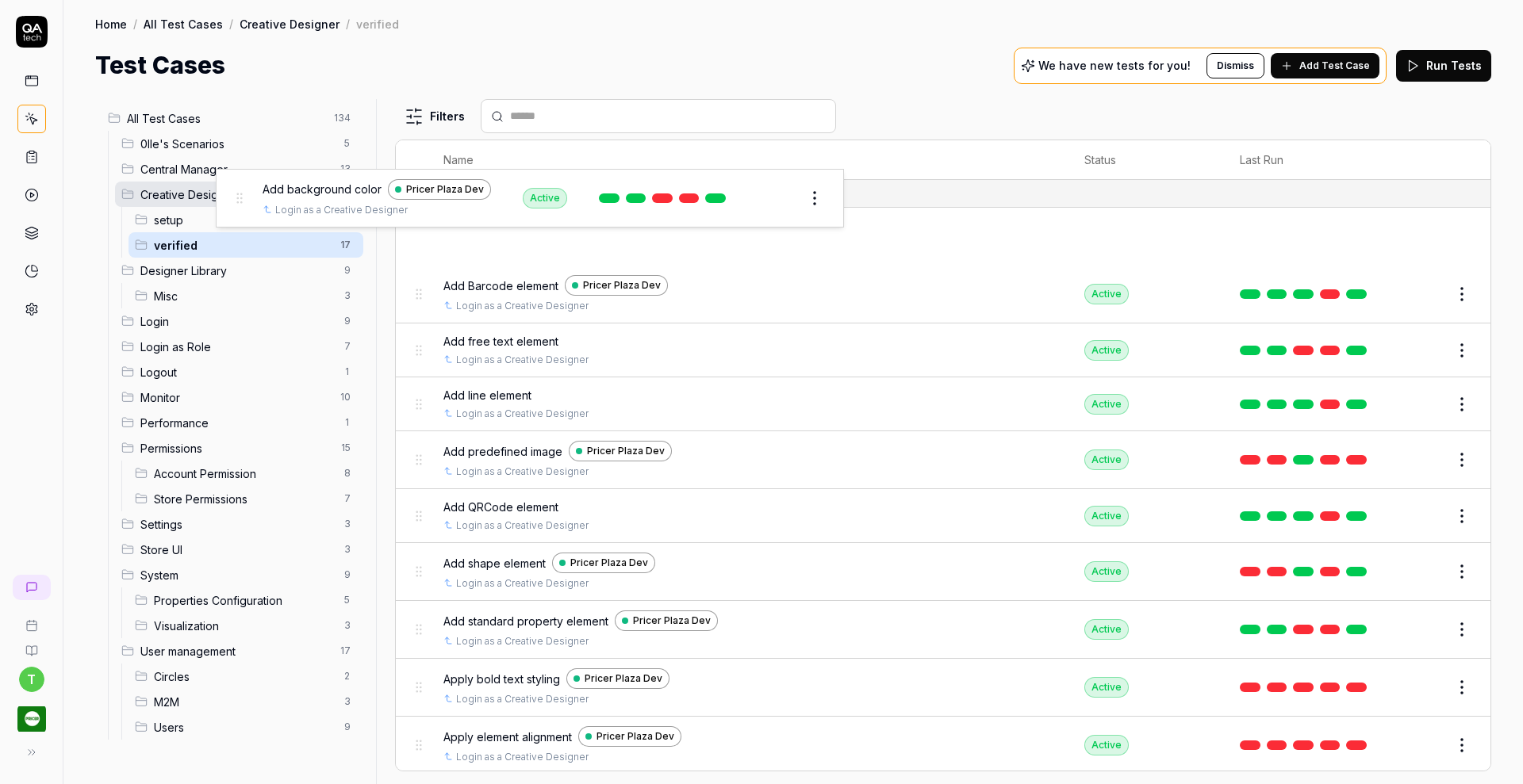
drag, startPoint x: 422, startPoint y: 235, endPoint x: 242, endPoint y: 198, distance: 183.8
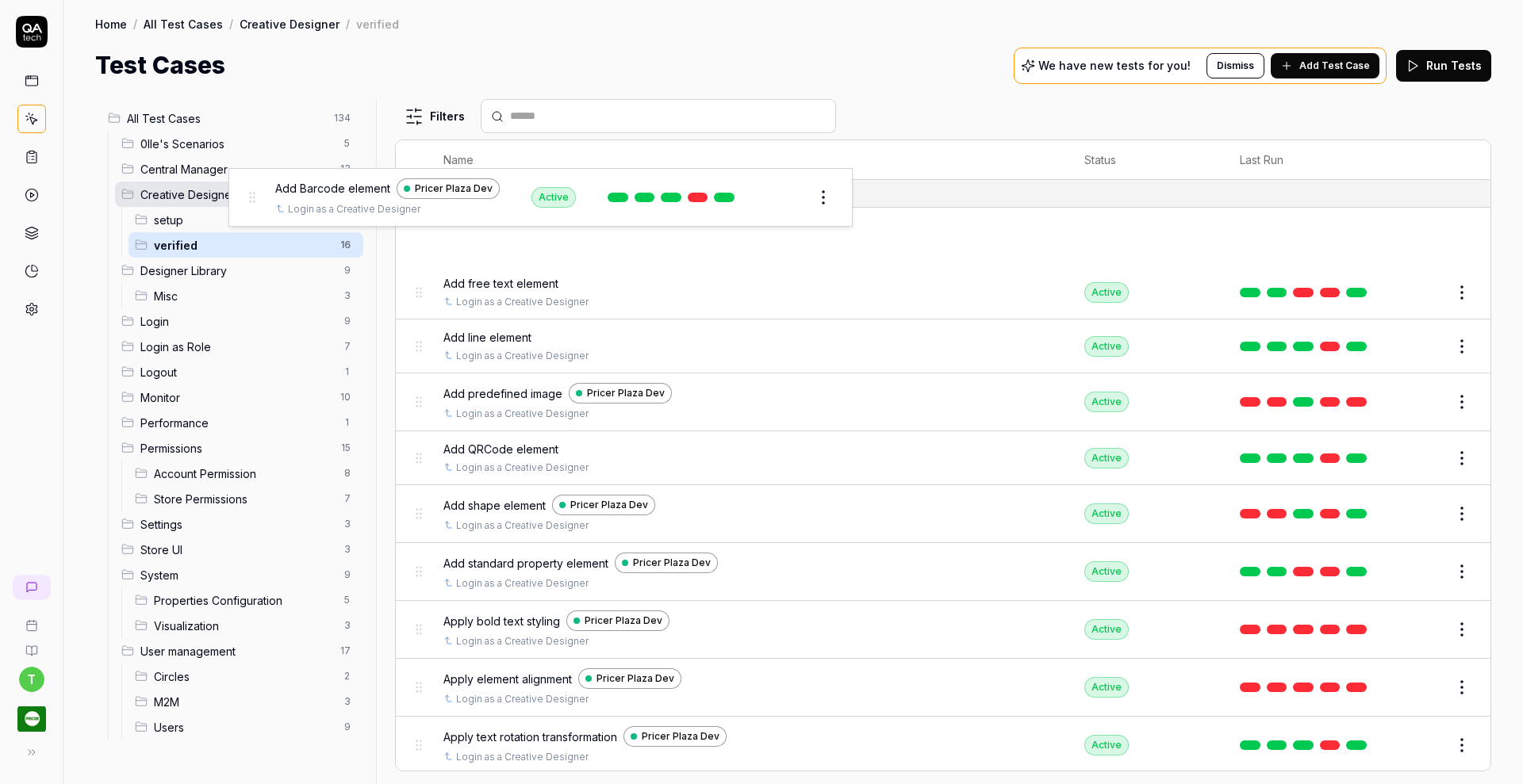
drag, startPoint x: 425, startPoint y: 236, endPoint x: 259, endPoint y: 197, distance: 170.5
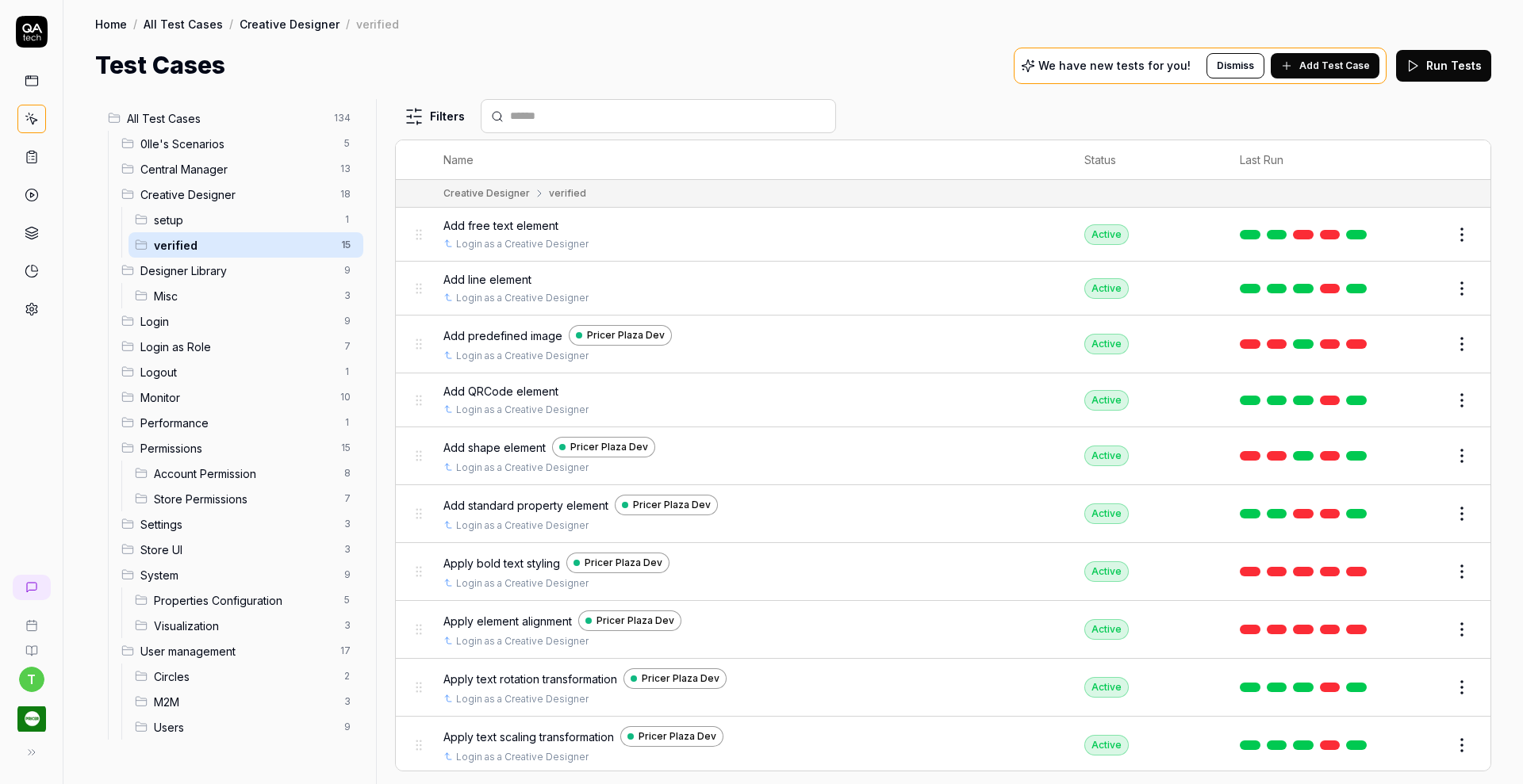
click at [418, 232] on body "Moved "Add Barcode element" to "Creative Designer" t Home / All Test Cases / Cr…" at bounding box center [762, 392] width 1523 height 784
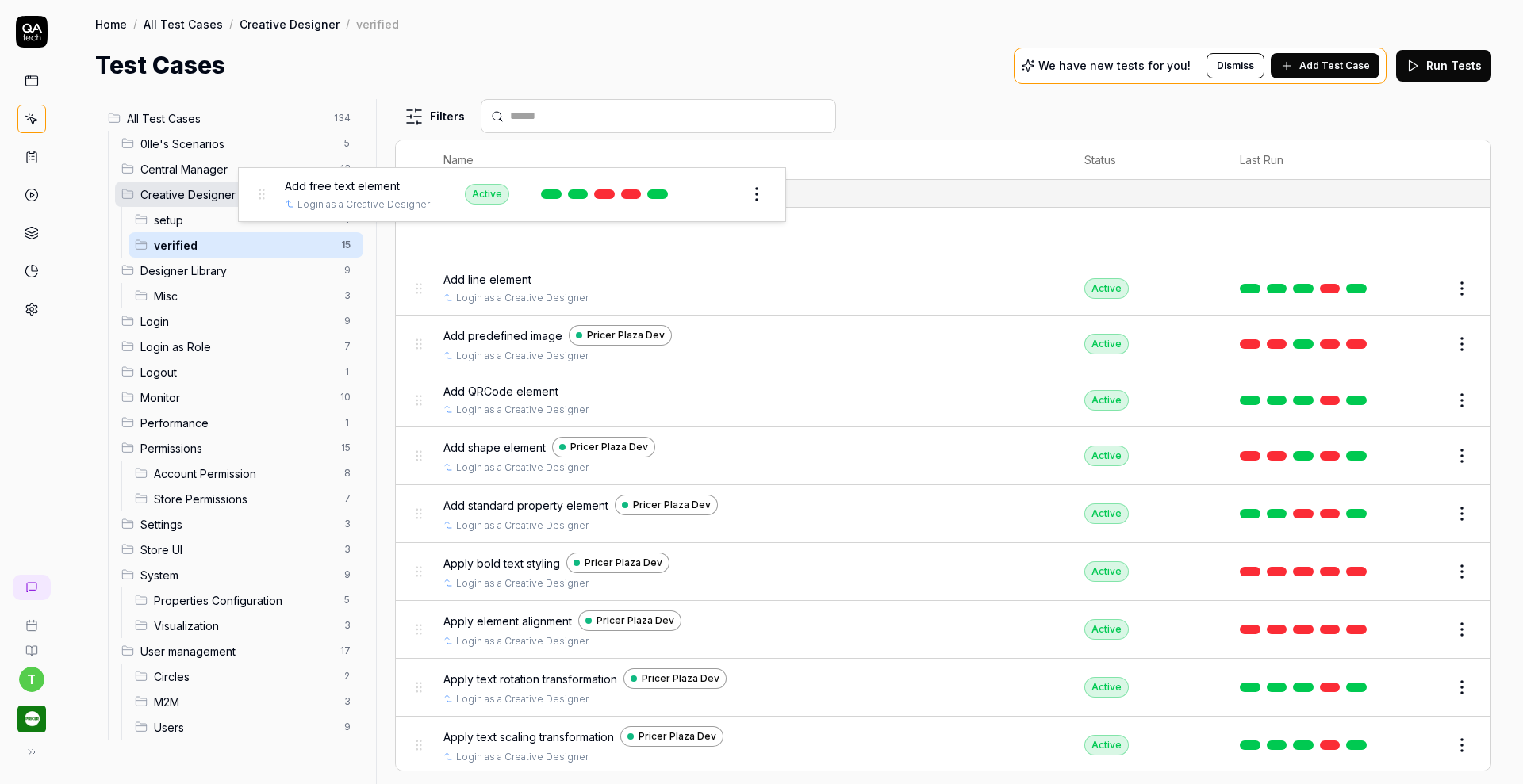
drag, startPoint x: 424, startPoint y: 242, endPoint x: 268, endPoint y: 203, distance: 160.8
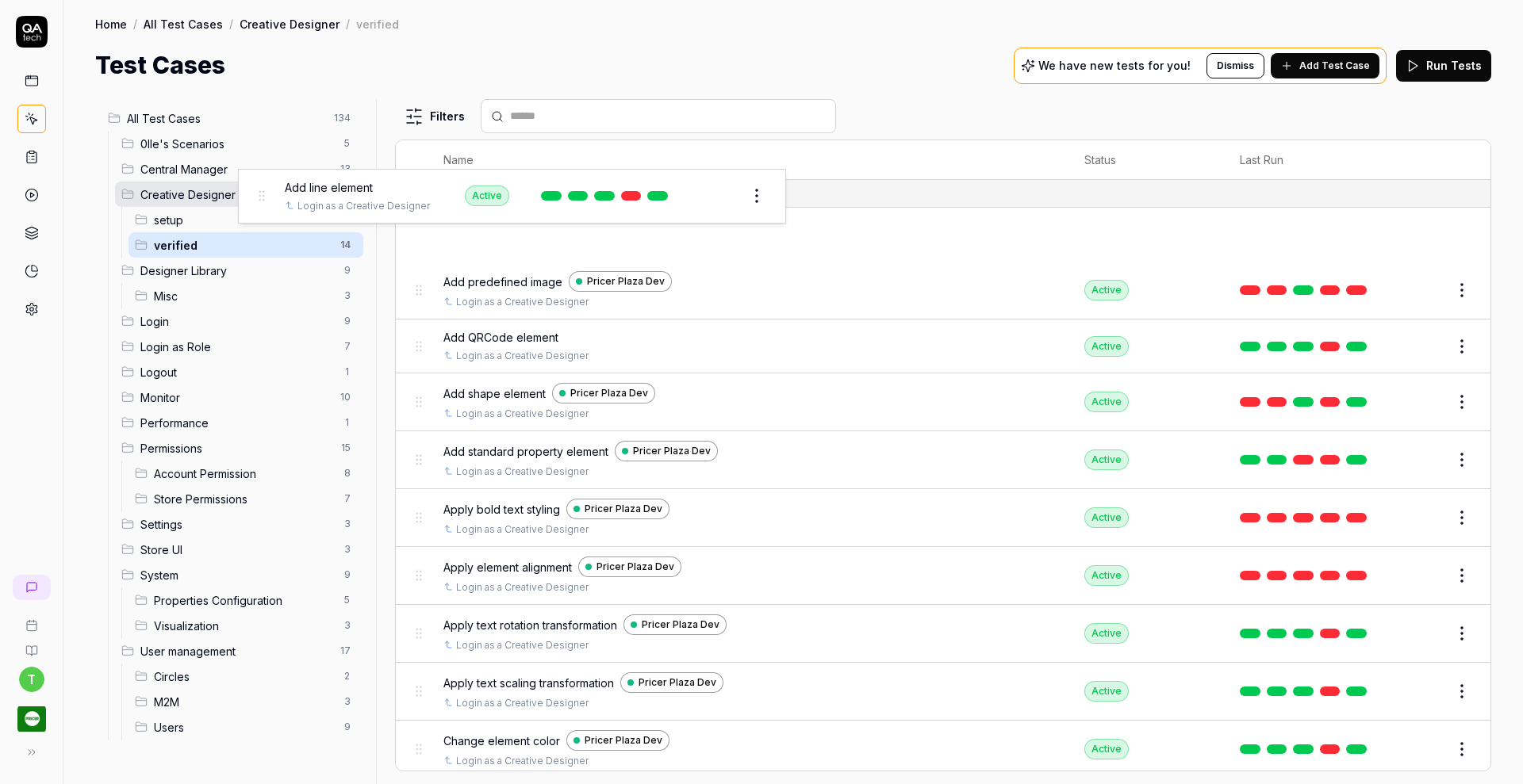
drag, startPoint x: 418, startPoint y: 235, endPoint x: 262, endPoint y: 197, distance: 160.6
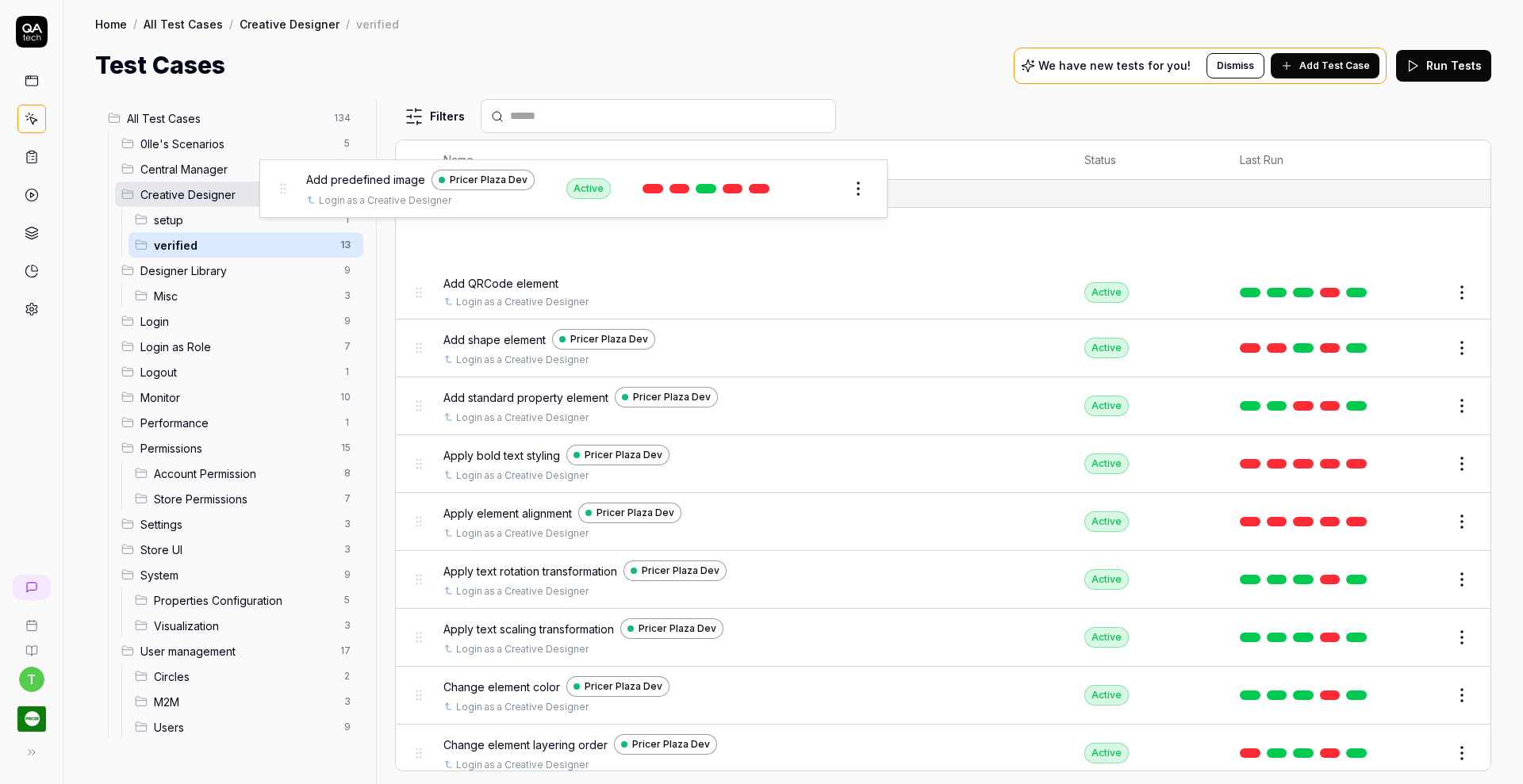
drag, startPoint x: 419, startPoint y: 238, endPoint x: 284, endPoint y: 191, distance: 142.9
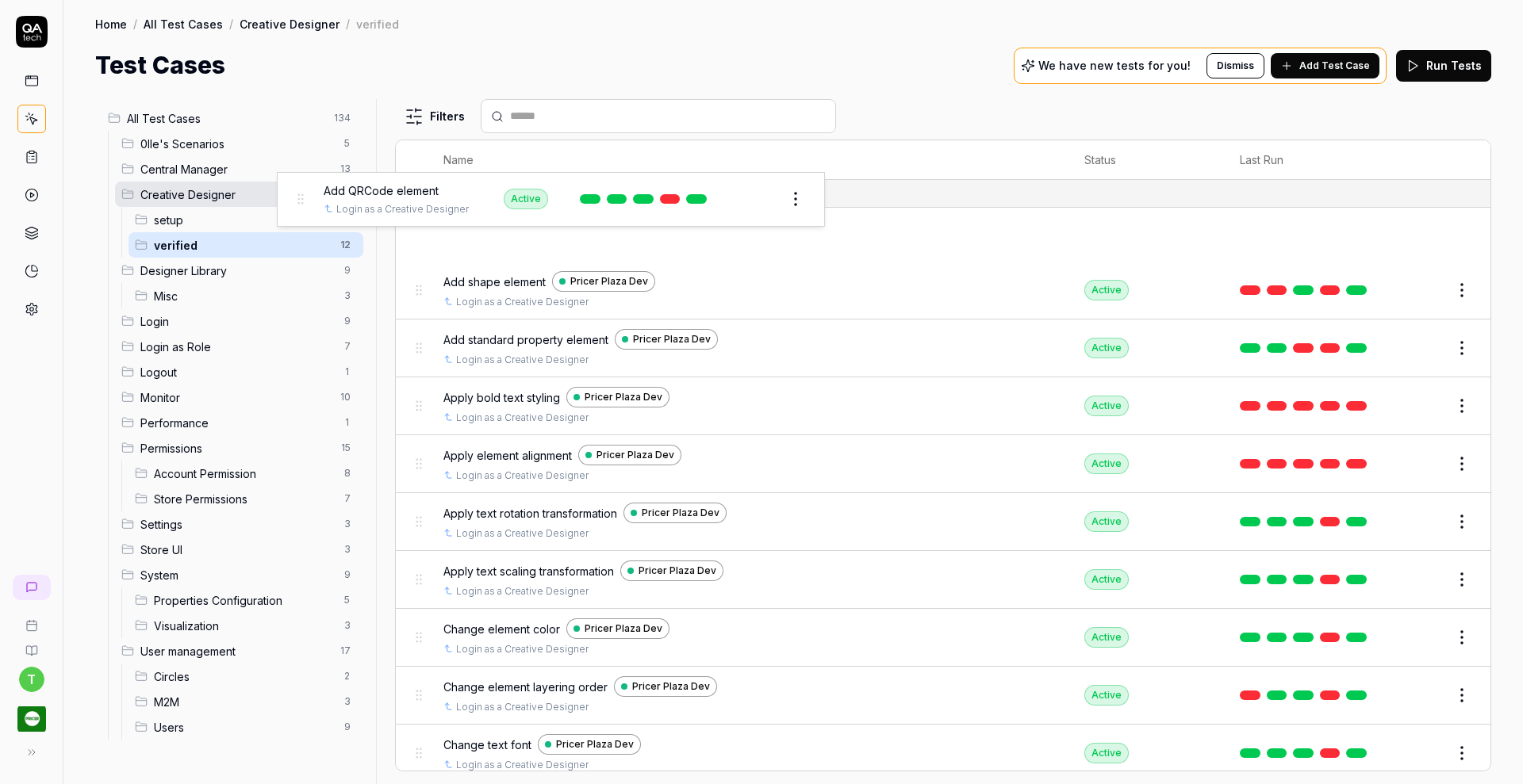
drag, startPoint x: 416, startPoint y: 235, endPoint x: 297, endPoint y: 202, distance: 123.5
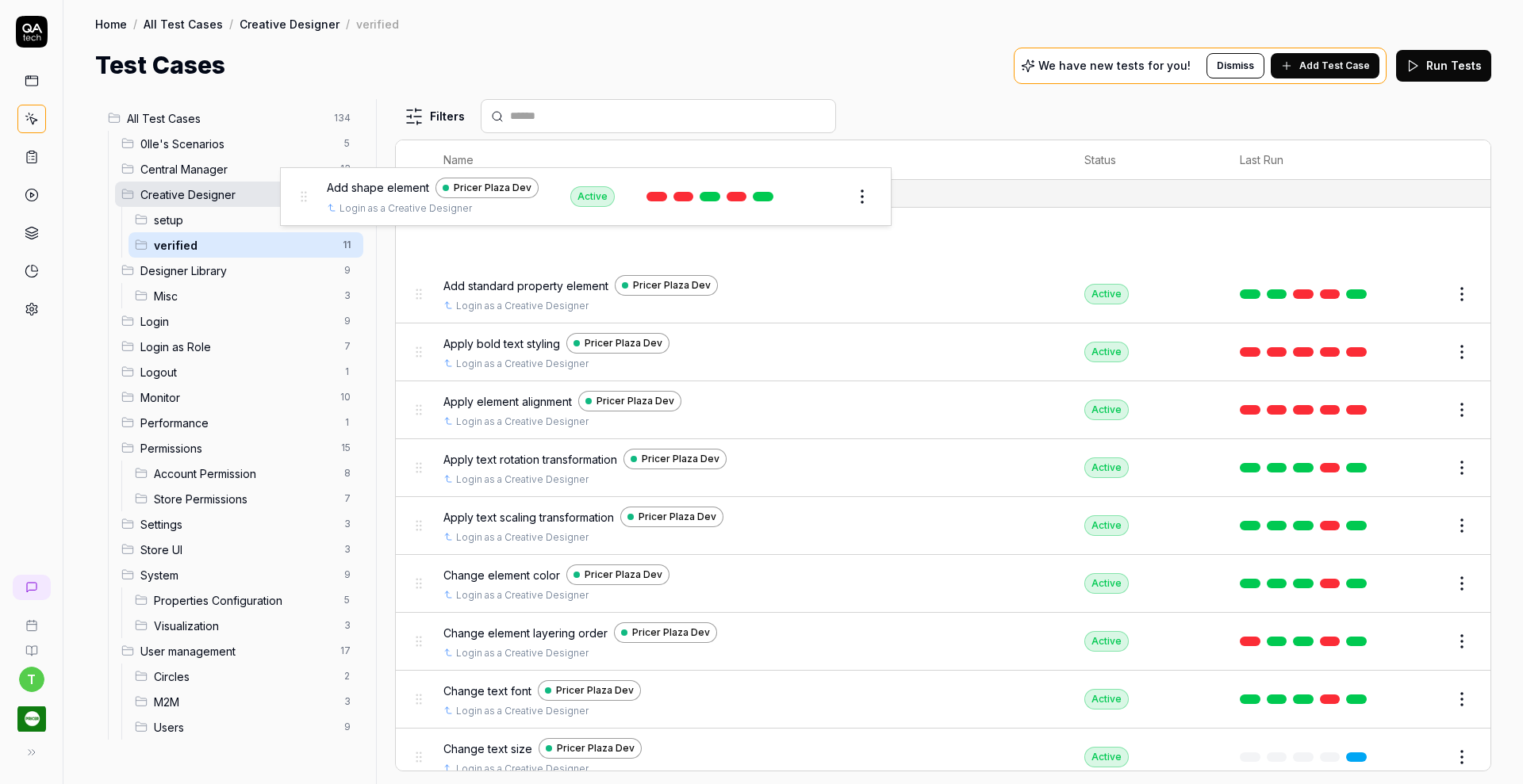
drag, startPoint x: 418, startPoint y: 238, endPoint x: 303, endPoint y: 198, distance: 121.8
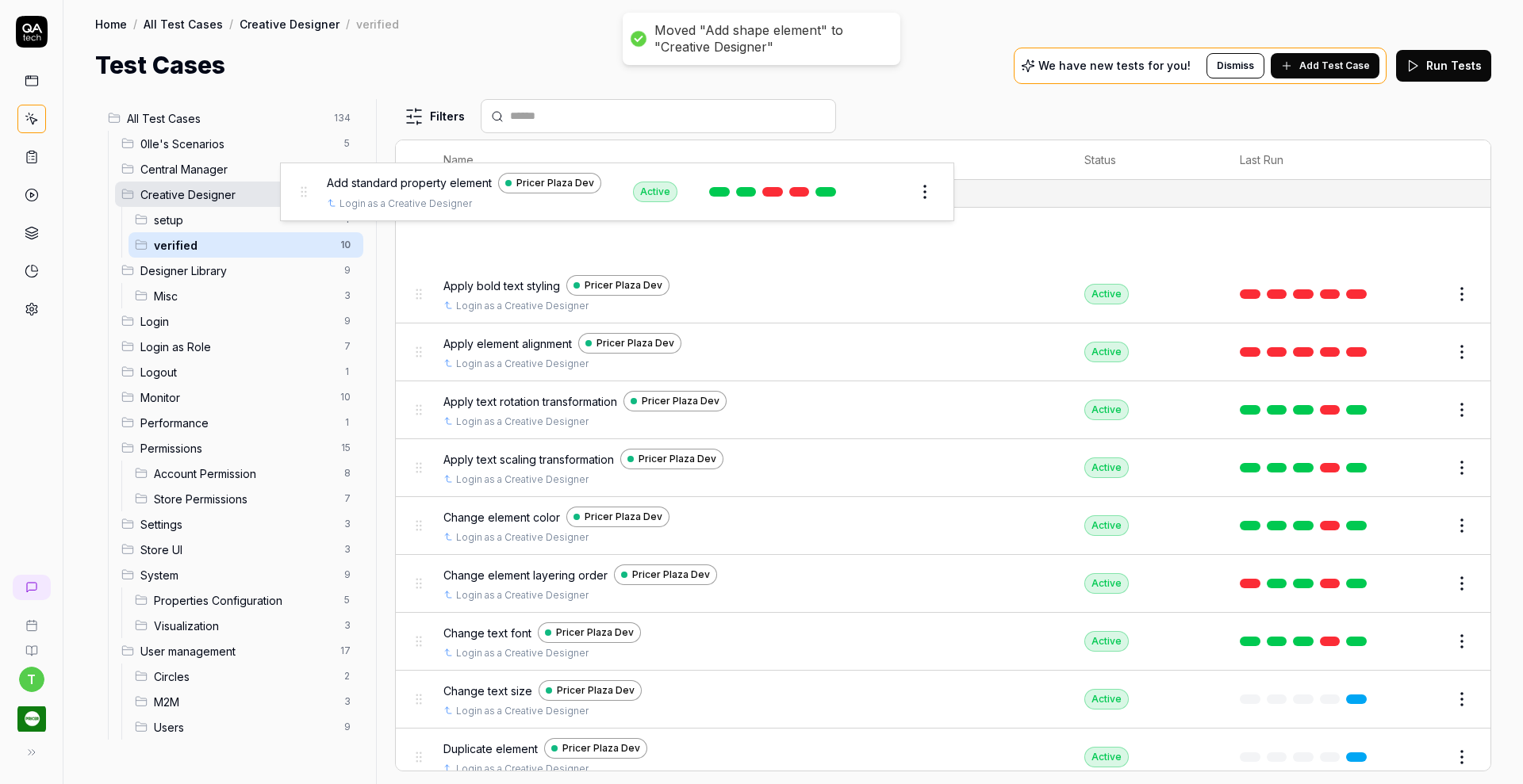
drag, startPoint x: 417, startPoint y: 235, endPoint x: 302, endPoint y: 192, distance: 122.8
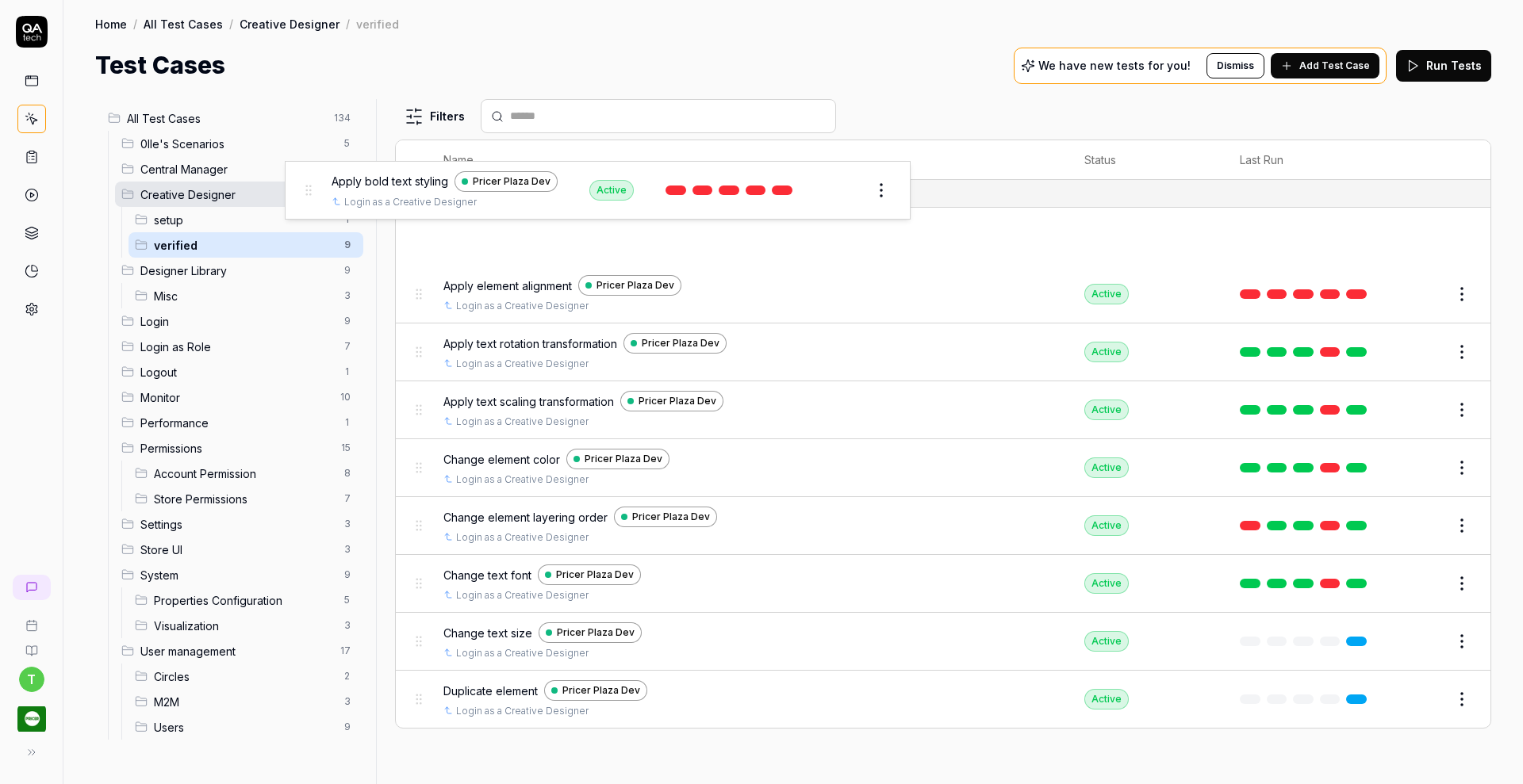
drag, startPoint x: 421, startPoint y: 238, endPoint x: 311, endPoint y: 193, distance: 118.8
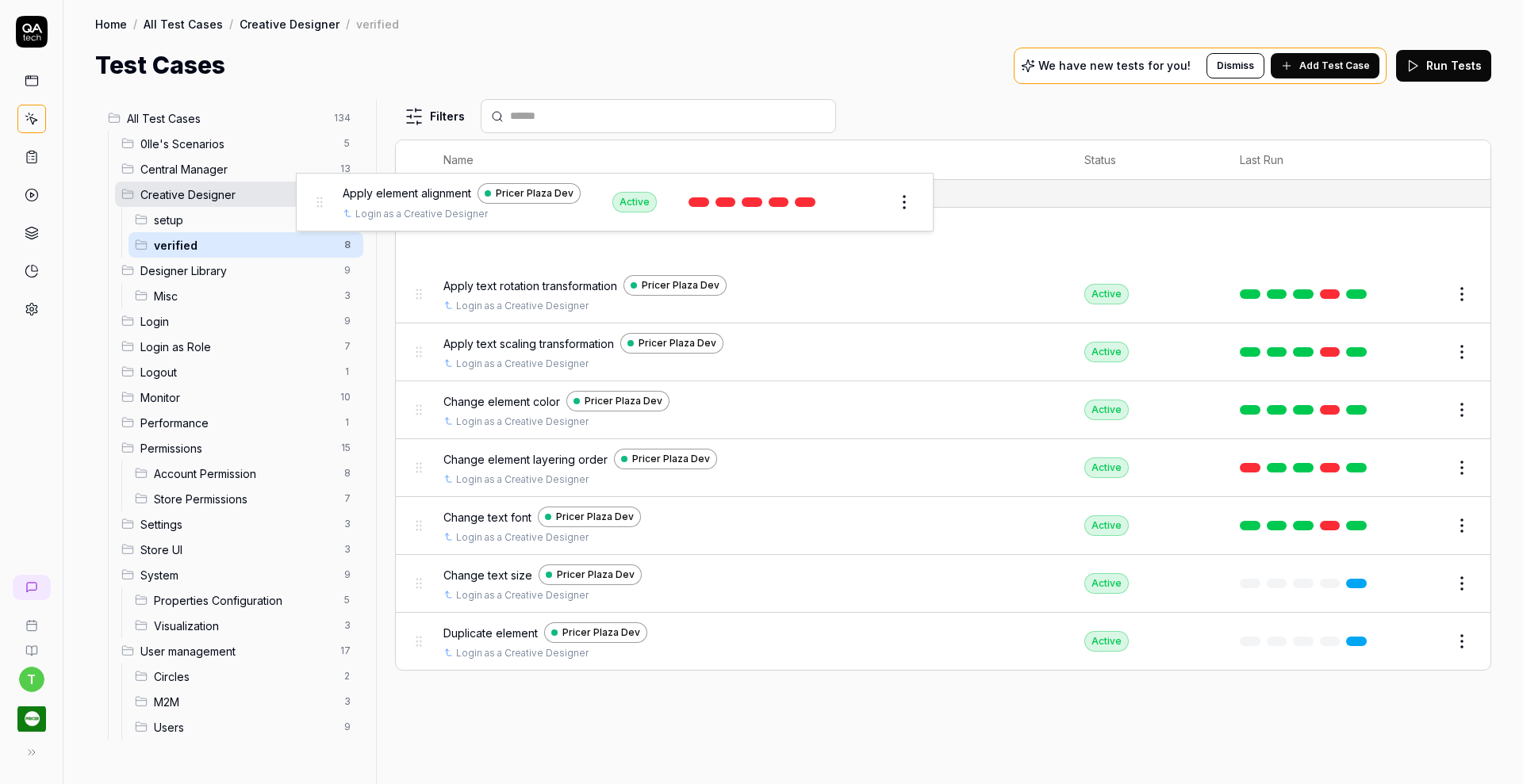
drag, startPoint x: 420, startPoint y: 236, endPoint x: 320, endPoint y: 203, distance: 105.3
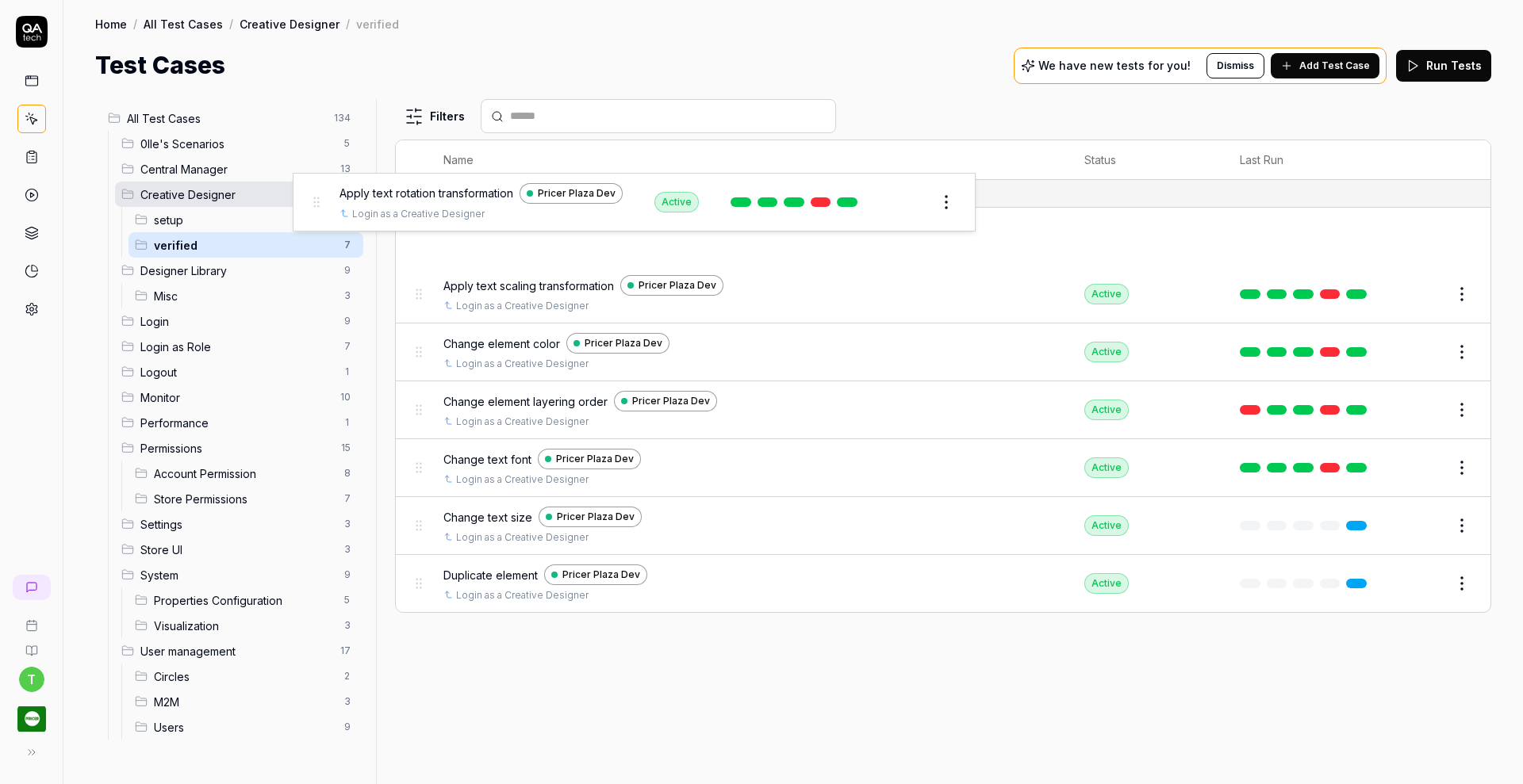
drag, startPoint x: 417, startPoint y: 231, endPoint x: 314, endPoint y: 198, distance: 108.2
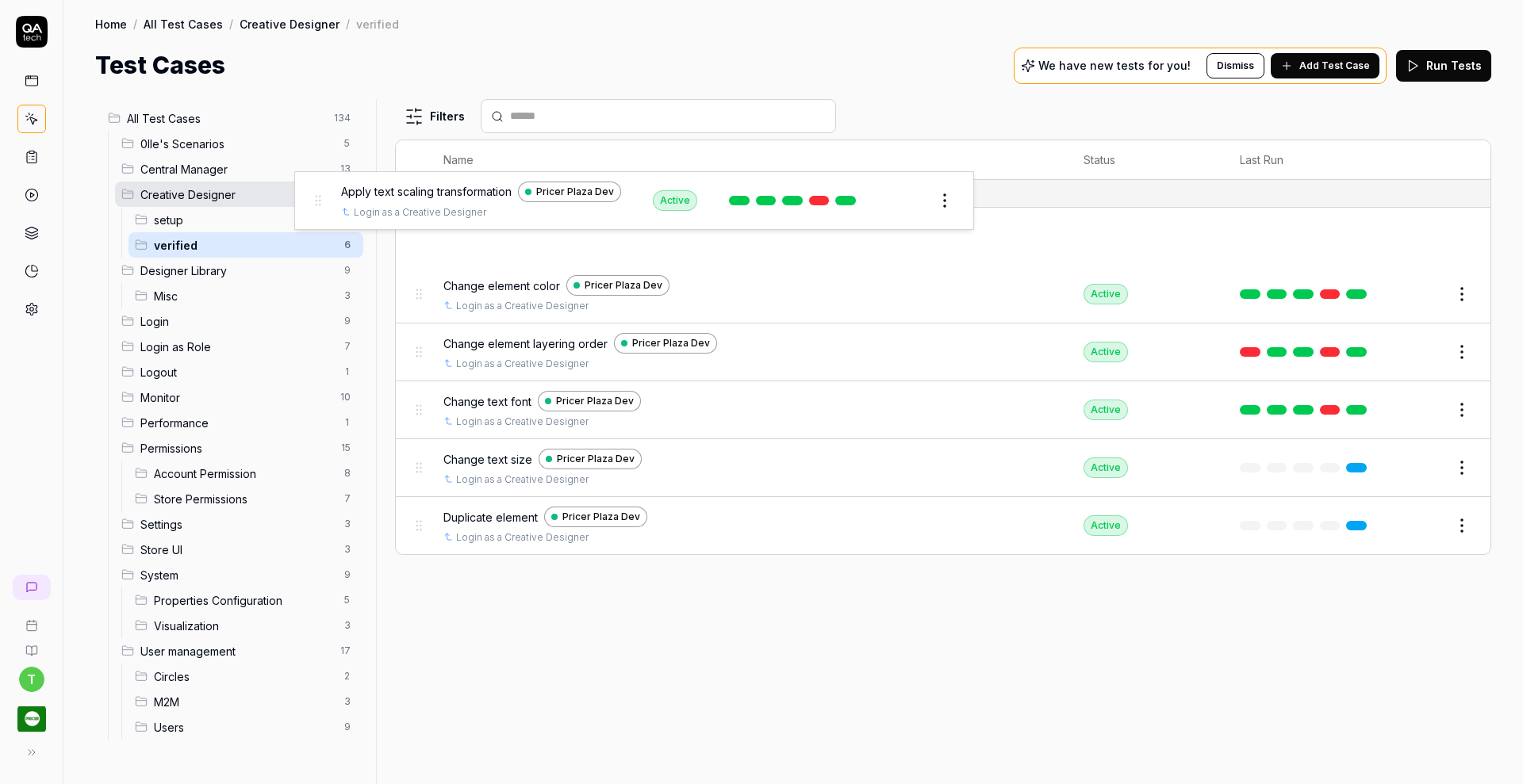
drag, startPoint x: 420, startPoint y: 237, endPoint x: 320, endPoint y: 202, distance: 105.9
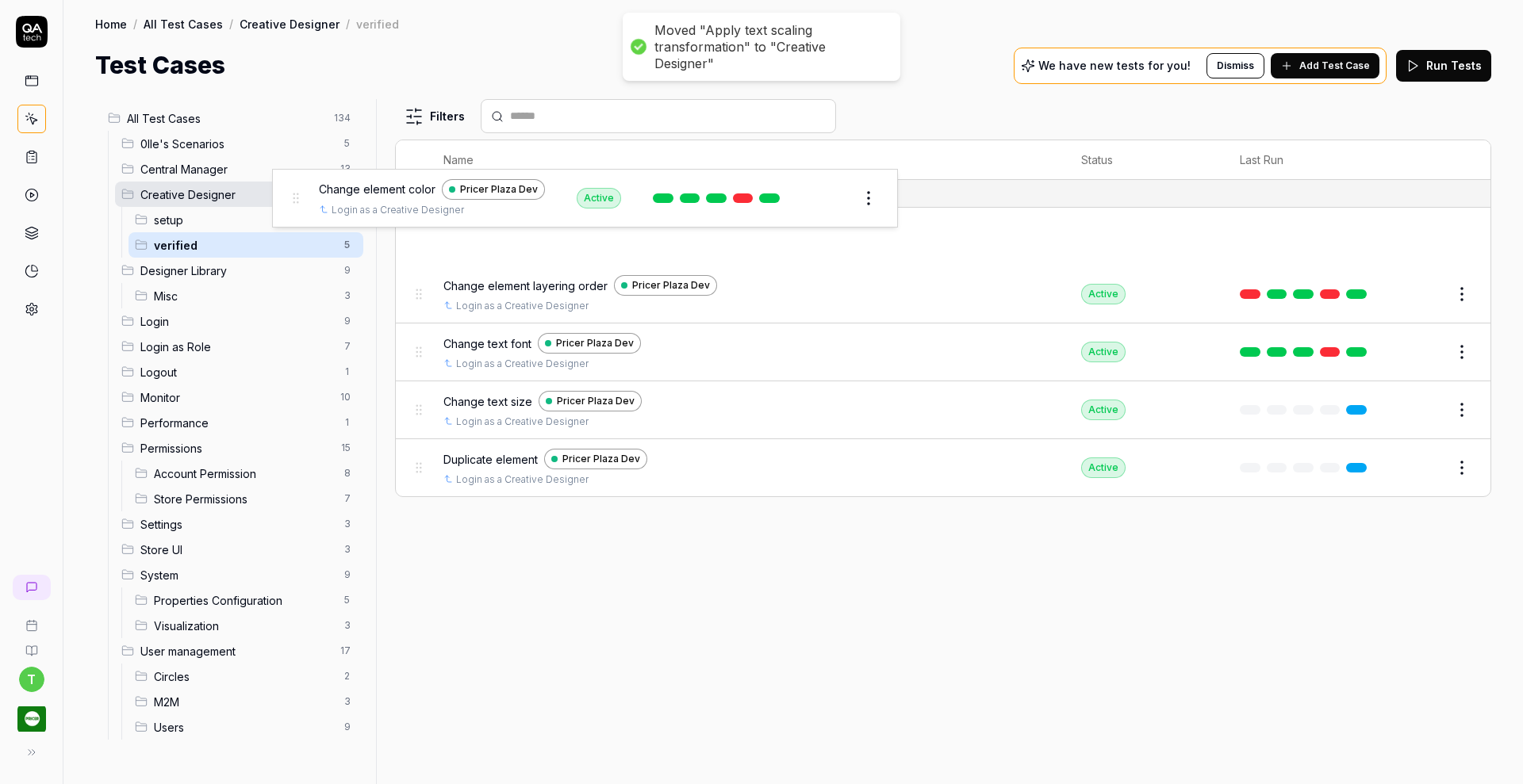
drag, startPoint x: 421, startPoint y: 234, endPoint x: 297, endPoint y: 196, distance: 129.7
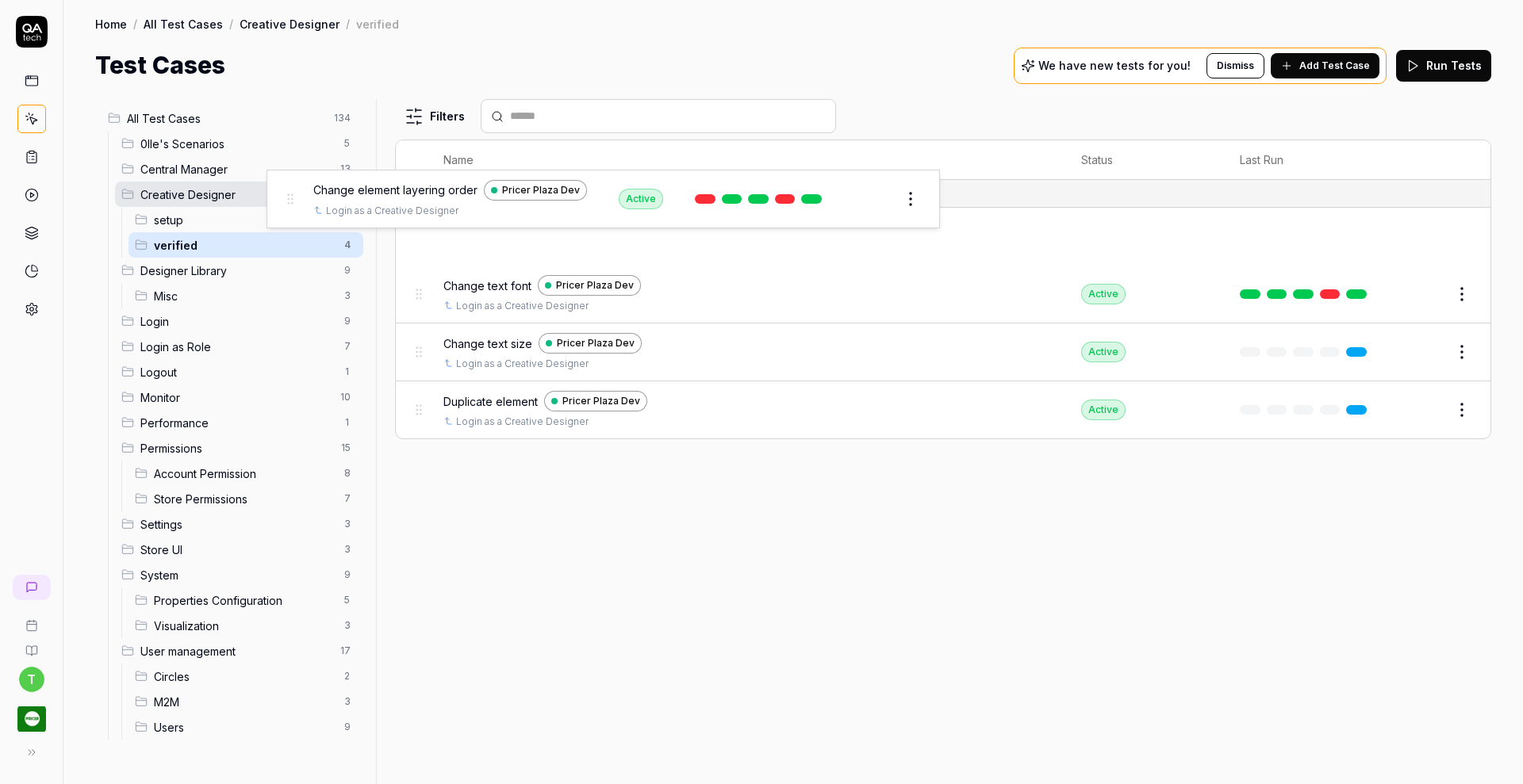
drag, startPoint x: 424, startPoint y: 238, endPoint x: 294, endPoint y: 202, distance: 134.9
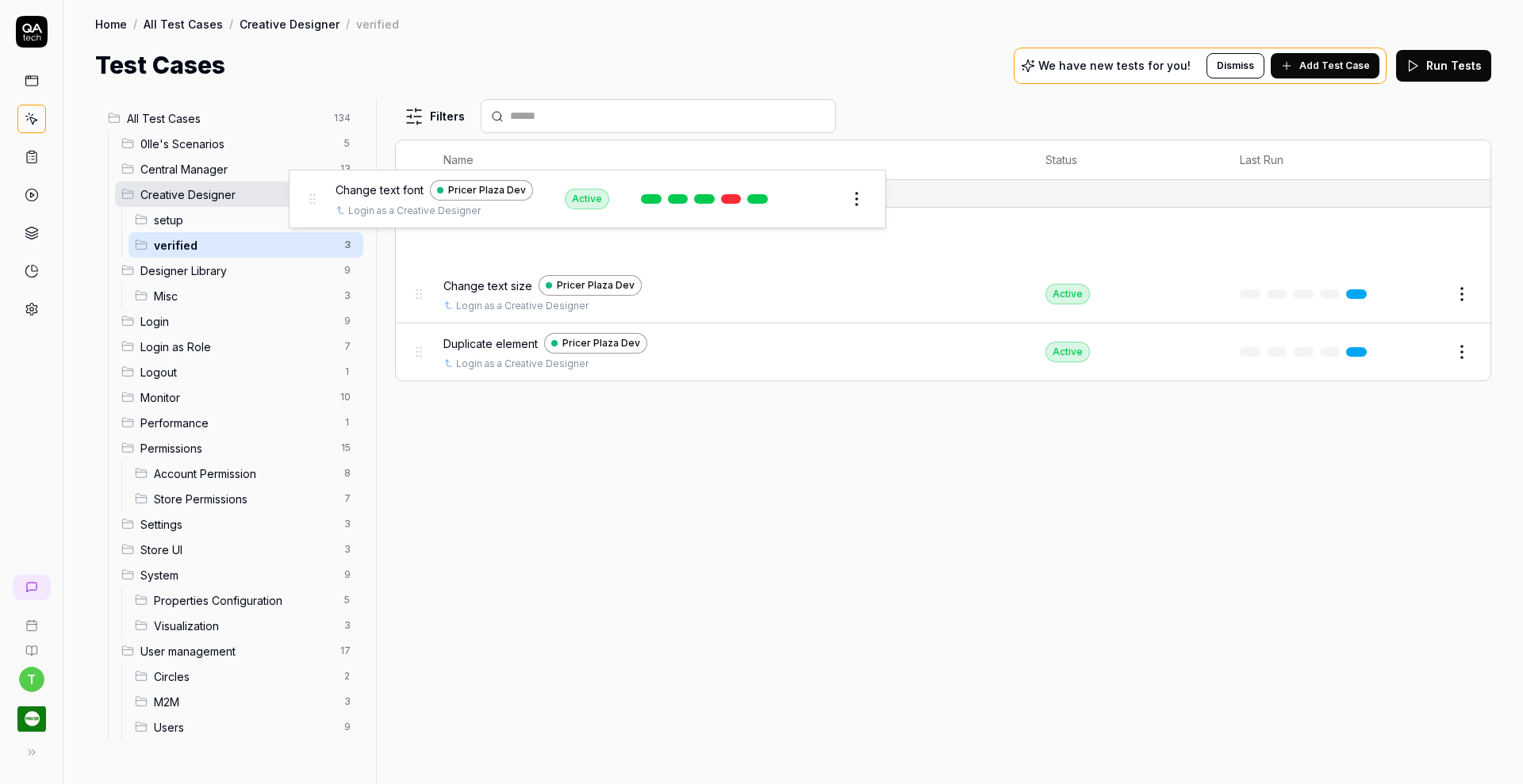
drag, startPoint x: 416, startPoint y: 235, endPoint x: 309, endPoint y: 198, distance: 113.2
drag, startPoint x: 418, startPoint y: 235, endPoint x: 311, endPoint y: 196, distance: 113.9
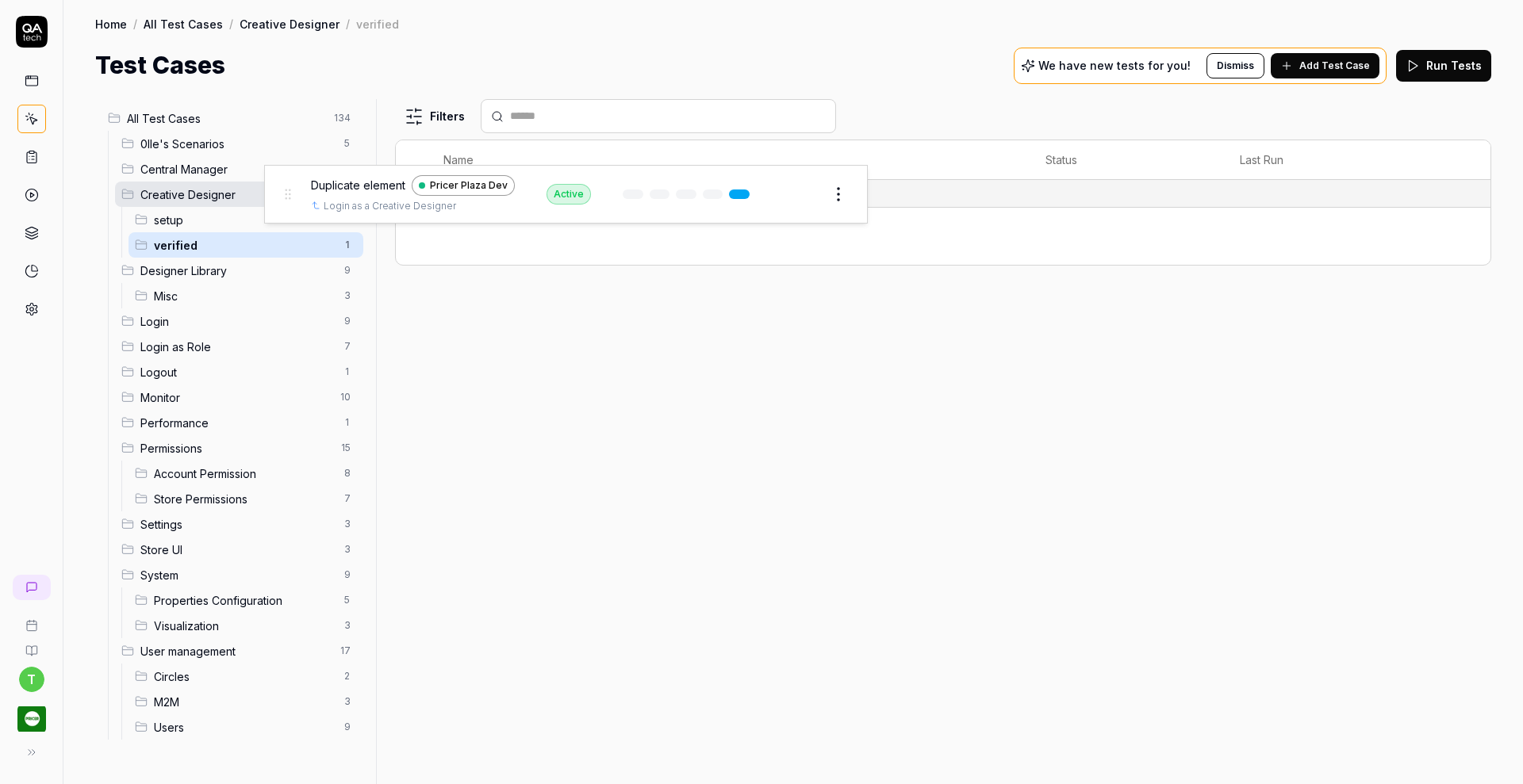
drag, startPoint x: 421, startPoint y: 238, endPoint x: 291, endPoint y: 196, distance: 136.6
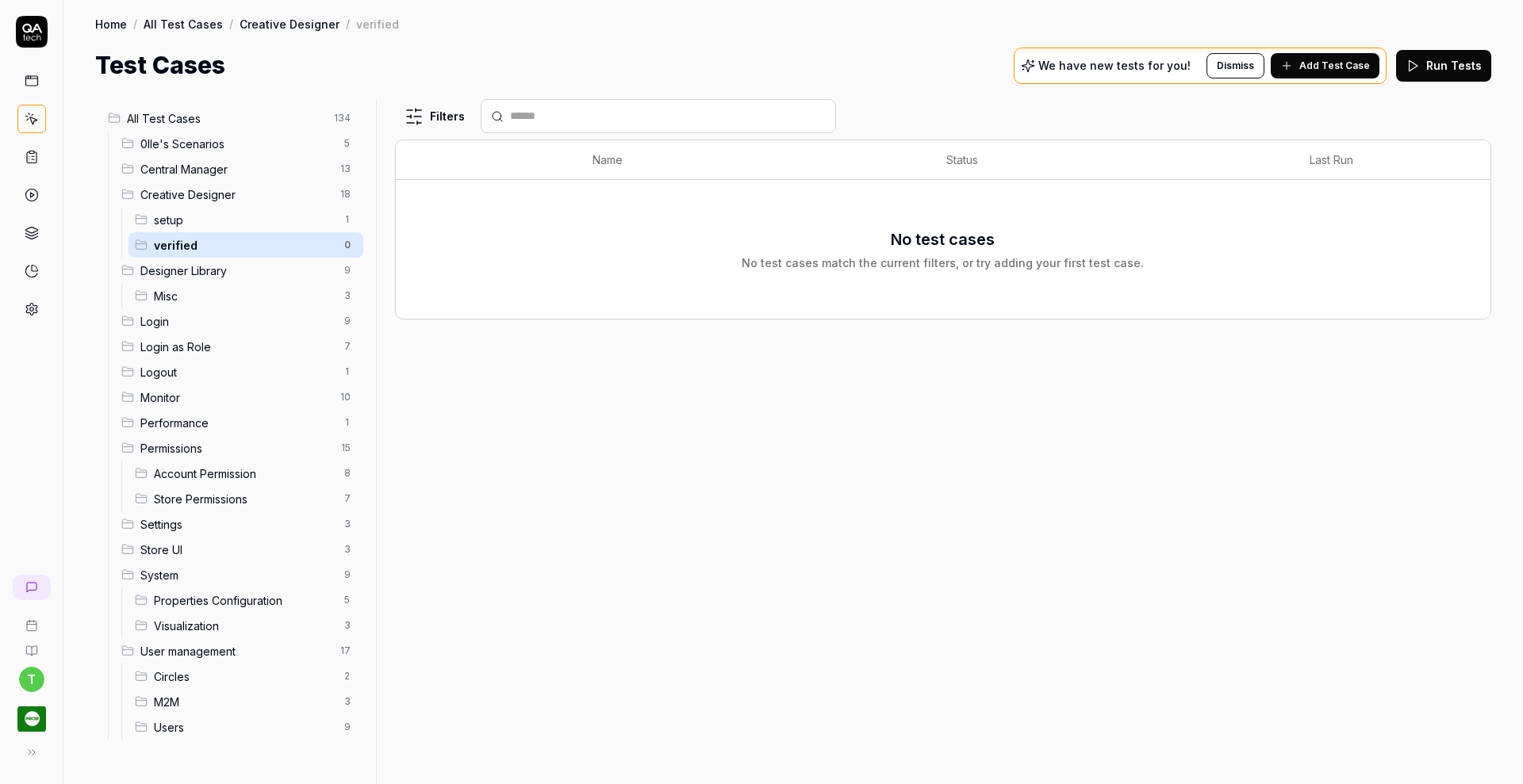
click at [350, 246] on html "t Home / All Test Cases / Creative Designer / verified Home / All Test Cases / …" at bounding box center [762, 392] width 1523 height 784
click at [278, 378] on div "Delete" at bounding box center [281, 383] width 159 height 35
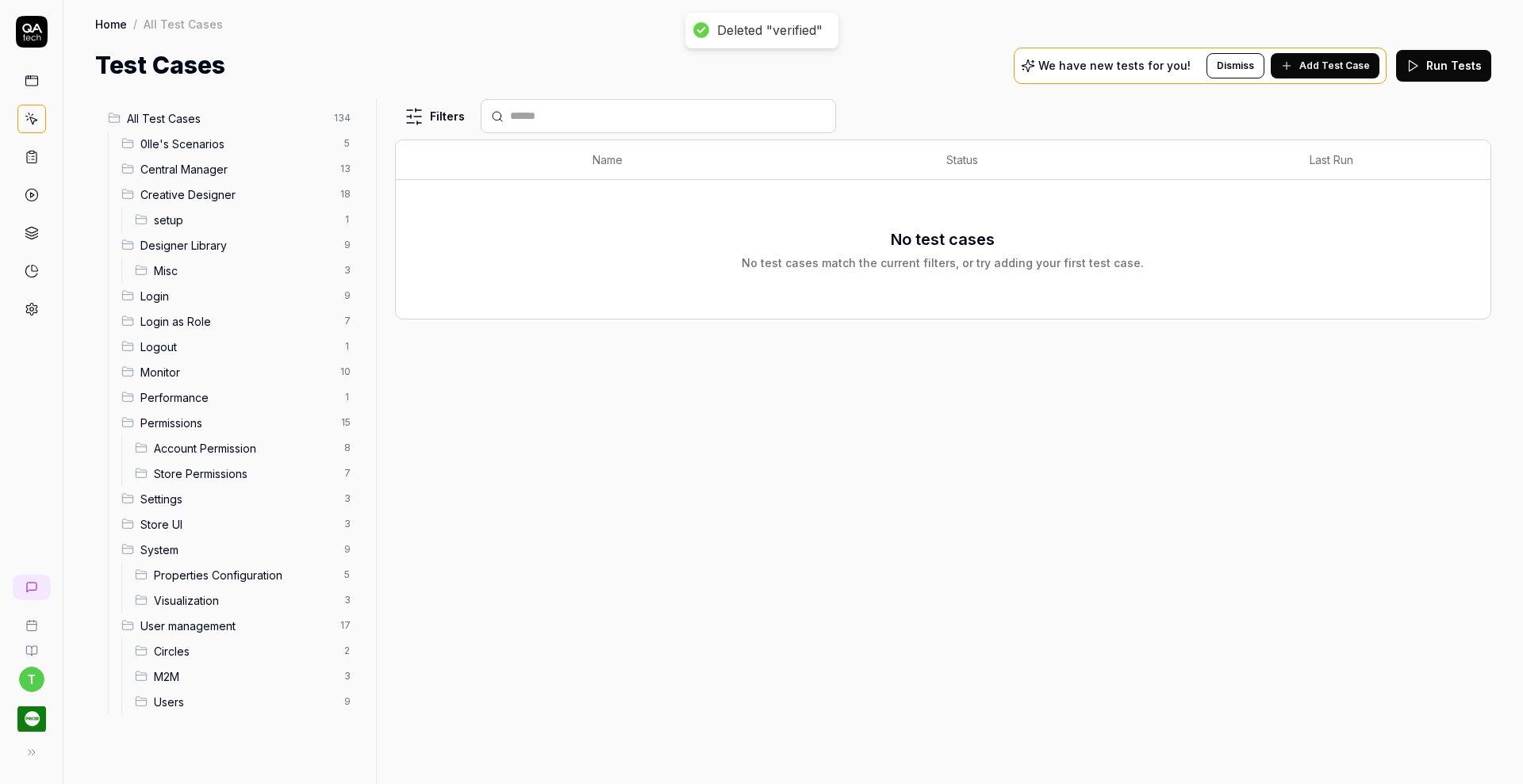
click at [208, 203] on div "Creative Designer 18" at bounding box center [239, 194] width 248 height 25
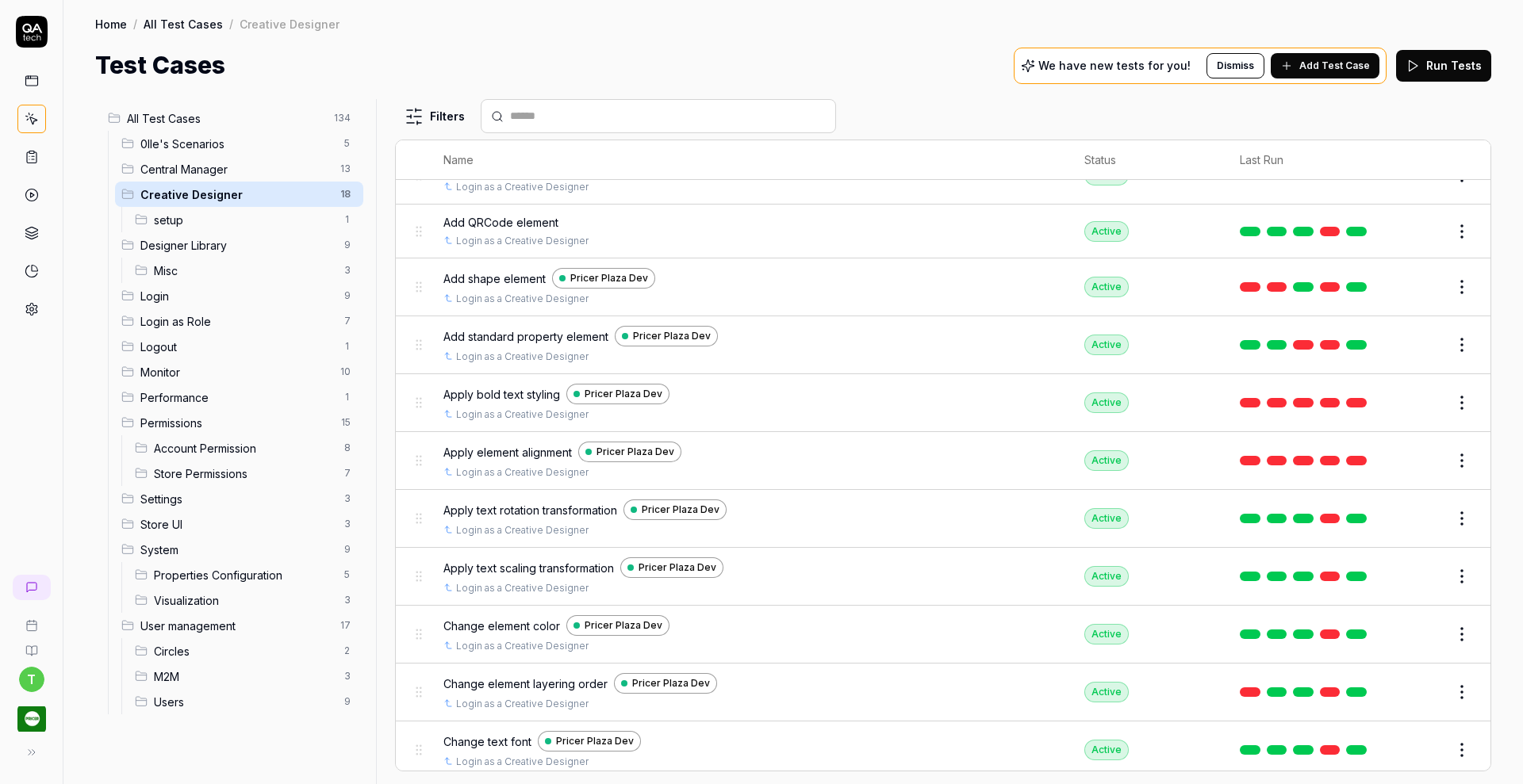
scroll to position [484, 0]
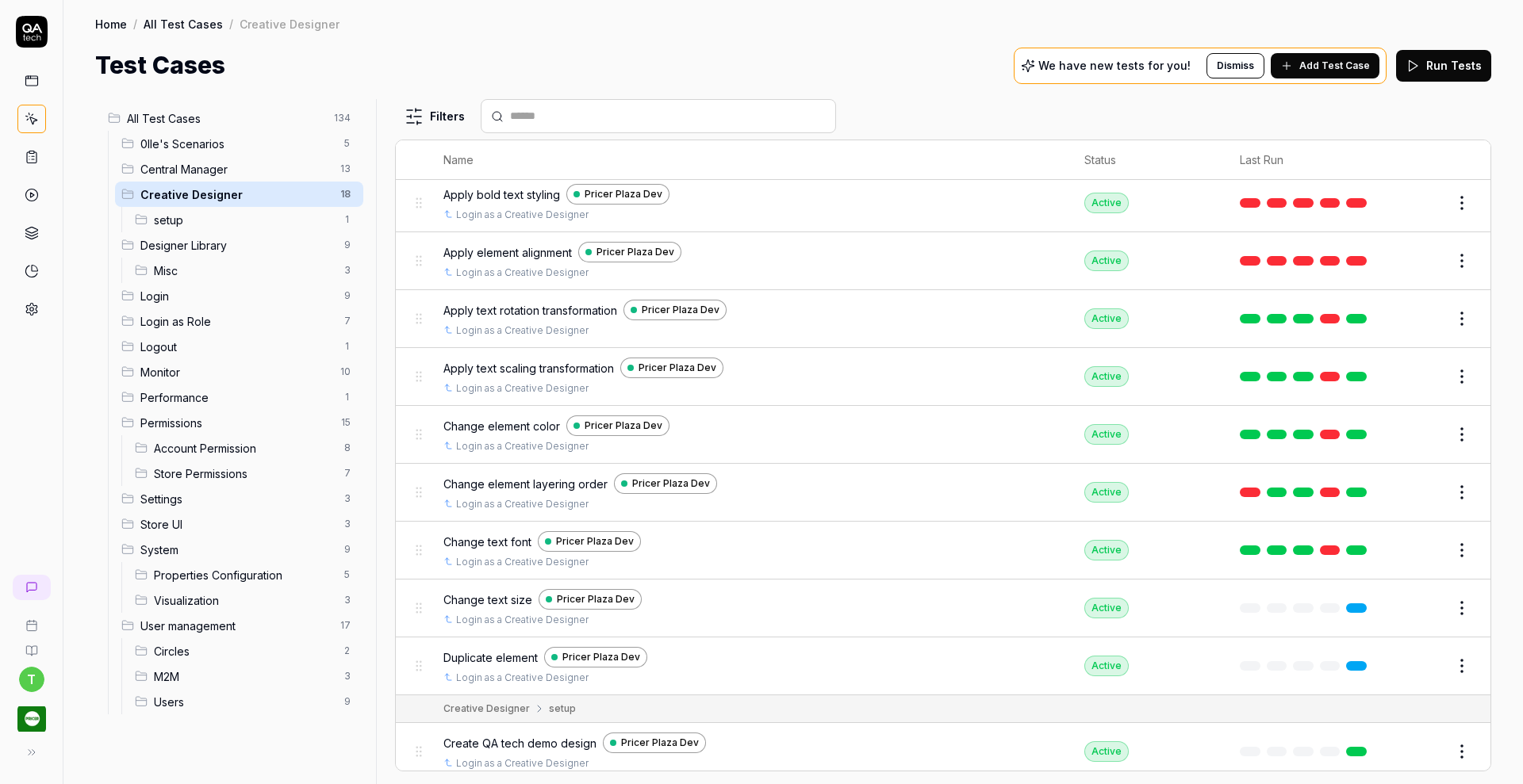
click at [1415, 595] on button "Edit" at bounding box center [1423, 608] width 38 height 25
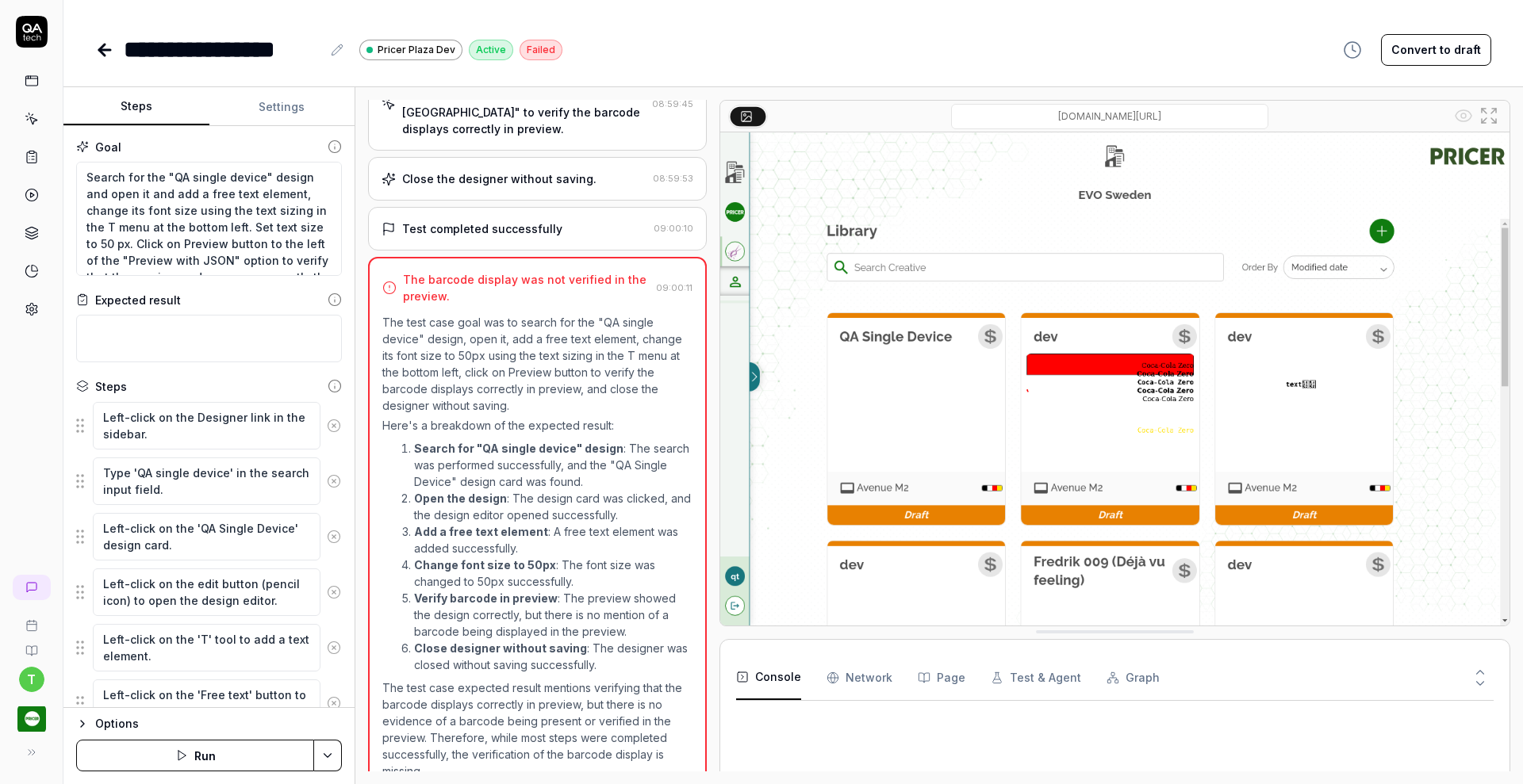
scroll to position [758, 0]
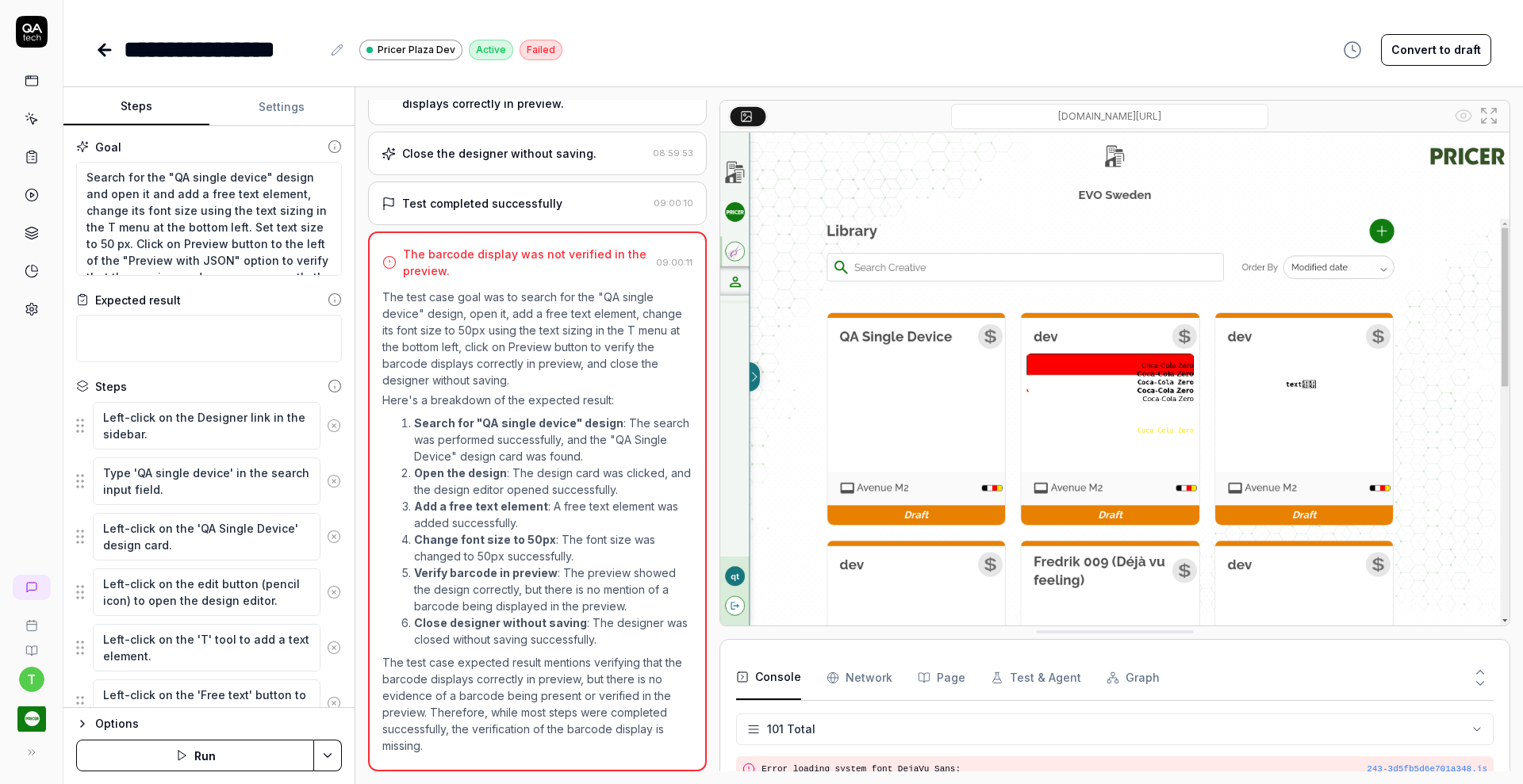
scroll to position [3127, 0]
click at [293, 192] on textarea "Search for the "QA single device" design and open it and add a free text elemen…" at bounding box center [209, 218] width 266 height 114
type textarea "*"
type textarea "Search for the "QA single device" design and open it and add a free text elemen…"
type textarea "*"
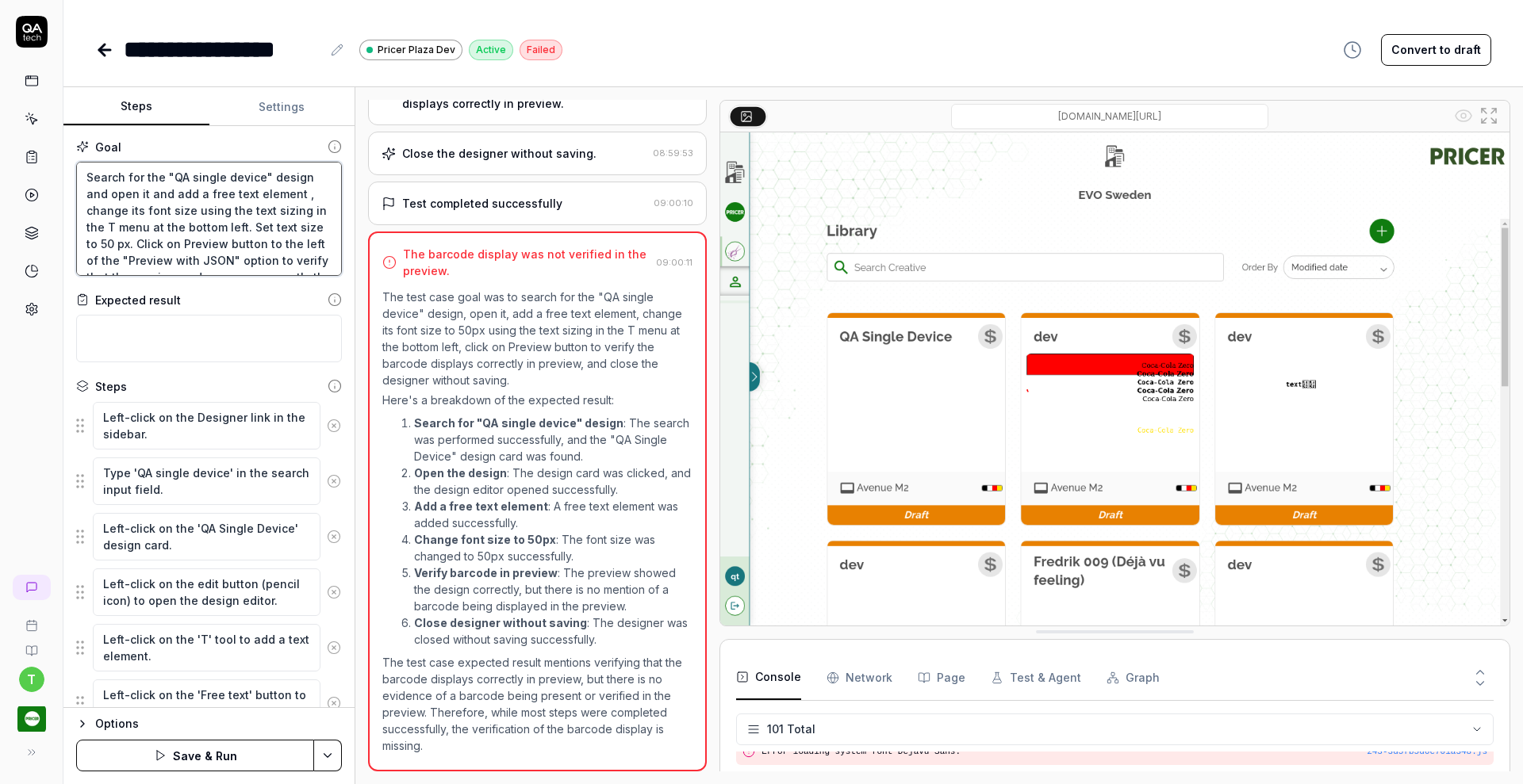
type textarea "Search for the "QA single device" design and open it and add a free text elemen…"
type textarea "*"
type textarea "Search for the "QA single device" design and open it and add a free text elemen…"
type textarea "*"
type textarea "Search for the "QA single device" design and open it and add a free text elemen…"
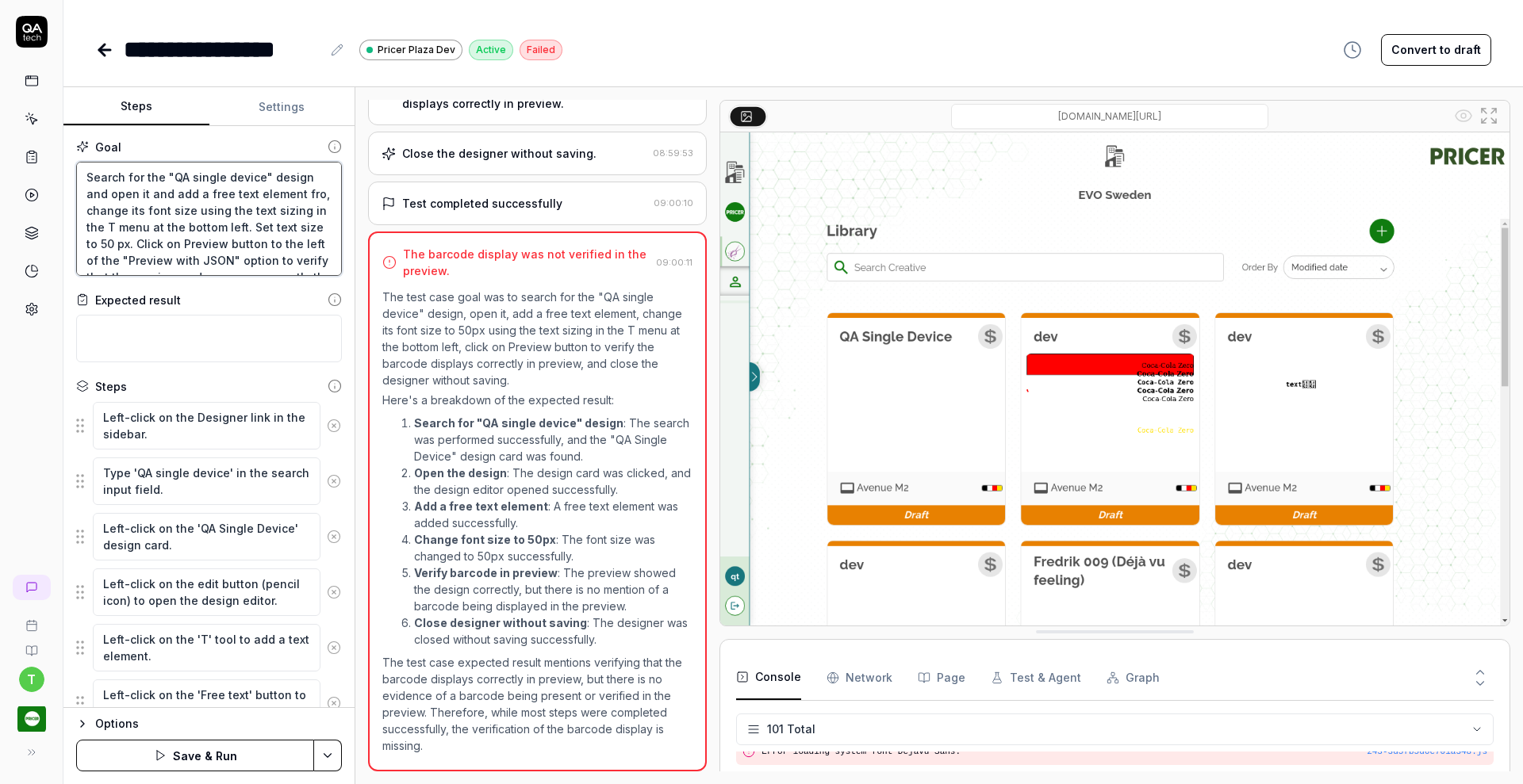
type textarea "*"
type textarea "Search for the "QA single device" design and open it and add a free text elemen…"
type textarea "*"
type textarea "Search for the "QA single device" design and open it and add a free text elemen…"
type textarea "*"
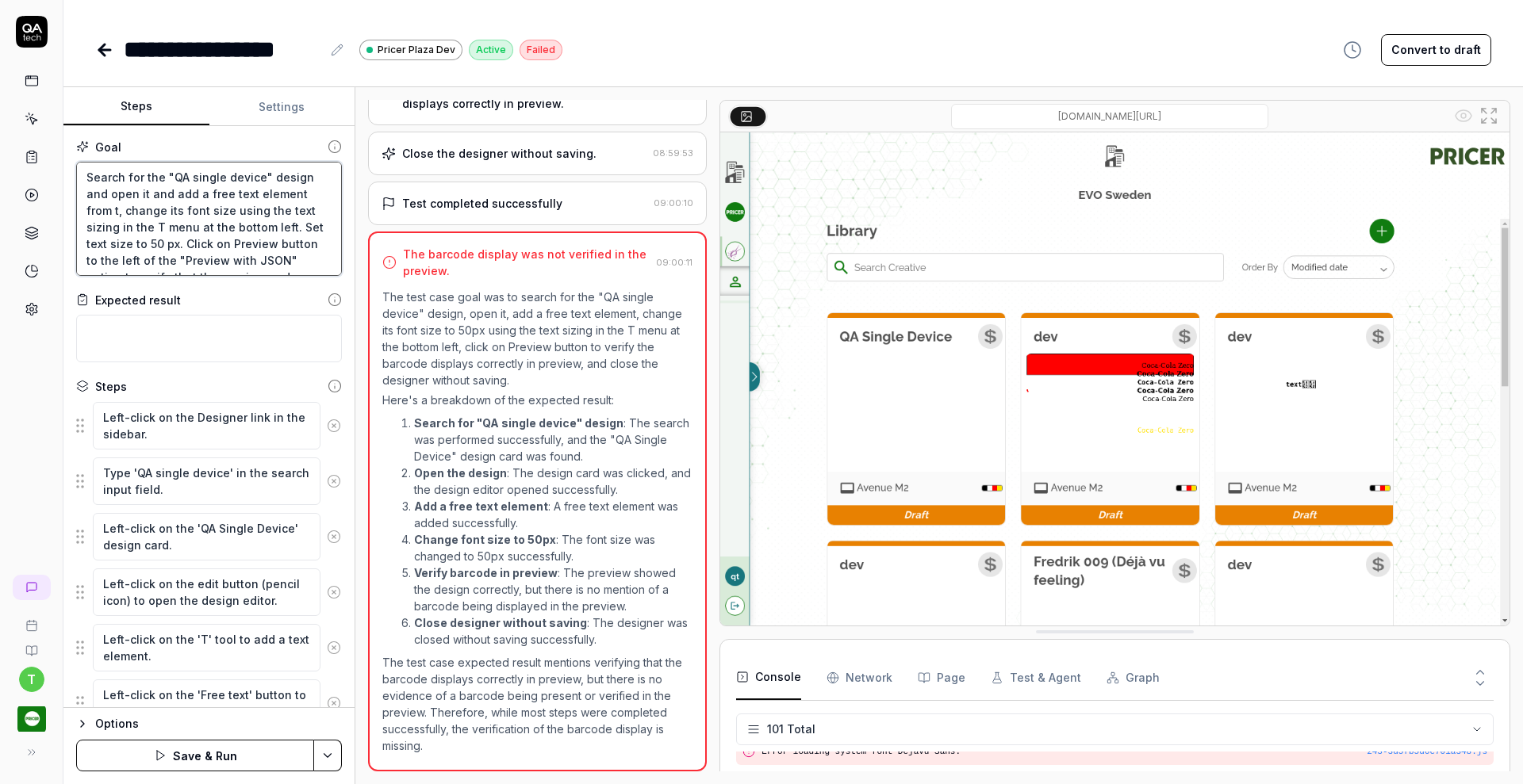
type textarea "Search for the "QA single device" design and open it and add a free text elemen…"
type textarea "*"
type textarea "Search for the "QA single device" design and open it and add a free text elemen…"
type textarea "*"
type textarea "Search for the "QA single device" design and open it and add a free text elemen…"
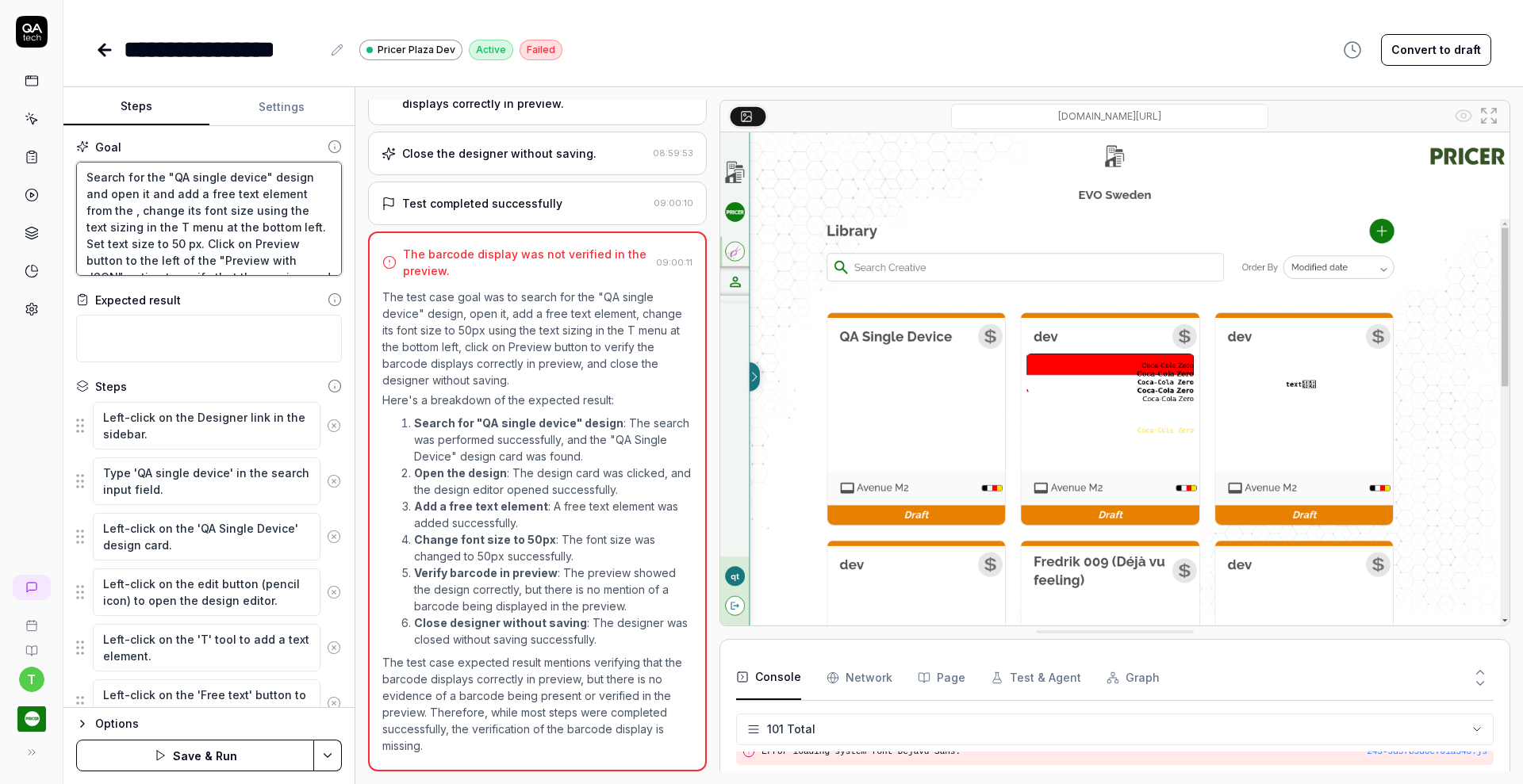
type textarea "*"
type textarea "Search for the "QA single device" design and open it and add a free text elemen…"
type textarea "*"
type textarea "Search for the "QA single device" design and open it and add a free text elemen…"
type textarea "*"
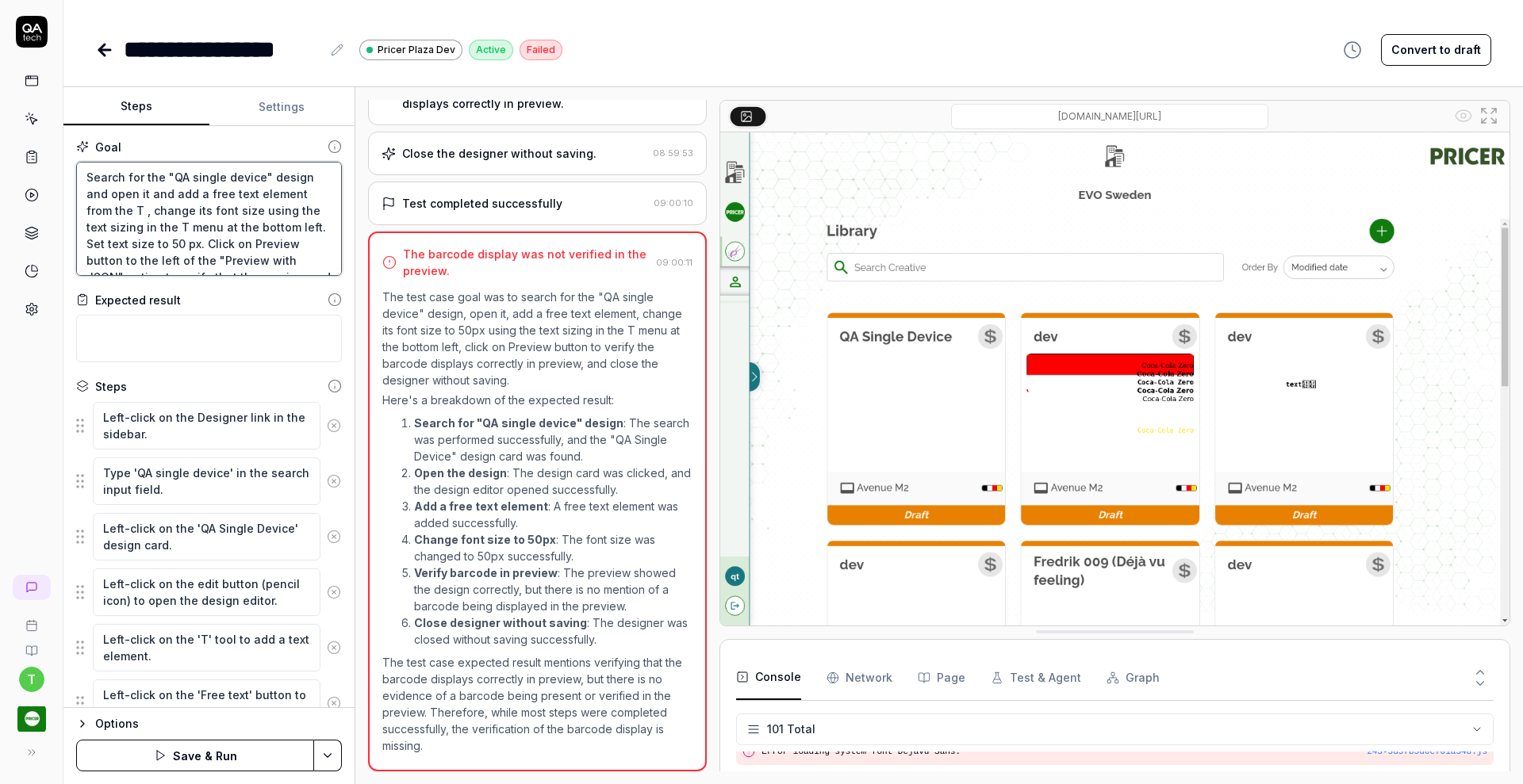
type textarea "Search for the "QA single device" design and open it and add a free text elemen…"
type textarea "*"
type textarea "Search for the "QA single device" design and open it and add a free text elemen…"
type textarea "*"
type textarea "Search for the "QA single device" design and open it and add a free text elemen…"
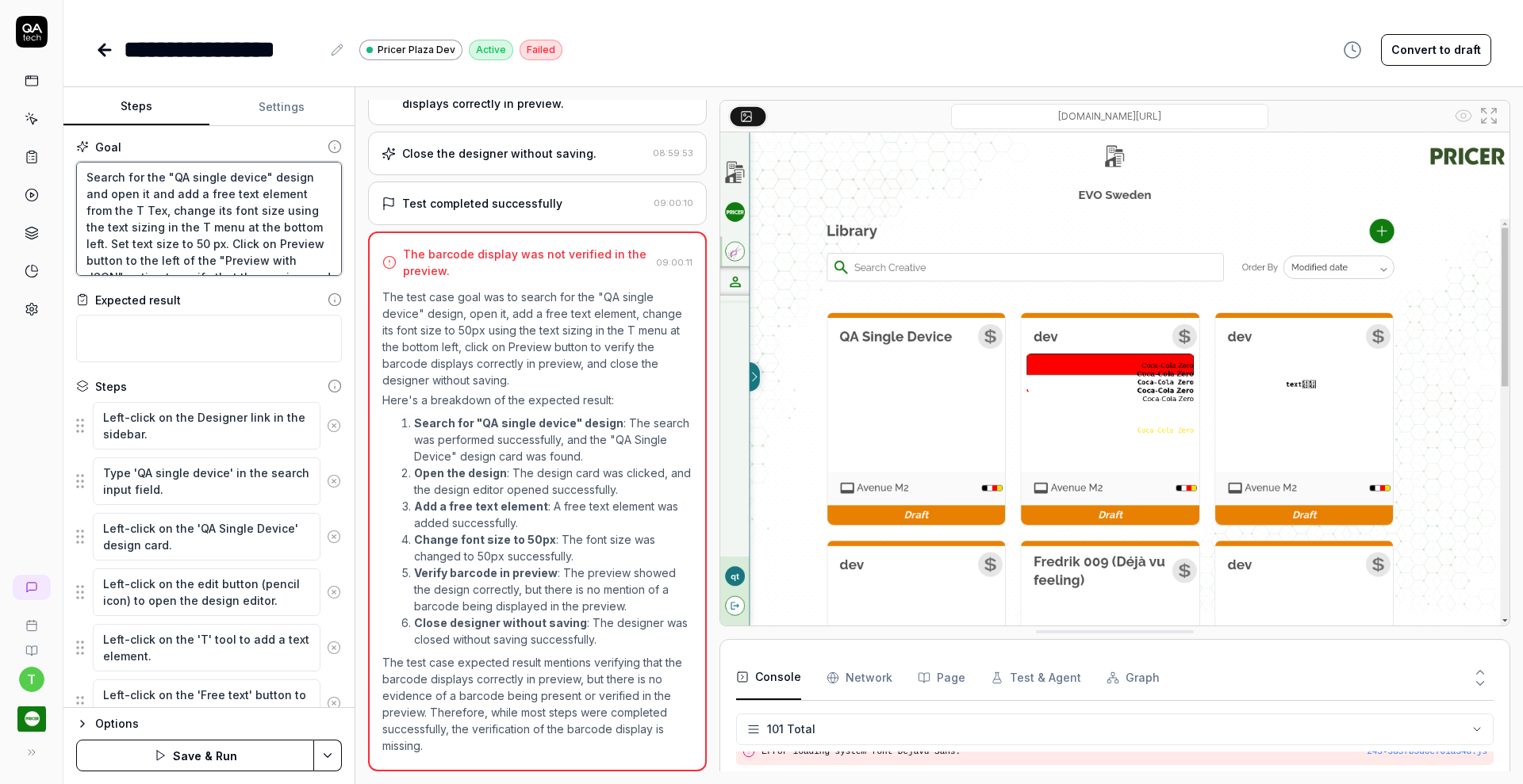
type textarea "*"
type textarea "Search for the "QA single device" design and open it and add a free text elemen…"
type textarea "*"
type textarea "Search for the "QA single device" design and open it and add a free text elemen…"
type textarea "*"
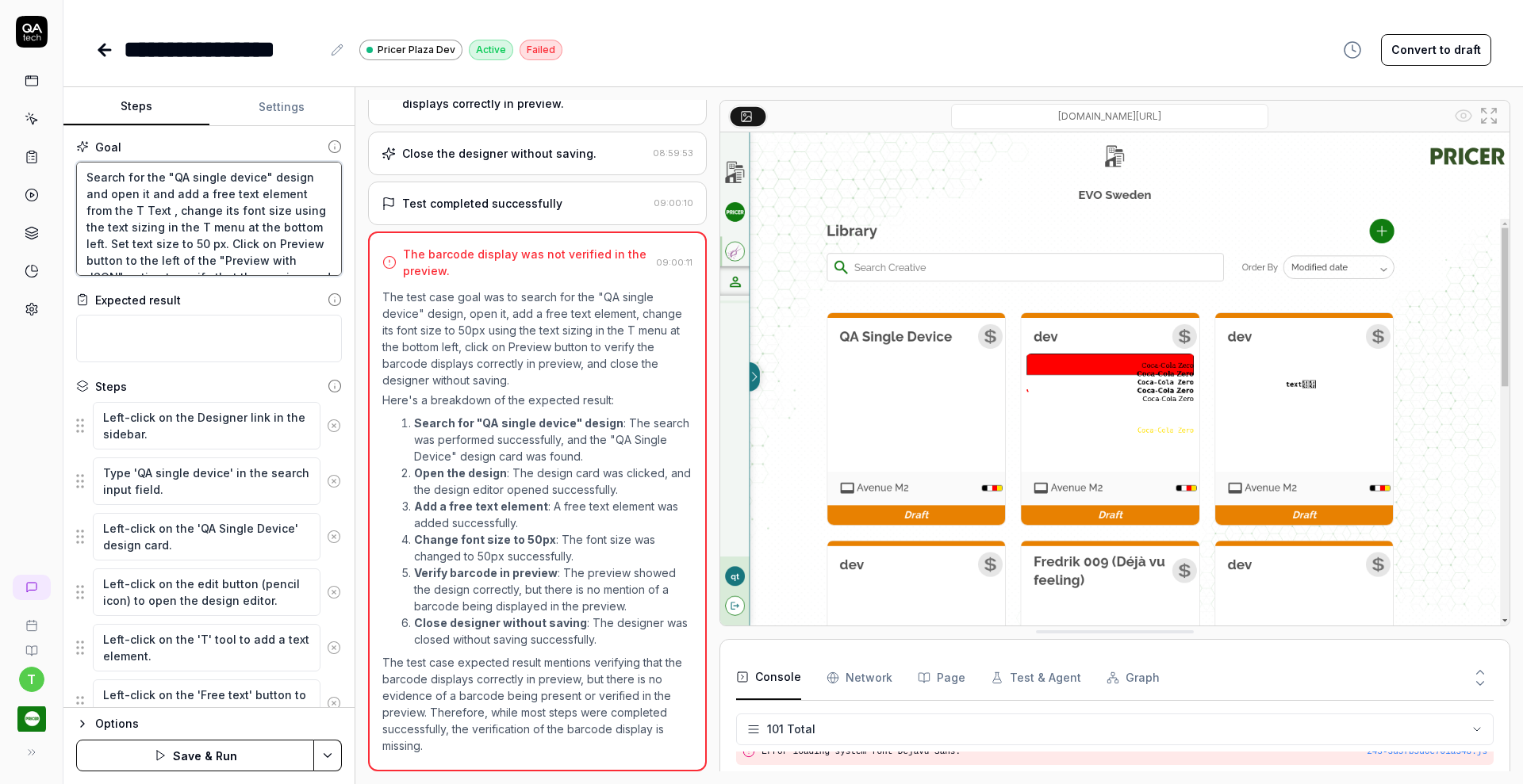
type textarea "Search for the "QA single device" design and open it and add a free text elemen…"
type textarea "*"
type textarea "Search for the "QA single device" design and open it and add a free text elemen…"
type textarea "*"
type textarea "Search for the "QA single device" design and open it and add a free text elemen…"
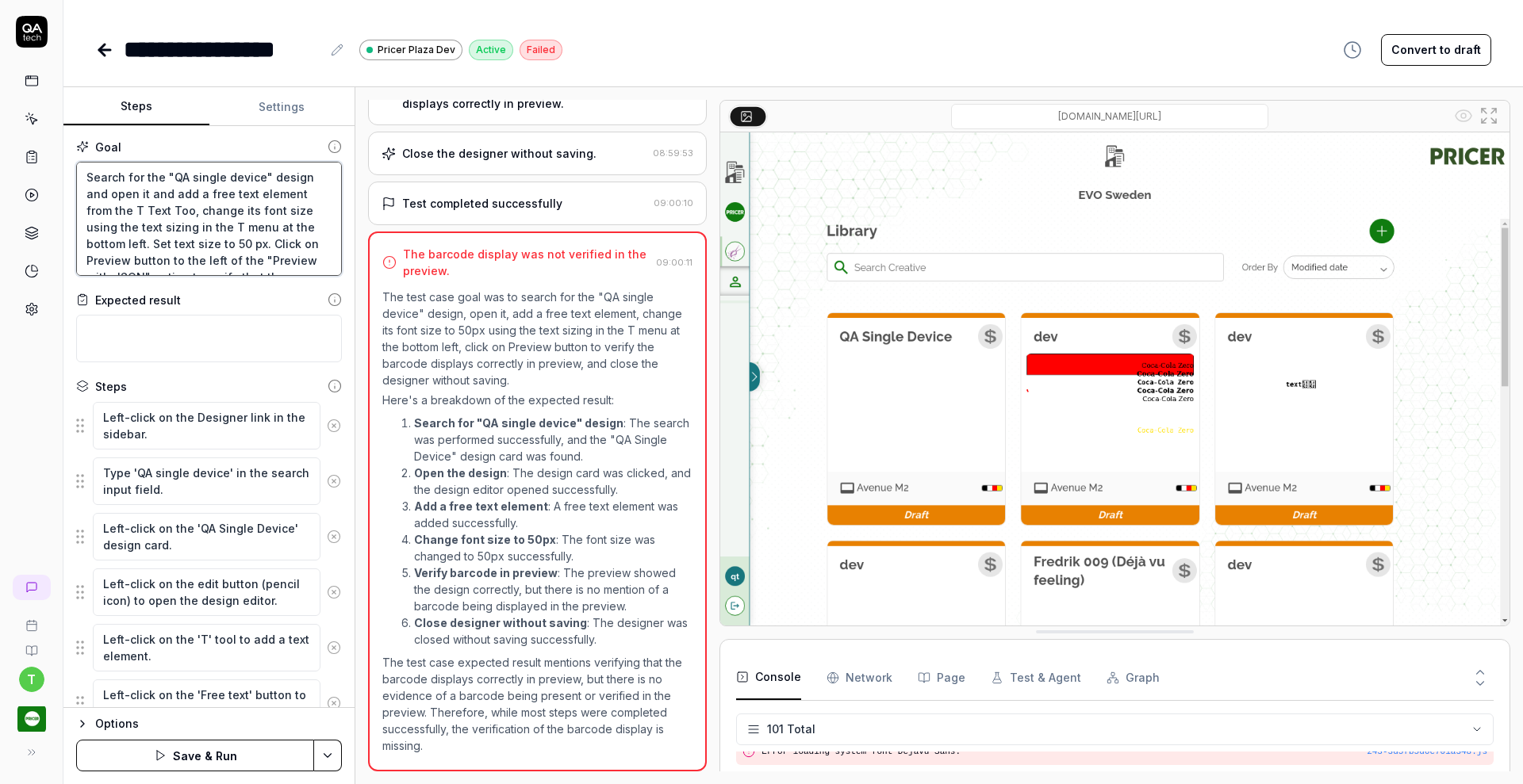
type textarea "*"
type textarea "Search for the "QA single device" design and open it and add a free text elemen…"
type textarea "*"
type textarea "Search for the "QA single device" design and open it and add a free text elemen…"
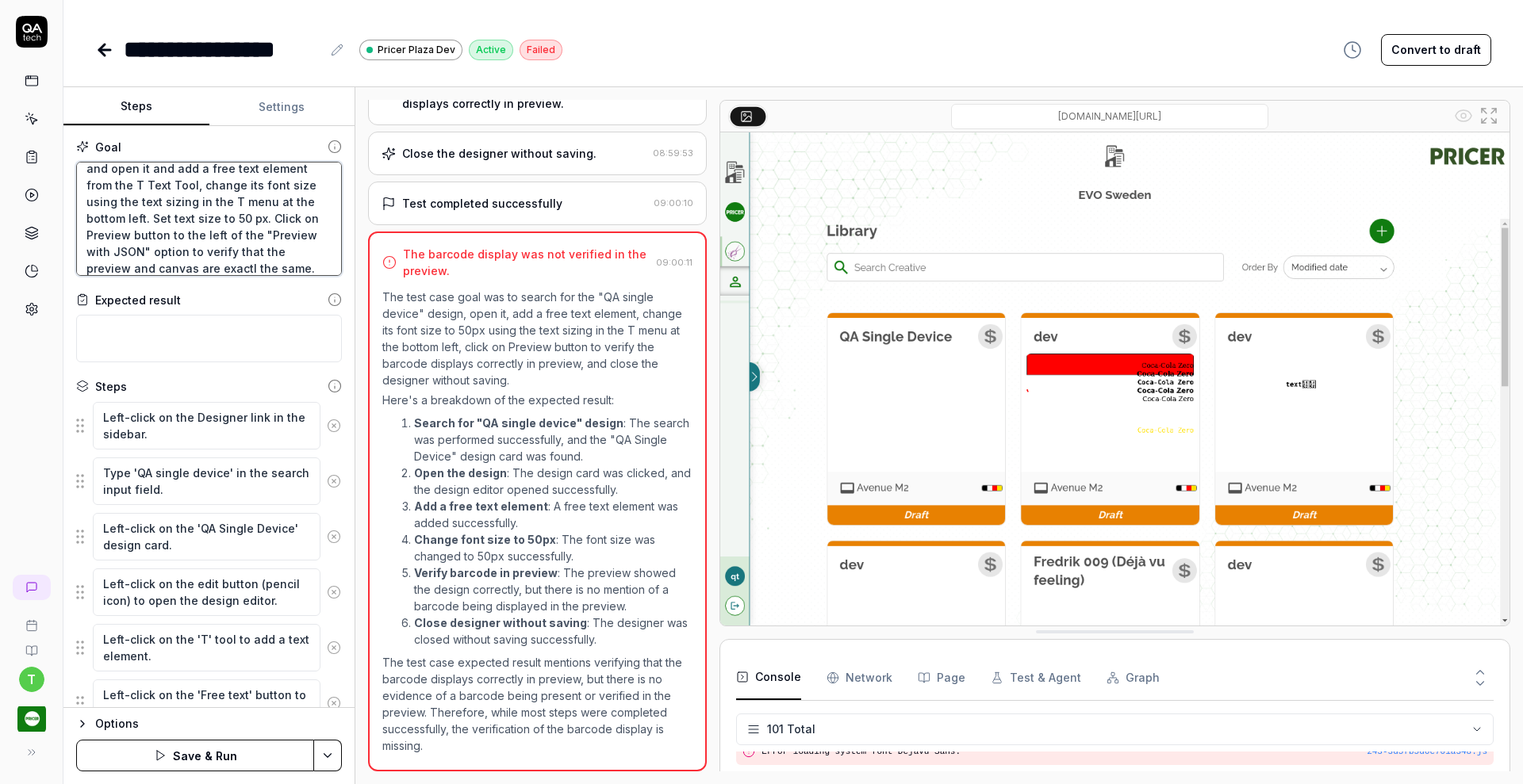
type textarea "*"
type textarea "Search for the "QA single device" design and open it and add a free text elemen…"
type textarea "*"
type textarea "Search for the "QA single device" design and open it and add a free text elemen…"
type textarea "*"
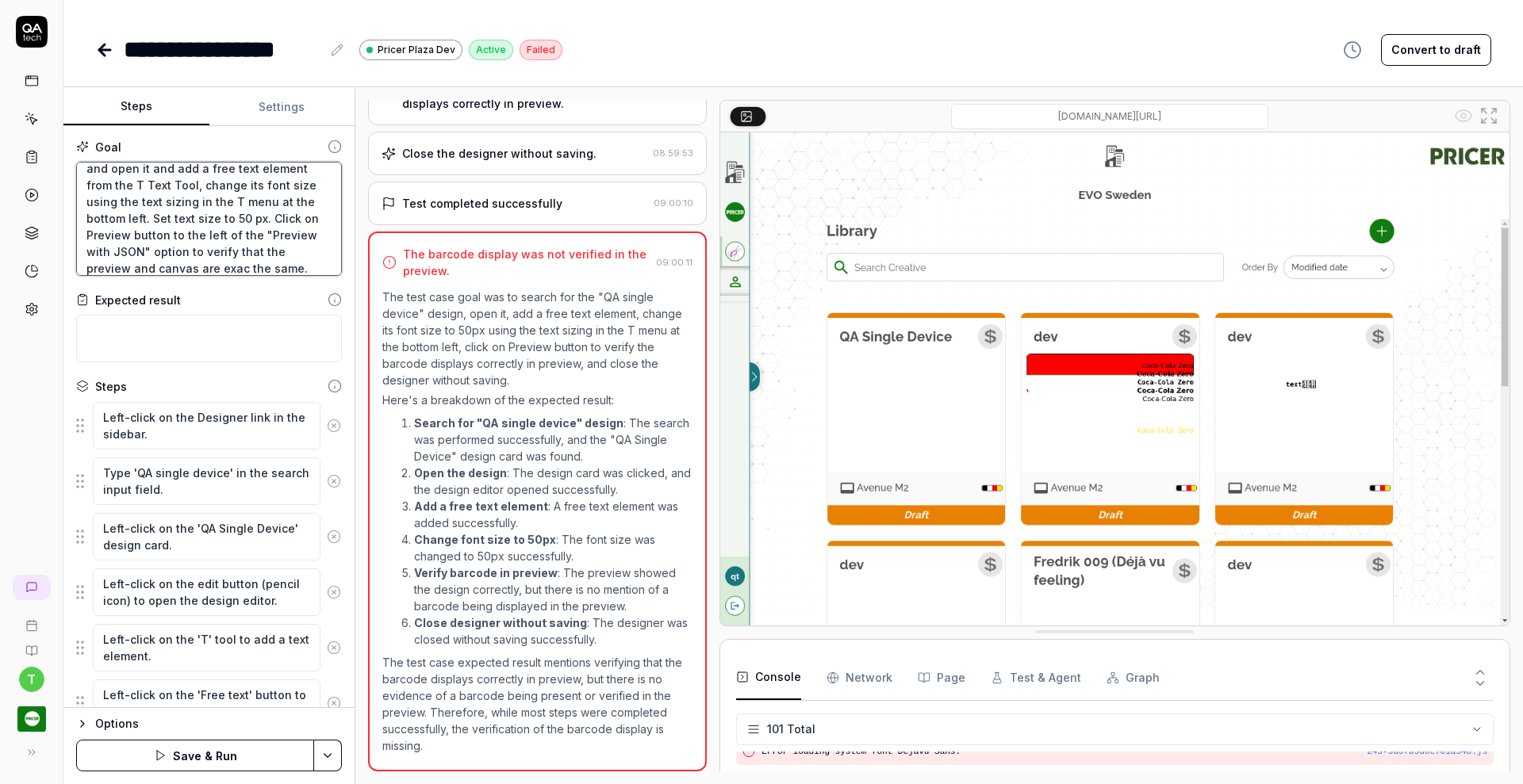
type textarea "Search for the "QA single device" design and open it and add a free text elemen…"
type textarea "*"
type textarea "Search for the "QA single device" design and open it and add a free text elemen…"
type textarea "*"
type textarea "Search for the "QA single device" design and open it and add a free text elemen…"
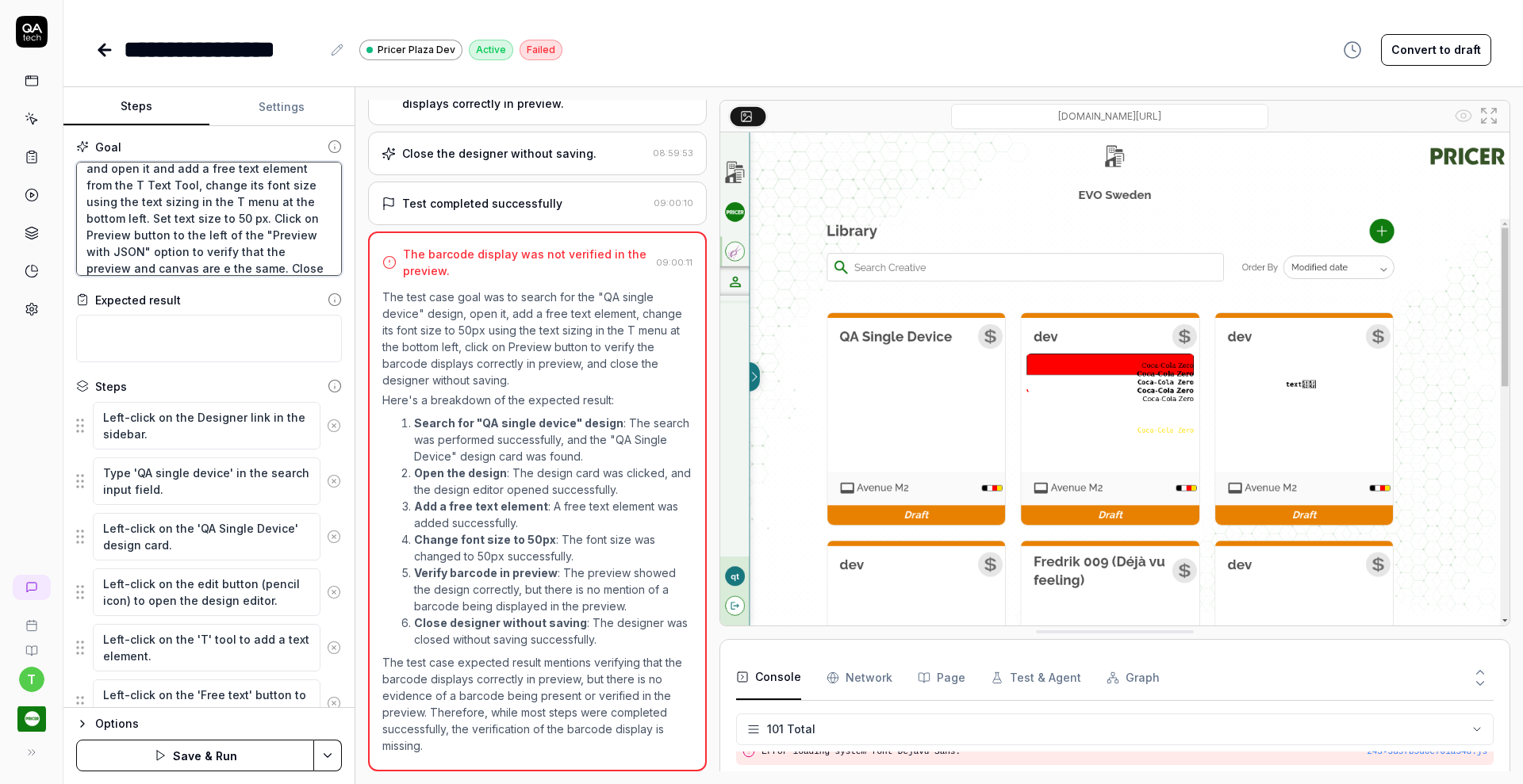
type textarea "*"
type textarea "Search for the "QA single device" design and open it and add a free text elemen…"
type textarea "*"
type textarea "Search for the "QA single device" design and open it and add a free text elemen…"
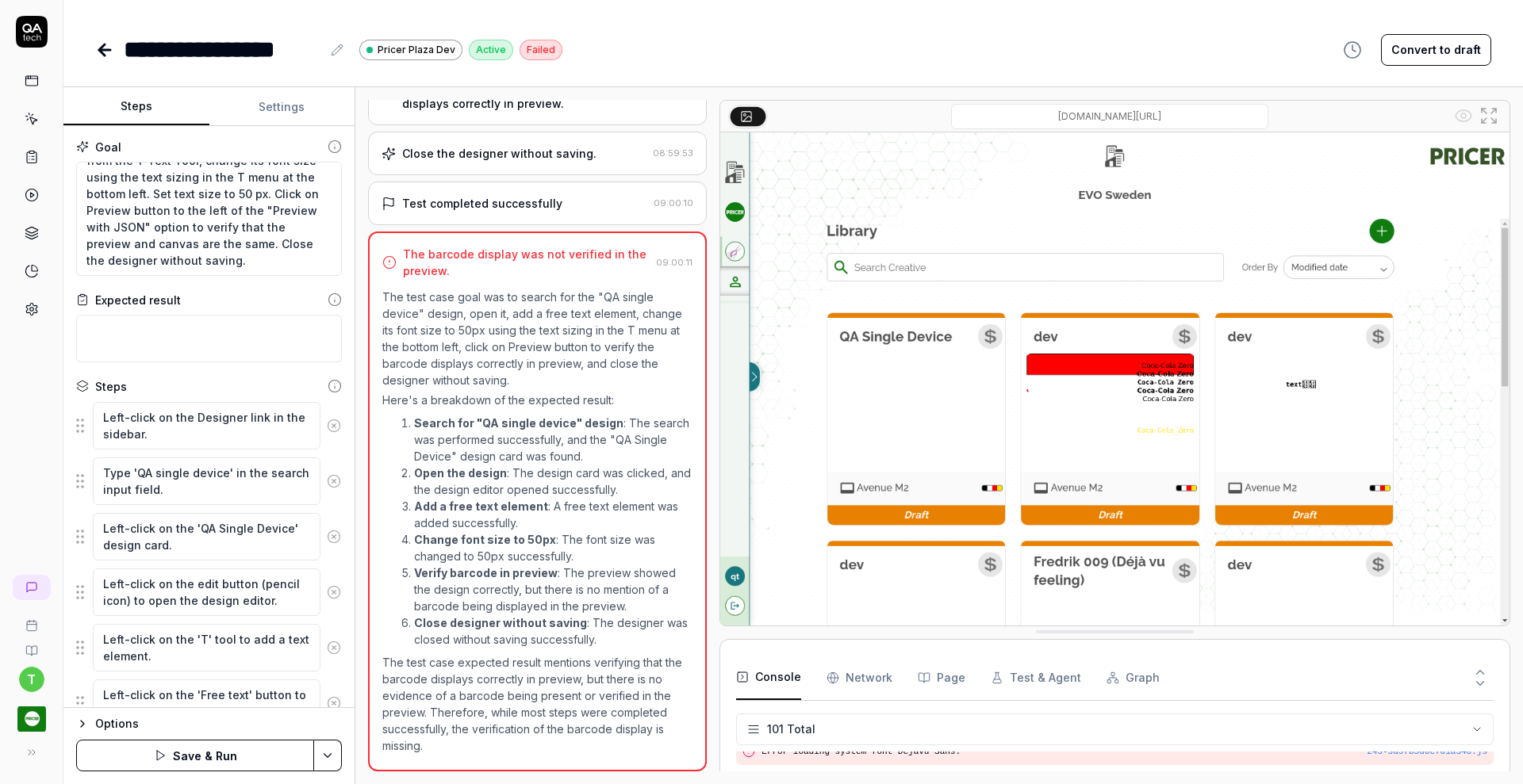
scroll to position [253, 0]
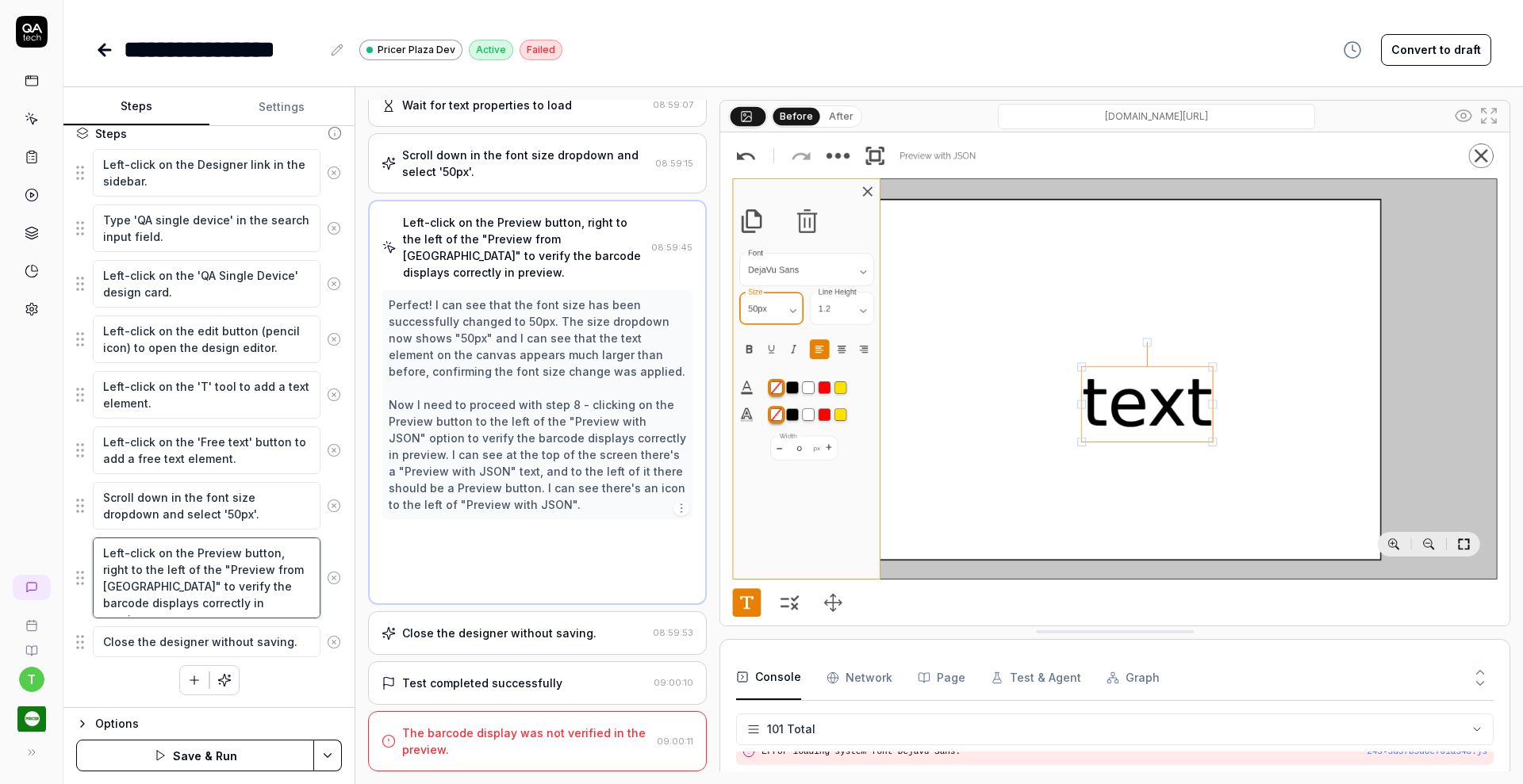
click at [185, 583] on textarea "Left-click on the Preview button, right to the left of the "Preview from [GEOGR…" at bounding box center [207, 577] width 228 height 80
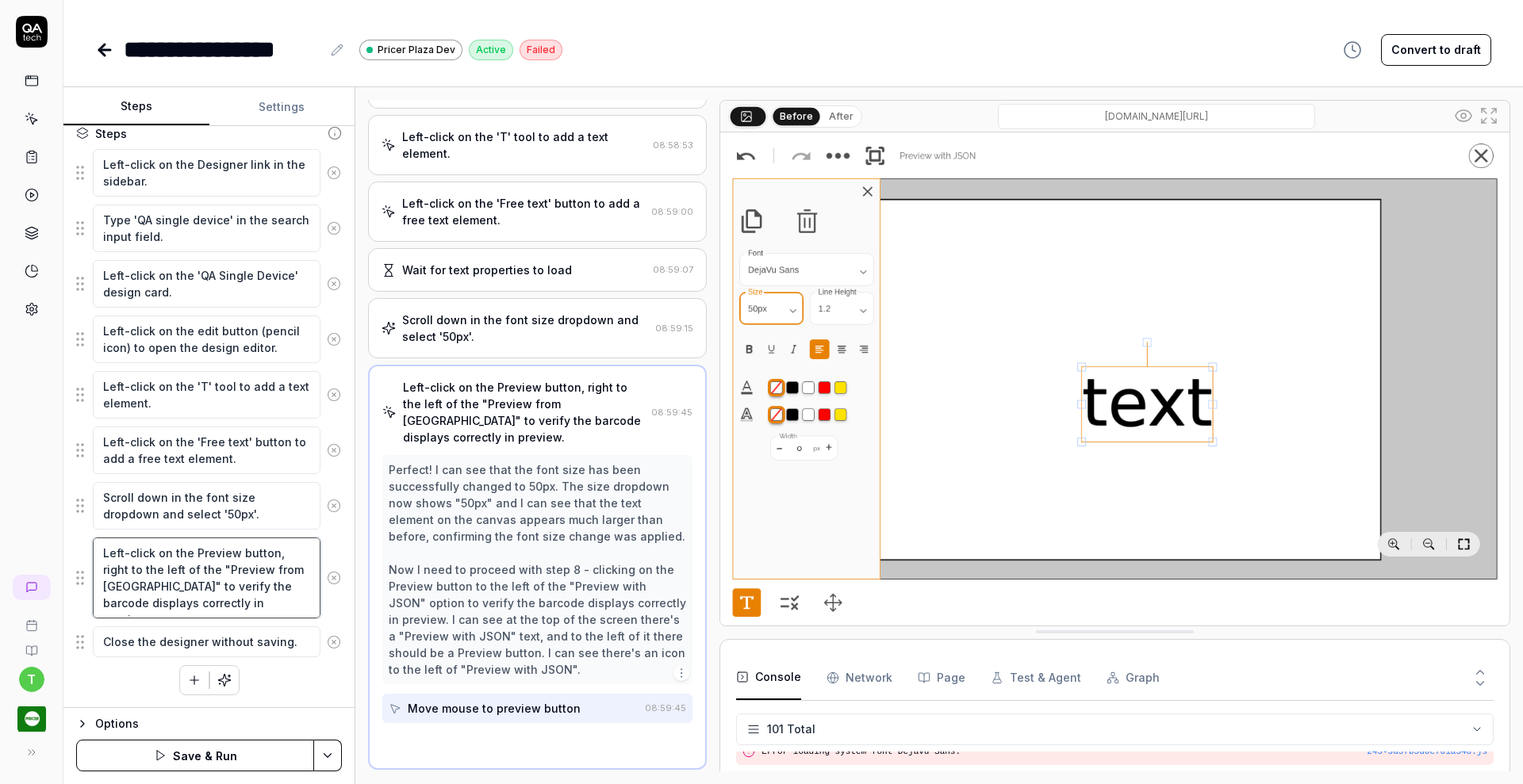
scroll to position [423, 0]
type textarea "*"
type textarea "Left-click on the Preview button, right to the left of the "Preview from [GEOGR…"
type textarea "*"
type textarea "Left-click on the Preview button, right to the left of the "Preview from JSON" …"
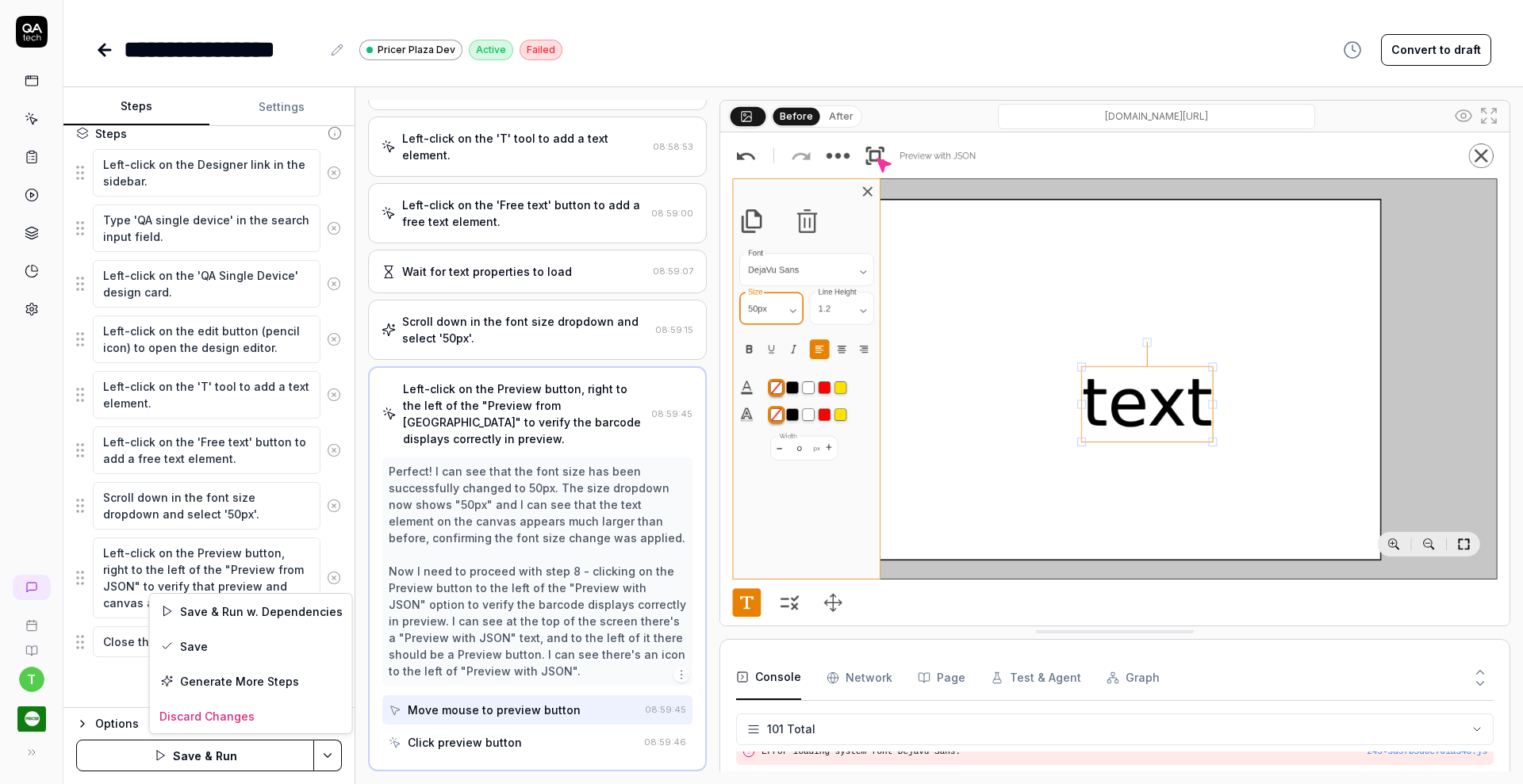
click at [325, 753] on html "**********" at bounding box center [762, 392] width 1523 height 784
click at [224, 649] on div "Save" at bounding box center [251, 645] width 202 height 35
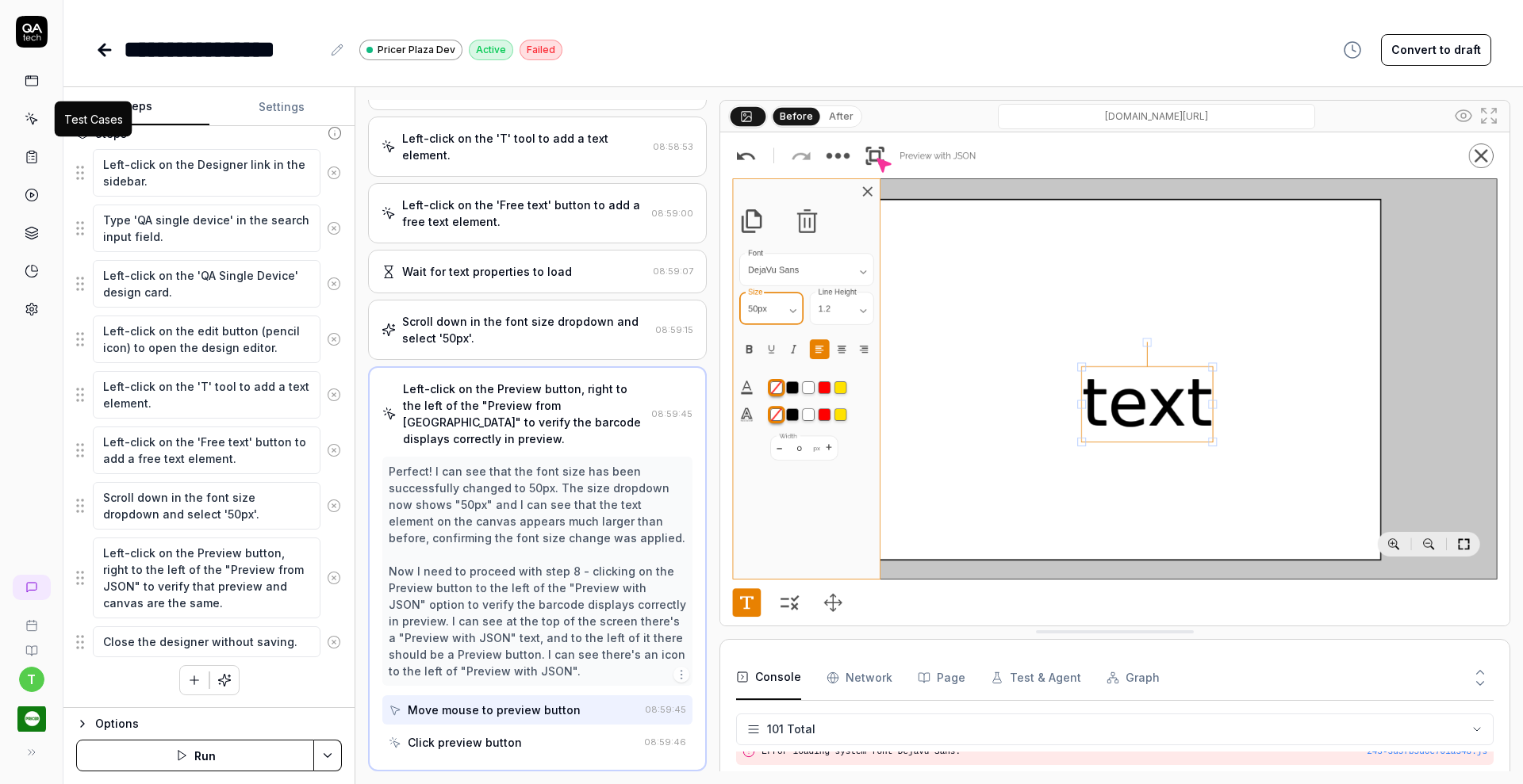
click at [38, 118] on icon at bounding box center [31, 119] width 14 height 14
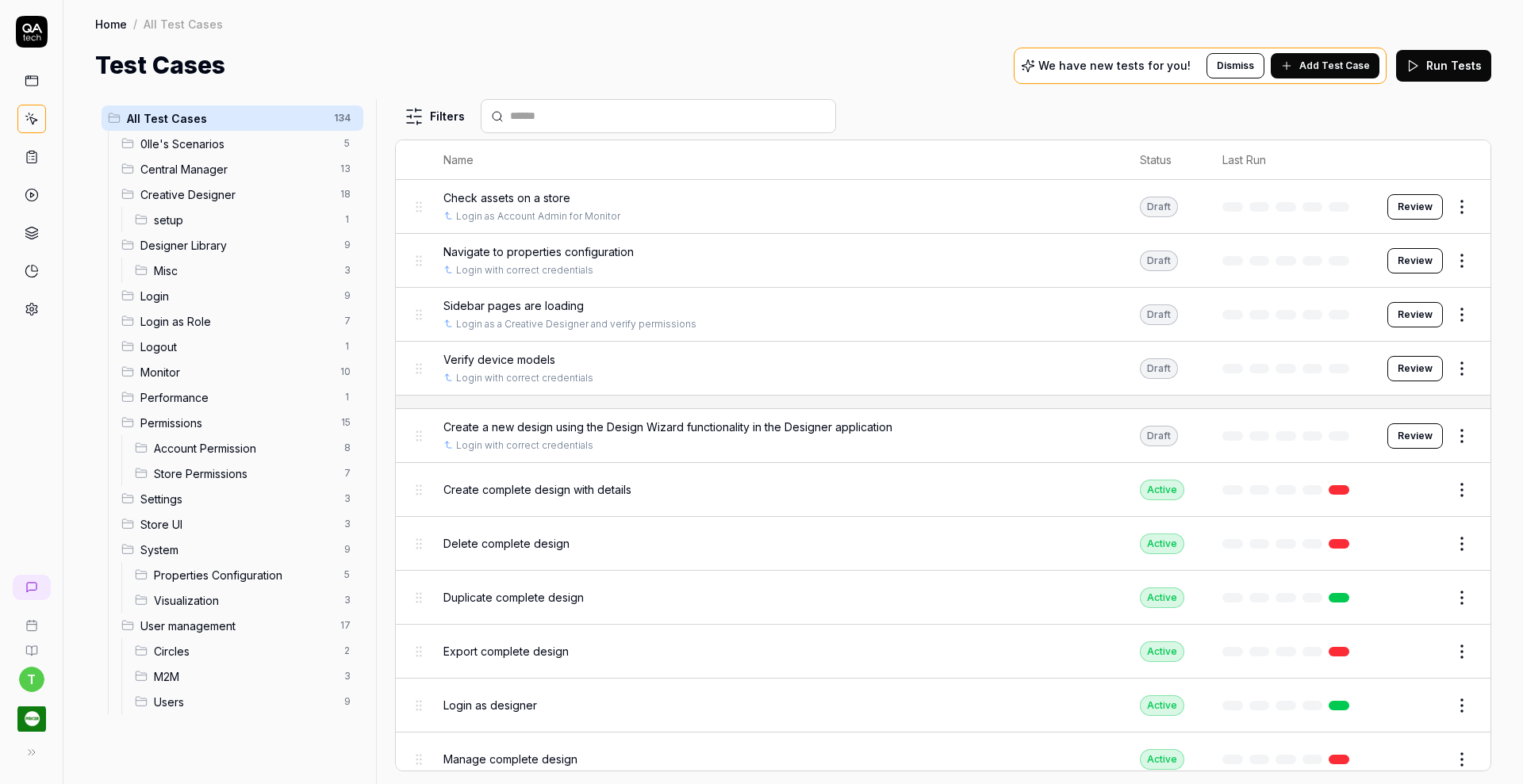
click at [189, 204] on div "Creative Designer 18" at bounding box center [239, 194] width 248 height 25
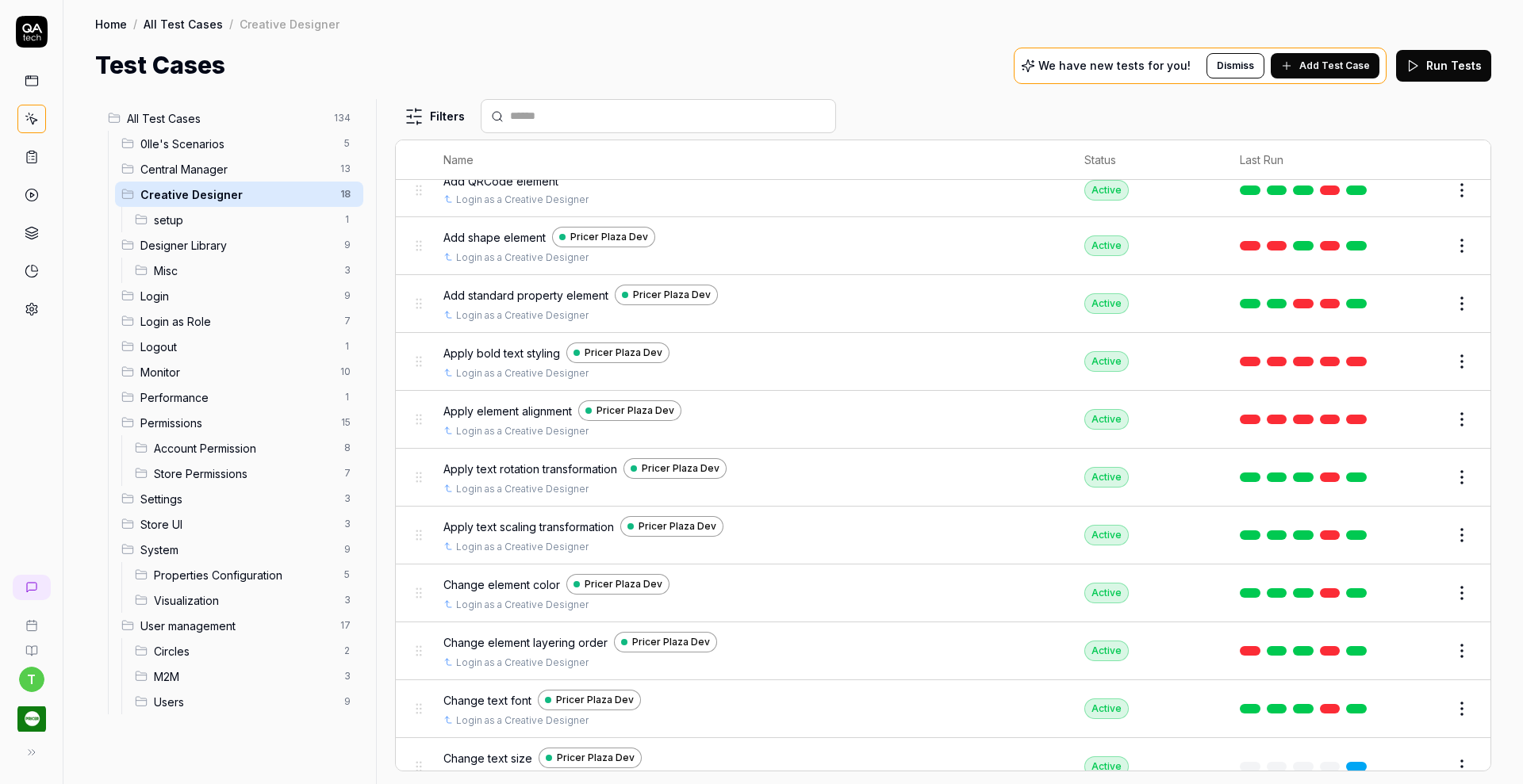
scroll to position [484, 0]
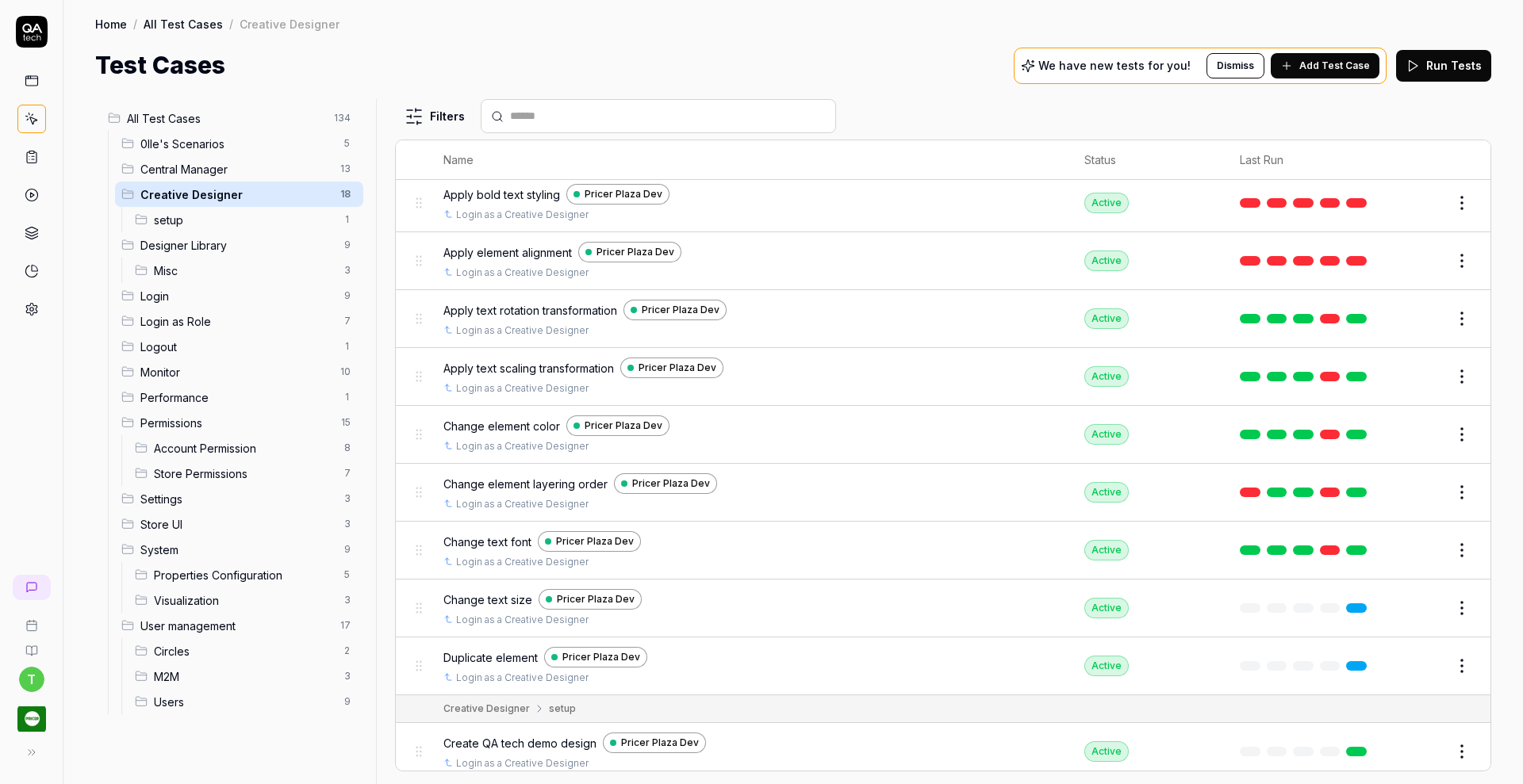
click at [1442, 605] on html "t Home / All Test Cases / Creative Designer Home / All Test Cases / Creative De…" at bounding box center [762, 392] width 1523 height 784
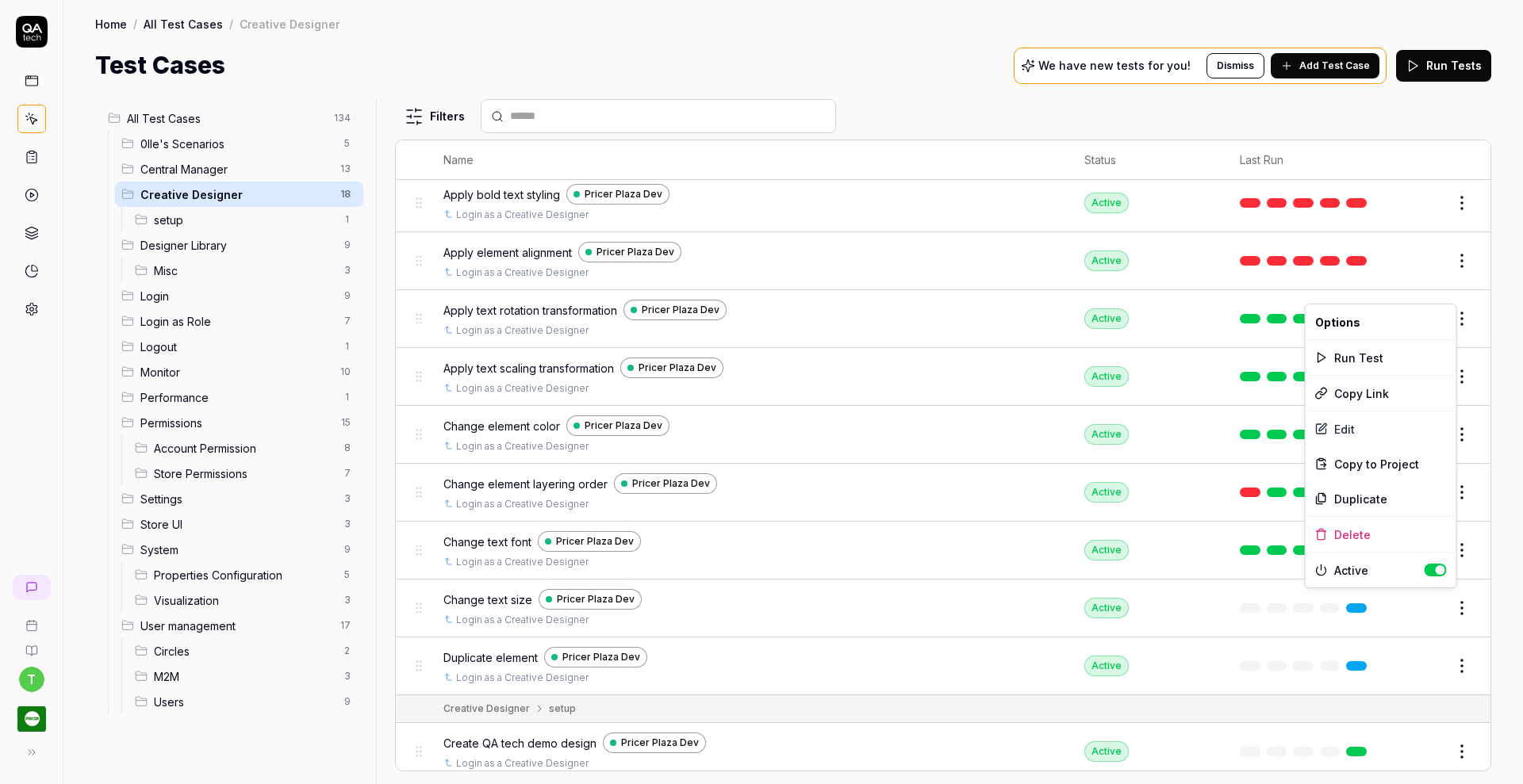
click at [1444, 660] on html "t Home / All Test Cases / Creative Designer Home / All Test Cases / Creative De…" at bounding box center [762, 392] width 1523 height 784
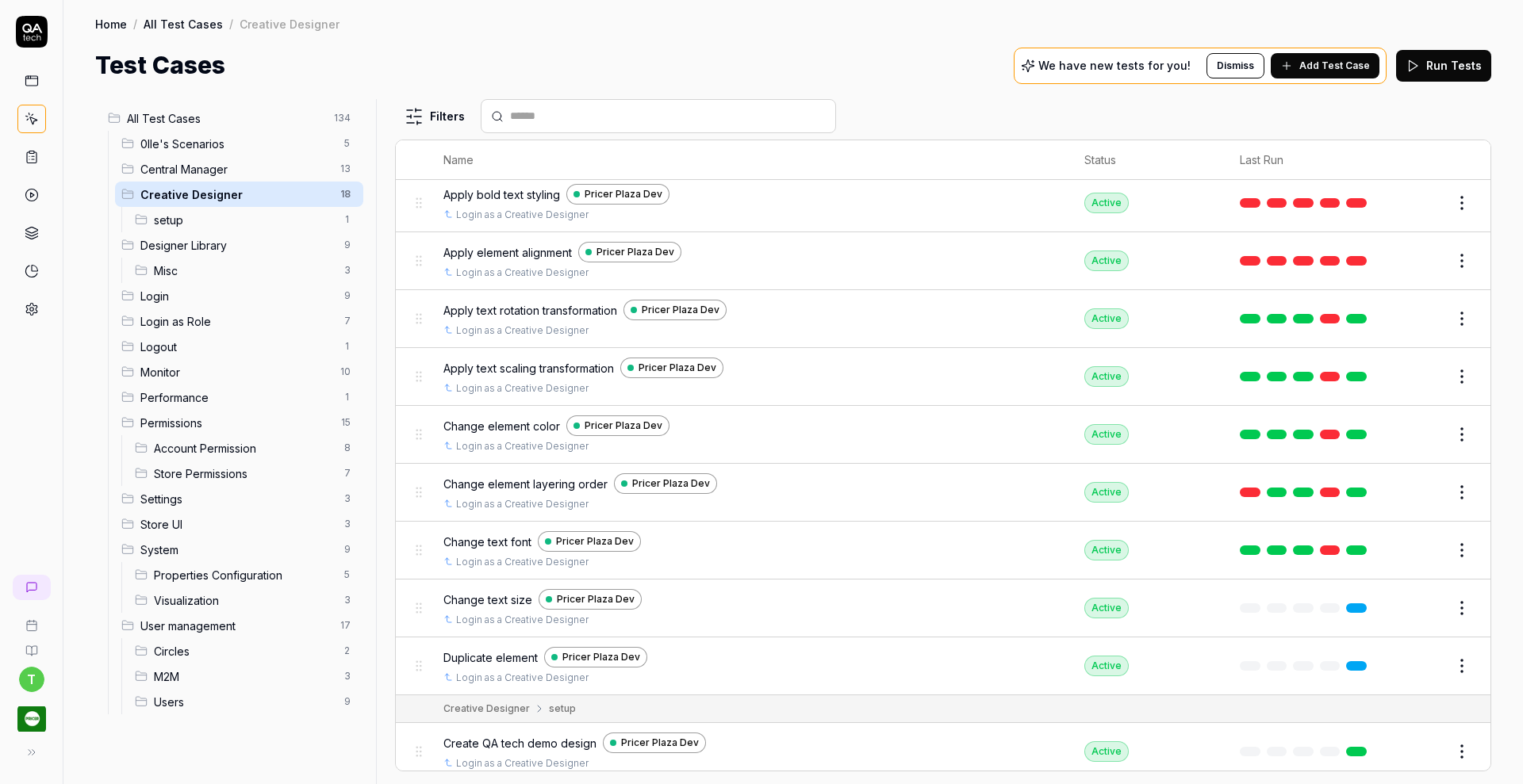
click at [1408, 654] on button "Edit" at bounding box center [1423, 665] width 38 height 25
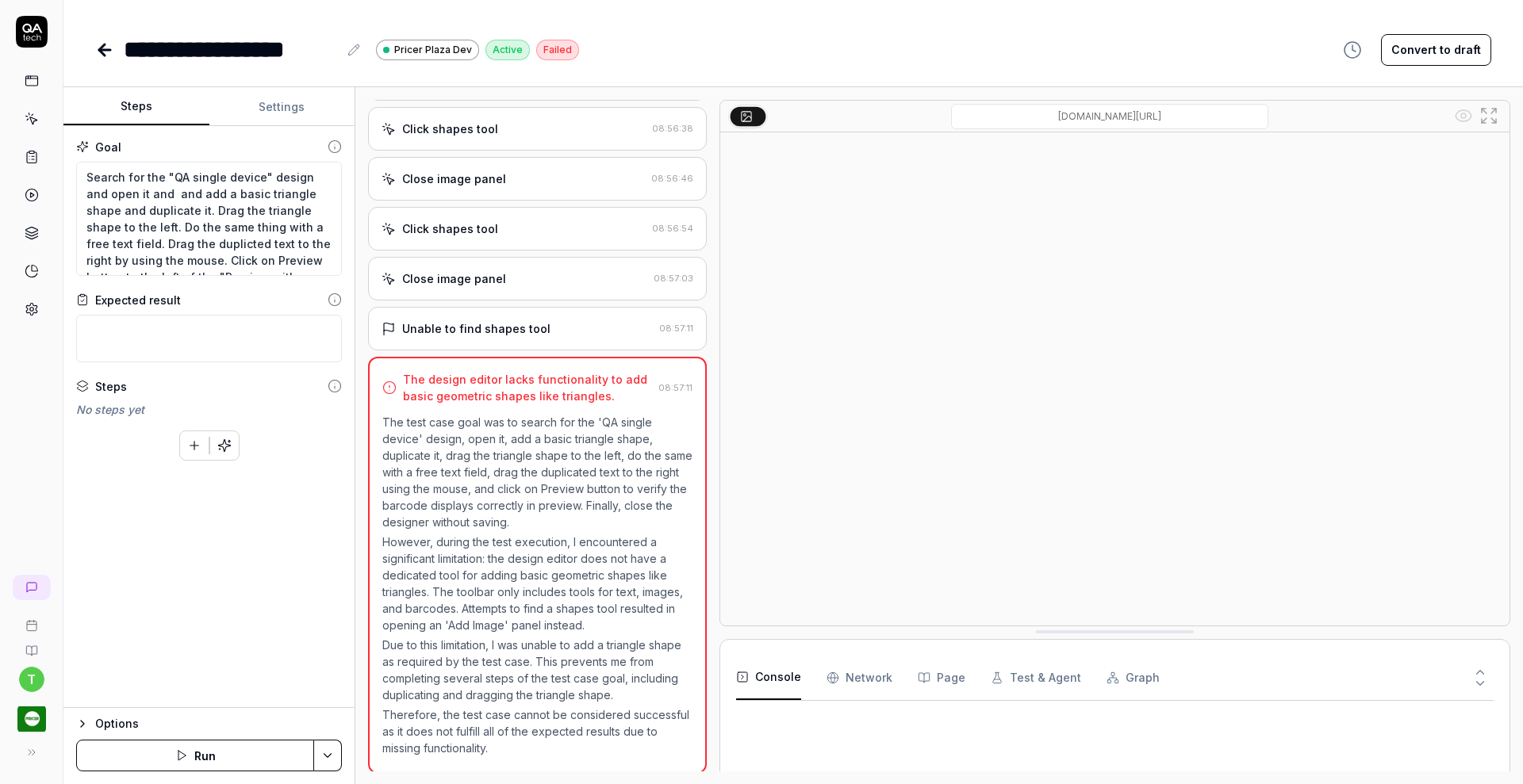
scroll to position [568, 0]
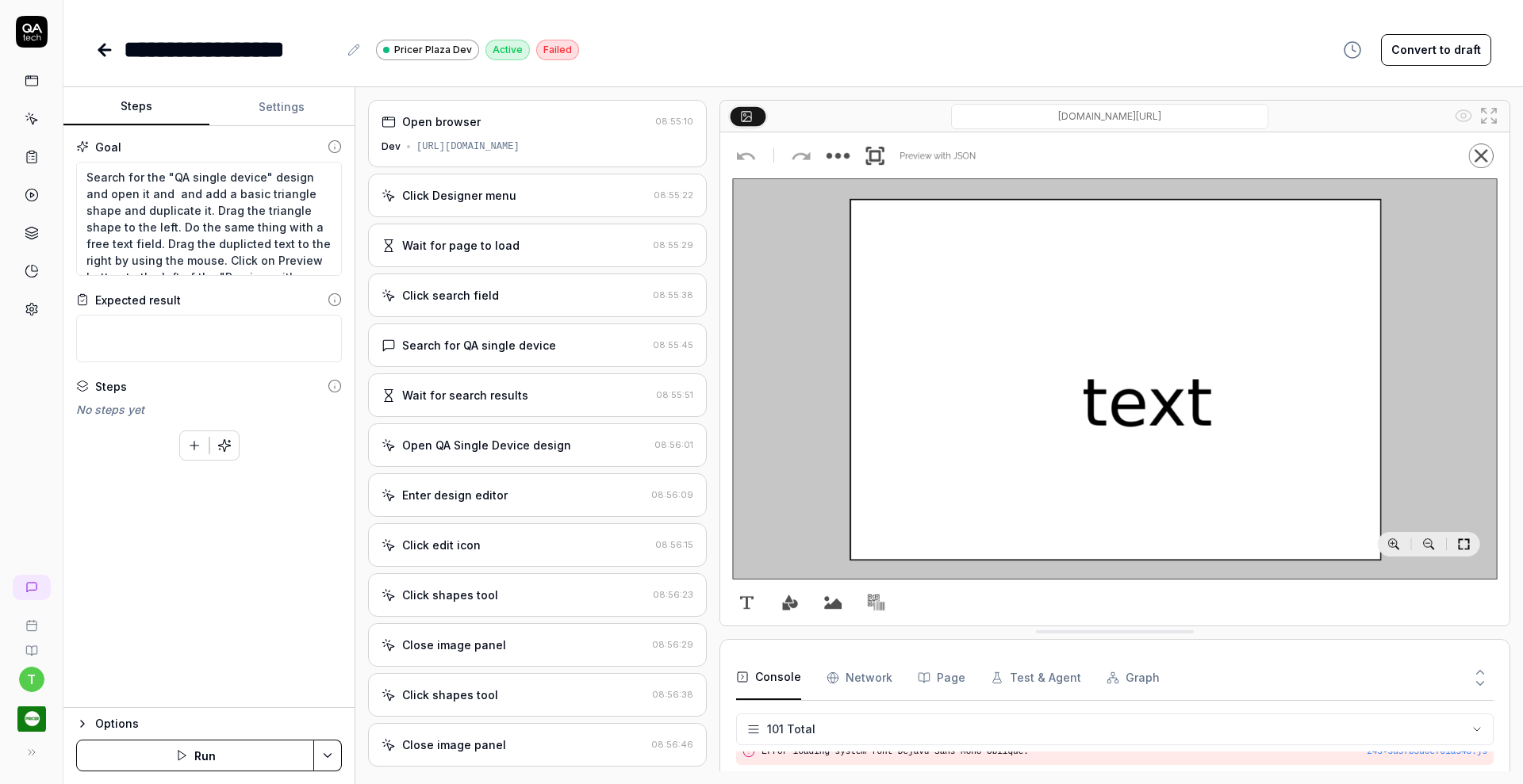
scroll to position [568, 0]
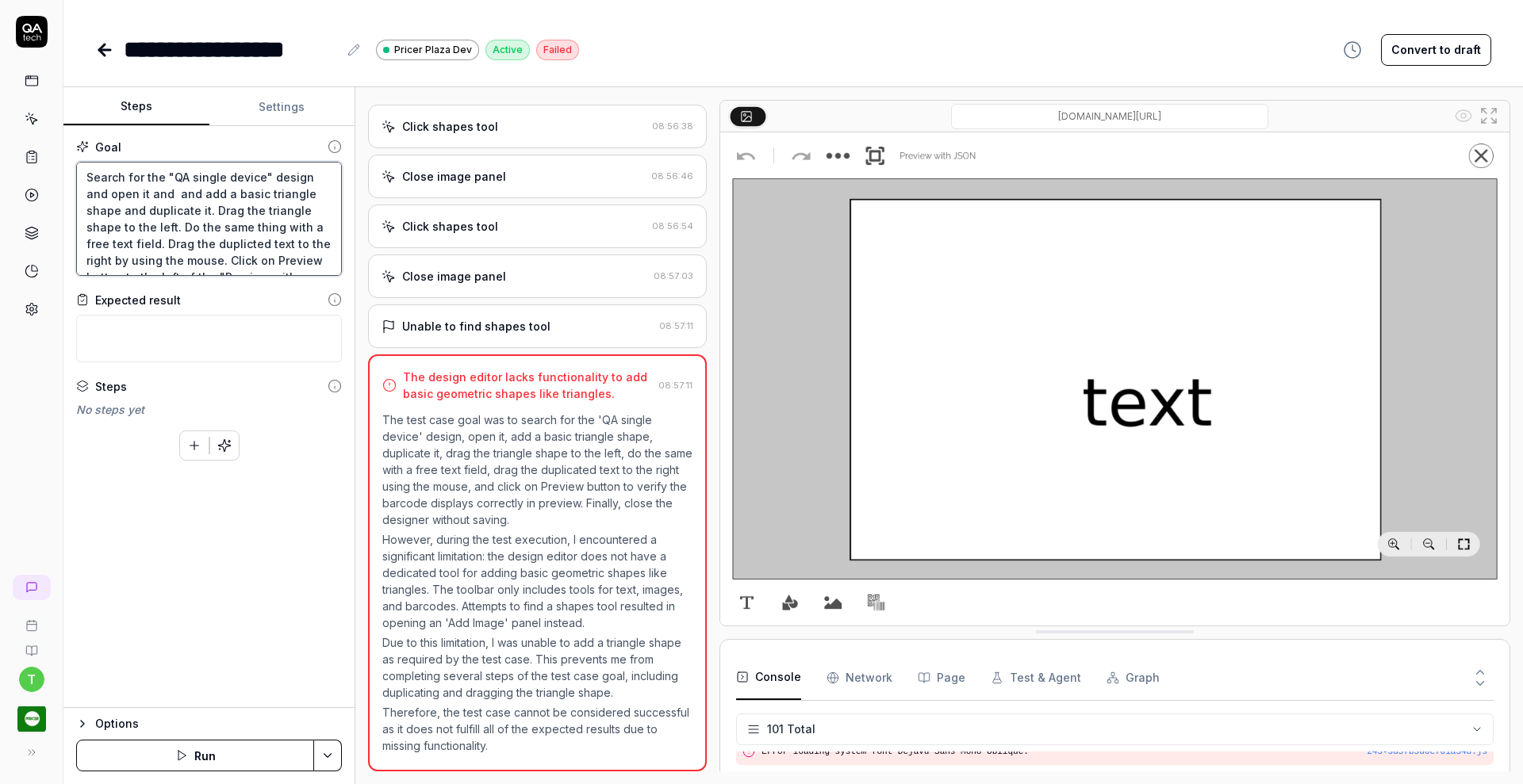
click at [122, 211] on textarea "Search for the "QA single device" design and open it and and add a basic triang…" at bounding box center [209, 218] width 266 height 114
paste textarea "Predefined Vector scapes"
click at [324, 753] on html "**********" at bounding box center [762, 392] width 1523 height 784
click at [273, 654] on div "Save" at bounding box center [251, 645] width 202 height 35
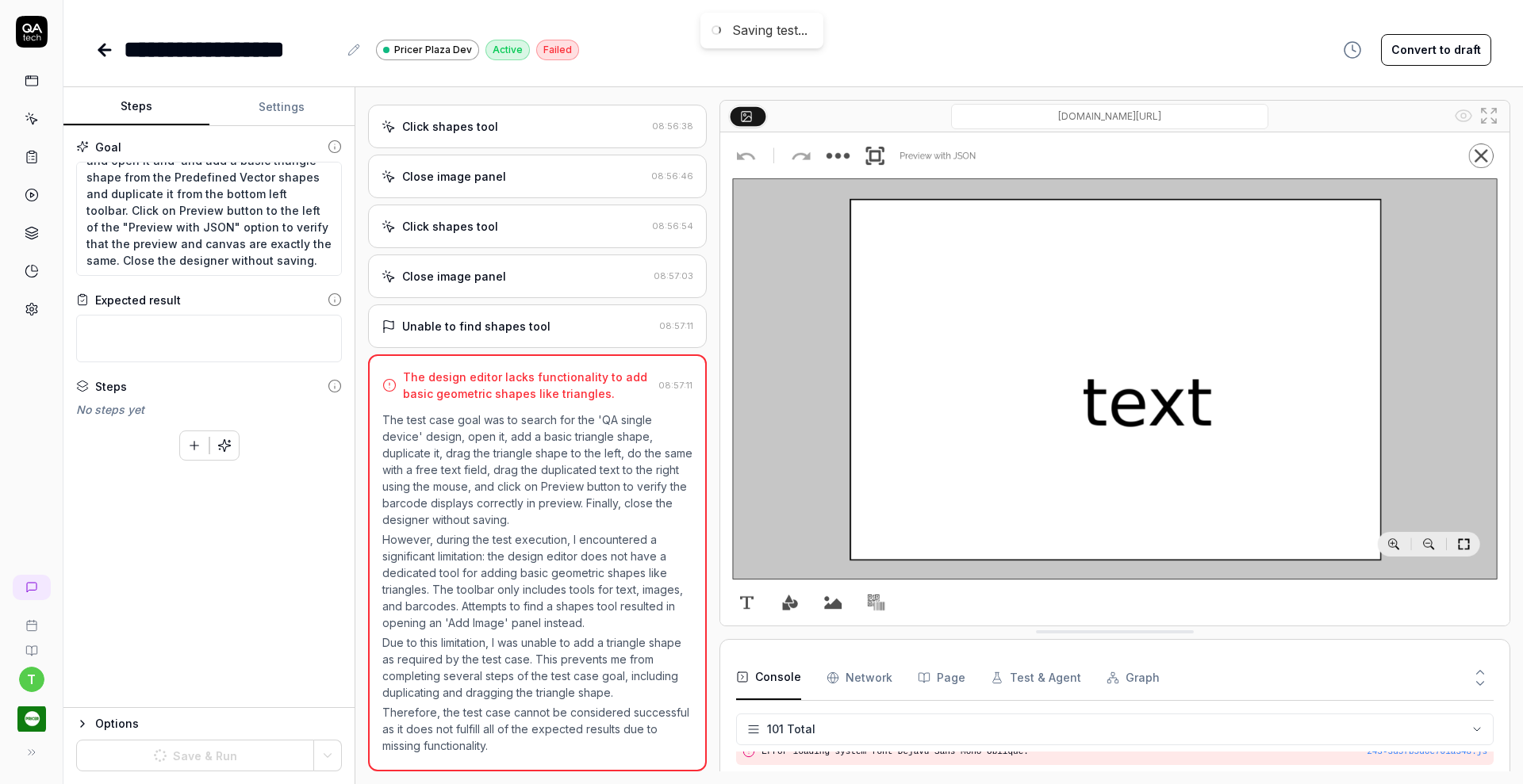
click at [224, 444] on icon "button" at bounding box center [224, 445] width 14 height 14
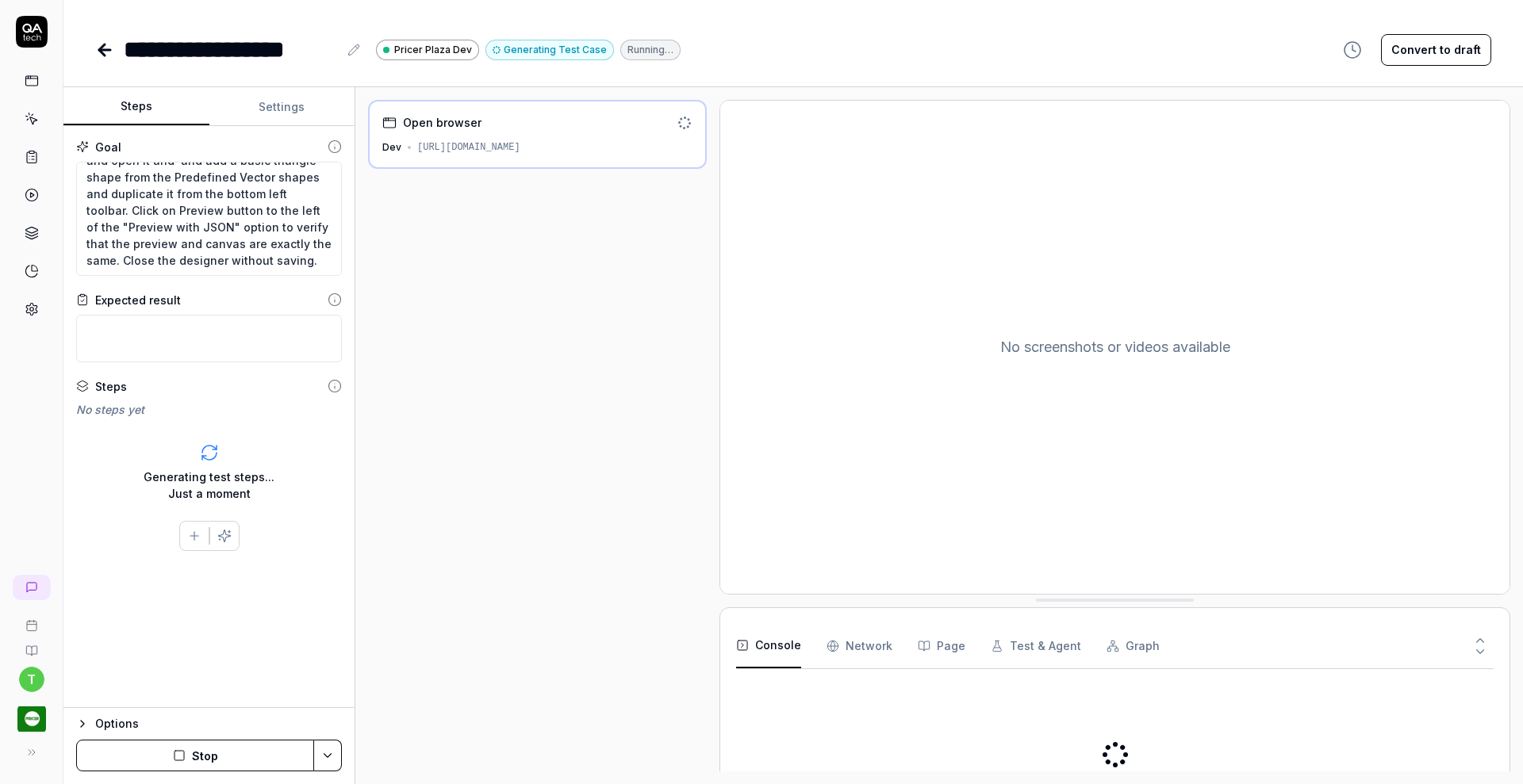
click at [352, 52] on icon at bounding box center [354, 49] width 10 height 10
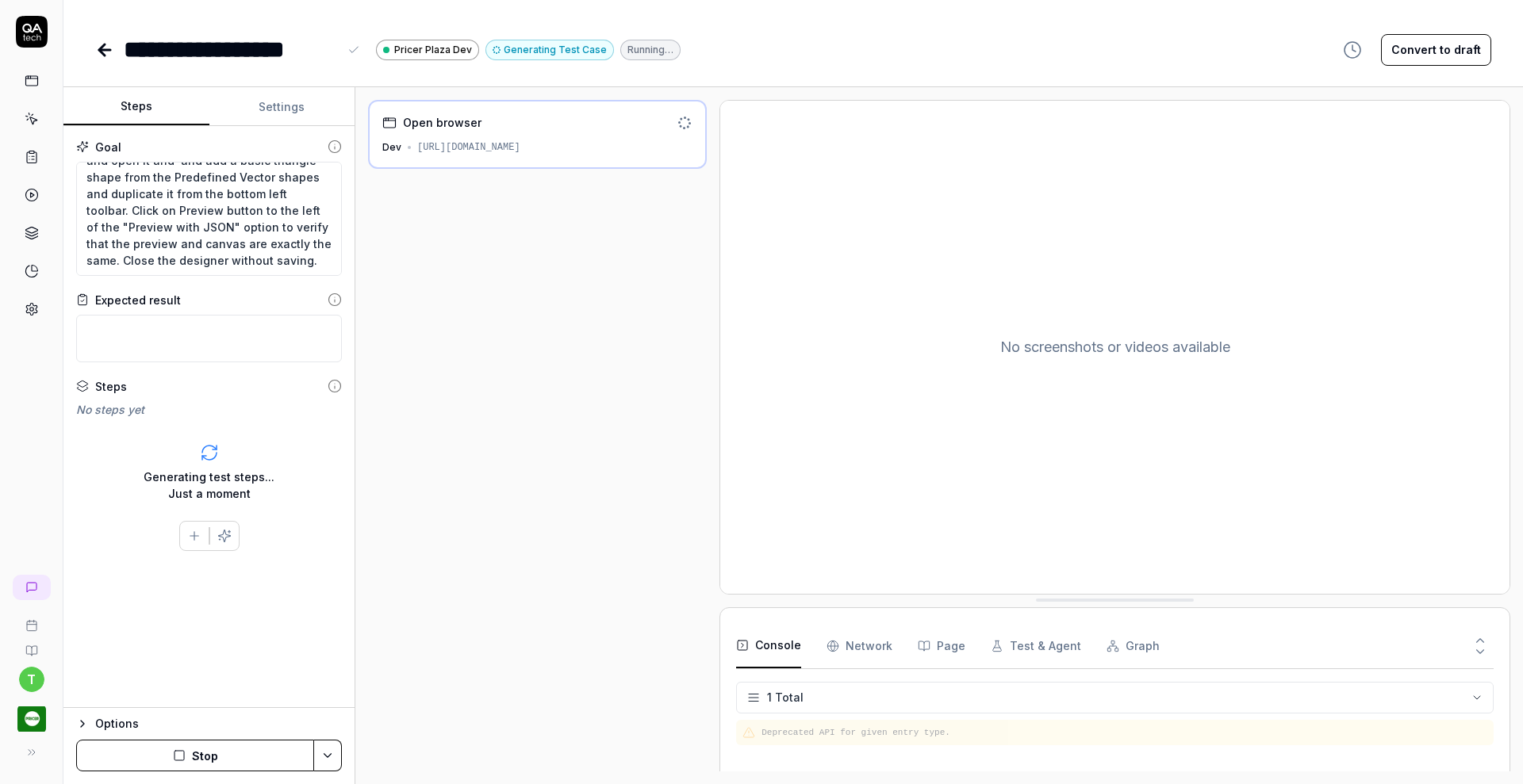
click at [235, 47] on div "**********" at bounding box center [230, 49] width 214 height 36
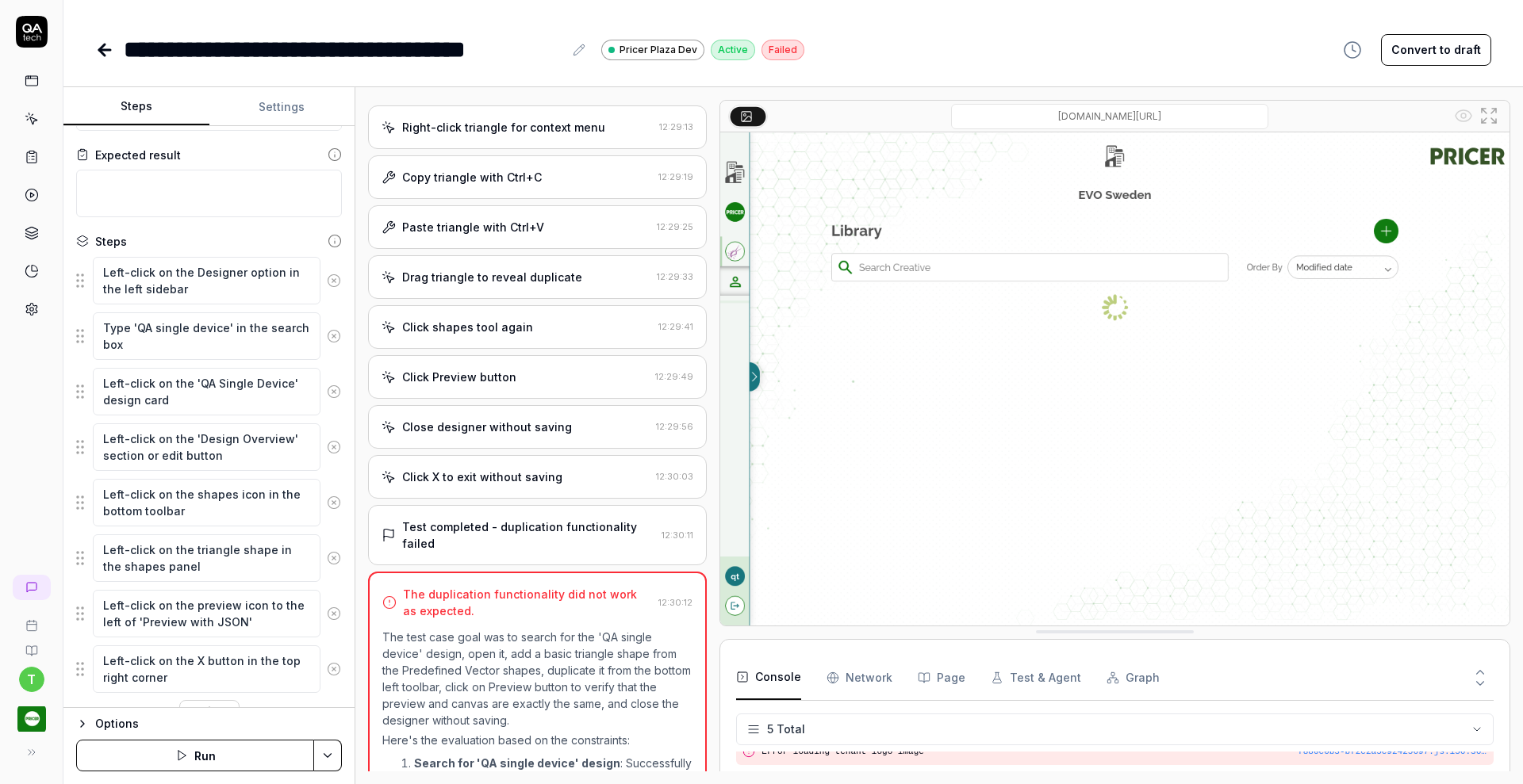
scroll to position [180, 0]
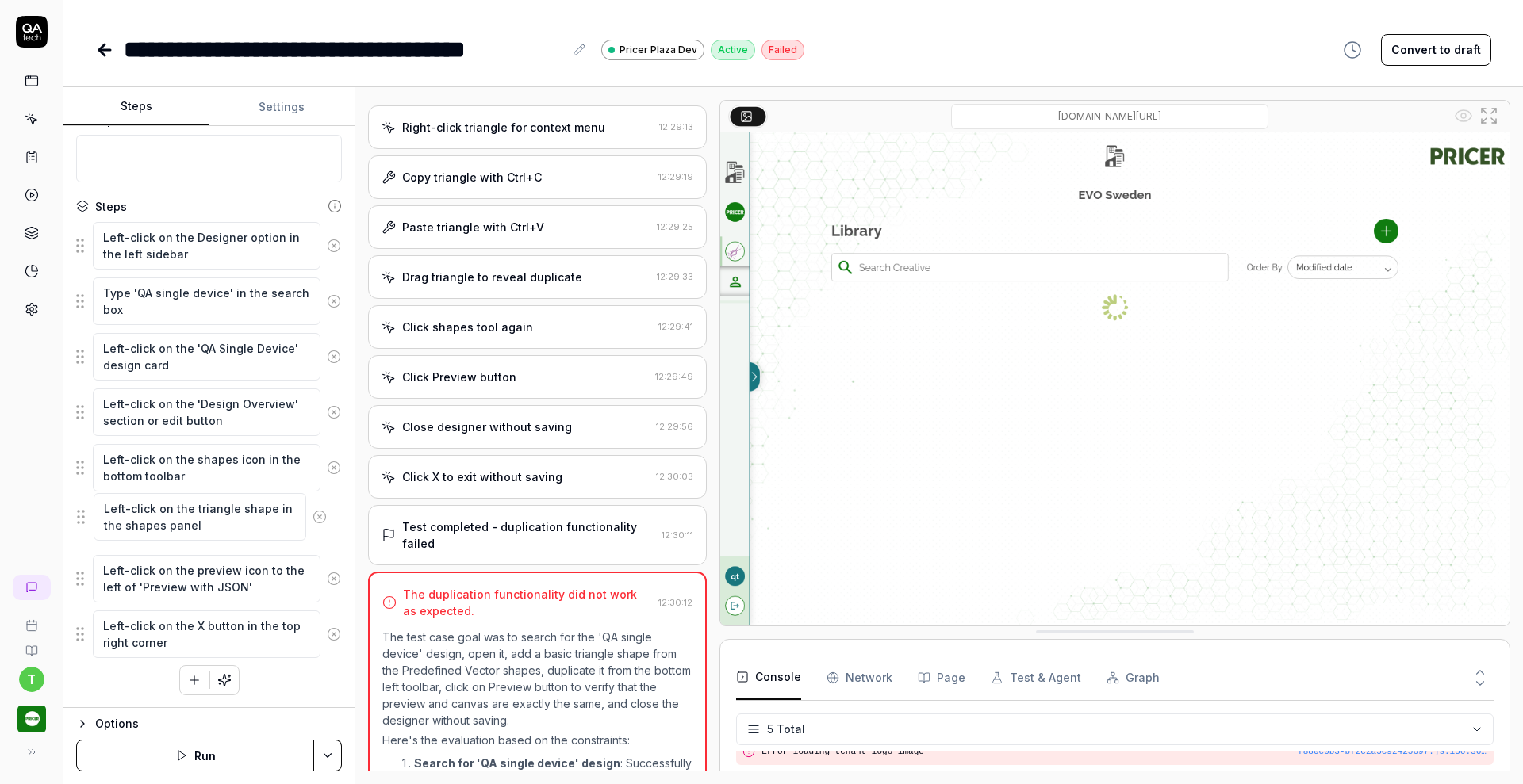
click at [80, 522] on fieldset "Left-click on the Designer option in the left sidebar Type 'QA single device' i…" at bounding box center [209, 439] width 266 height 438
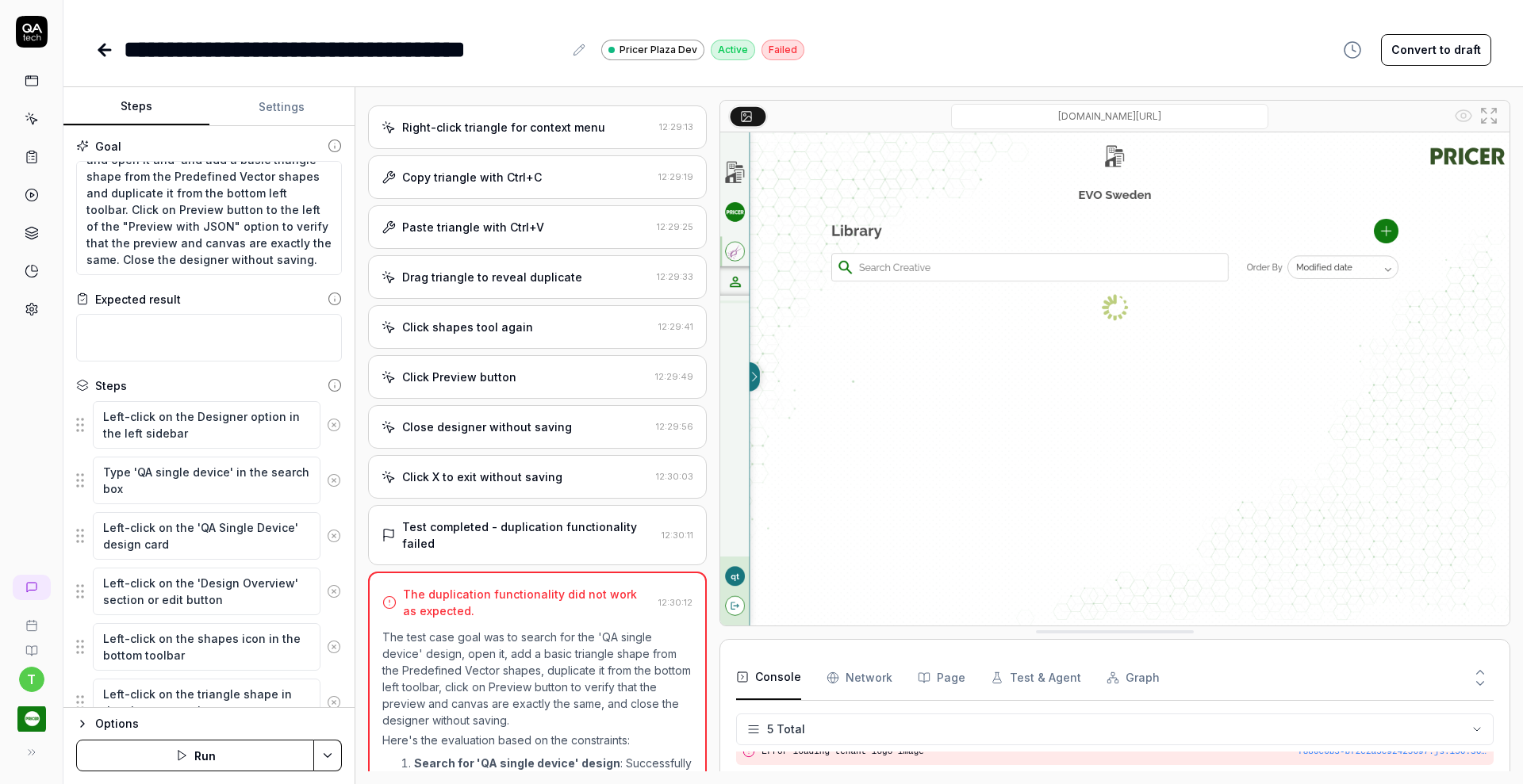
scroll to position [0, 0]
click at [224, 184] on textarea "Search for the "QA single device" design and open it and and add a basic triang…" at bounding box center [209, 218] width 266 height 114
click at [327, 428] on icon at bounding box center [334, 425] width 14 height 14
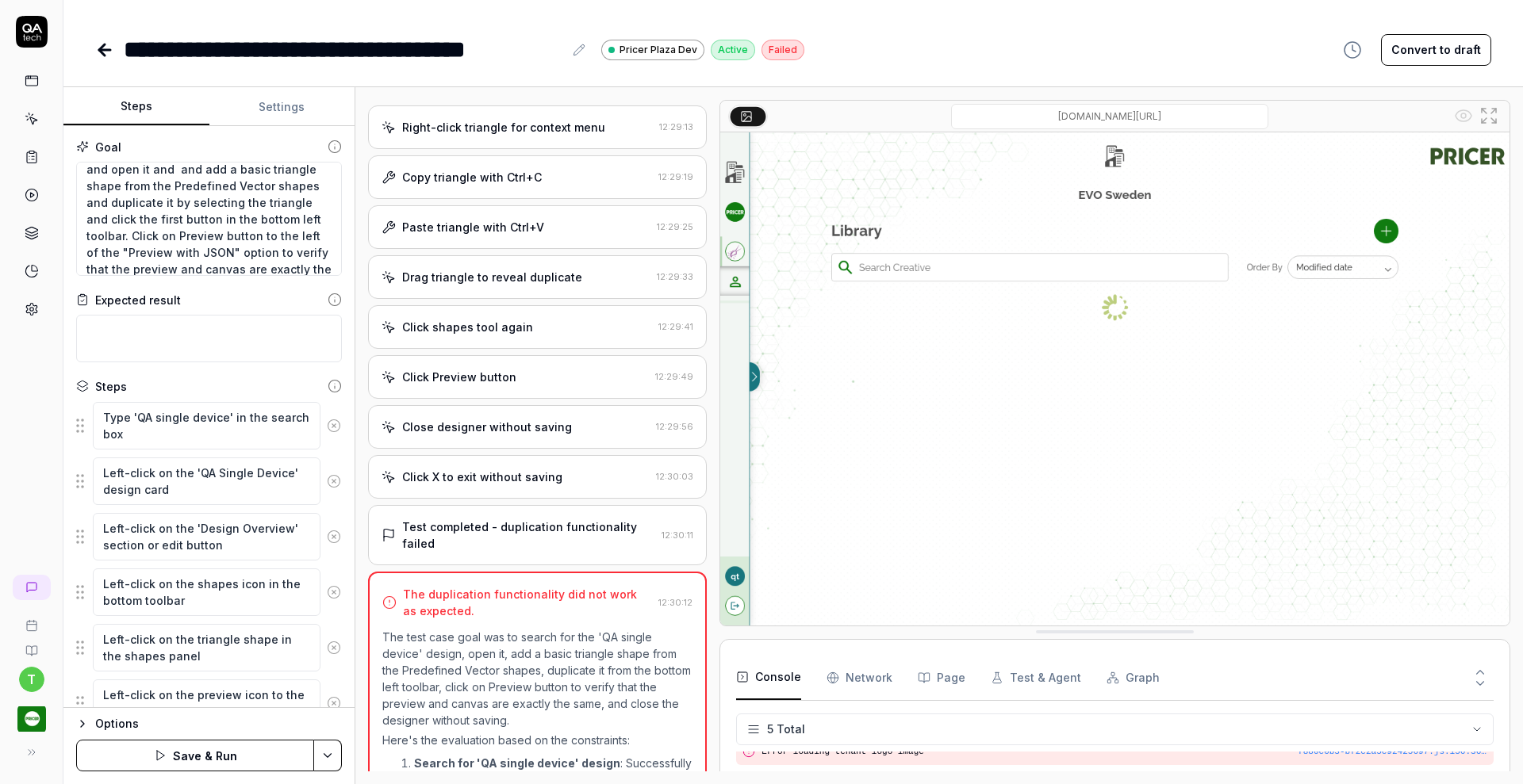
click at [327, 428] on icon at bounding box center [334, 425] width 14 height 14
click at [318, 428] on textarea "Left-click on the shapes icon in the bottom toolbar" at bounding box center [207, 426] width 228 height 47
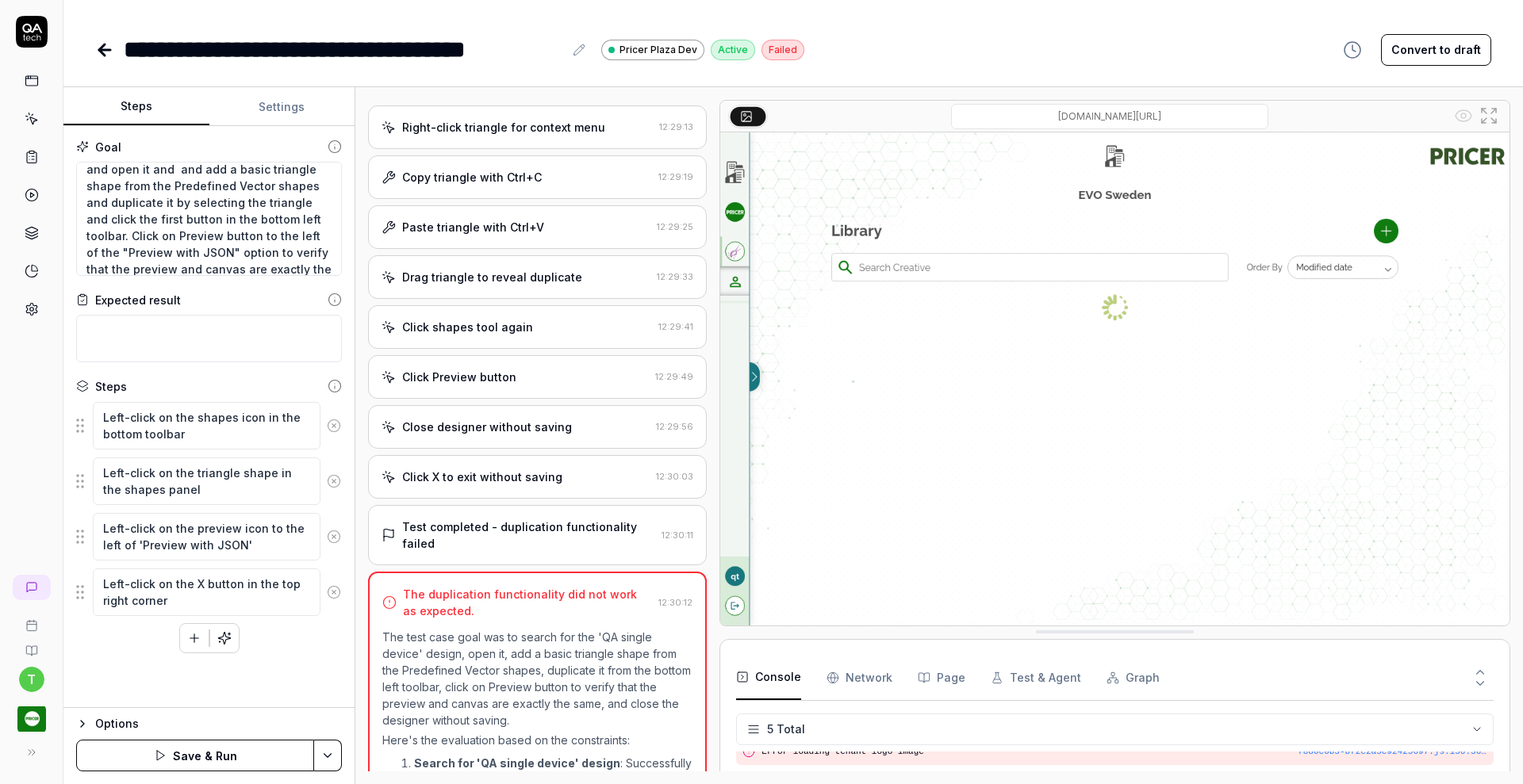
click at [335, 428] on icon at bounding box center [334, 425] width 14 height 14
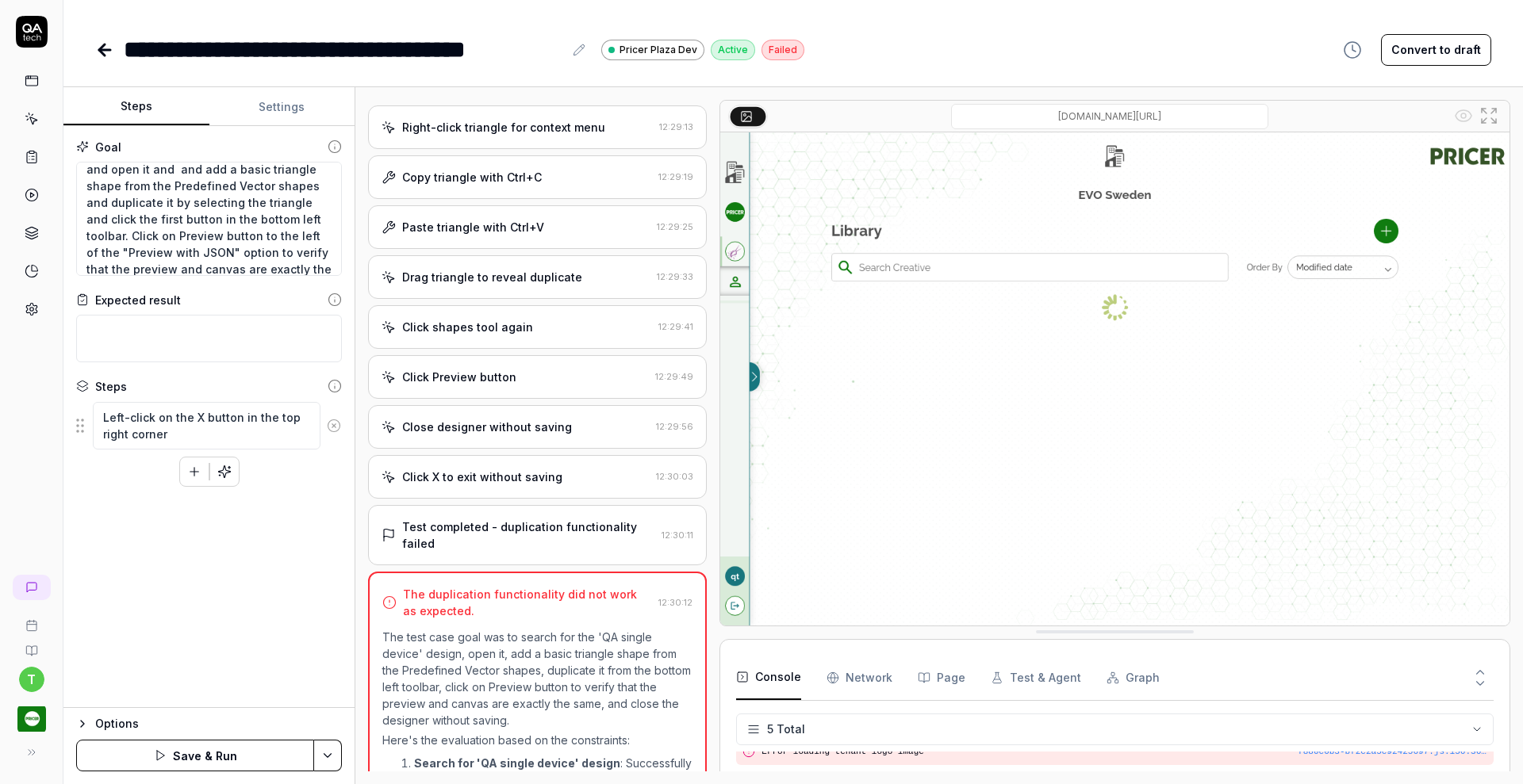
click at [335, 428] on icon at bounding box center [334, 425] width 14 height 14
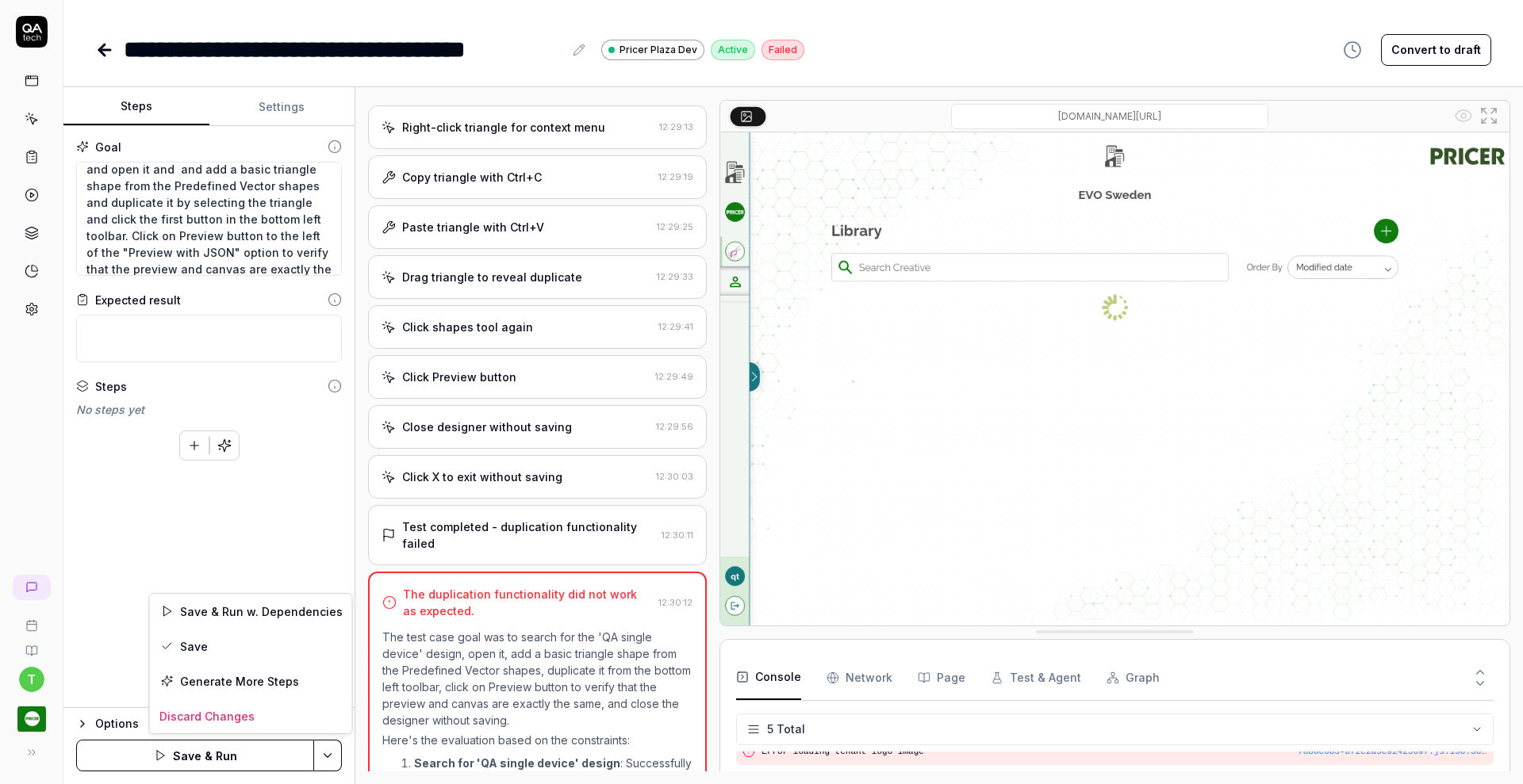
click at [330, 752] on html "**********" at bounding box center [762, 392] width 1523 height 784
click at [256, 637] on div "Save" at bounding box center [251, 645] width 202 height 35
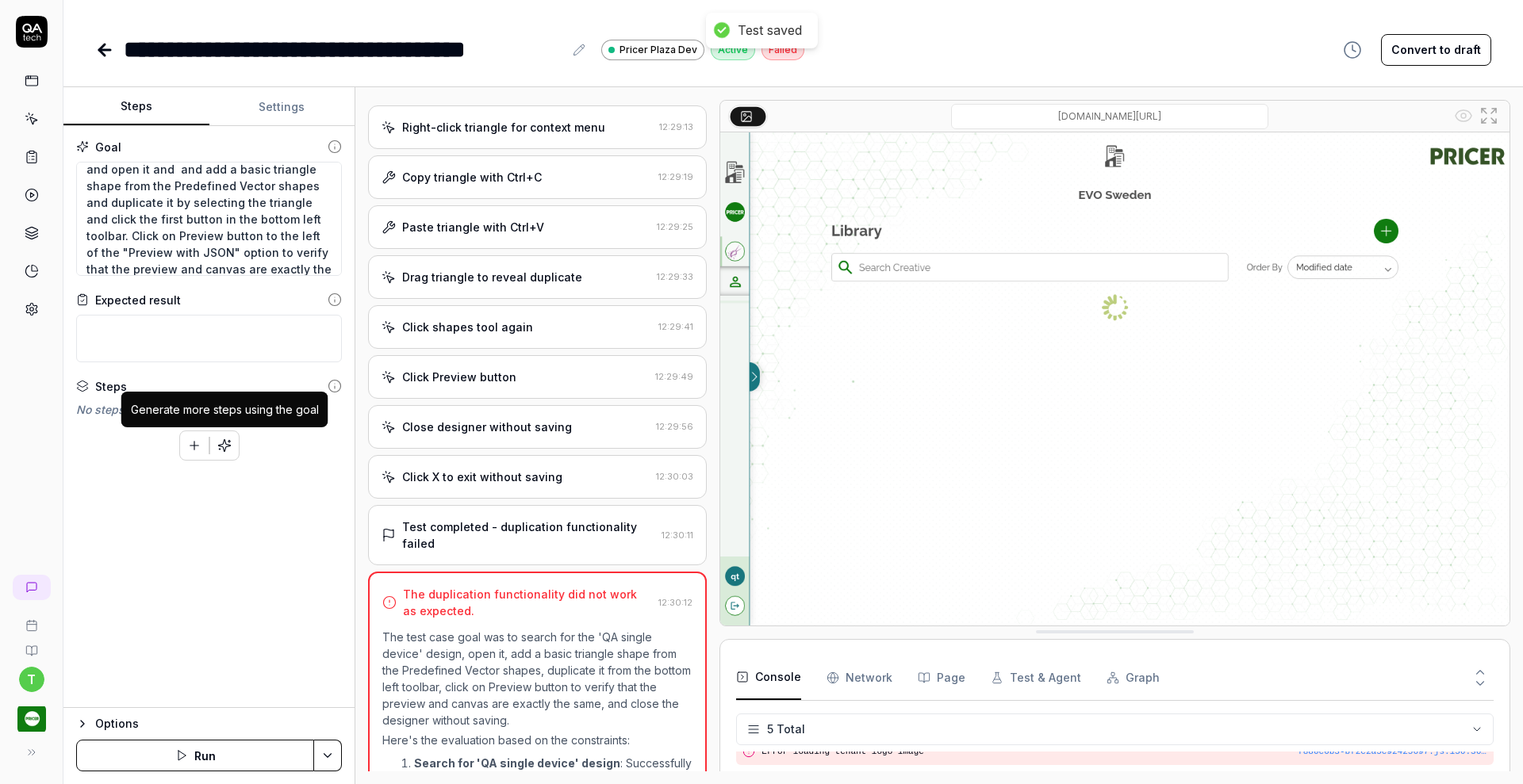
click at [228, 441] on icon "button" at bounding box center [224, 445] width 14 height 14
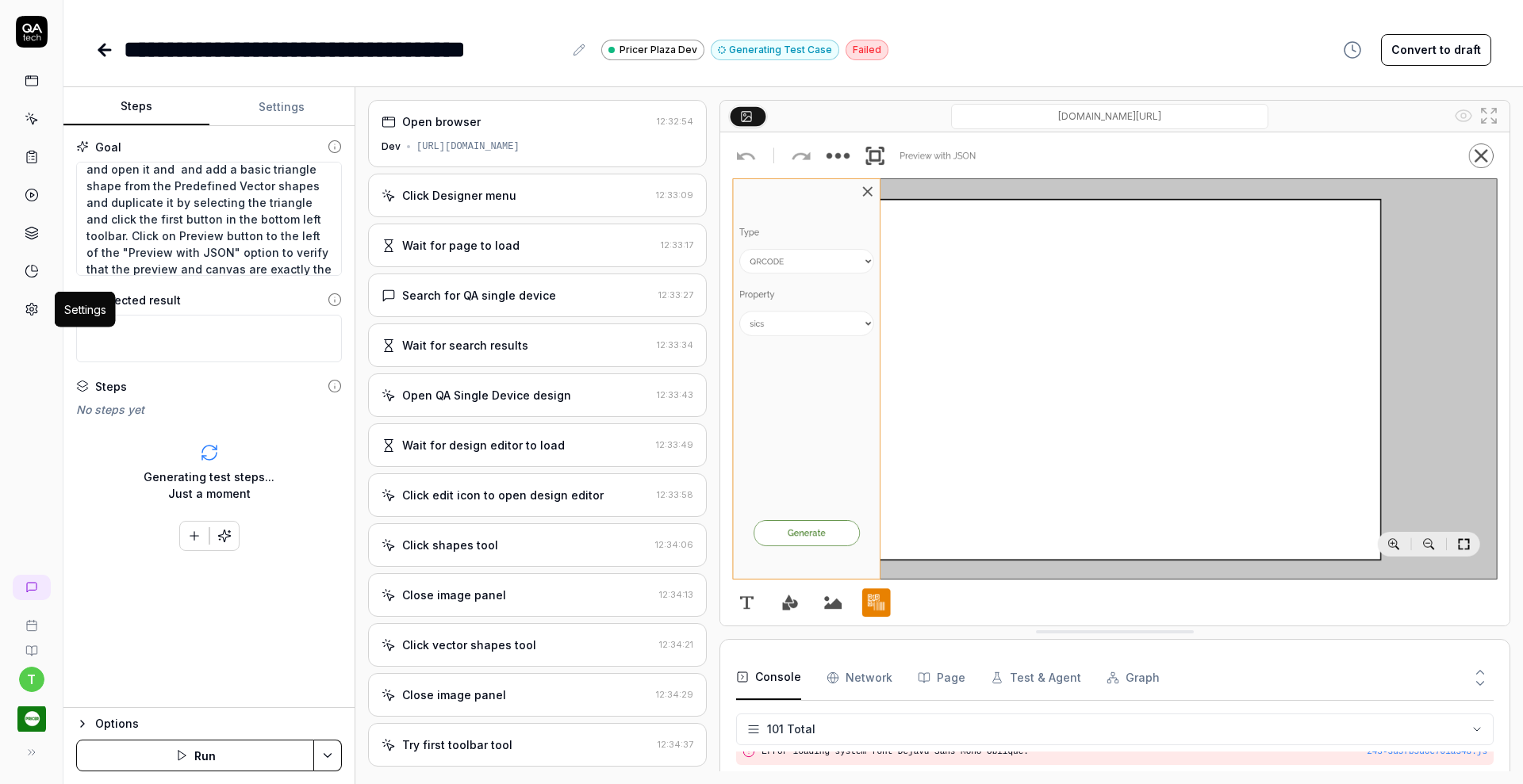
click at [29, 315] on icon at bounding box center [31, 309] width 14 height 14
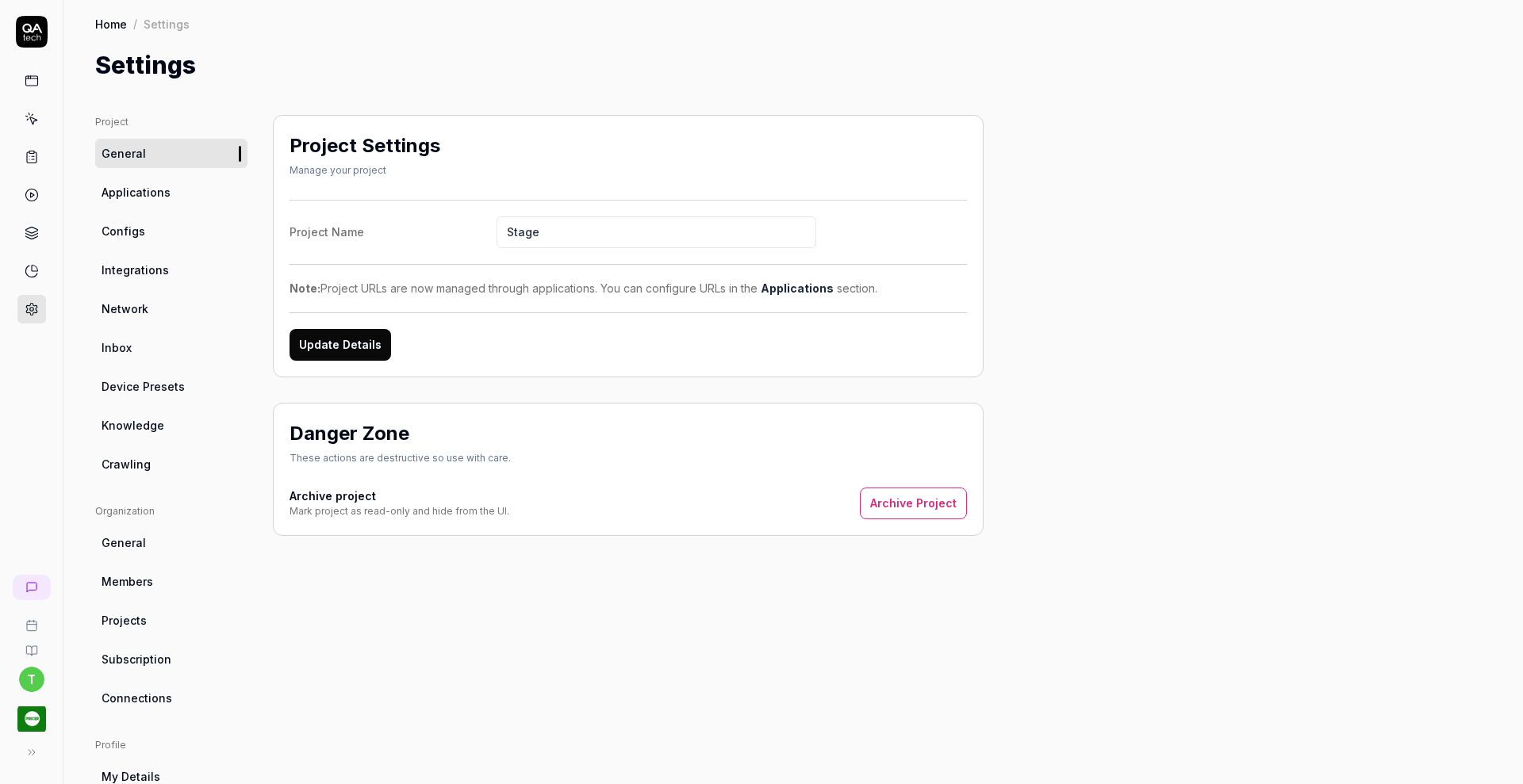
click at [123, 429] on span "Knowledge" at bounding box center [133, 425] width 63 height 17
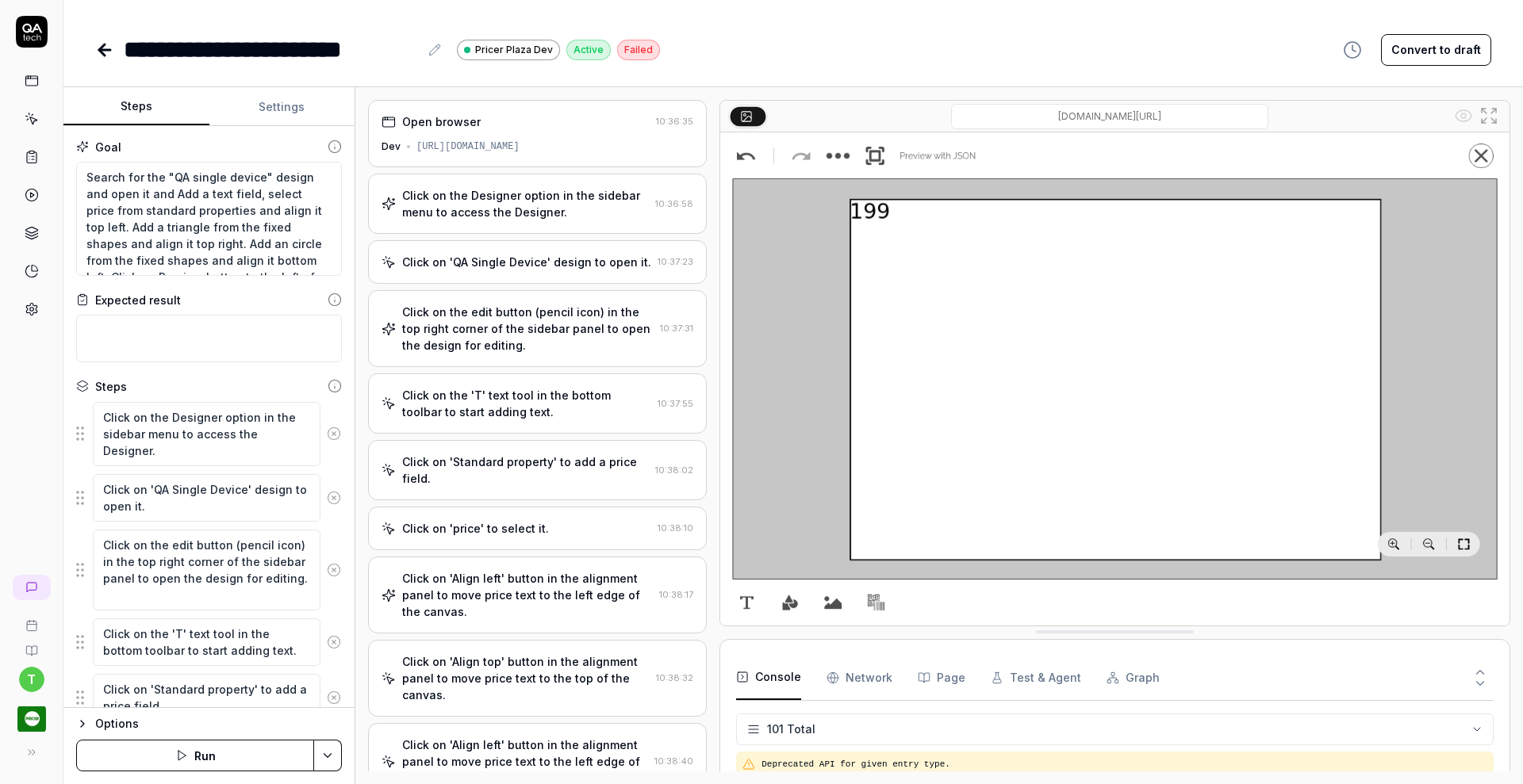
scroll to position [3127, 0]
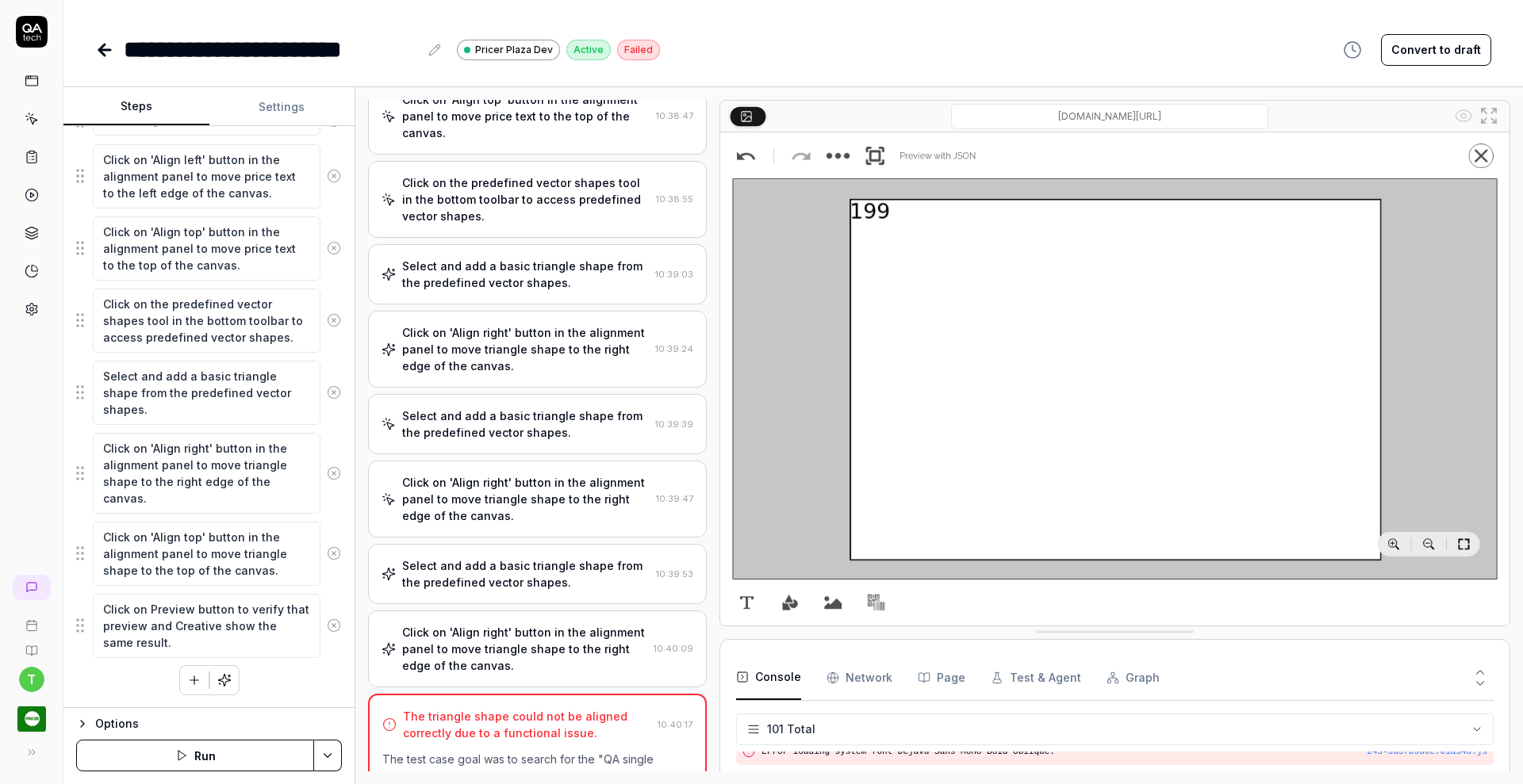
type textarea "*"
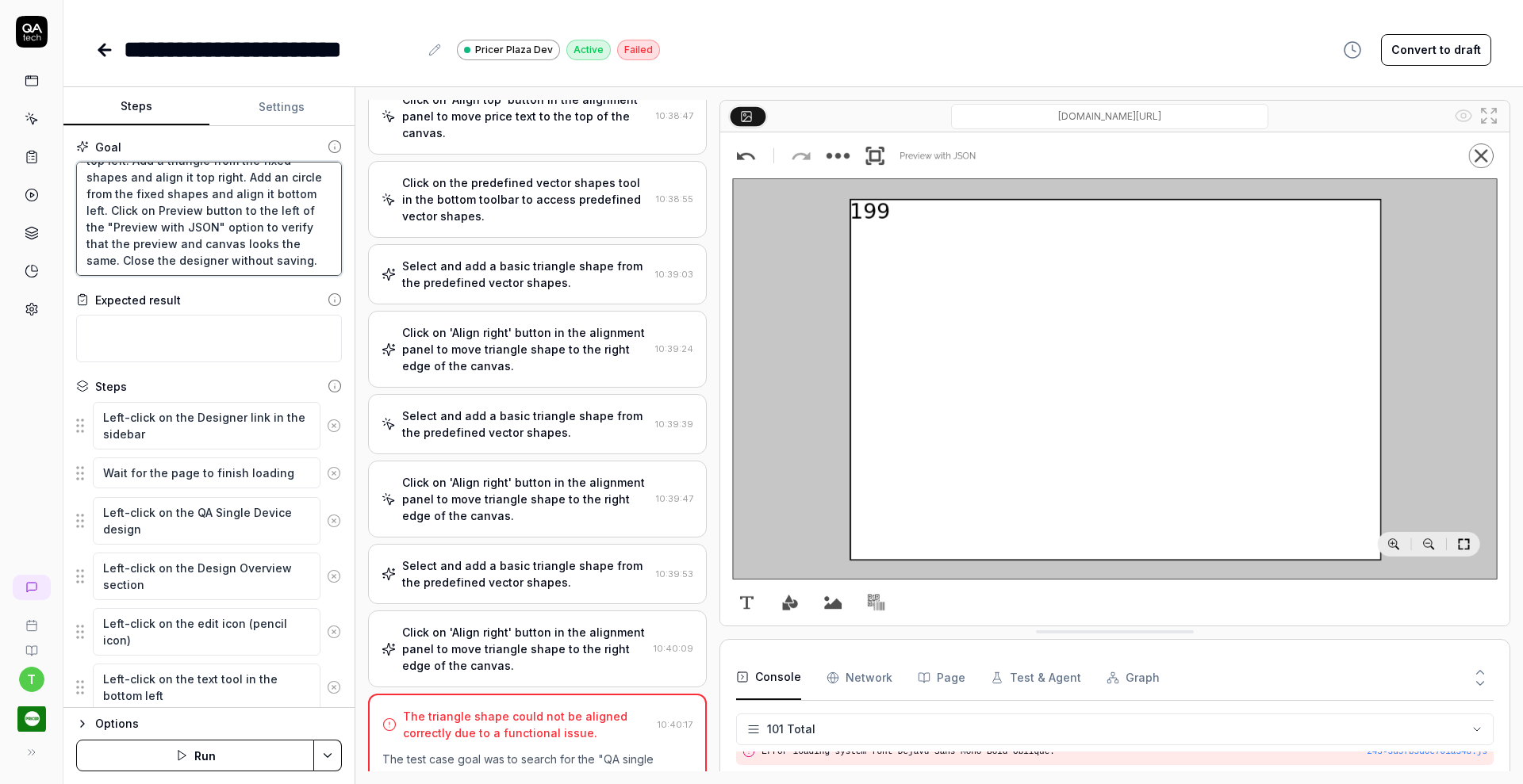
scroll to position [0, 0]
